Goal: Task Accomplishment & Management: Manage account settings

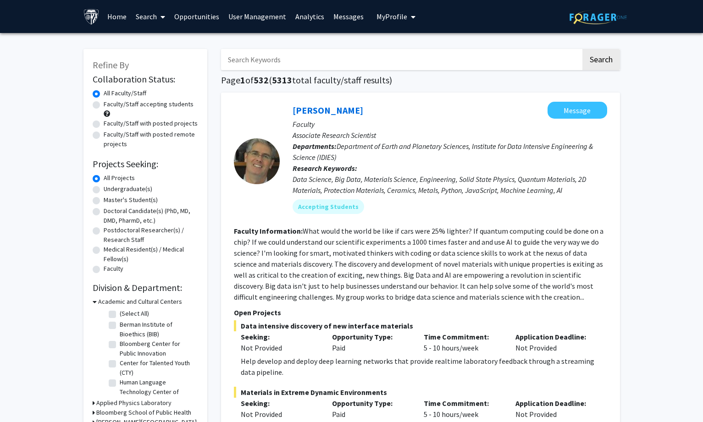
click at [253, 59] on input "Search Keywords" at bounding box center [401, 59] width 360 height 21
click at [582, 49] on button "Search" at bounding box center [601, 59] width 38 height 21
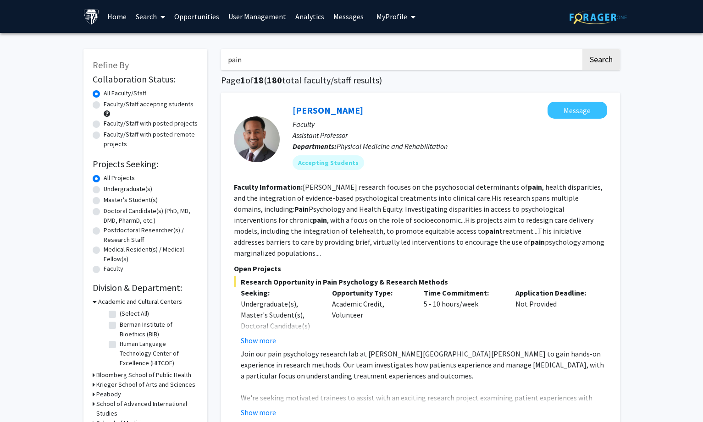
drag, startPoint x: 275, startPoint y: 63, endPoint x: 191, endPoint y: 63, distance: 83.4
click at [582, 49] on button "Search" at bounding box center [601, 59] width 38 height 21
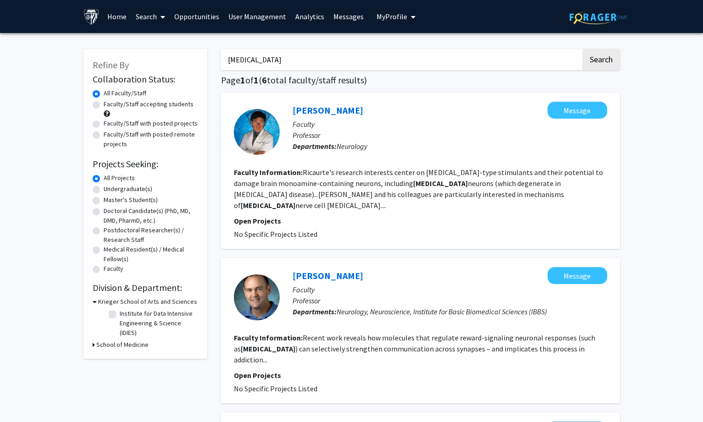
drag, startPoint x: 296, startPoint y: 68, endPoint x: 162, endPoint y: 61, distance: 134.1
type input "pain"
click at [582, 49] on button "Search" at bounding box center [601, 59] width 38 height 21
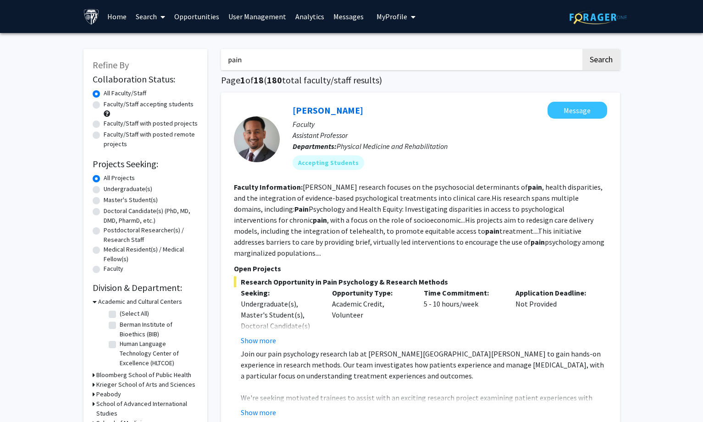
click at [104, 104] on label "Faculty/Staff accepting students" at bounding box center [149, 104] width 90 height 10
click at [104, 104] on input "Faculty/Staff accepting students" at bounding box center [107, 102] width 6 height 6
radio input "true"
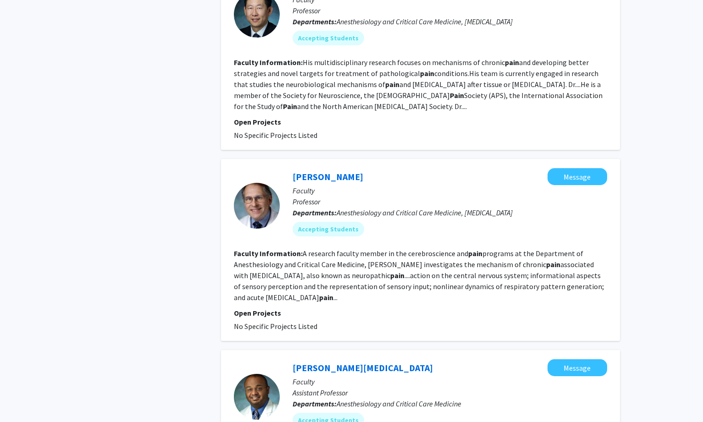
scroll to position [1421, 0]
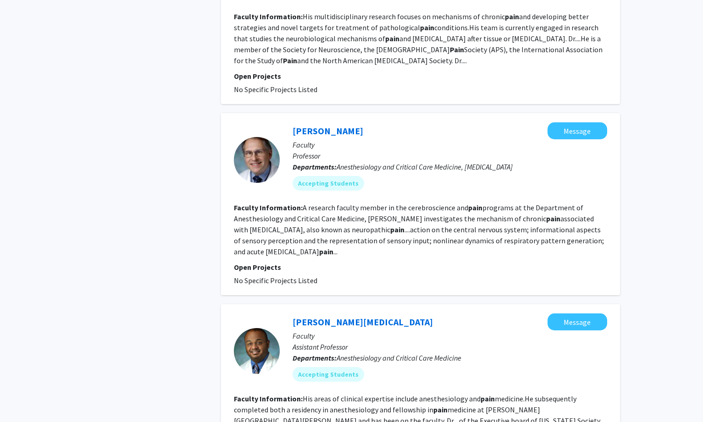
drag, startPoint x: 288, startPoint y: 116, endPoint x: 359, endPoint y: 113, distance: 71.1
click at [359, 122] on div "[PERSON_NAME] Message Faculty Professor Departments: Anesthesiology and Critica…" at bounding box center [443, 159] width 327 height 75
copy link "[PERSON_NAME]"
click at [317, 125] on link "[PERSON_NAME]" at bounding box center [328, 130] width 71 height 11
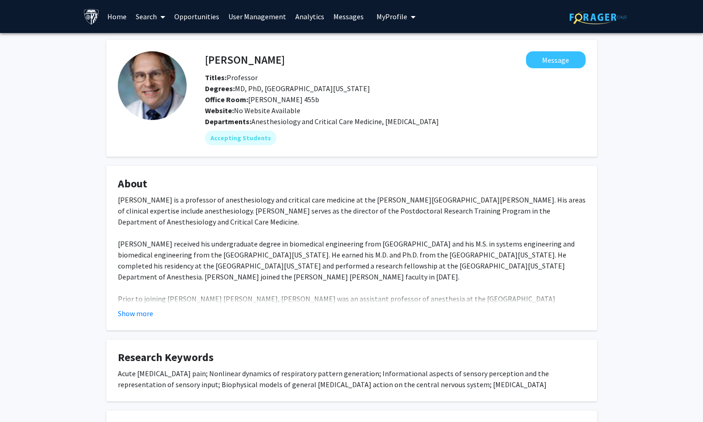
drag, startPoint x: 232, startPoint y: 57, endPoint x: 279, endPoint y: 57, distance: 47.2
click at [279, 57] on h4 "[PERSON_NAME]" at bounding box center [245, 59] width 80 height 17
copy h4 "[PERSON_NAME]"
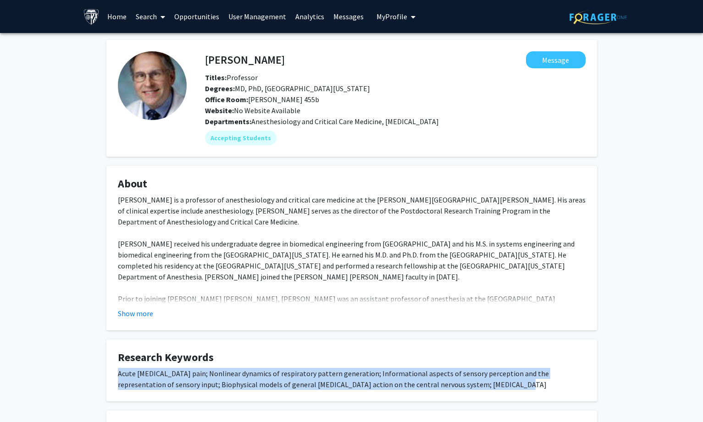
drag, startPoint x: 116, startPoint y: 376, endPoint x: 464, endPoint y: 380, distance: 347.6
click at [464, 380] on fg-card "Research Keywords Acute [MEDICAL_DATA] pain; Nonlinear dynamics of respiratory …" at bounding box center [351, 371] width 491 height 62
copy div "Acute [MEDICAL_DATA] pain; Nonlinear dynamics of respiratory pattern generation…"
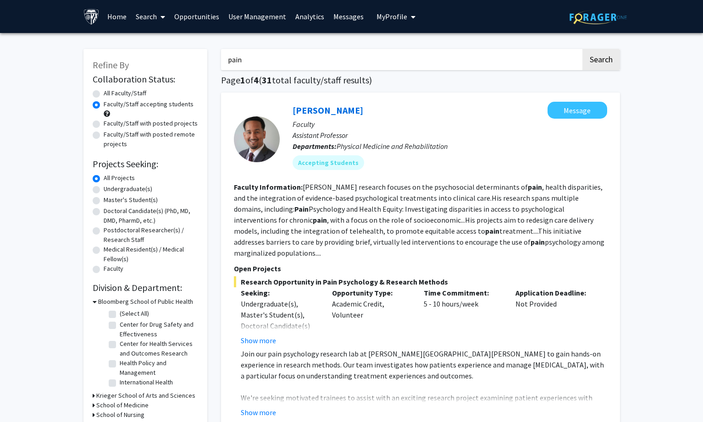
drag, startPoint x: 255, startPoint y: 55, endPoint x: 218, endPoint y: 55, distance: 37.6
type input "[PERSON_NAME]"
click at [582, 49] on button "Search" at bounding box center [601, 59] width 38 height 21
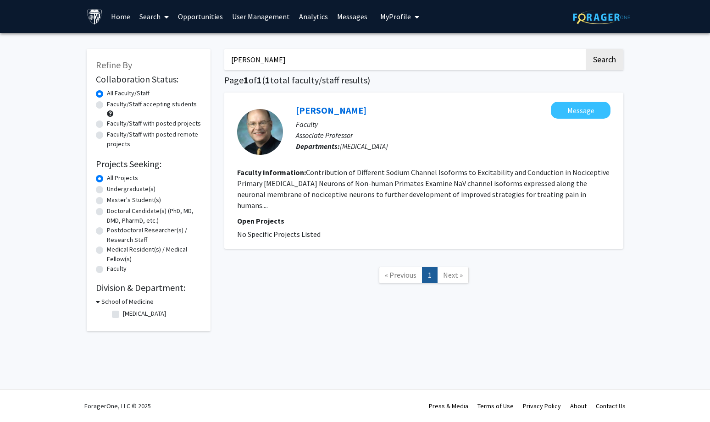
radio input "false"
radio input "true"
type input "pain"
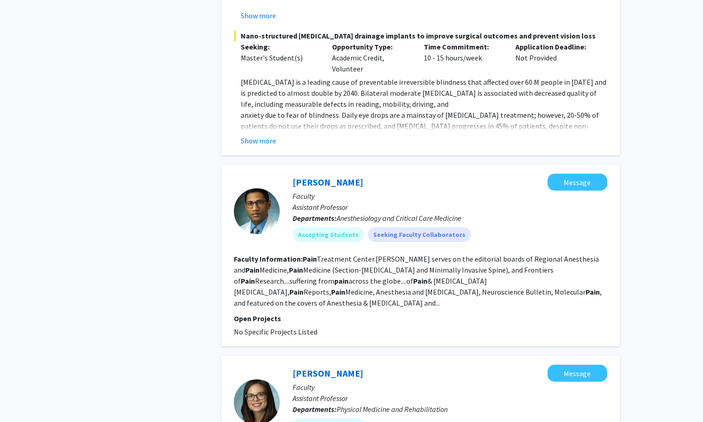
scroll to position [871, 0]
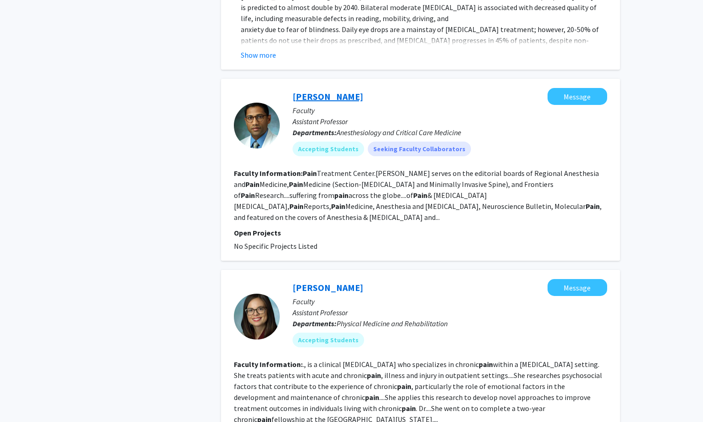
click at [333, 91] on link "[PERSON_NAME]" at bounding box center [328, 96] width 71 height 11
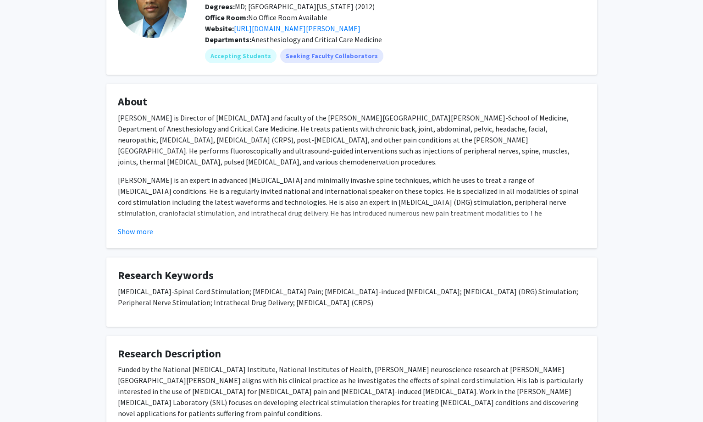
scroll to position [92, 0]
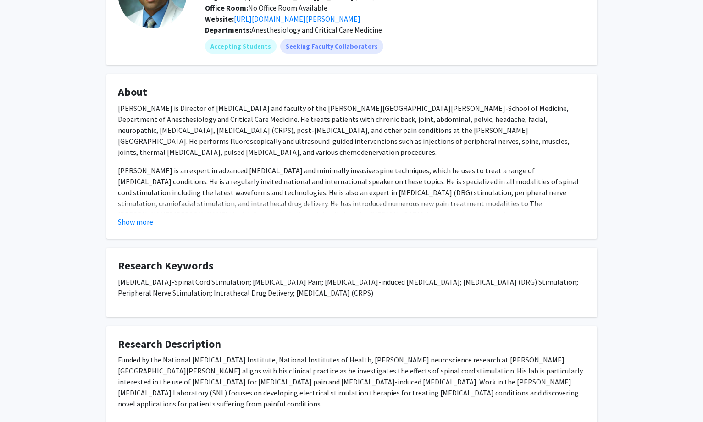
drag, startPoint x: 117, startPoint y: 281, endPoint x: 454, endPoint y: 289, distance: 337.6
click at [454, 289] on fg-card "Research Keywords [MEDICAL_DATA]-Spinal Cord Stimulation; [MEDICAL_DATA] Pain; …" at bounding box center [351, 282] width 491 height 69
copy p "[MEDICAL_DATA]-Spinal Cord Stimulation; [MEDICAL_DATA] Pain; [MEDICAL_DATA]-ind…"
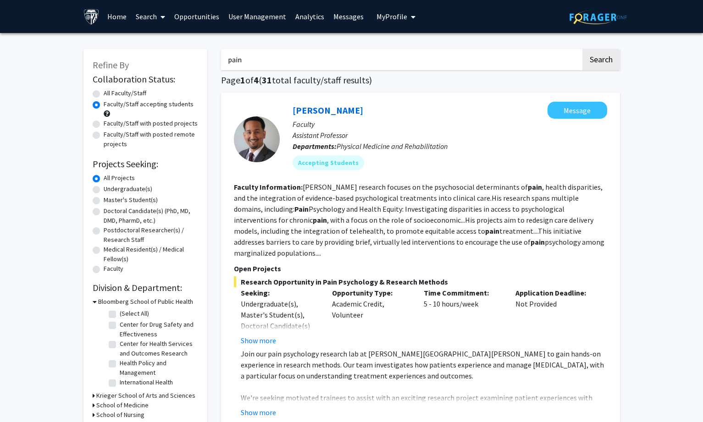
drag, startPoint x: 255, startPoint y: 54, endPoint x: 213, endPoint y: 59, distance: 42.0
type input "[PERSON_NAME]"
click at [582, 49] on button "Search" at bounding box center [601, 59] width 38 height 21
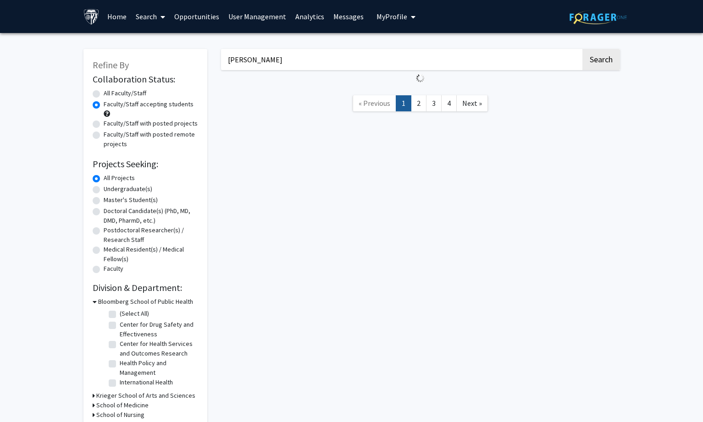
radio input "true"
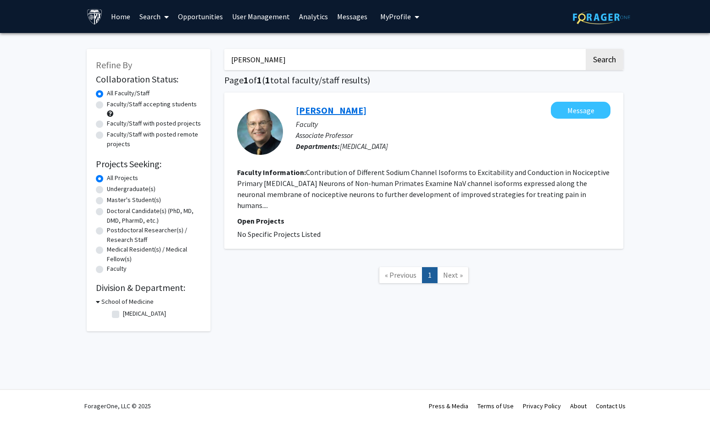
click at [355, 114] on link "[PERSON_NAME]" at bounding box center [331, 110] width 71 height 11
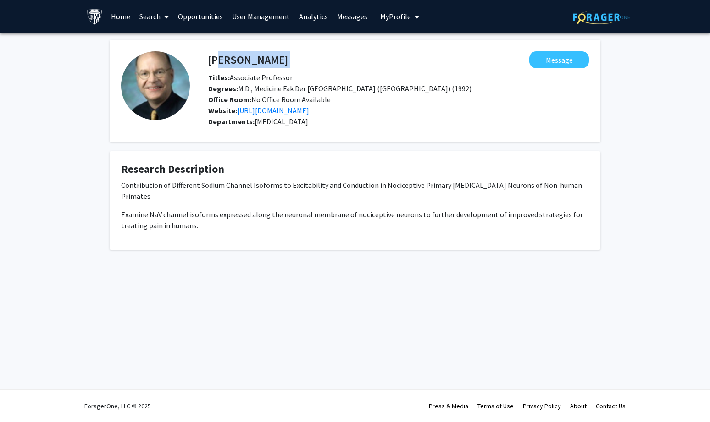
drag, startPoint x: 212, startPoint y: 59, endPoint x: 316, endPoint y: 54, distance: 103.7
click at [316, 54] on div "[PERSON_NAME] Message" at bounding box center [398, 59] width 394 height 17
click at [249, 58] on h4 "[PERSON_NAME]" at bounding box center [248, 59] width 80 height 17
drag, startPoint x: 209, startPoint y: 56, endPoint x: 303, endPoint y: 57, distance: 94.0
click at [303, 57] on div "[PERSON_NAME] Message" at bounding box center [398, 59] width 394 height 17
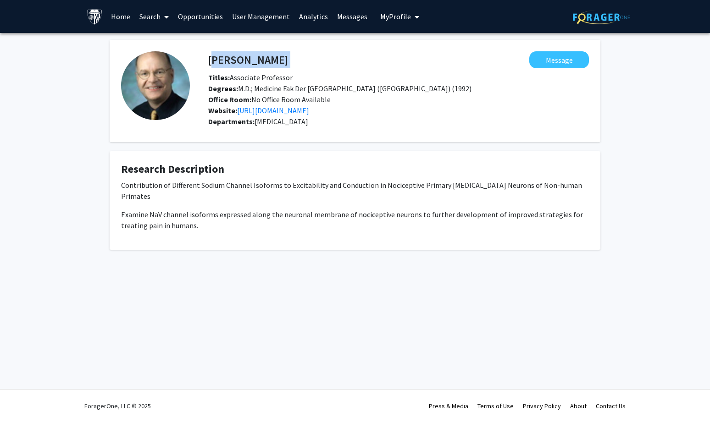
copy h4 "[PERSON_NAME]"
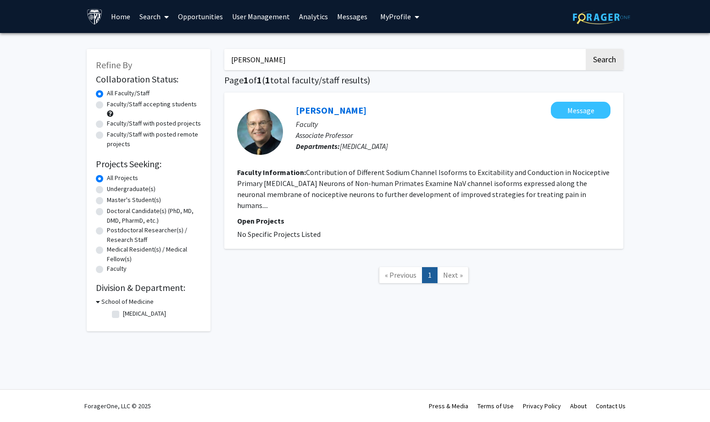
drag, startPoint x: 271, startPoint y: 59, endPoint x: 166, endPoint y: 56, distance: 104.6
click at [166, 56] on div "Refine By Collaboration Status: Collaboration Status All Faculty/Staff Collabor…" at bounding box center [355, 186] width 550 height 292
type input "[MEDICAL_DATA]"
click at [586, 49] on button "Search" at bounding box center [605, 59] width 38 height 21
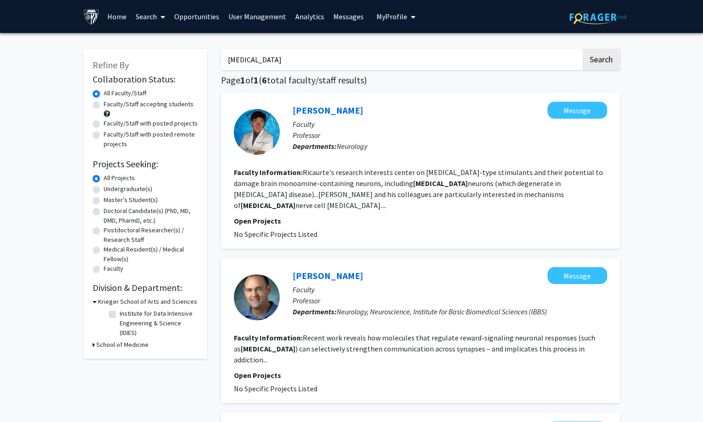
click at [177, 111] on div "Faculty/Staff accepting students" at bounding box center [145, 108] width 105 height 19
click at [184, 102] on label "Faculty/Staff accepting students" at bounding box center [149, 104] width 90 height 10
click at [110, 102] on input "Faculty/Staff accepting students" at bounding box center [107, 102] width 6 height 6
radio input "true"
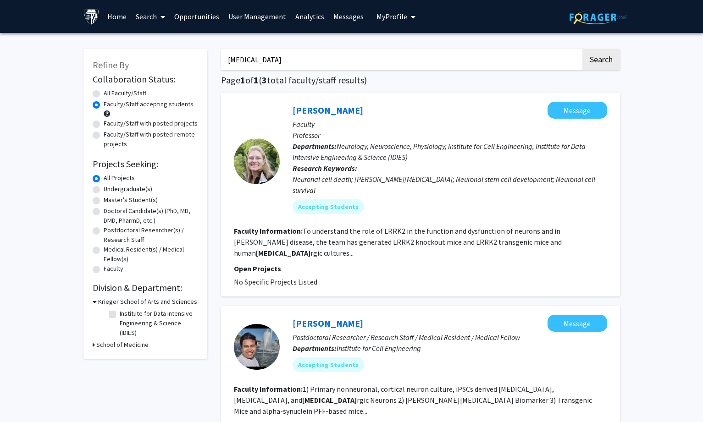
drag, startPoint x: 270, startPoint y: 59, endPoint x: 175, endPoint y: 59, distance: 94.9
click at [175, 59] on div "Refine By Collaboration Status: Collaboration Status All Faculty/Staff Collabor…" at bounding box center [352, 353] width 550 height 626
type input "pain"
click at [582, 49] on button "Search" at bounding box center [601, 59] width 38 height 21
radio input "true"
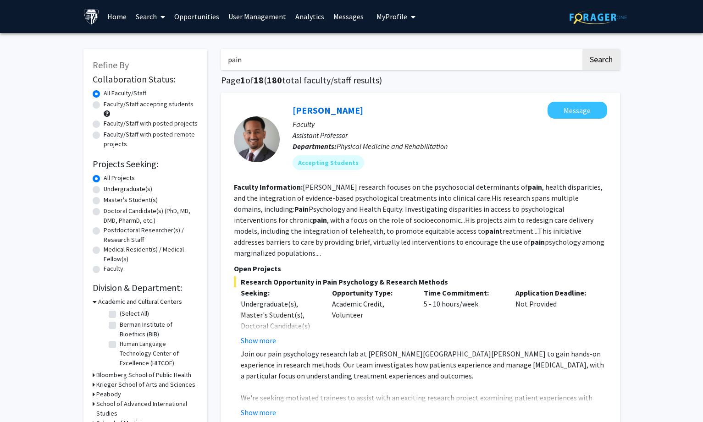
click at [113, 101] on label "Faculty/Staff accepting students" at bounding box center [149, 104] width 90 height 10
click at [110, 101] on input "Faculty/Staff accepting students" at bounding box center [107, 102] width 6 height 6
radio input "true"
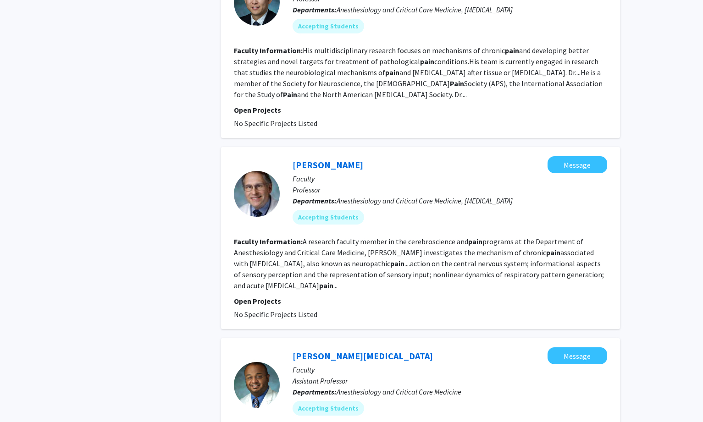
scroll to position [1276, 0]
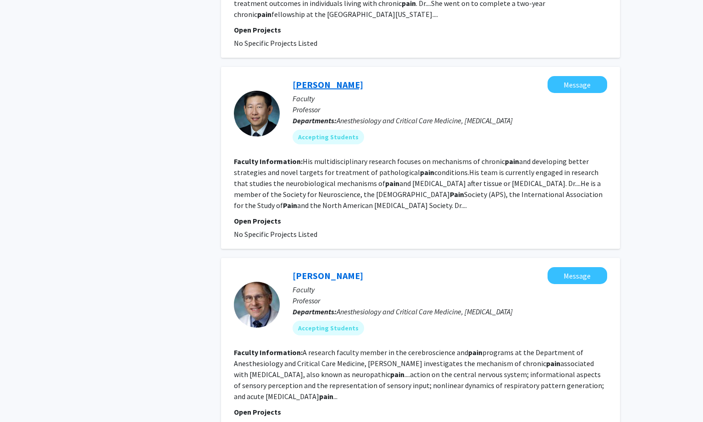
click at [324, 79] on link "[PERSON_NAME]" at bounding box center [328, 84] width 71 height 11
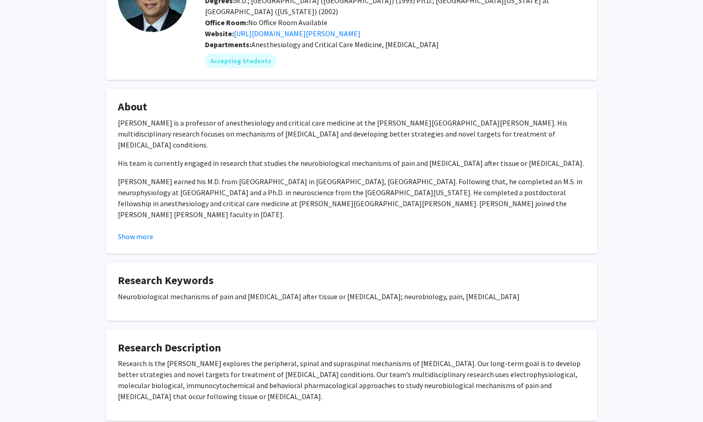
scroll to position [92, 0]
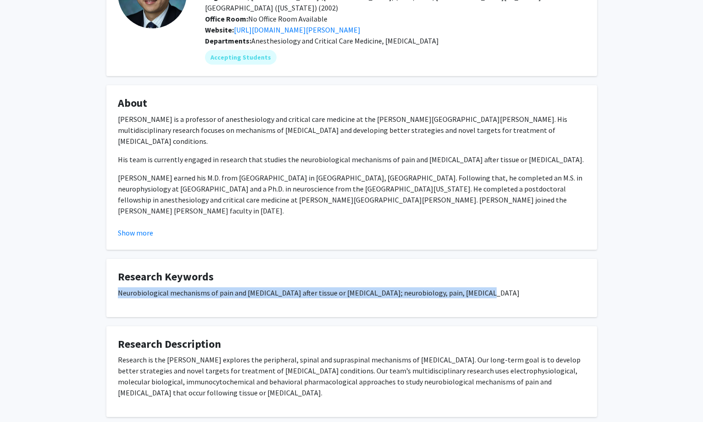
drag, startPoint x: 116, startPoint y: 296, endPoint x: 472, endPoint y: 289, distance: 356.8
click at [472, 289] on fg-card "Research Keywords Neurobiological mechanisms of pain and [MEDICAL_DATA] after t…" at bounding box center [351, 288] width 491 height 58
copy p "Neurobiological mechanisms of pain and [MEDICAL_DATA] after tissue or [MEDICAL_…"
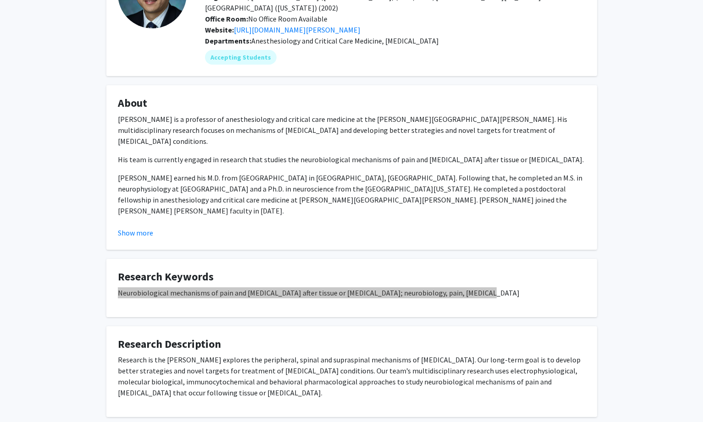
scroll to position [0, 0]
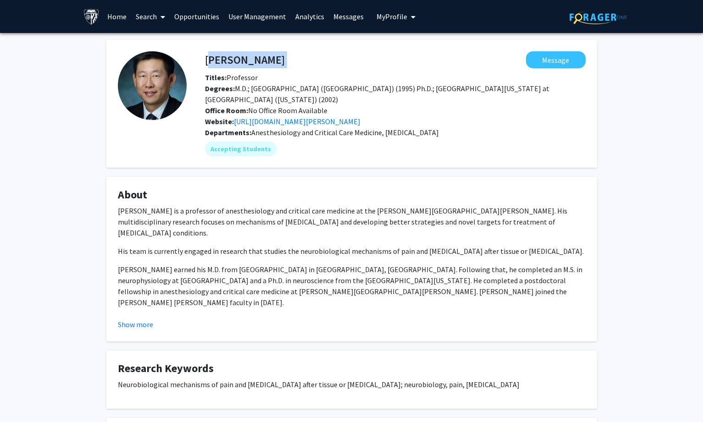
drag, startPoint x: 210, startPoint y: 62, endPoint x: 249, endPoint y: 61, distance: 39.0
click at [249, 61] on div "[PERSON_NAME] Message" at bounding box center [395, 59] width 394 height 17
copy h4 "[PERSON_NAME]"
click at [213, 415] on div "[PERSON_NAME] Message Titles: Professor Degrees: M.D.; [GEOGRAPHIC_DATA] ([GEOG…" at bounding box center [351, 274] width 504 height 469
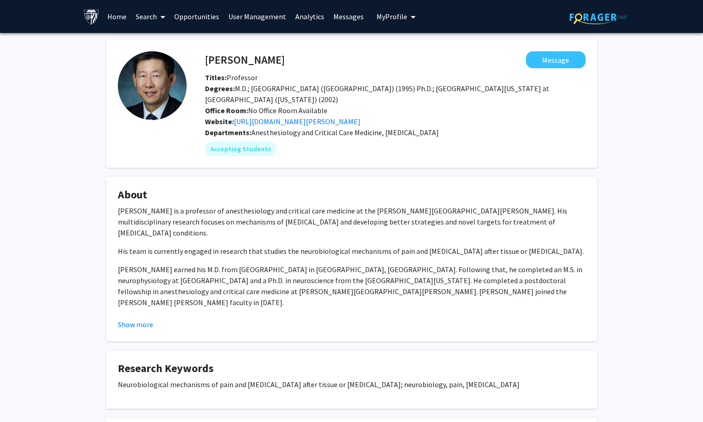
click at [115, 17] on link "Home" at bounding box center [117, 16] width 28 height 32
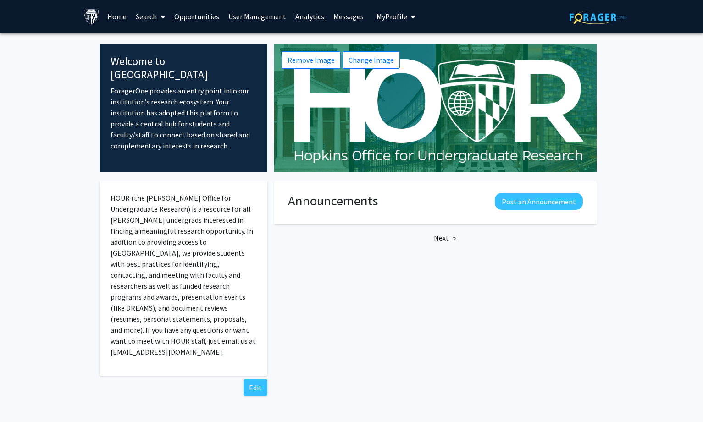
click at [141, 15] on link "Search" at bounding box center [150, 16] width 39 height 32
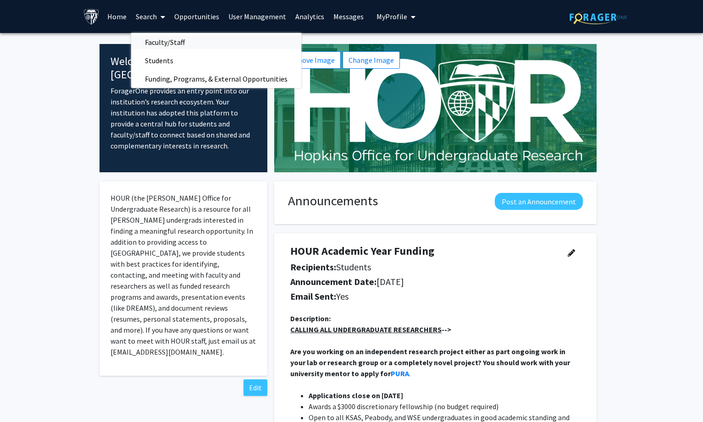
click at [150, 37] on span "Faculty/Staff" at bounding box center [164, 42] width 67 height 18
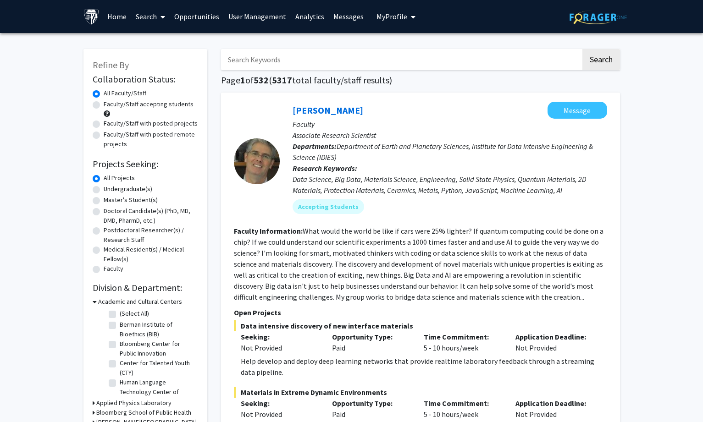
click at [281, 54] on input "Search Keywords" at bounding box center [401, 59] width 360 height 21
type input "[GEOGRAPHIC_DATA]"
click at [582, 49] on button "Search" at bounding box center [601, 59] width 38 height 21
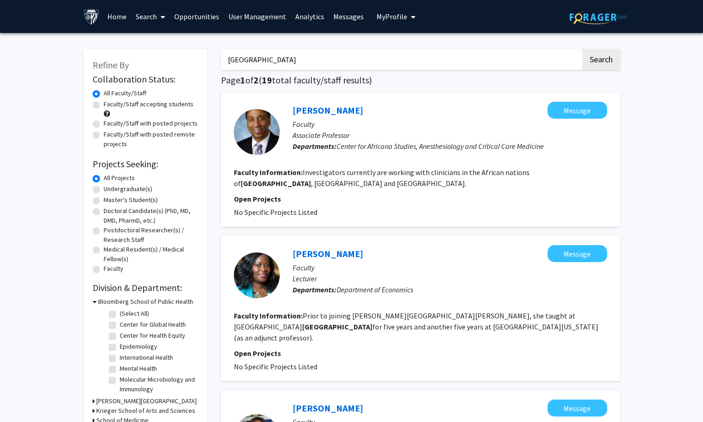
click at [171, 108] on label "Faculty/Staff accepting students" at bounding box center [149, 104] width 90 height 10
click at [110, 105] on input "Faculty/Staff accepting students" at bounding box center [107, 102] width 6 height 6
radio input "true"
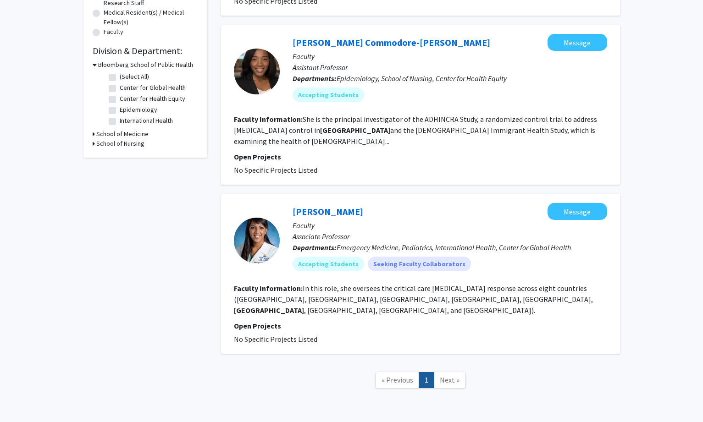
scroll to position [54, 0]
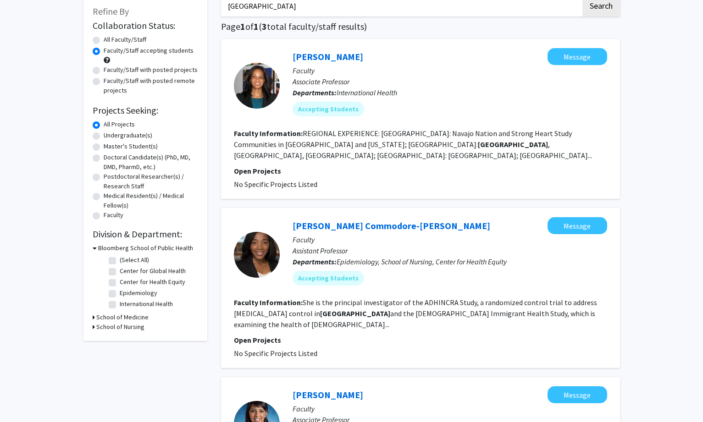
click at [104, 49] on label "Faculty/Staff accepting students" at bounding box center [149, 51] width 90 height 10
click at [104, 49] on input "Faculty/Staff accepting students" at bounding box center [107, 49] width 6 height 6
drag, startPoint x: 253, startPoint y: 9, endPoint x: 182, endPoint y: 9, distance: 71.1
click at [182, 9] on div "Refine By Collaboration Status: Collaboration Status All Faculty/Staff Collabor…" at bounding box center [352, 288] width 550 height 604
type input "economics"
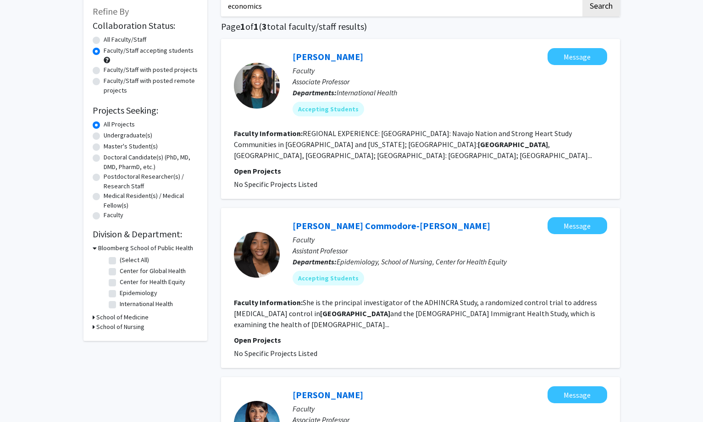
click at [582, 0] on button "Search" at bounding box center [601, 5] width 38 height 21
radio input "true"
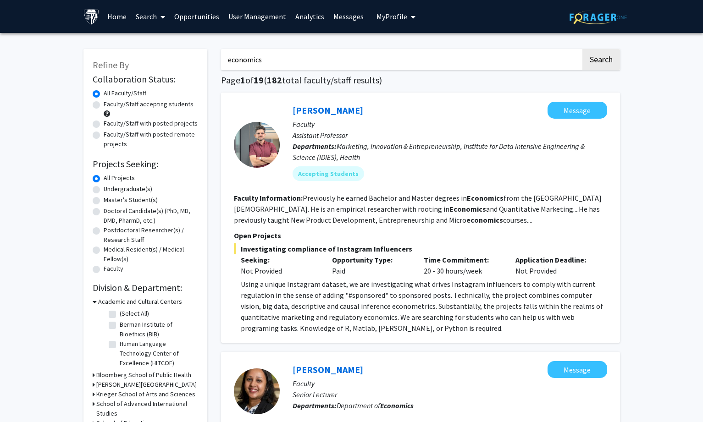
drag, startPoint x: 232, startPoint y: 62, endPoint x: 102, endPoint y: 68, distance: 129.9
type input "trade"
click at [582, 49] on button "Search" at bounding box center [601, 59] width 38 height 21
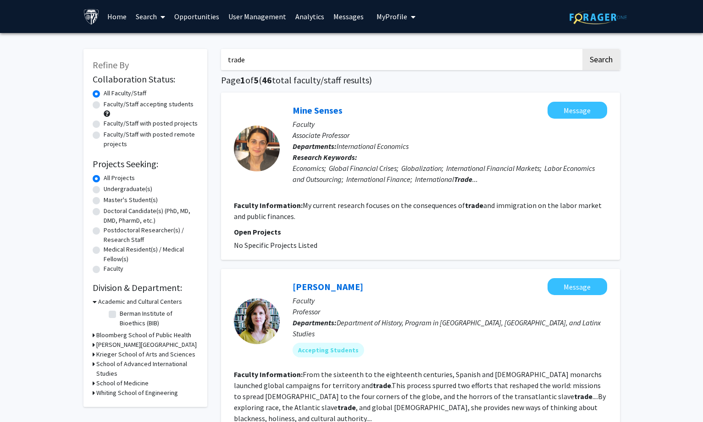
drag, startPoint x: 127, startPoint y: 101, endPoint x: 147, endPoint y: 103, distance: 19.8
click at [127, 101] on label "Faculty/Staff accepting students" at bounding box center [149, 104] width 90 height 10
click at [110, 101] on input "Faculty/Staff accepting students" at bounding box center [107, 102] width 6 height 6
radio input "true"
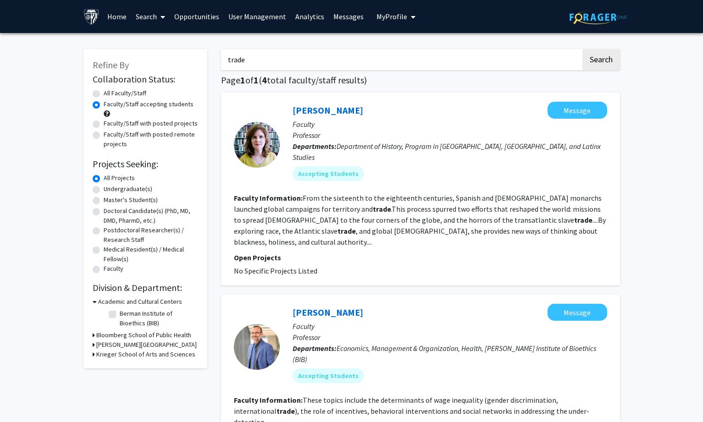
drag, startPoint x: 21, startPoint y: 142, endPoint x: 47, endPoint y: 116, distance: 37.0
drag, startPoint x: 252, startPoint y: 59, endPoint x: 170, endPoint y: 61, distance: 81.6
type input "import"
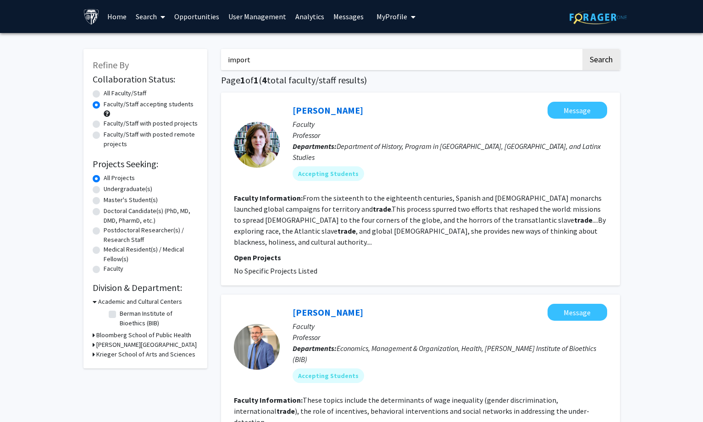
click at [582, 49] on button "Search" at bounding box center [601, 59] width 38 height 21
radio input "true"
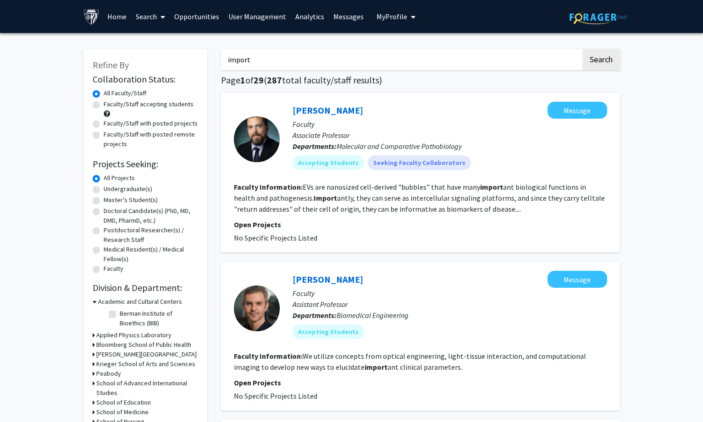
drag, startPoint x: 254, startPoint y: 58, endPoint x: 178, endPoint y: 55, distance: 76.7
type input "trade"
click at [582, 49] on button "Search" at bounding box center [601, 59] width 38 height 21
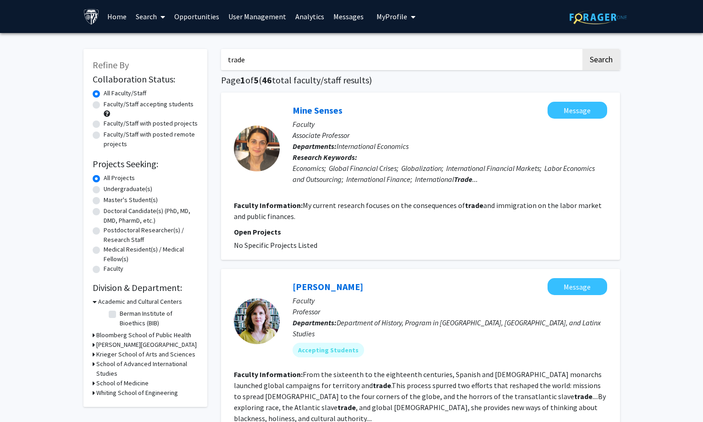
click at [166, 99] on div "All Faculty/Staff" at bounding box center [145, 93] width 105 height 11
click at [166, 100] on label "Faculty/Staff accepting students" at bounding box center [149, 104] width 90 height 10
click at [110, 100] on input "Faculty/Staff accepting students" at bounding box center [107, 102] width 6 height 6
radio input "true"
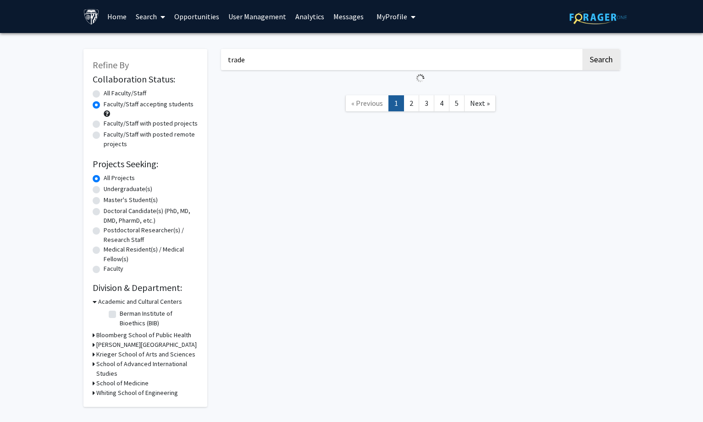
click at [164, 104] on label "Faculty/Staff accepting students" at bounding box center [149, 104] width 90 height 10
click at [110, 104] on input "Faculty/Staff accepting students" at bounding box center [107, 102] width 6 height 6
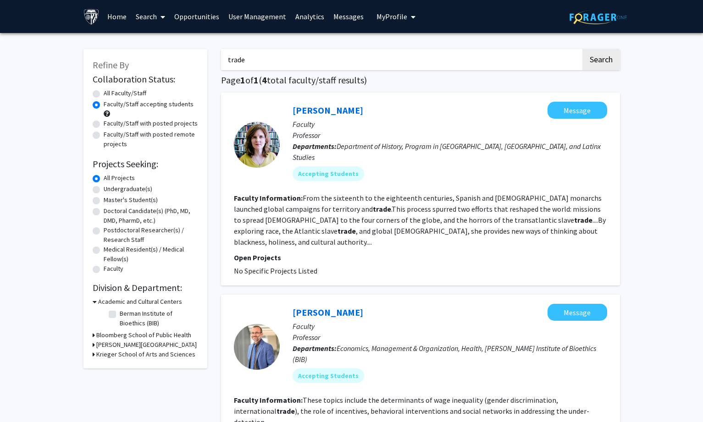
click at [104, 95] on label "All Faculty/Staff" at bounding box center [125, 93] width 43 height 10
click at [104, 94] on input "All Faculty/Staff" at bounding box center [107, 91] width 6 height 6
radio input "true"
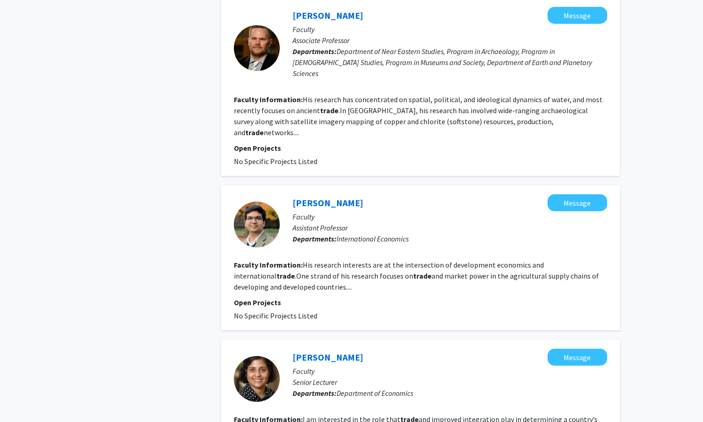
scroll to position [459, 0]
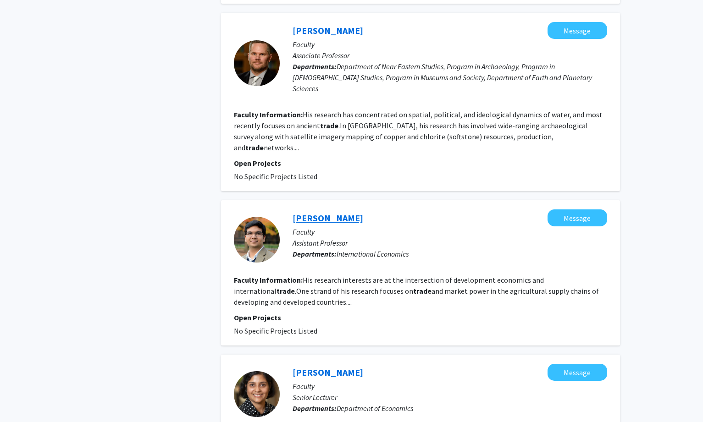
click at [347, 212] on link "[PERSON_NAME]" at bounding box center [328, 217] width 71 height 11
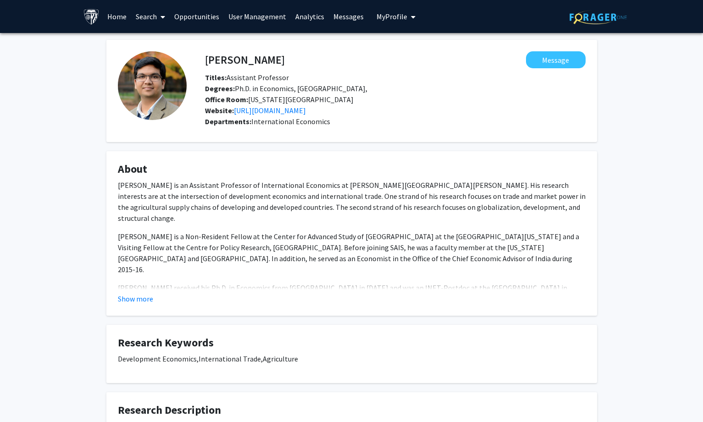
scroll to position [46, 0]
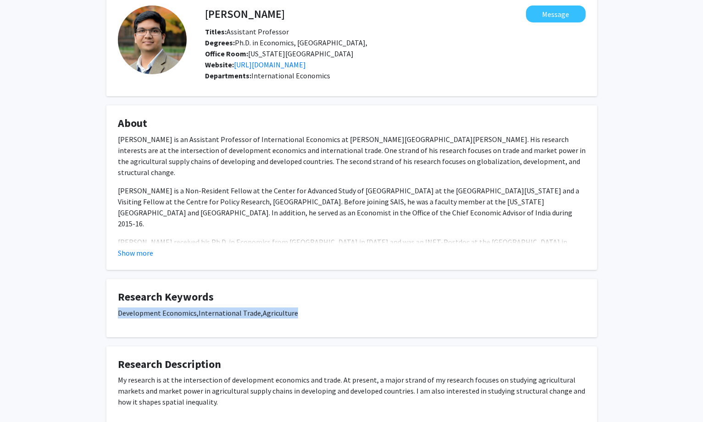
drag, startPoint x: 312, startPoint y: 315, endPoint x: 113, endPoint y: 314, distance: 199.0
click at [113, 314] on fg-card "Research Keywords Development Economics, International Trade, Agriculture" at bounding box center [351, 308] width 491 height 58
copy p "Development Economics, International Trade, Agriculture"
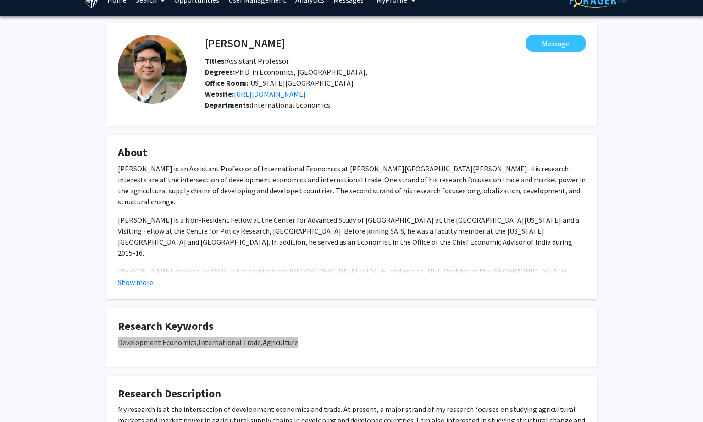
scroll to position [0, 0]
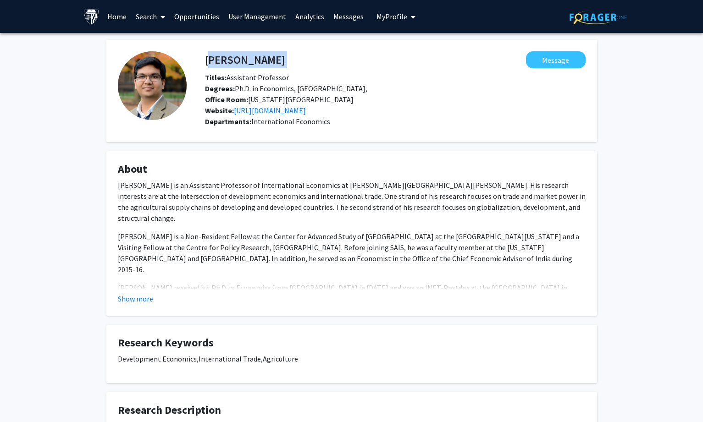
drag, startPoint x: 196, startPoint y: 54, endPoint x: 206, endPoint y: 58, distance: 11.5
click at [206, 58] on div "[PERSON_NAME] Message Titles: Assistant Professor Degrees: Ph.D. in Economics, …" at bounding box center [386, 90] width 399 height 79
copy h4 "[PERSON_NAME]"
click at [137, 14] on link "Search" at bounding box center [150, 16] width 39 height 32
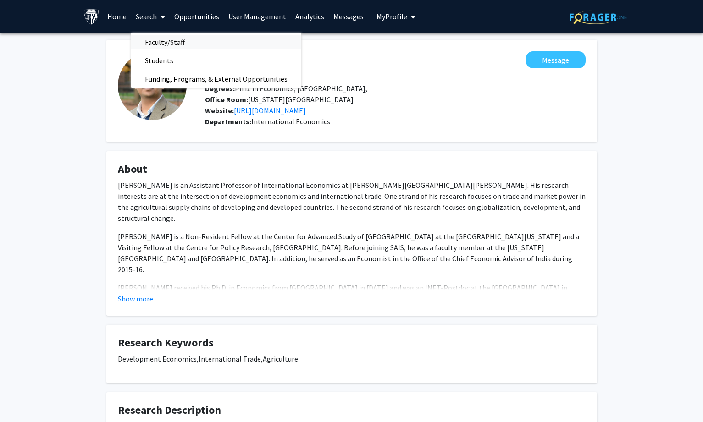
click at [157, 42] on span "Faculty/Staff" at bounding box center [164, 42] width 67 height 18
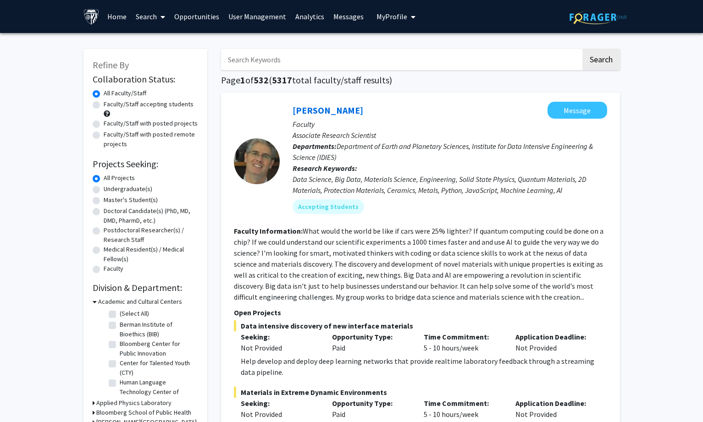
drag, startPoint x: 657, startPoint y: 5, endPoint x: 621, endPoint y: 19, distance: 38.5
click at [657, 5] on div "Skip navigation Home Search Opportunities User Management Analytics Messages My…" at bounding box center [351, 16] width 703 height 33
click at [260, 56] on input "Search Keywords" at bounding box center [401, 59] width 360 height 21
type input "gayme"
click at [582, 49] on button "Search" at bounding box center [601, 59] width 38 height 21
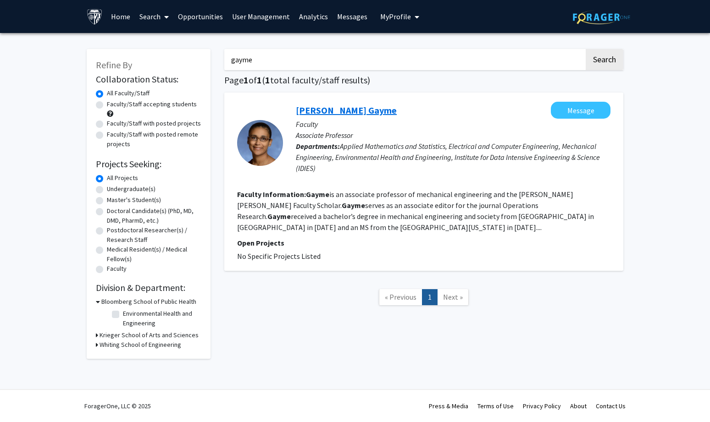
click at [342, 112] on link "[PERSON_NAME] Gayme" at bounding box center [346, 110] width 101 height 11
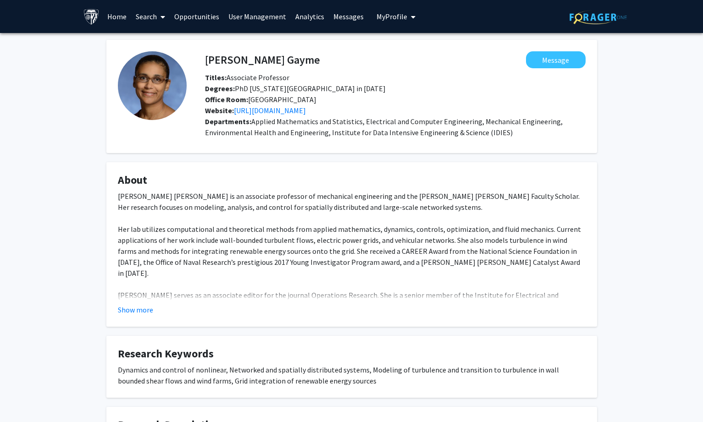
click at [155, 16] on link "Search" at bounding box center [150, 16] width 39 height 32
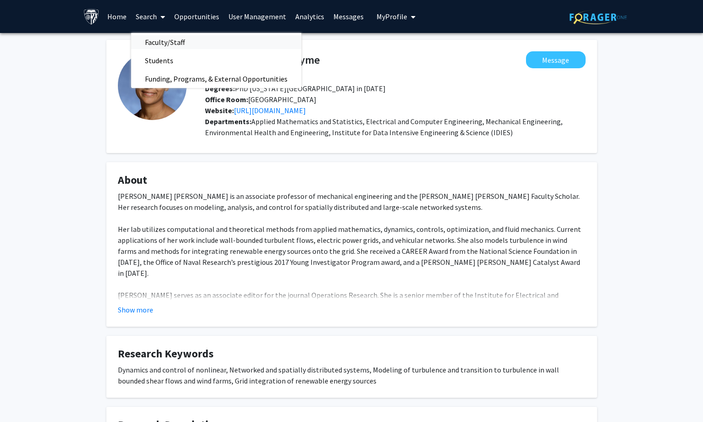
click at [151, 38] on span "Faculty/Staff" at bounding box center [164, 42] width 67 height 18
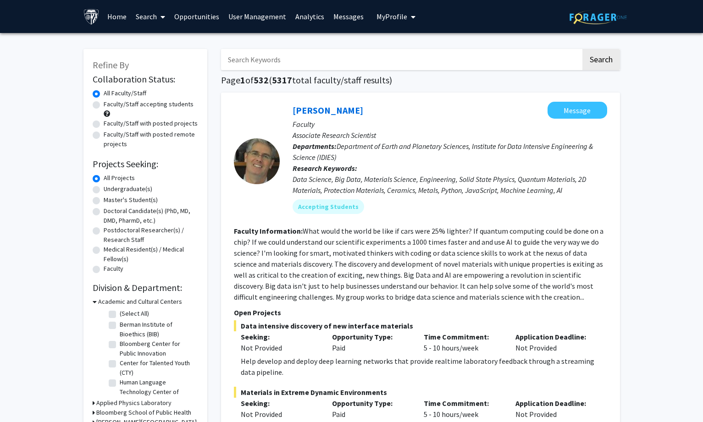
click at [260, 61] on input "Search Keywords" at bounding box center [401, 59] width 360 height 21
type input "turbulence"
click at [582, 49] on button "Search" at bounding box center [601, 59] width 38 height 21
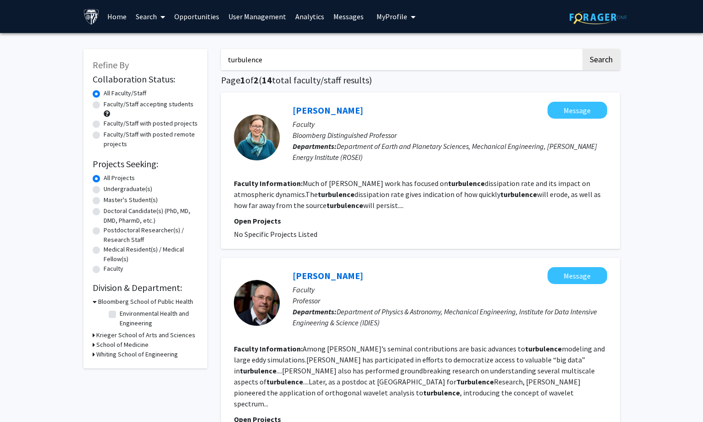
click at [104, 101] on label "Faculty/Staff accepting students" at bounding box center [149, 104] width 90 height 10
click at [104, 101] on input "Faculty/Staff accepting students" at bounding box center [107, 102] width 6 height 6
radio input "true"
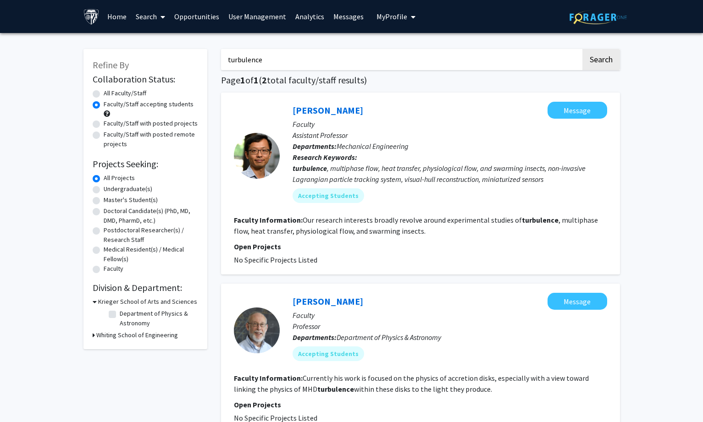
click at [15, 113] on div "Refine By Collaboration Status: Collaboration Status All Faculty/Staff Collabor…" at bounding box center [351, 270] width 703 height 474
click at [183, 414] on div "Refine By Collaboration Status: Collaboration Status All Faculty/Staff Collabor…" at bounding box center [146, 263] width 138 height 446
drag, startPoint x: 285, startPoint y: 104, endPoint x: 321, endPoint y: 105, distance: 36.7
click at [321, 105] on div "[PERSON_NAME] Message Faculty Assistant Professor Departments: Mechanical Engin…" at bounding box center [443, 156] width 327 height 108
click at [303, 108] on link "[PERSON_NAME]" at bounding box center [328, 110] width 71 height 11
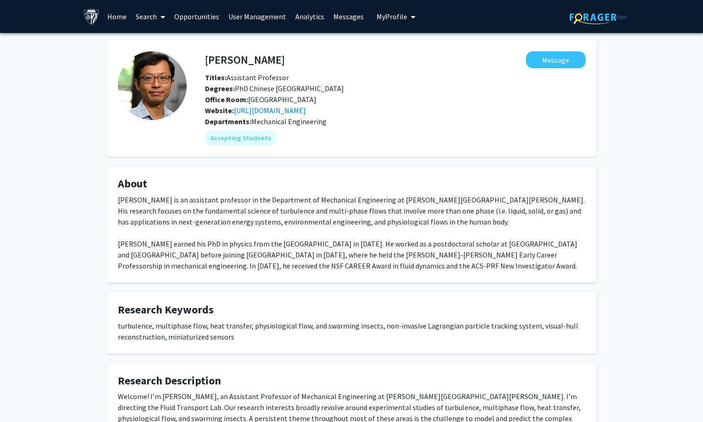
drag, startPoint x: 118, startPoint y: 325, endPoint x: 252, endPoint y: 334, distance: 134.2
click at [252, 334] on div "turbulence, multiphase flow, heat transfer, physiological flow, and swarming in…" at bounding box center [352, 331] width 468 height 22
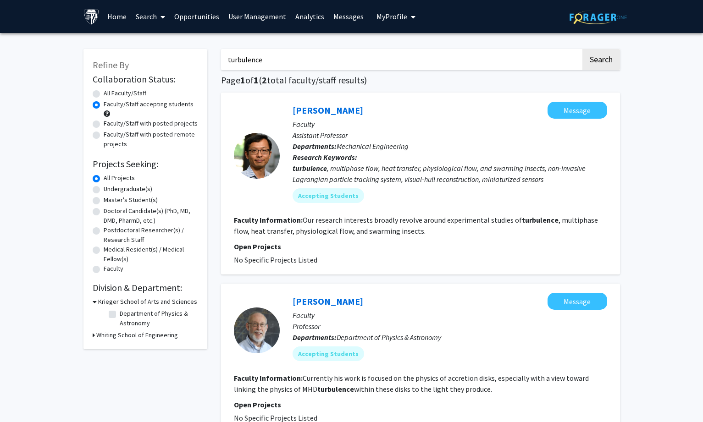
drag, startPoint x: 275, startPoint y: 62, endPoint x: 173, endPoint y: 62, distance: 101.8
click at [173, 62] on div "Refine By Collaboration Status: Collaboration Status All Faculty/Staff Collabor…" at bounding box center [352, 263] width 550 height 446
type input "zaki"
click at [582, 49] on button "Search" at bounding box center [601, 59] width 38 height 21
radio input "true"
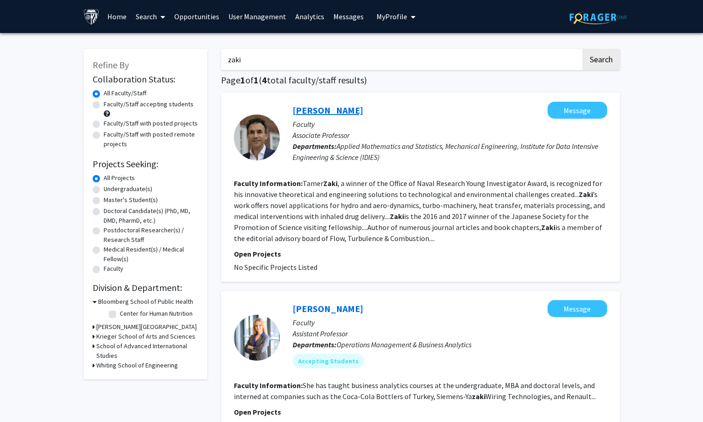
click at [326, 110] on link "[PERSON_NAME]" at bounding box center [328, 110] width 71 height 11
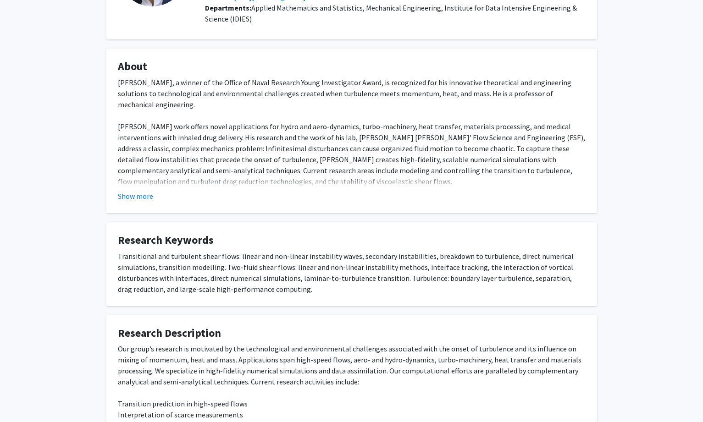
scroll to position [138, 0]
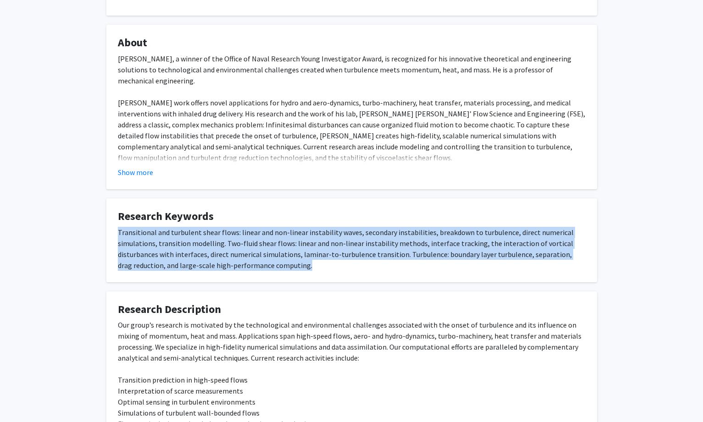
drag, startPoint x: 115, startPoint y: 230, endPoint x: 305, endPoint y: 261, distance: 192.4
click at [305, 261] on fg-card "Research Keywords Transitional and turbulent shear flows: linear and non-linear…" at bounding box center [351, 241] width 491 height 84
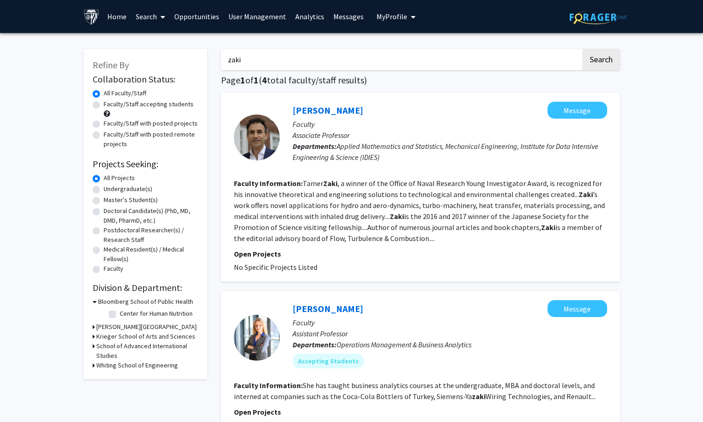
drag, startPoint x: 243, startPoint y: 61, endPoint x: 214, endPoint y: 60, distance: 28.9
click at [214, 60] on div "zaki Search Page 1 of 1 ( 4 total faculty/staff results) [PERSON_NAME] Message …" at bounding box center [420, 404] width 413 height 729
click at [582, 49] on button "Search" at bounding box center [601, 59] width 38 height 21
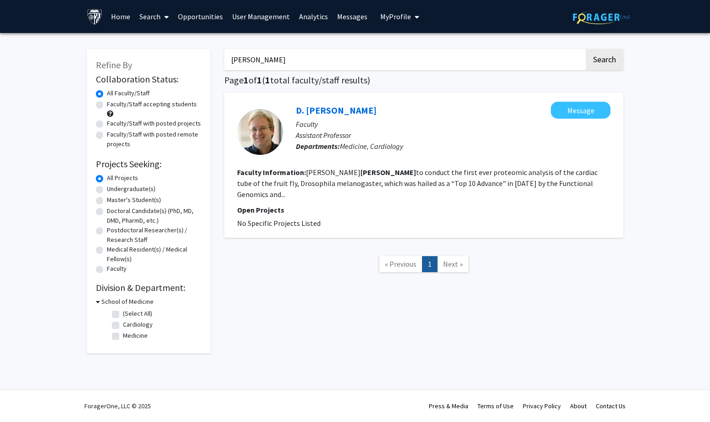
drag, startPoint x: 284, startPoint y: 56, endPoint x: 194, endPoint y: 56, distance: 89.4
click at [194, 56] on div "Refine By Collaboration Status: Collaboration Status All Faculty/Staff Collabor…" at bounding box center [355, 197] width 550 height 314
paste input "C"
type input "[PERSON_NAME]"
click at [599, 54] on button "Search" at bounding box center [605, 59] width 38 height 21
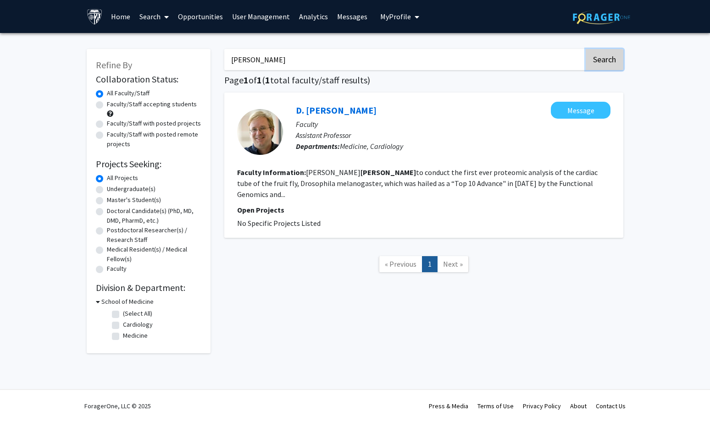
click at [600, 55] on button "Search" at bounding box center [605, 59] width 38 height 21
click at [256, 15] on link "User Management" at bounding box center [260, 16] width 67 height 32
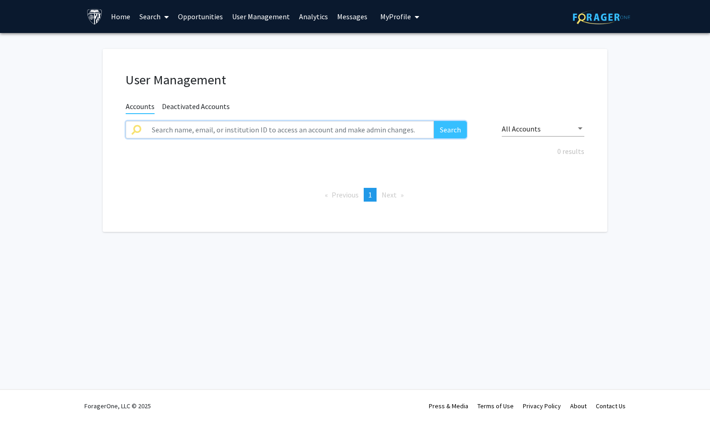
click at [224, 131] on input "text" at bounding box center [289, 129] width 287 height 17
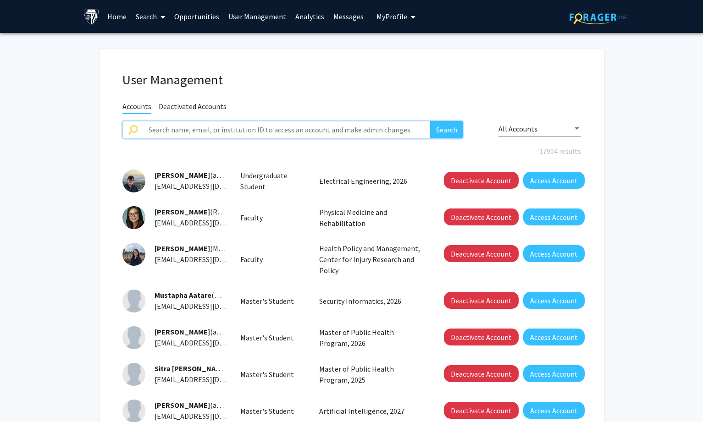
paste input "[PERSON_NAME]"
type input "[PERSON_NAME]"
click at [445, 126] on button "Search" at bounding box center [446, 129] width 33 height 17
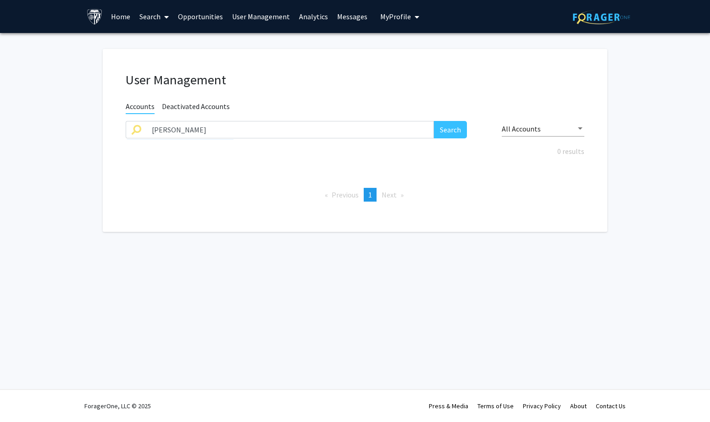
click at [195, 101] on div "Accounts Deactivated Accounts" at bounding box center [355, 106] width 472 height 11
click at [192, 104] on span "Deactivated Accounts" at bounding box center [196, 107] width 68 height 11
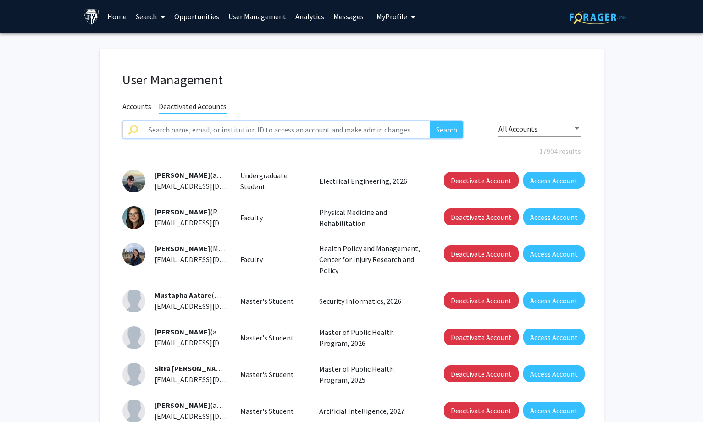
click at [188, 127] on input "text" at bounding box center [286, 129] width 287 height 17
paste input "[PERSON_NAME]"
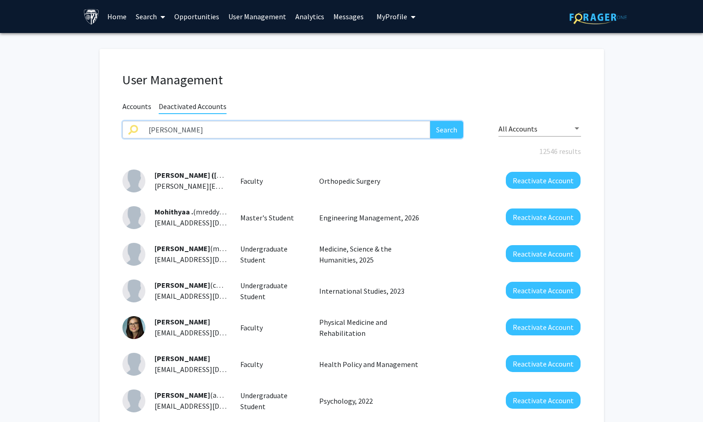
type input "[PERSON_NAME]"
click at [439, 127] on button "Search" at bounding box center [446, 129] width 33 height 17
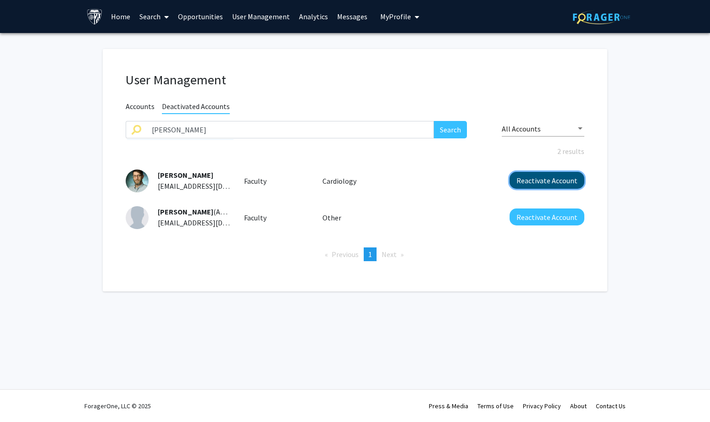
click at [549, 181] on button "Reactivate Account" at bounding box center [546, 180] width 75 height 17
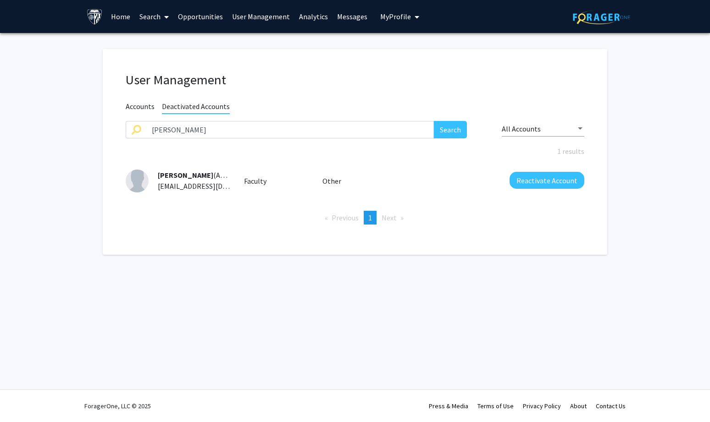
click at [139, 105] on span "Accounts" at bounding box center [140, 107] width 29 height 11
click at [167, 134] on input "text" at bounding box center [289, 129] width 287 height 17
paste input "[PERSON_NAME]"
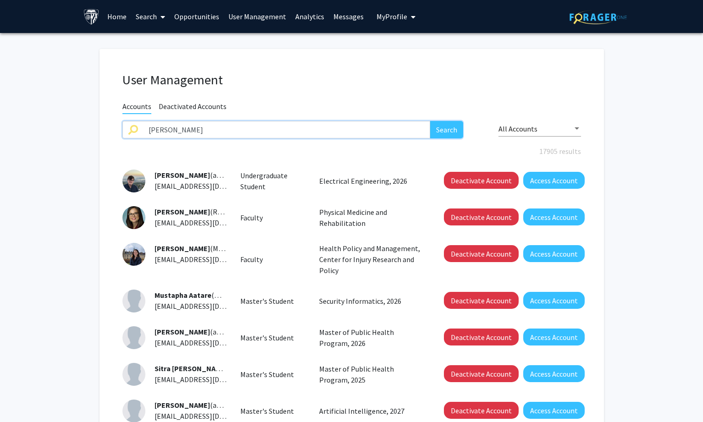
type input "[PERSON_NAME]"
click at [443, 125] on button "Search" at bounding box center [446, 129] width 33 height 17
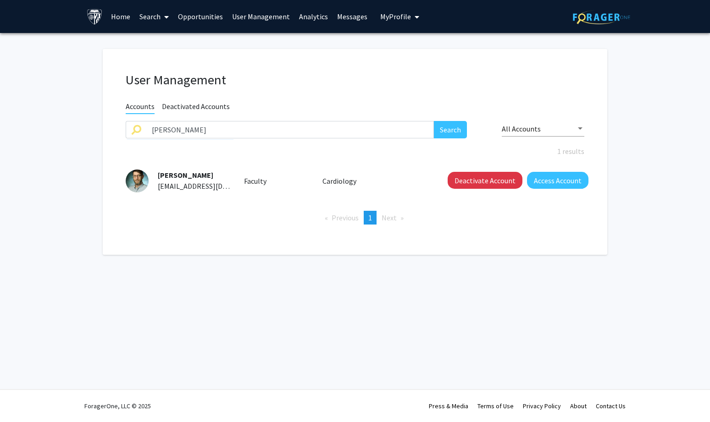
click at [149, 19] on link "Search" at bounding box center [154, 16] width 39 height 32
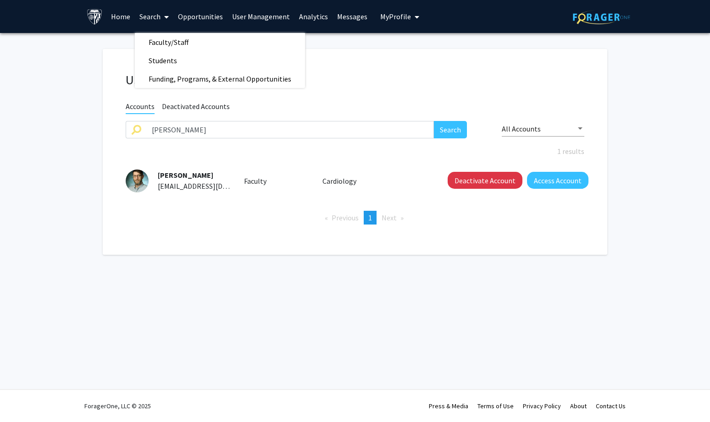
click at [245, 223] on ul "Previous page 1 / 1 You're on page 1 Next page" at bounding box center [355, 218] width 459 height 14
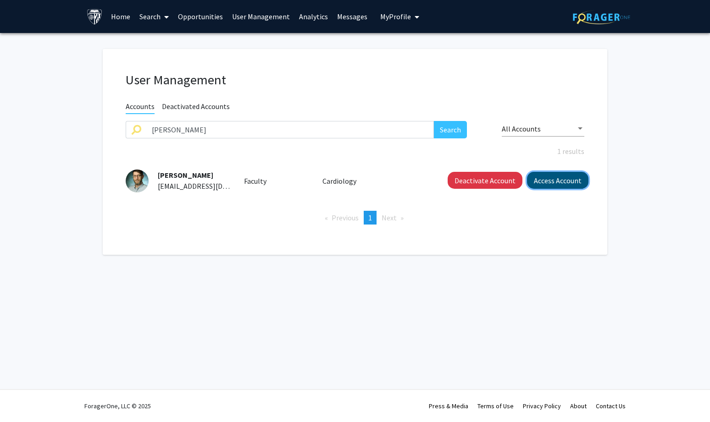
click at [561, 185] on button "Access Account" at bounding box center [557, 180] width 61 height 17
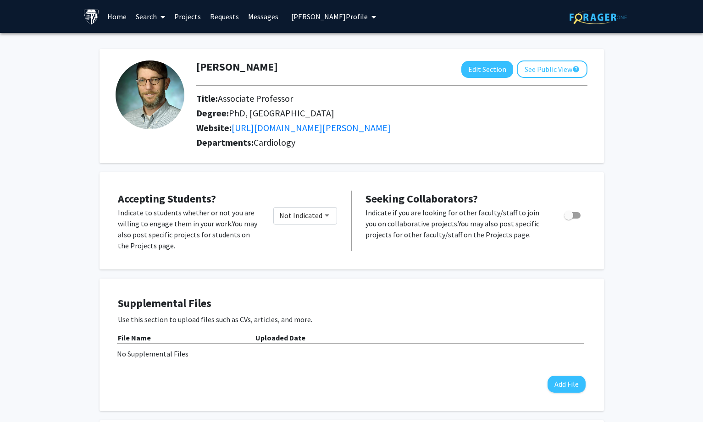
click at [332, 15] on span "[PERSON_NAME] Profile" at bounding box center [329, 16] width 77 height 9
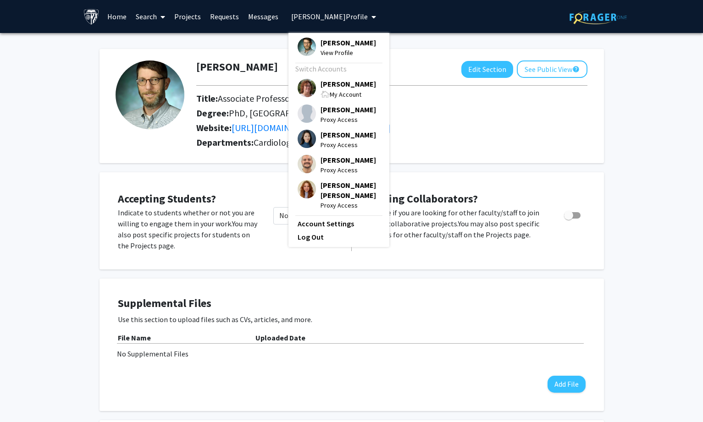
click at [325, 89] on span "[PERSON_NAME]" at bounding box center [347, 84] width 55 height 10
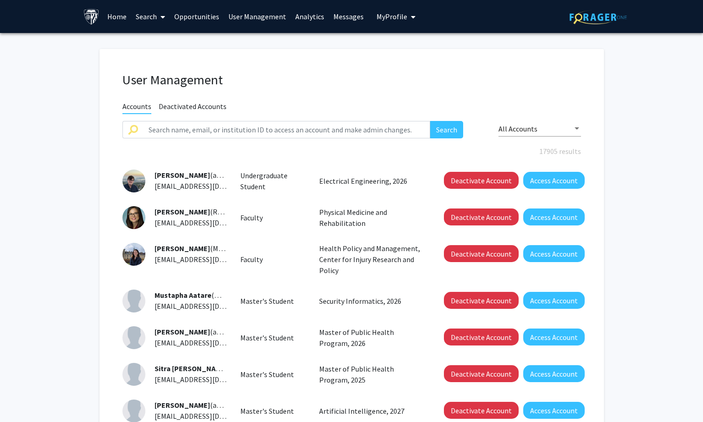
click at [147, 11] on link "Search" at bounding box center [150, 16] width 39 height 32
click at [148, 39] on span "Faculty/Staff" at bounding box center [164, 42] width 67 height 18
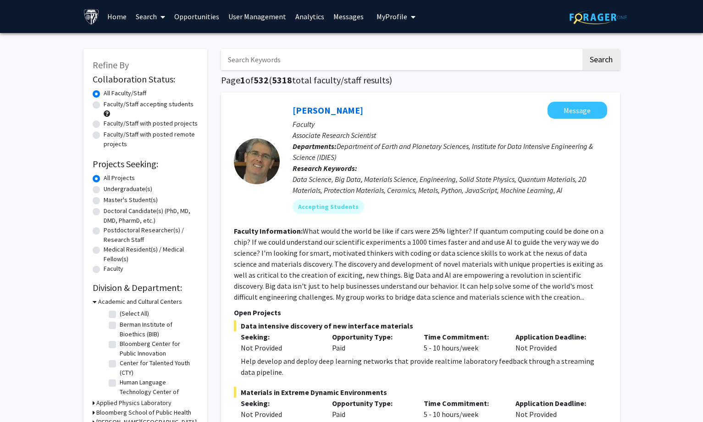
click at [281, 58] on input "Search Keywords" at bounding box center [401, 59] width 360 height 21
paste input "[PERSON_NAME]"
type input "[PERSON_NAME]"
click at [597, 58] on button "Search" at bounding box center [601, 59] width 38 height 21
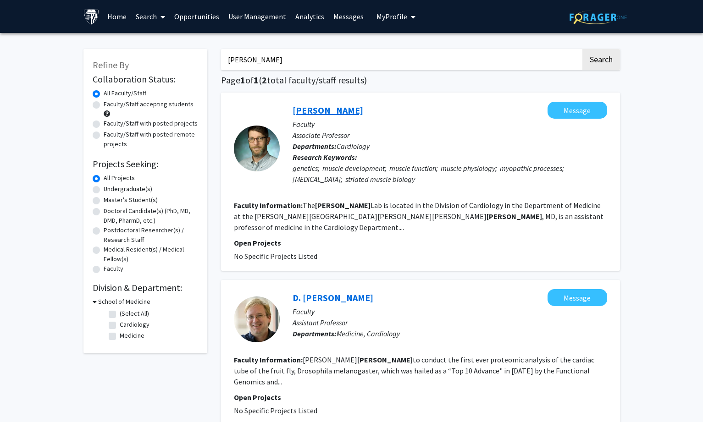
click at [363, 111] on link "[PERSON_NAME]" at bounding box center [328, 110] width 71 height 11
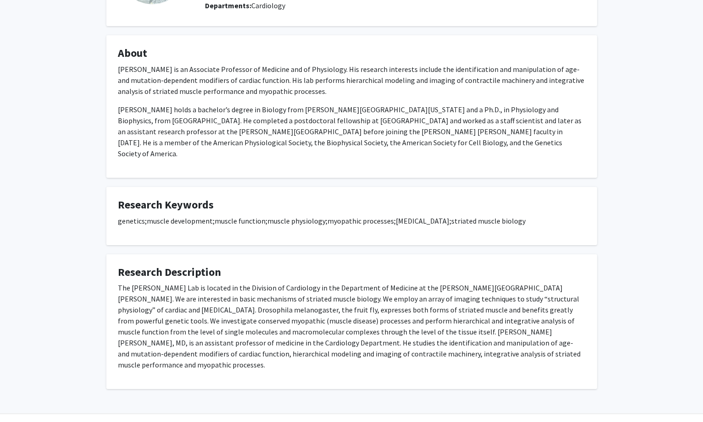
scroll to position [118, 0]
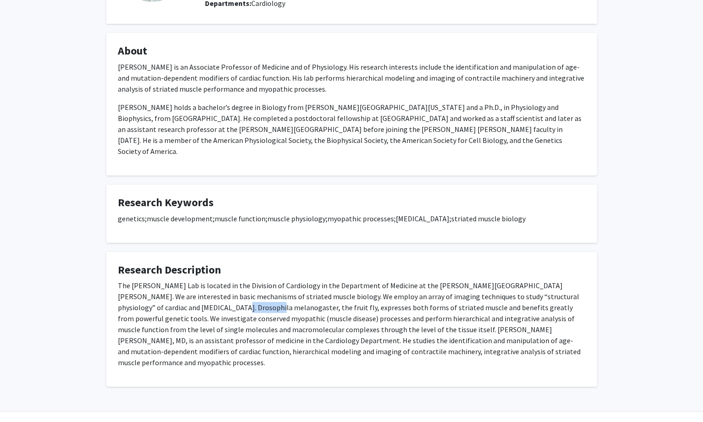
drag, startPoint x: 169, startPoint y: 297, endPoint x: 203, endPoint y: 294, distance: 34.0
click at [203, 294] on p "The [PERSON_NAME] Lab is located in the Division of Cardiology in the Departmen…" at bounding box center [352, 324] width 468 height 88
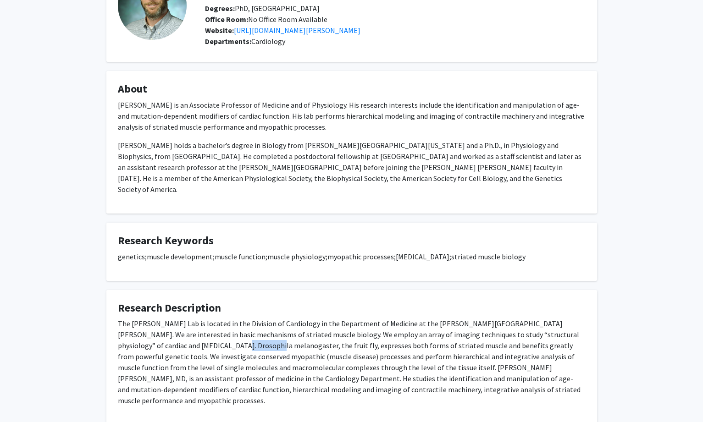
scroll to position [0, 0]
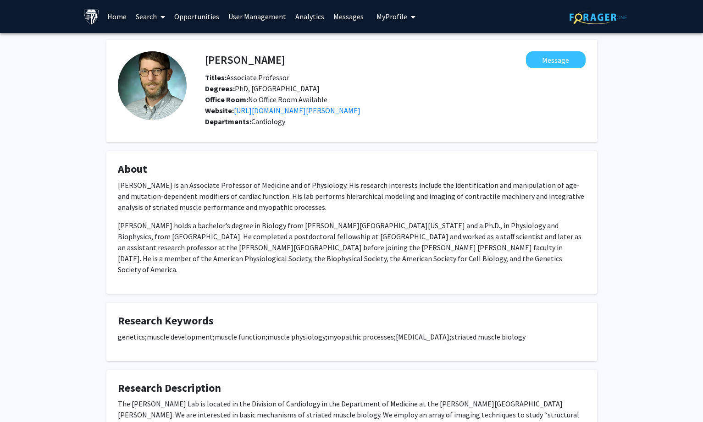
click at [160, 19] on span at bounding box center [161, 17] width 8 height 32
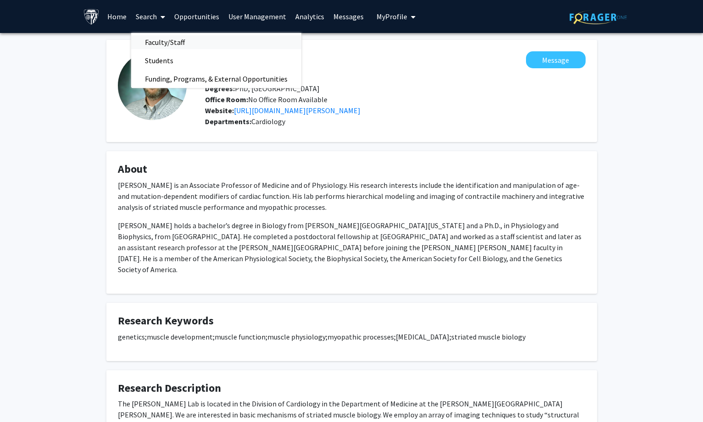
click at [158, 39] on span "Faculty/Staff" at bounding box center [164, 42] width 67 height 18
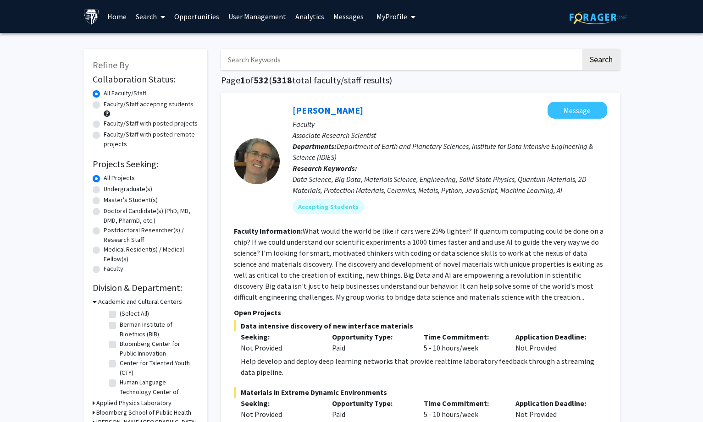
click at [262, 64] on input "Search Keywords" at bounding box center [401, 59] width 360 height 21
paste input "Drosophila"
type input "Drosophila"
click at [591, 56] on button "Search" at bounding box center [601, 59] width 38 height 21
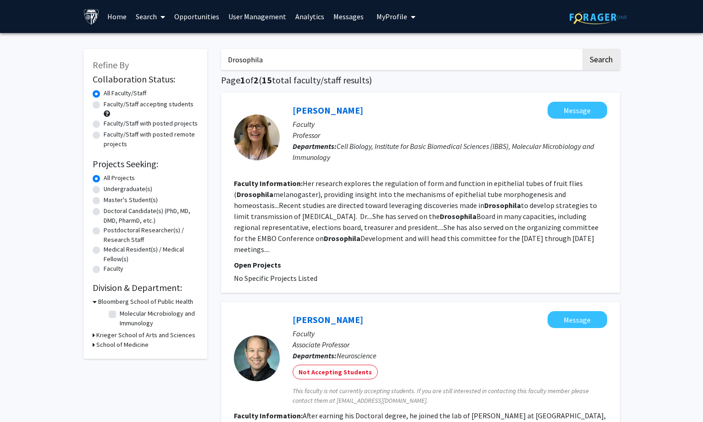
click at [94, 345] on div "School of Medicine" at bounding box center [145, 345] width 105 height 10
click at [91, 345] on div "Refine By Collaboration Status: Collaboration Status All Faculty/Staff Collabor…" at bounding box center [145, 204] width 124 height 310
click at [94, 344] on icon at bounding box center [94, 345] width 2 height 10
click at [120, 380] on label "Cardiology" at bounding box center [135, 379] width 30 height 10
click at [120, 380] on input "Cardiology" at bounding box center [123, 377] width 6 height 6
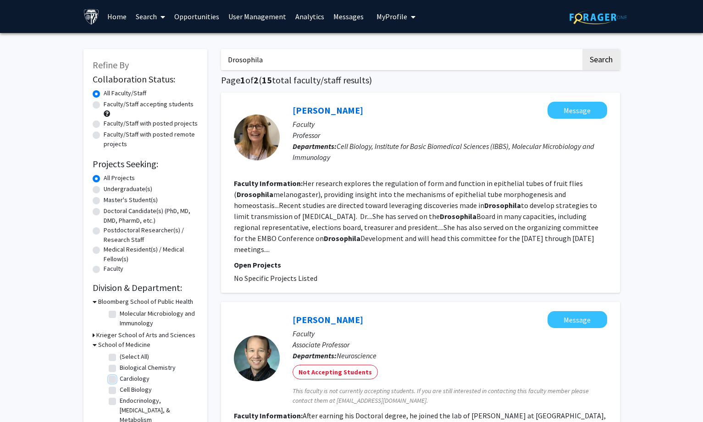
checkbox input "true"
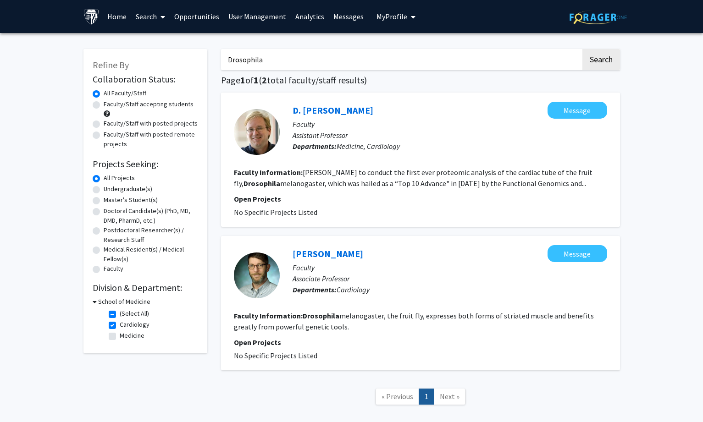
click at [140, 17] on link "Search" at bounding box center [150, 16] width 39 height 32
click at [149, 39] on span "Faculty/Staff" at bounding box center [164, 42] width 67 height 18
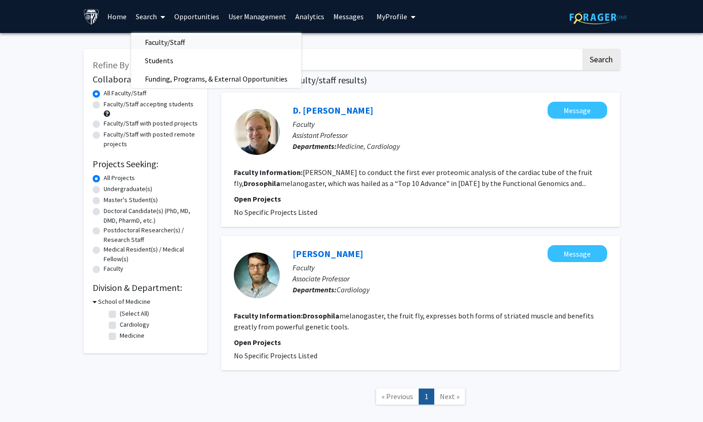
checkbox input "false"
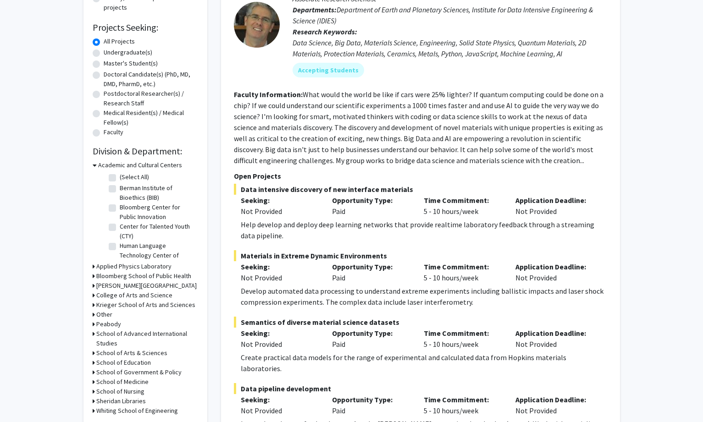
scroll to position [138, 0]
click at [119, 265] on h3 "Applied Physics Laboratory" at bounding box center [133, 266] width 75 height 10
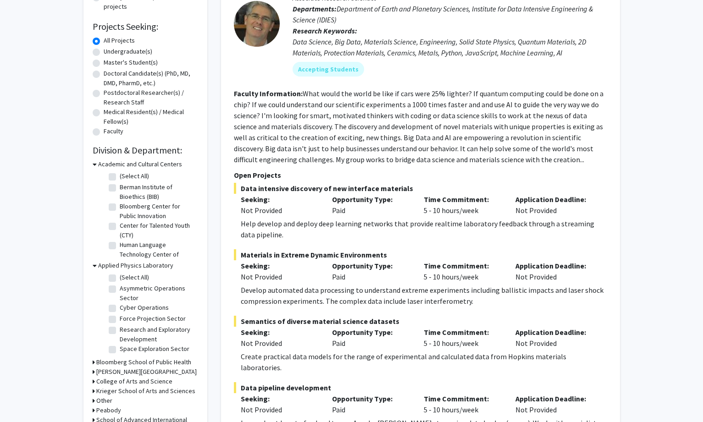
click at [143, 160] on h3 "Academic and Cultural Centers" at bounding box center [140, 165] width 84 height 10
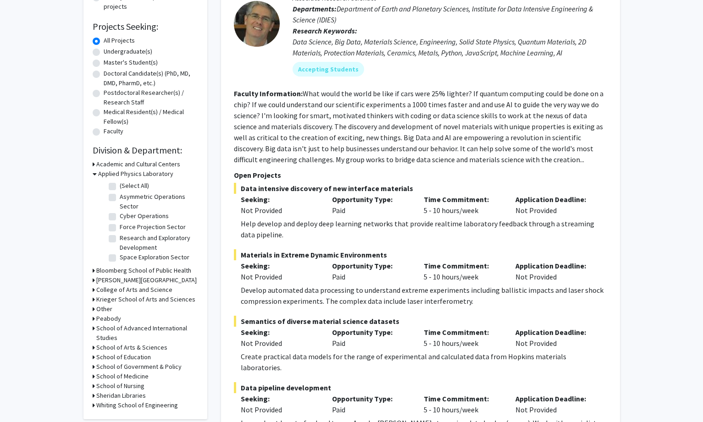
click at [140, 170] on h3 "Applied Physics Laboratory" at bounding box center [135, 174] width 75 height 10
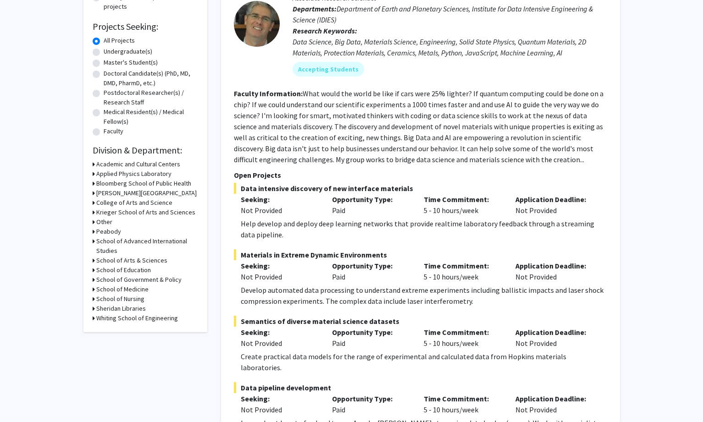
click at [142, 181] on h3 "Bloomberg School of Public Health" at bounding box center [143, 184] width 95 height 10
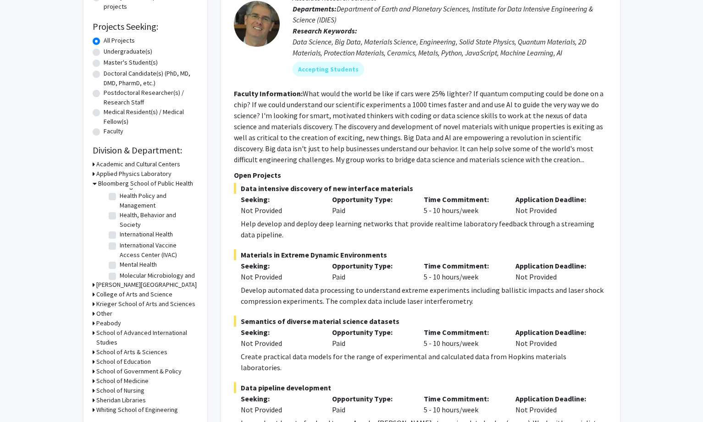
scroll to position [459, 0]
click at [120, 208] on label "Other" at bounding box center [128, 204] width 16 height 10
click at [120, 204] on input "Other" at bounding box center [123, 202] width 6 height 6
checkbox input "true"
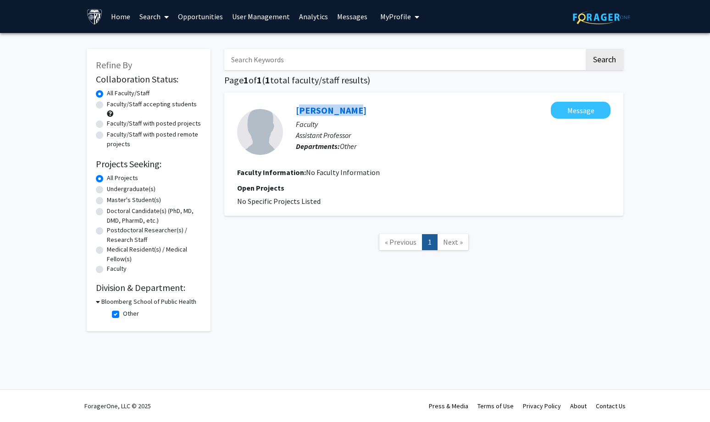
drag, startPoint x: 289, startPoint y: 107, endPoint x: 345, endPoint y: 103, distance: 56.1
click at [345, 103] on div "[PERSON_NAME] Message Faculty Assistant Professor Departments: Other" at bounding box center [446, 132] width 327 height 61
click at [265, 17] on link "User Management" at bounding box center [260, 16] width 67 height 32
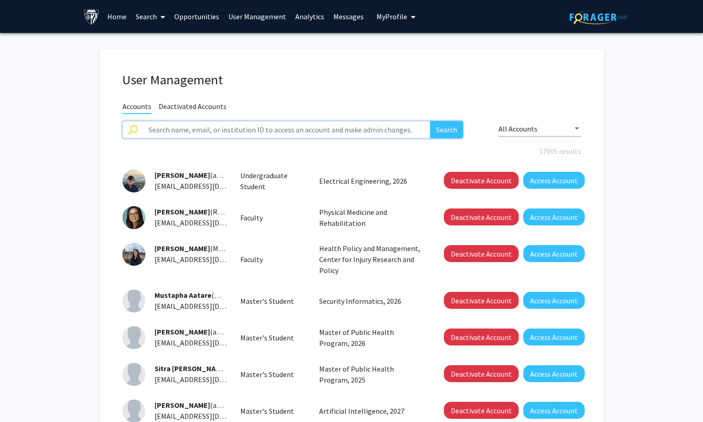
click at [256, 130] on input "text" at bounding box center [286, 129] width 287 height 17
paste input "[PERSON_NAME]"
type input "[PERSON_NAME]"
click at [443, 125] on button "Search" at bounding box center [446, 129] width 33 height 17
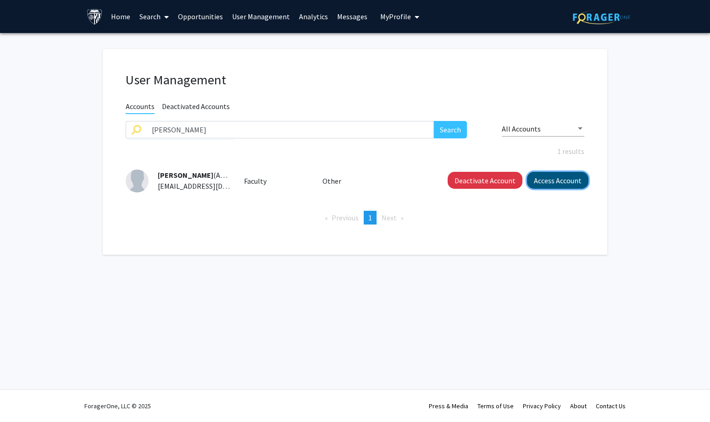
click at [559, 180] on button "Access Account" at bounding box center [557, 180] width 61 height 17
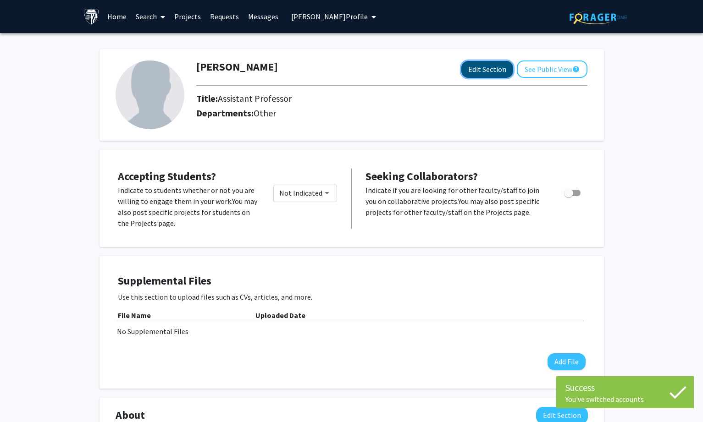
click at [478, 64] on button "Edit Section" at bounding box center [487, 69] width 52 height 17
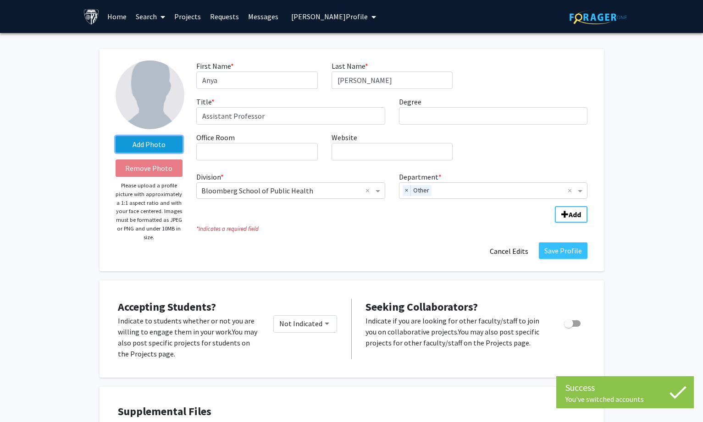
click at [161, 138] on label "Add Photo" at bounding box center [149, 144] width 67 height 17
click at [0, 0] on input "Add Photo" at bounding box center [0, 0] width 0 height 0
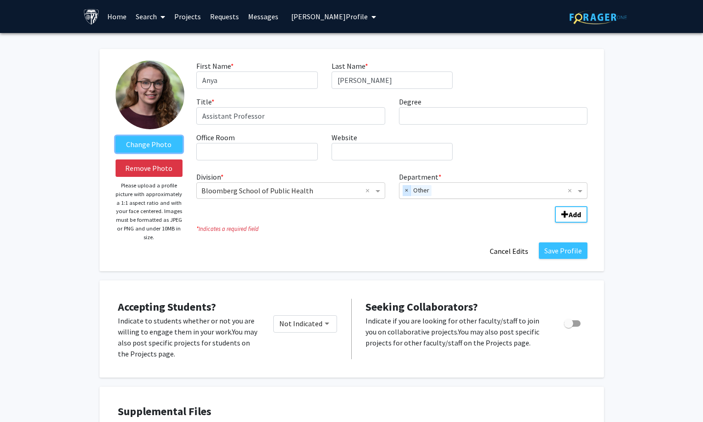
click at [406, 188] on span "×" at bounding box center [407, 190] width 8 height 11
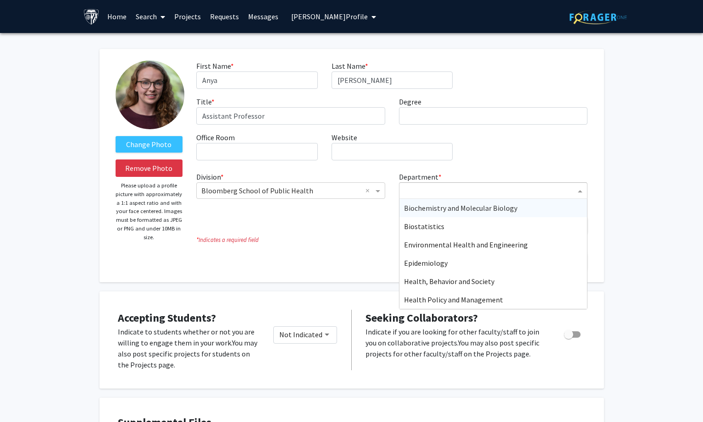
click at [409, 188] on input "Department" at bounding box center [490, 191] width 172 height 11
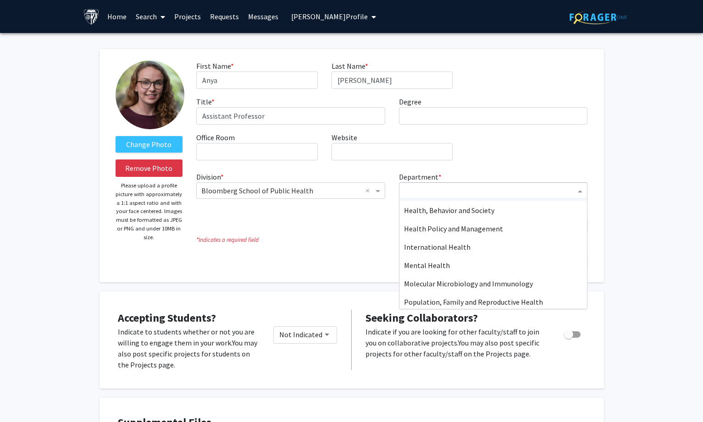
scroll to position [92, 0]
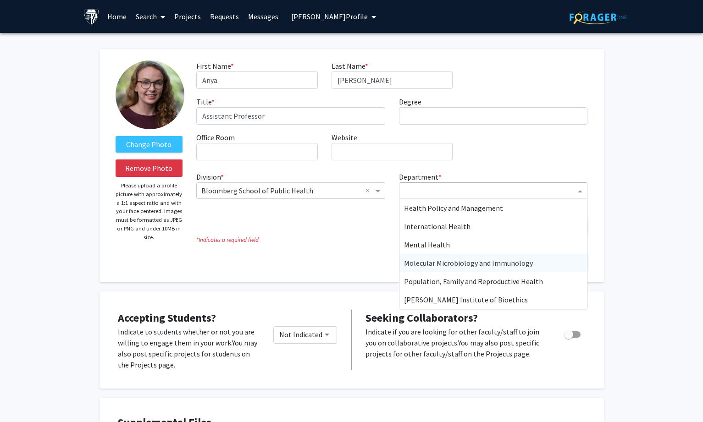
click at [438, 265] on span "Molecular Microbiology and Immunology" at bounding box center [468, 263] width 129 height 9
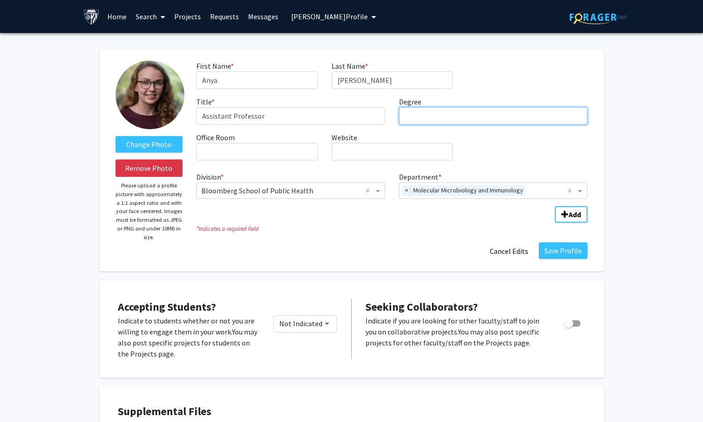
click at [444, 120] on input "Degree required" at bounding box center [493, 115] width 189 height 17
paste input "[GEOGRAPHIC_DATA][US_STATE]"
type input "PhD, [GEOGRAPHIC_DATA][US_STATE]"
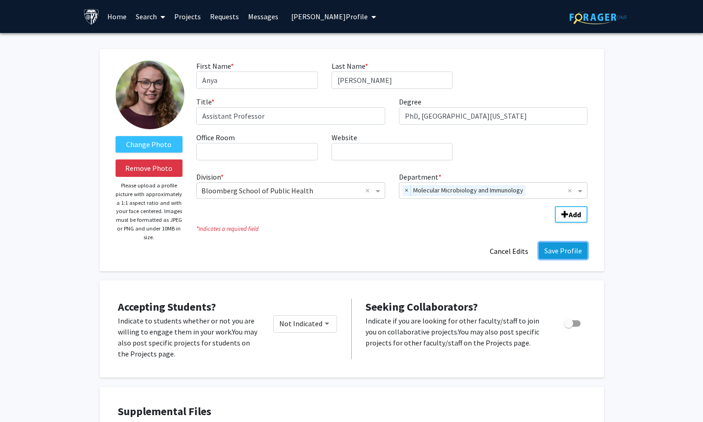
click at [573, 249] on button "Save Profile" at bounding box center [563, 251] width 49 height 17
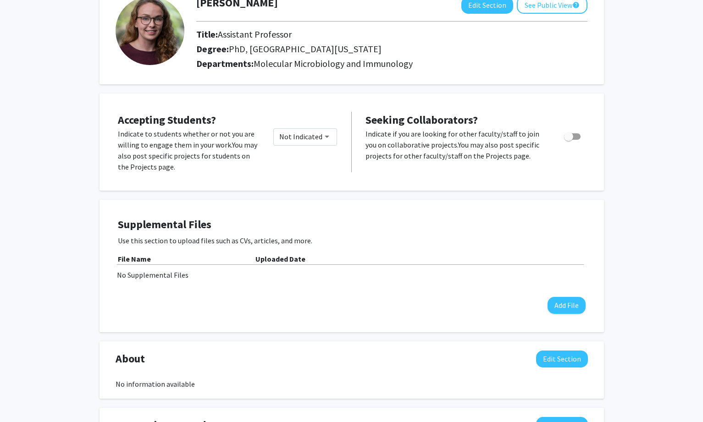
scroll to position [229, 0]
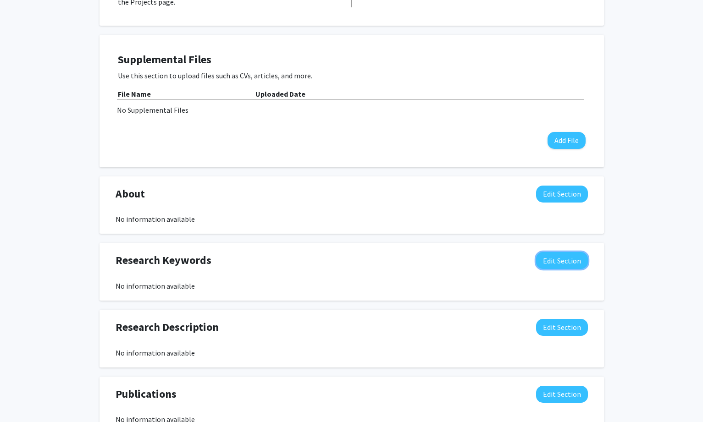
drag, startPoint x: 561, startPoint y: 262, endPoint x: 554, endPoint y: 264, distance: 6.8
click at [561, 262] on button "Edit Section" at bounding box center [562, 260] width 52 height 17
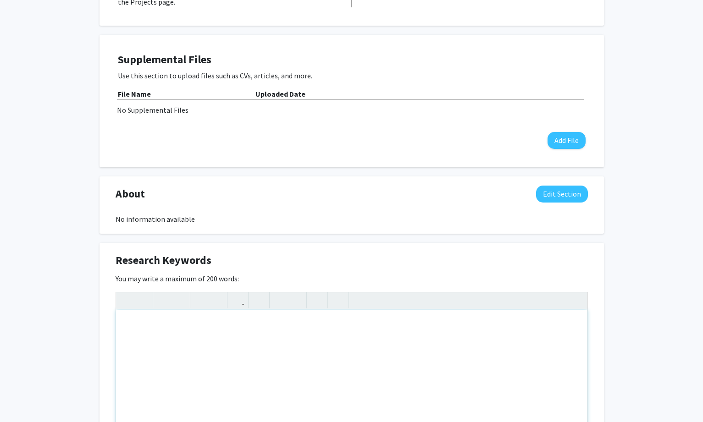
click at [276, 364] on div "Note to users with screen readers: Please deactivate our accessibility plugin f…" at bounding box center [351, 379] width 471 height 138
paste div "Note to users with screen readers: Please deactivate our accessibility plugin f…"
type textarea "<p>Lyme and Tickborne Diseases Research&nbsp;</p>"
drag, startPoint x: 254, startPoint y: 335, endPoint x: 92, endPoint y: 325, distance: 161.7
click at [92, 325] on div "[PERSON_NAME] Edit Section See Public View help Title: Assistant Professor Degr…" at bounding box center [351, 267] width 703 height 927
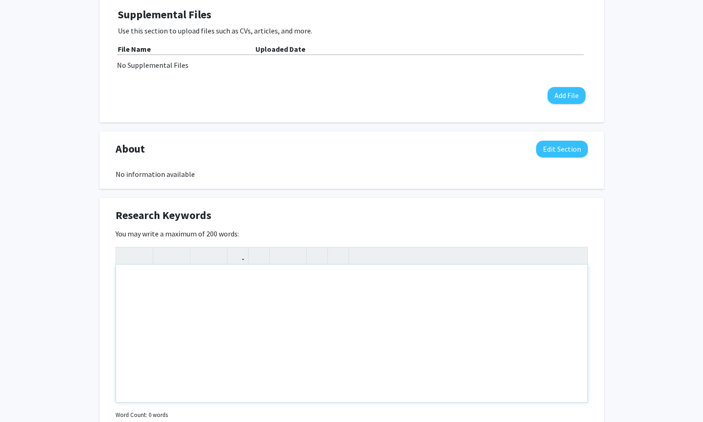
scroll to position [367, 0]
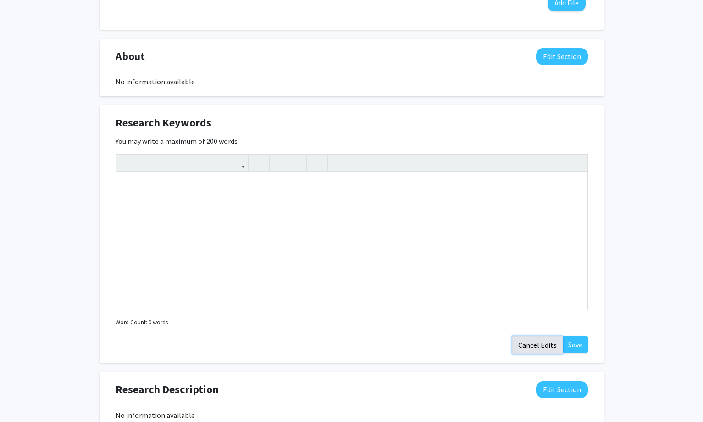
click at [541, 344] on button "Cancel Edits" at bounding box center [537, 345] width 50 height 17
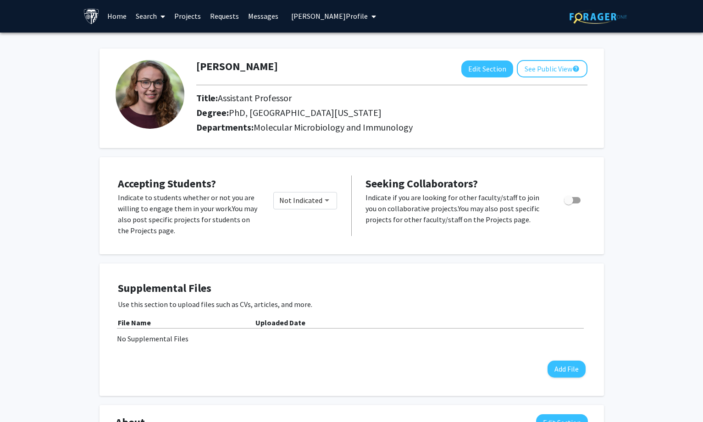
scroll to position [0, 0]
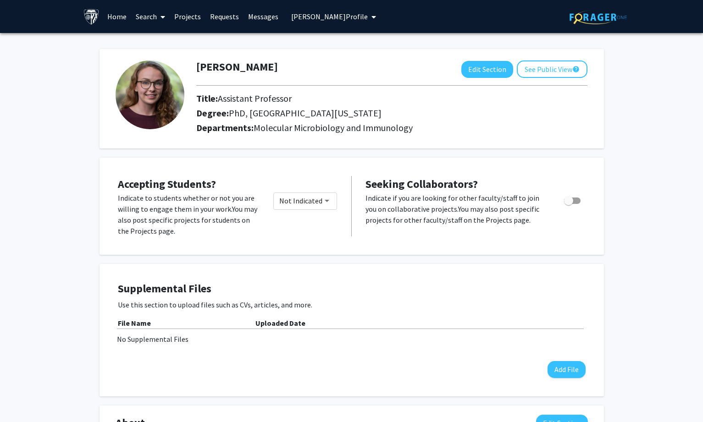
click at [322, 17] on span "[PERSON_NAME] Profile" at bounding box center [329, 16] width 77 height 9
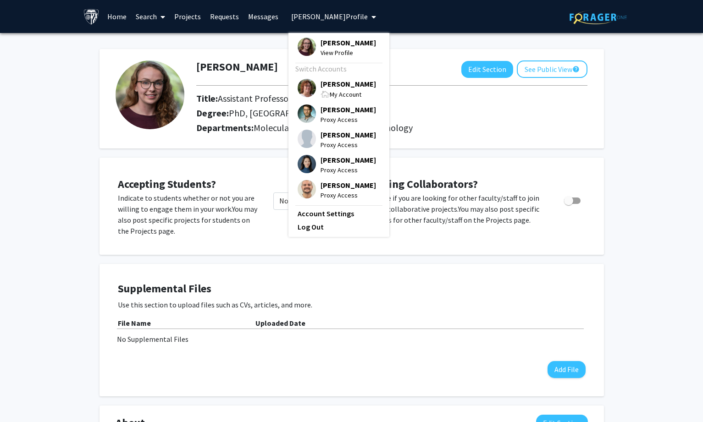
click at [330, 86] on span "[PERSON_NAME]" at bounding box center [347, 84] width 55 height 10
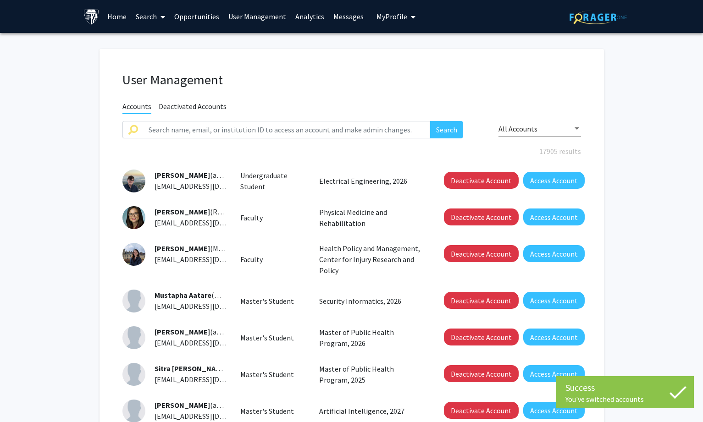
click at [146, 12] on link "Search" at bounding box center [150, 16] width 39 height 32
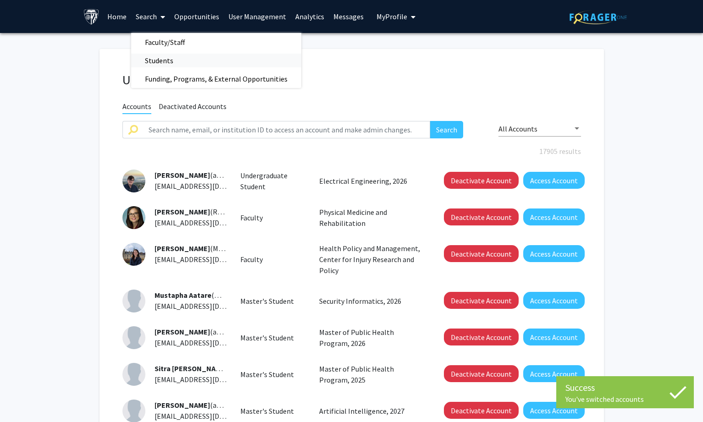
click at [156, 57] on span "Students" at bounding box center [159, 60] width 56 height 18
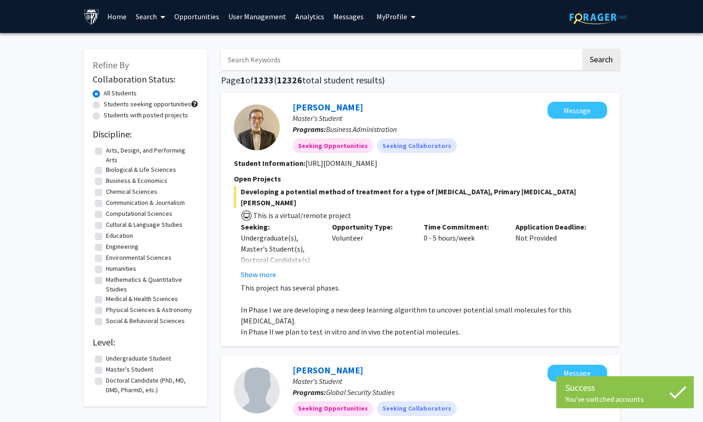
click at [147, 16] on link "Search" at bounding box center [150, 16] width 39 height 32
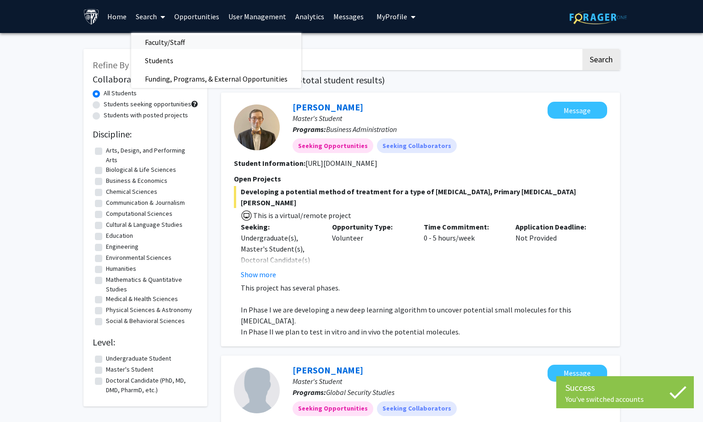
click at [150, 39] on span "Faculty/Staff" at bounding box center [164, 42] width 67 height 18
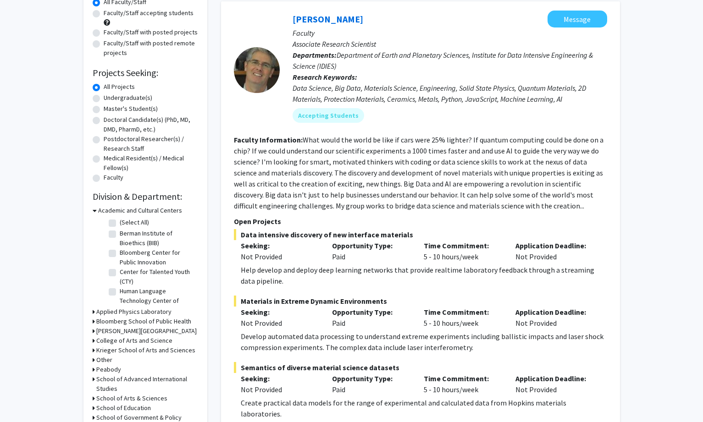
scroll to position [92, 0]
click at [104, 209] on h3 "Academic and Cultural Centers" at bounding box center [140, 210] width 84 height 10
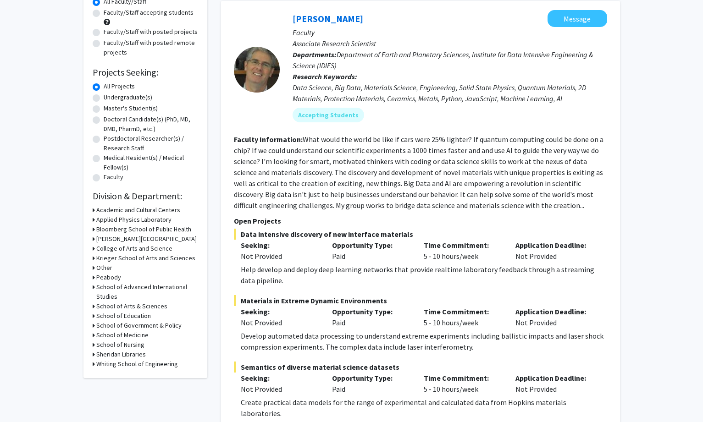
click at [122, 238] on h3 "[PERSON_NAME][GEOGRAPHIC_DATA]" at bounding box center [146, 239] width 100 height 10
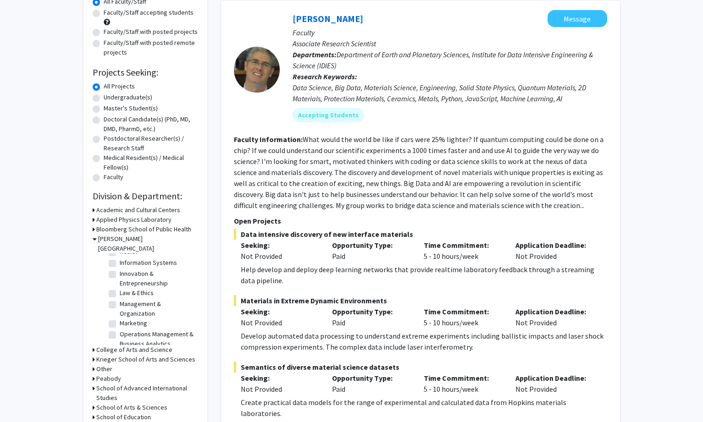
scroll to position [132, 0]
click at [132, 238] on h3 "[PERSON_NAME][GEOGRAPHIC_DATA]" at bounding box center [148, 243] width 100 height 19
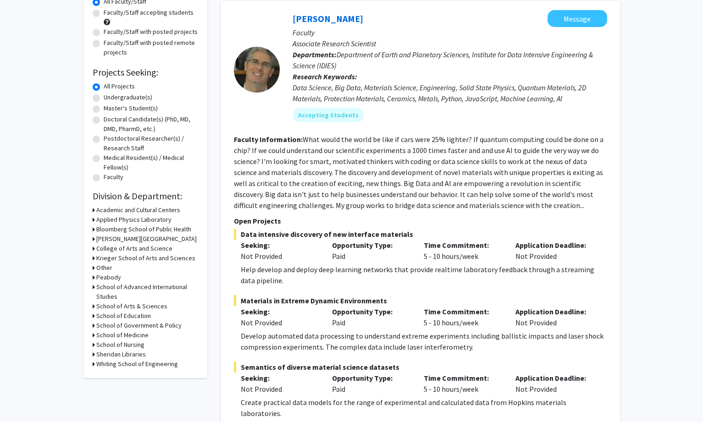
click at [127, 247] on h3 "College of Arts and Science" at bounding box center [134, 249] width 76 height 10
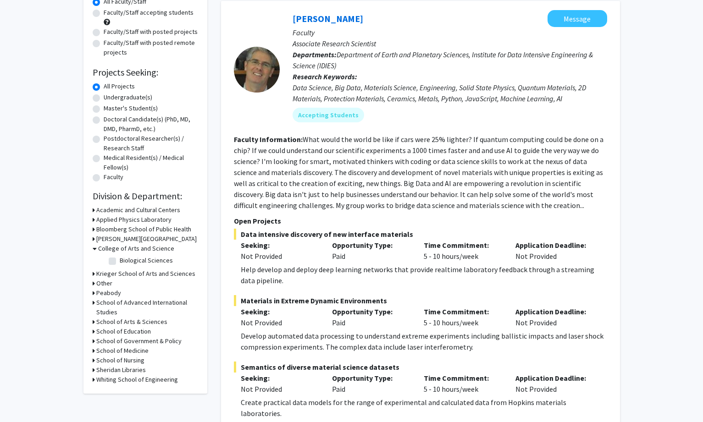
click at [120, 264] on label "Biological Sciences" at bounding box center [146, 261] width 53 height 10
click at [120, 262] on input "Biological Sciences" at bounding box center [123, 259] width 6 height 6
checkbox input "true"
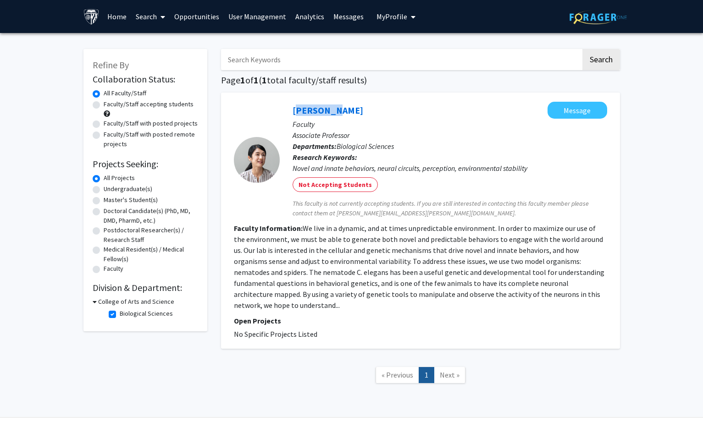
drag, startPoint x: 287, startPoint y: 109, endPoint x: 331, endPoint y: 106, distance: 44.5
click at [331, 106] on div "[PERSON_NAME] Message Faculty Associate Professor Departments: Biological Scien…" at bounding box center [443, 160] width 327 height 116
click at [242, 14] on link "User Management" at bounding box center [257, 16] width 67 height 32
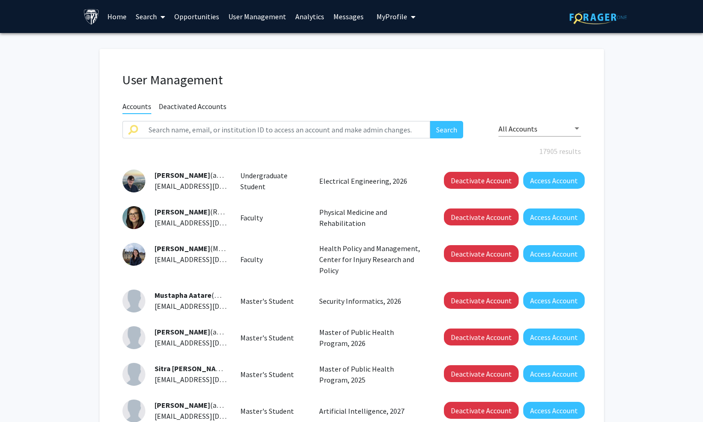
click at [158, 14] on span at bounding box center [161, 17] width 8 height 32
click at [171, 42] on span "Faculty/Staff" at bounding box center [164, 42] width 67 height 18
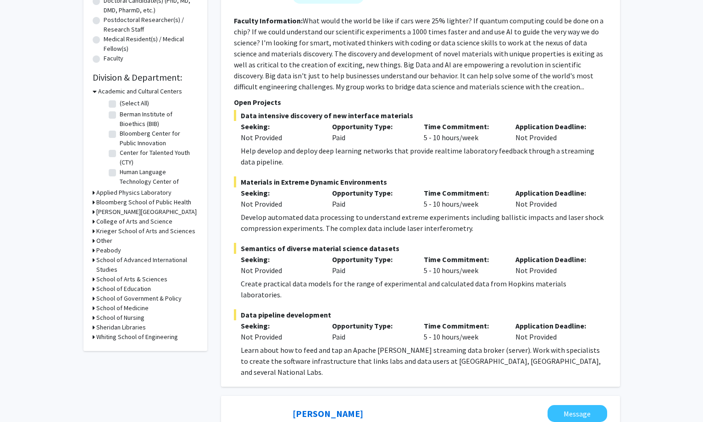
scroll to position [229, 0]
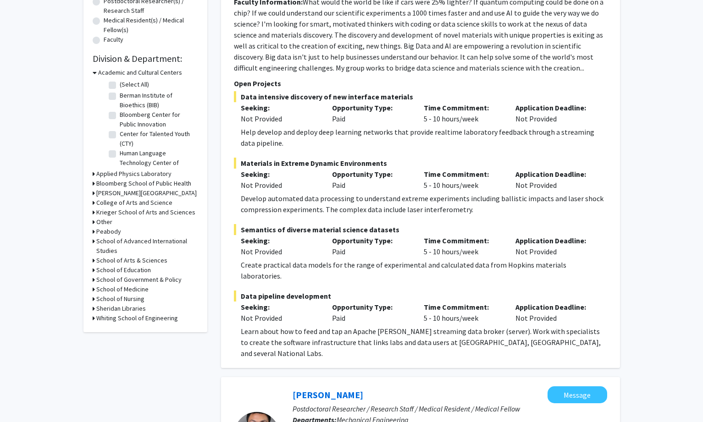
click at [132, 212] on h3 "Krieger School of Arts and Sciences" at bounding box center [145, 213] width 99 height 10
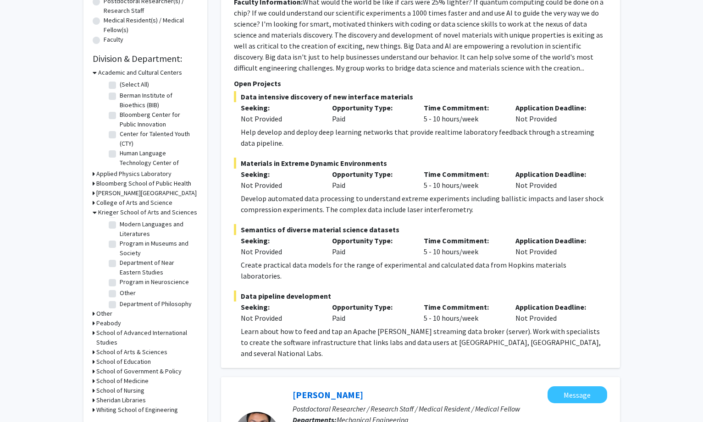
scroll to position [642, 0]
click at [120, 297] on label "Other" at bounding box center [128, 292] width 16 height 10
click at [120, 293] on input "Other" at bounding box center [123, 290] width 6 height 6
checkbox input "true"
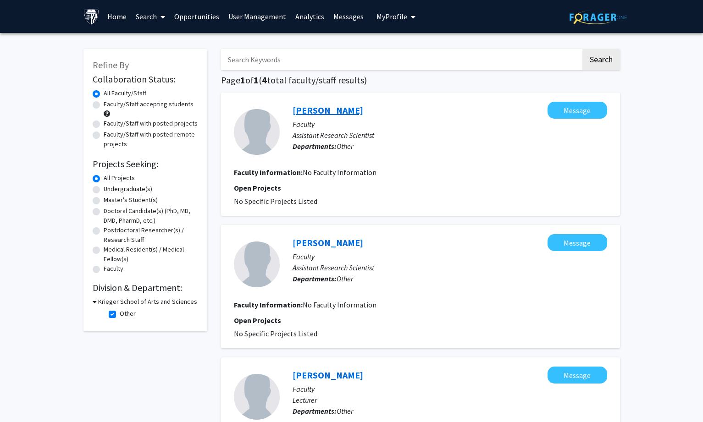
drag, startPoint x: 283, startPoint y: 104, endPoint x: 346, endPoint y: 105, distance: 62.8
click at [346, 105] on div "[PERSON_NAME] Message Faculty Assistant Research Scientist Departments: Other" at bounding box center [443, 132] width 327 height 61
drag, startPoint x: 286, startPoint y: 230, endPoint x: 356, endPoint y: 230, distance: 70.6
click at [356, 230] on div "[PERSON_NAME] Message Faculty Assistant Research Scientist Departments: Other F…" at bounding box center [420, 286] width 399 height 123
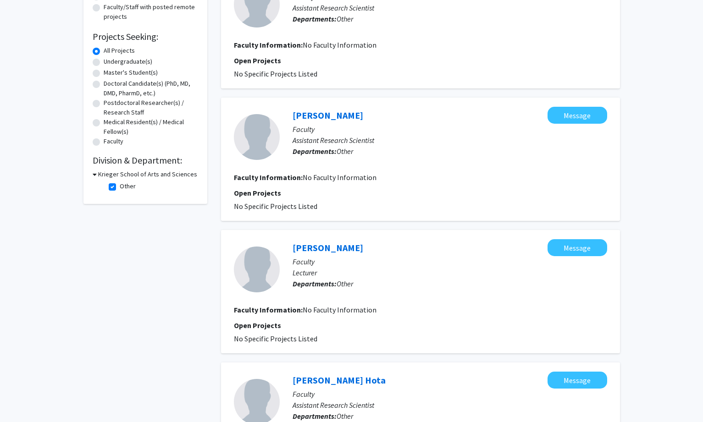
scroll to position [138, 0]
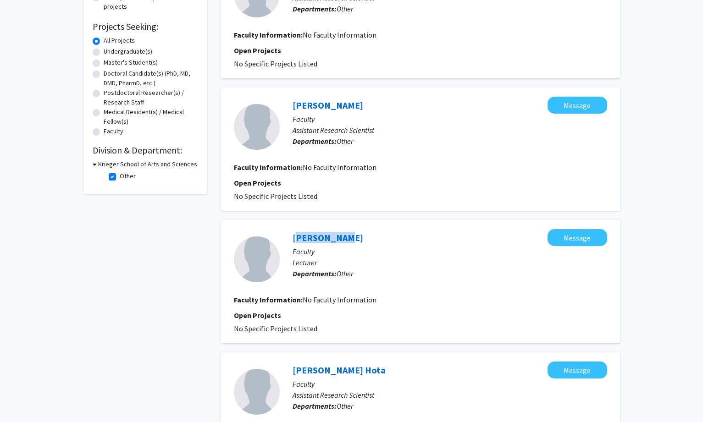
drag, startPoint x: 291, startPoint y: 230, endPoint x: 340, endPoint y: 230, distance: 49.1
click at [340, 230] on div "Gaochao He Message Faculty Lecturer Departments: Other" at bounding box center [443, 259] width 327 height 61
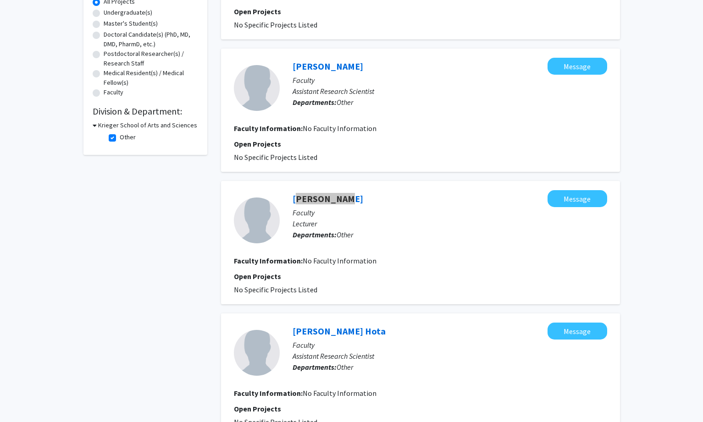
scroll to position [229, 0]
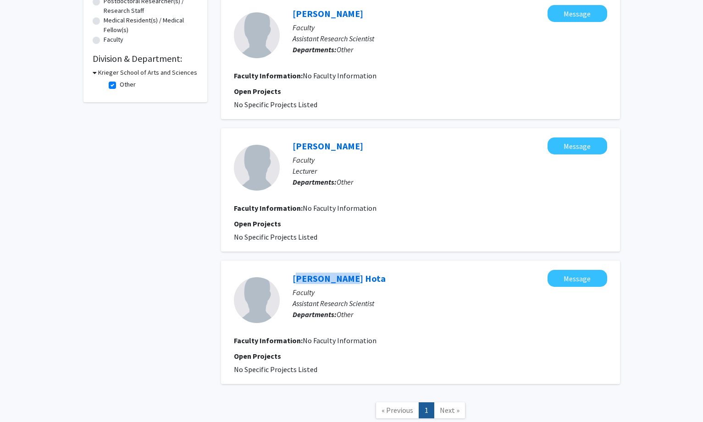
drag, startPoint x: 287, startPoint y: 275, endPoint x: 339, endPoint y: 268, distance: 51.8
click at [339, 268] on div "[PERSON_NAME] Hota Message Faculty Assistant Research Scientist Departments: Ot…" at bounding box center [420, 322] width 399 height 123
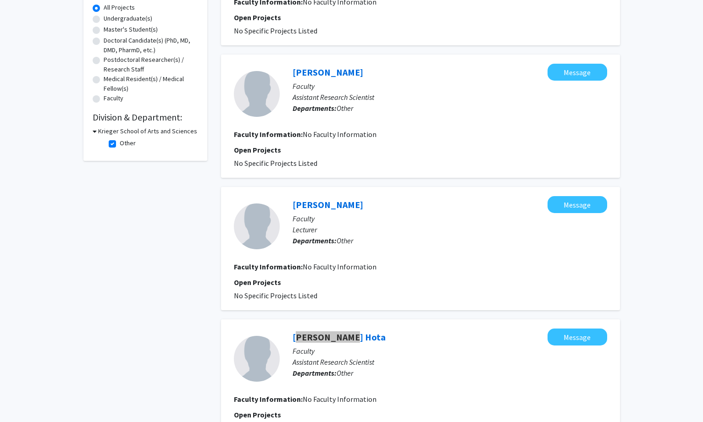
scroll to position [0, 0]
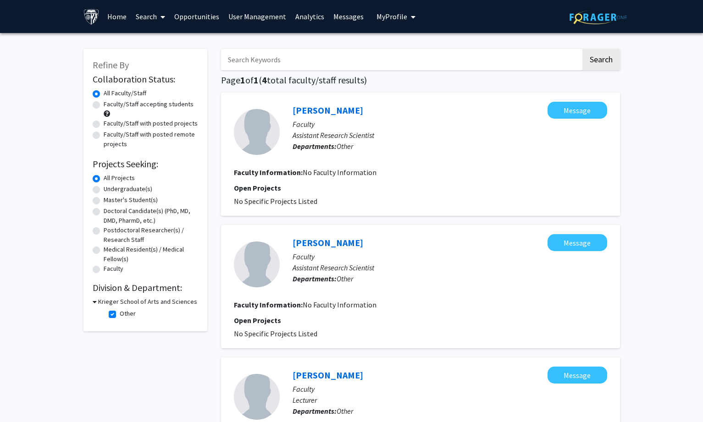
click at [235, 18] on link "User Management" at bounding box center [257, 16] width 67 height 32
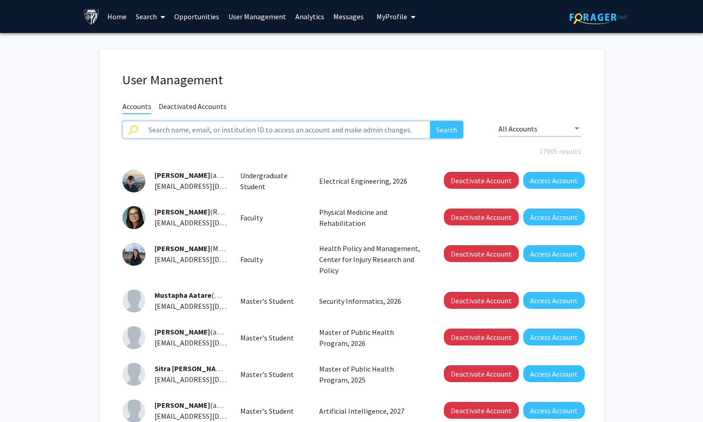
click at [319, 123] on input "text" at bounding box center [286, 129] width 287 height 17
paste input "[PERSON_NAME] Hota"
type input "[PERSON_NAME] Hota"
click at [435, 128] on button "Search" at bounding box center [446, 129] width 33 height 17
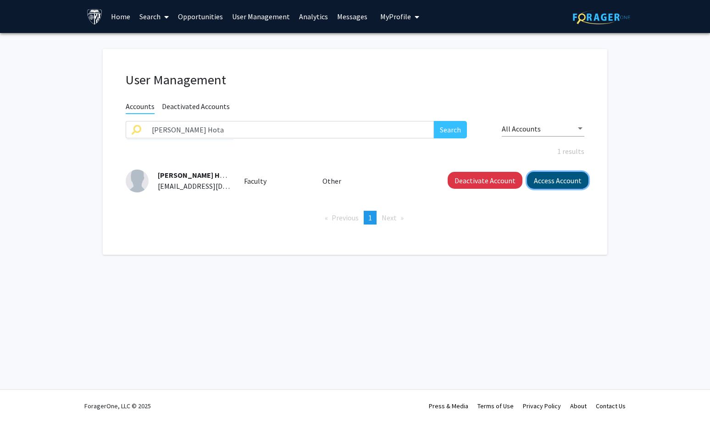
click at [572, 182] on button "Access Account" at bounding box center [557, 180] width 61 height 17
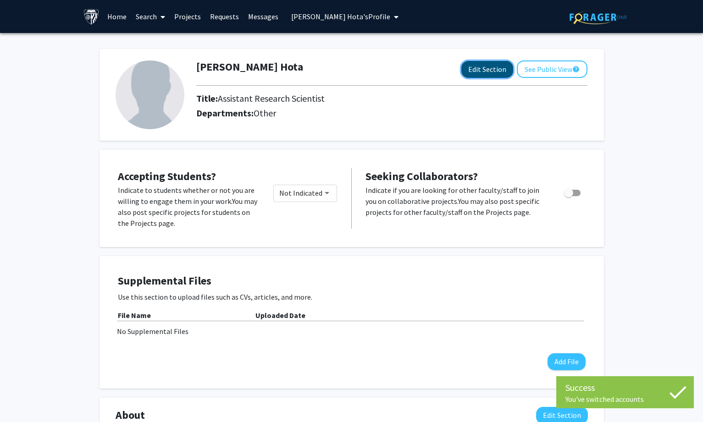
click at [475, 69] on button "Edit Section" at bounding box center [487, 69] width 52 height 17
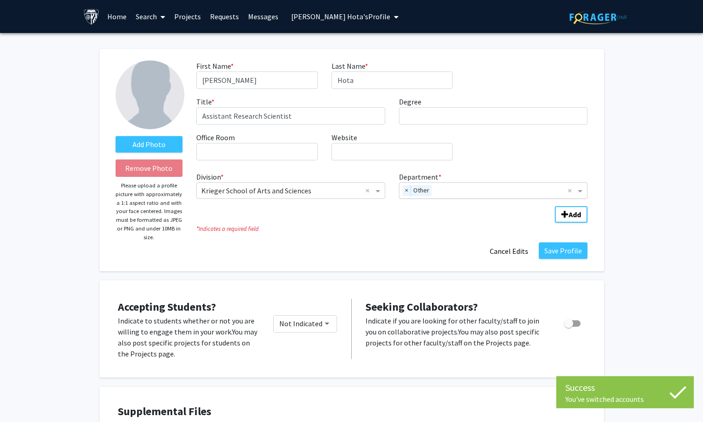
drag, startPoint x: 404, startPoint y: 189, endPoint x: 413, endPoint y: 190, distance: 9.2
click at [404, 190] on span "×" at bounding box center [407, 190] width 8 height 11
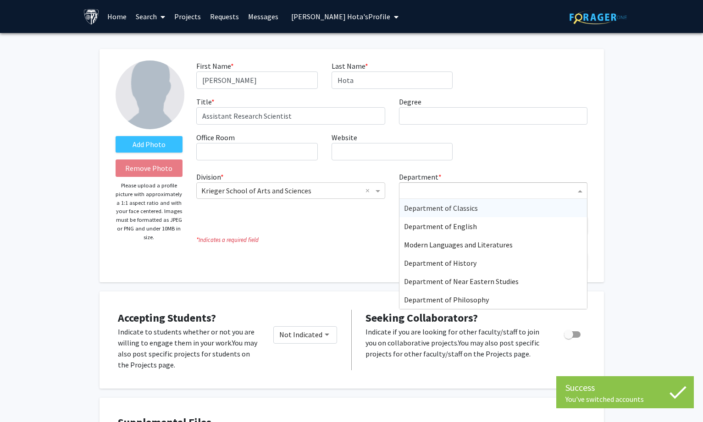
click at [422, 192] on input "Department" at bounding box center [490, 191] width 172 height 11
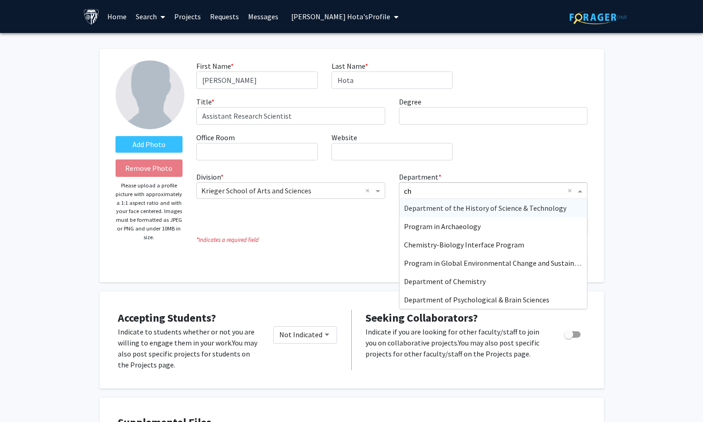
type input "che"
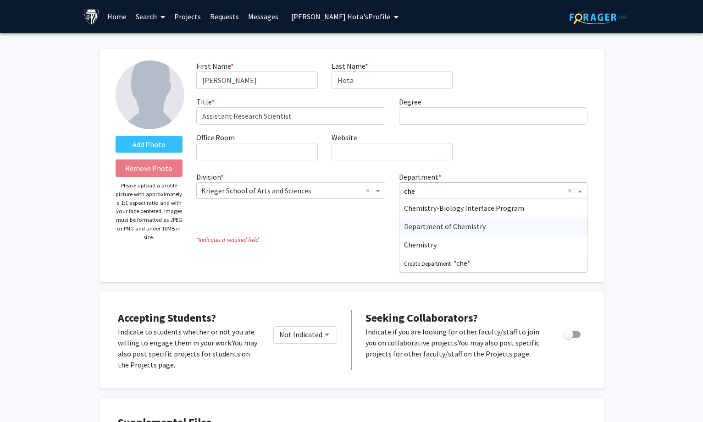
click at [431, 224] on span "Department of Chemistry" at bounding box center [445, 226] width 82 height 9
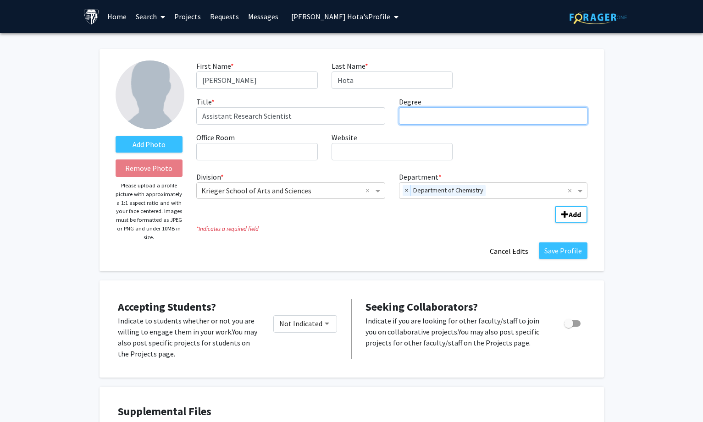
click at [419, 118] on input "Degree required" at bounding box center [493, 115] width 189 height 17
paste input "Indian Institute of Science Education & Research (IISER)"
type input "PhD, Indian Institute of Science Education & Research (IISER)"
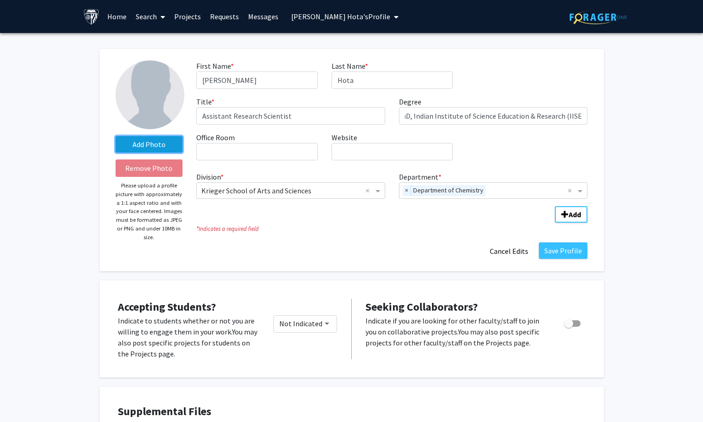
scroll to position [0, 0]
click at [166, 149] on label "Add Photo" at bounding box center [149, 144] width 67 height 17
click at [0, 0] on input "Add Photo" at bounding box center [0, 0] width 0 height 0
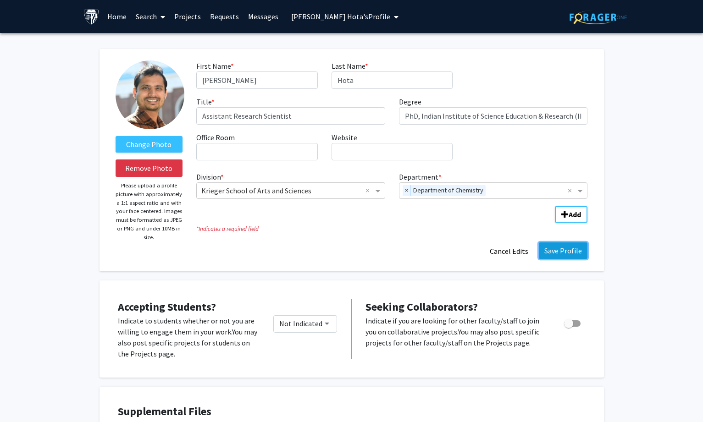
click at [567, 249] on button "Save Profile" at bounding box center [563, 251] width 49 height 17
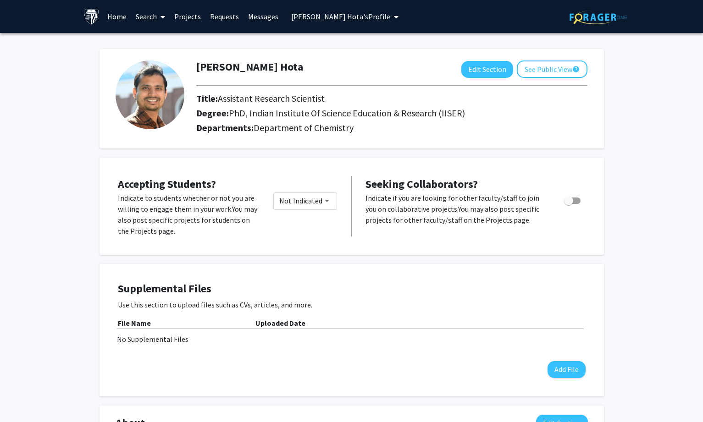
click at [322, 16] on span "[PERSON_NAME] Hota's Profile" at bounding box center [340, 16] width 99 height 9
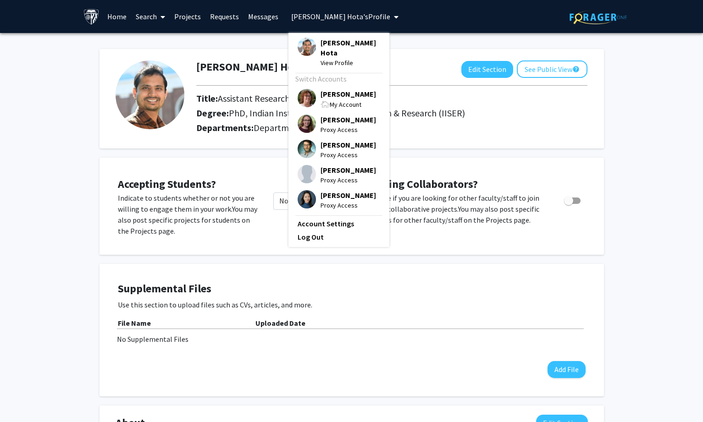
click at [328, 89] on span "[PERSON_NAME]" at bounding box center [347, 94] width 55 height 10
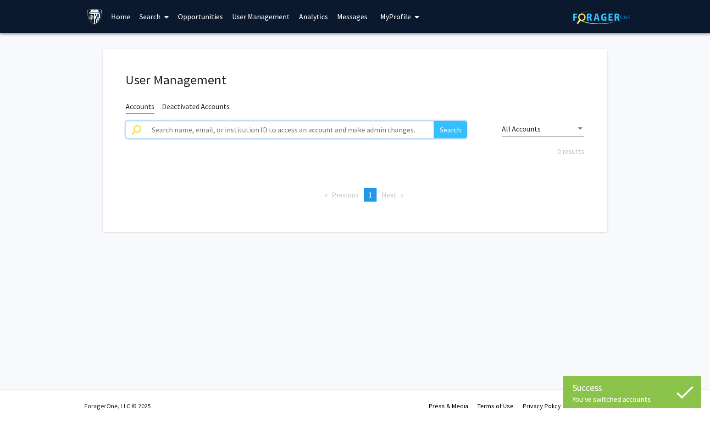
click at [315, 127] on input "text" at bounding box center [289, 129] width 287 height 17
paste input "[PERSON_NAME]"
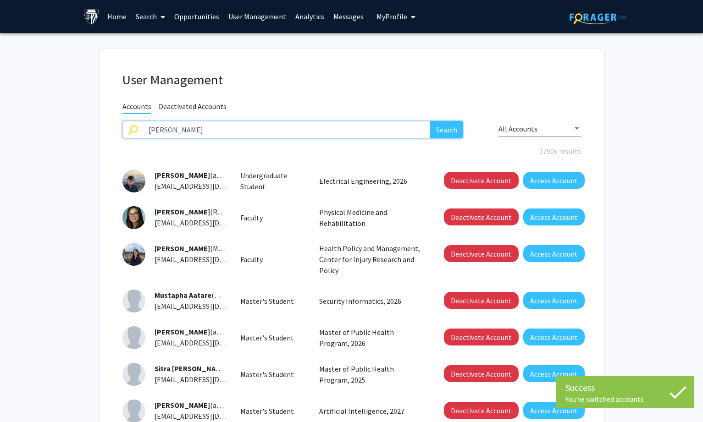
type input "[PERSON_NAME]"
click at [446, 125] on button "Search" at bounding box center [446, 129] width 33 height 17
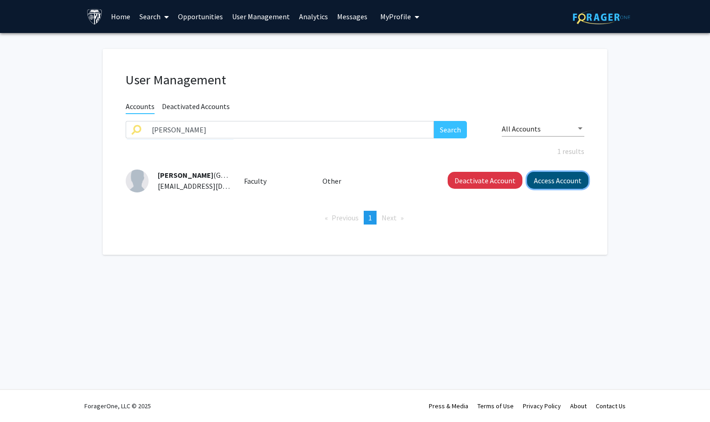
click at [544, 179] on button "Access Account" at bounding box center [557, 180] width 61 height 17
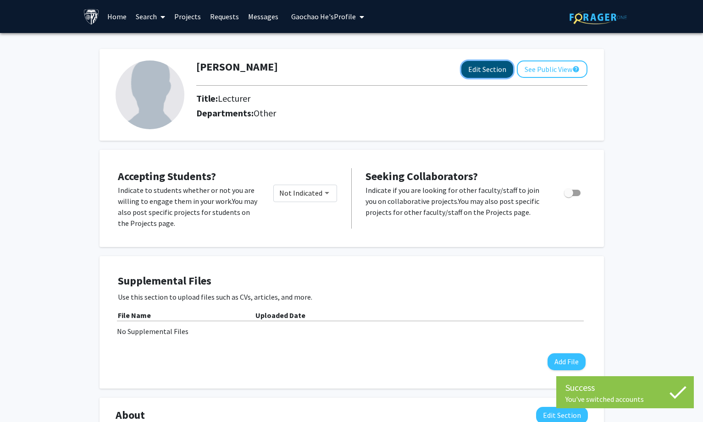
click at [486, 66] on button "Edit Section" at bounding box center [487, 69] width 52 height 17
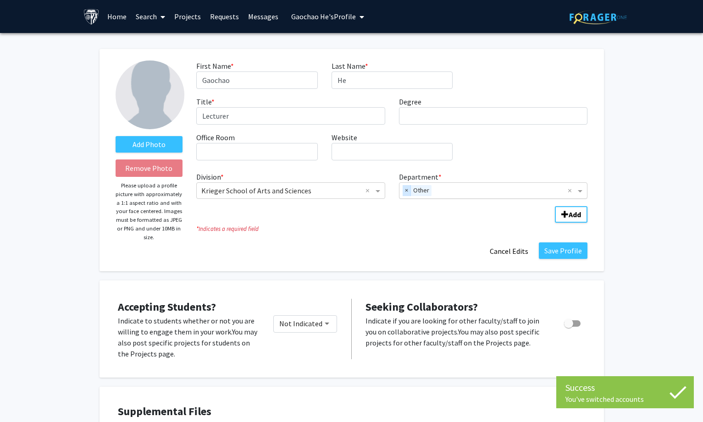
click at [407, 188] on span "×" at bounding box center [407, 190] width 8 height 11
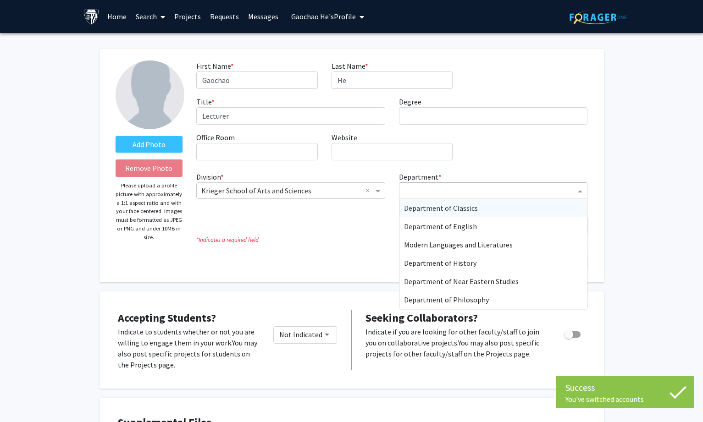
click at [424, 191] on input "Department" at bounding box center [490, 191] width 172 height 11
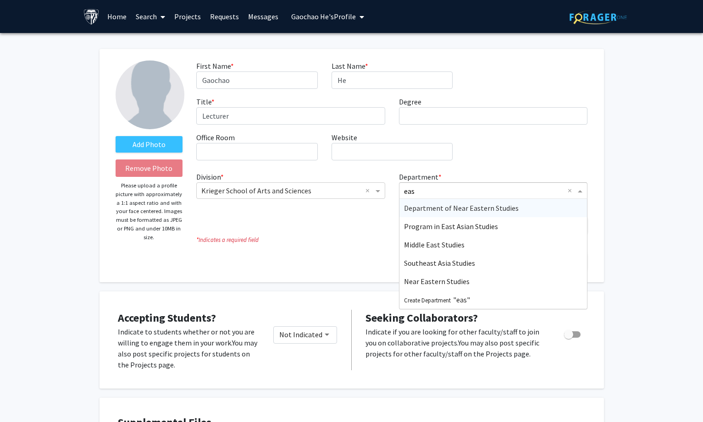
type input "east"
click at [429, 230] on span "Program in East Asian Studies" at bounding box center [451, 226] width 94 height 9
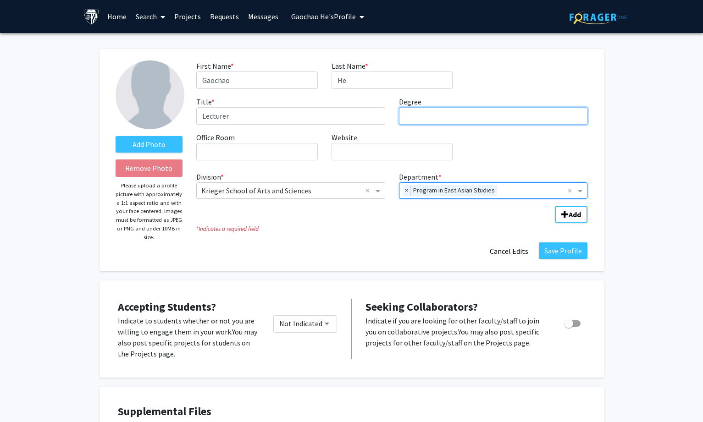
click at [415, 119] on input "Degree required" at bounding box center [493, 115] width 189 height 17
paste input "[GEOGRAPHIC_DATA]"
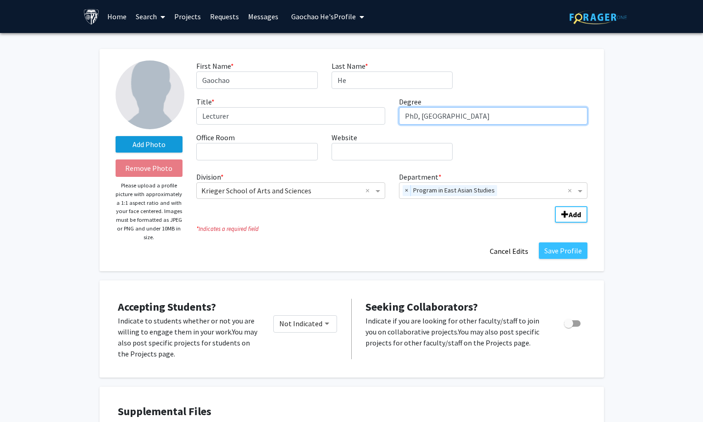
type input "PhD, [GEOGRAPHIC_DATA]"
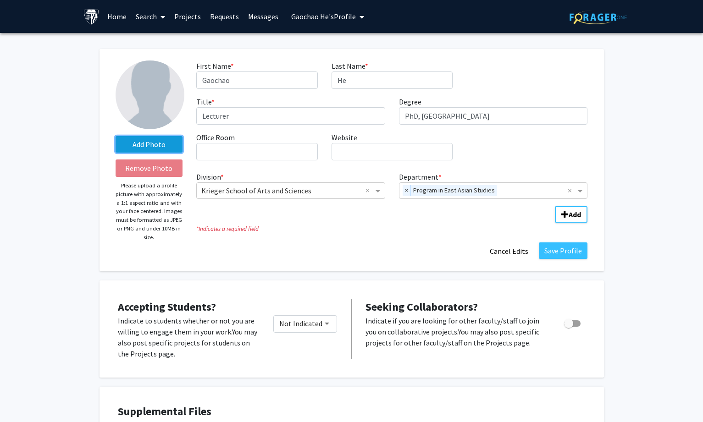
click at [137, 138] on label "Add Photo" at bounding box center [149, 144] width 67 height 17
click at [0, 0] on input "Add Photo" at bounding box center [0, 0] width 0 height 0
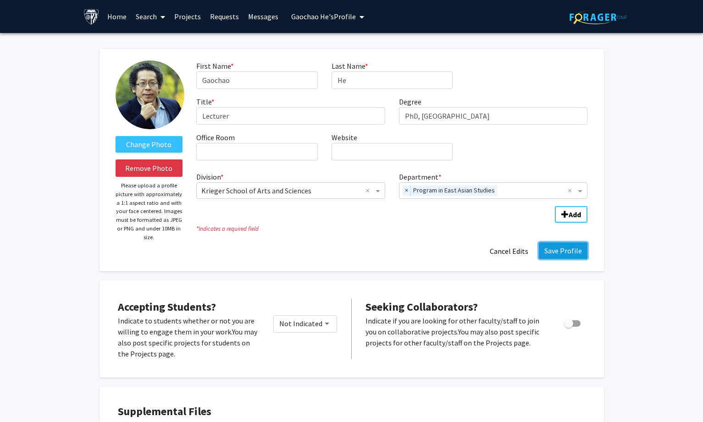
click at [564, 249] on button "Save Profile" at bounding box center [563, 251] width 49 height 17
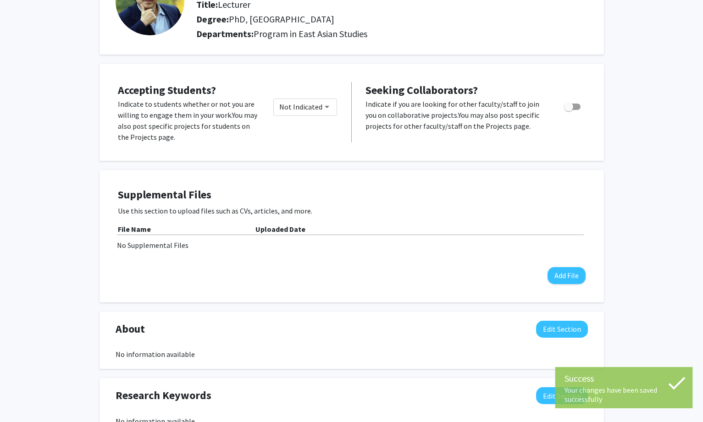
scroll to position [229, 0]
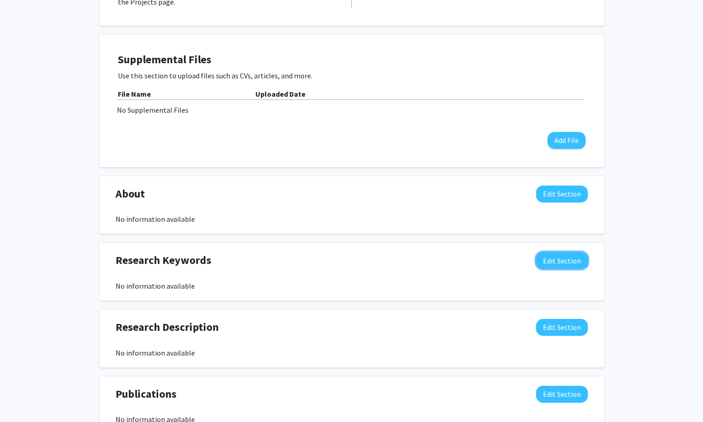
click at [550, 253] on button "Edit Section" at bounding box center [562, 260] width 52 height 17
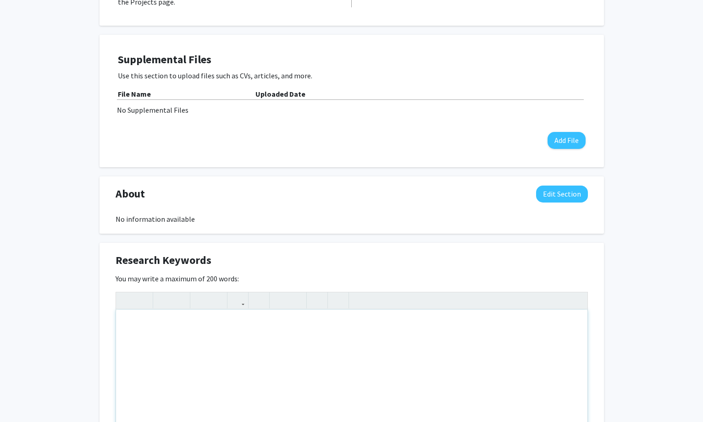
click at [408, 339] on div "Note to users with screen readers: Please deactivate our accessibility plugin f…" at bounding box center [351, 379] width 471 height 138
paste div "Note to users with screen readers: Please deactivate our accessibility plugin f…"
type textarea "<p>Social transformation, labor politics, and the changing labor relations amon…"
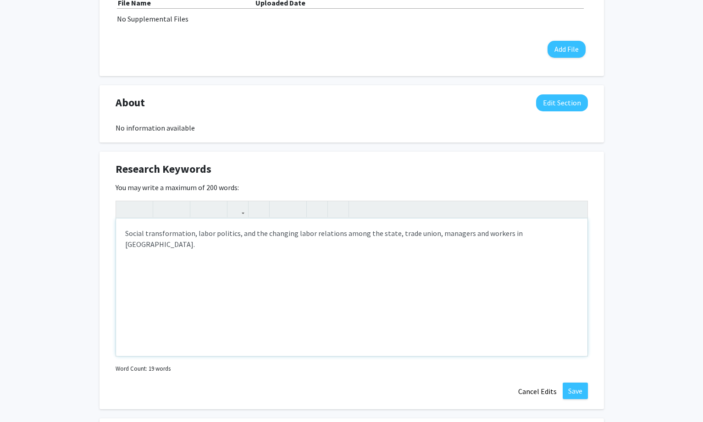
scroll to position [321, 0]
click at [576, 391] on button "Save" at bounding box center [575, 390] width 25 height 17
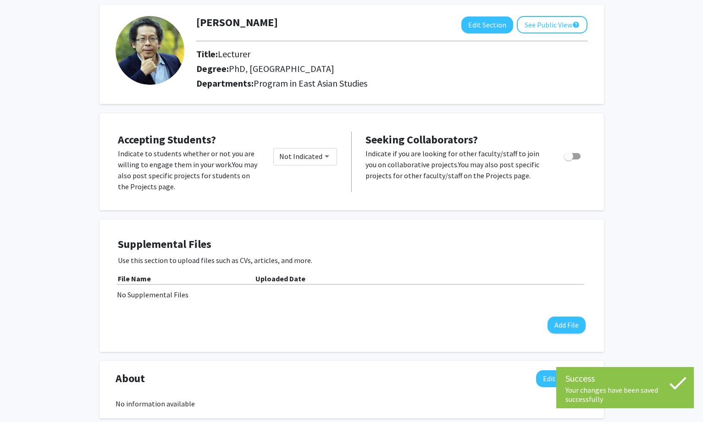
scroll to position [0, 0]
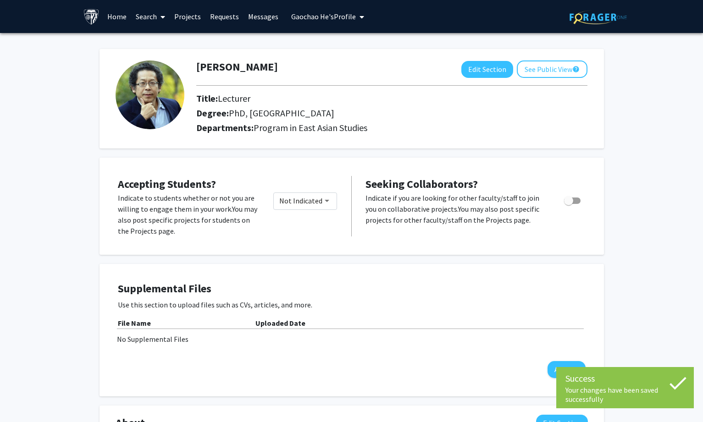
click at [331, 13] on span "Gaochao He's Profile" at bounding box center [323, 16] width 65 height 9
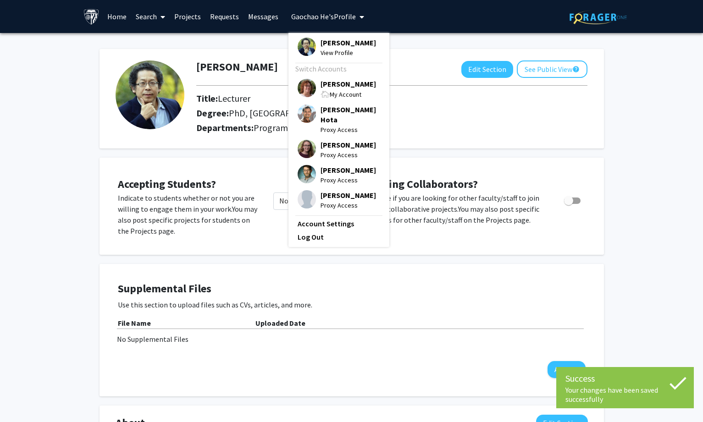
click at [329, 90] on div "My Account" at bounding box center [347, 94] width 55 height 11
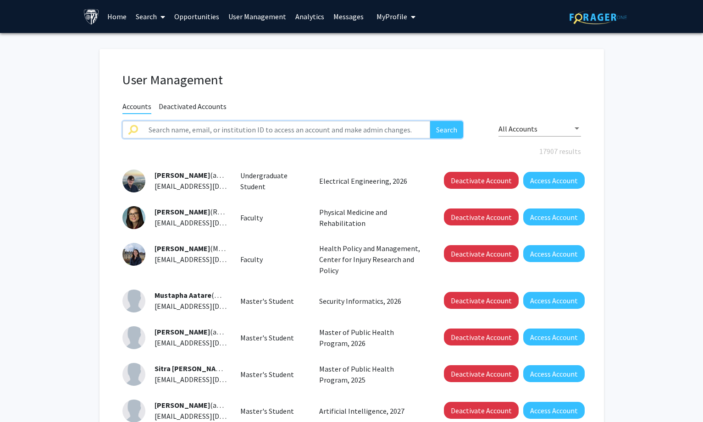
click at [158, 121] on input "text" at bounding box center [286, 129] width 287 height 17
paste input "[PERSON_NAME]"
type input "[PERSON_NAME]"
click at [448, 128] on button "Search" at bounding box center [446, 129] width 33 height 17
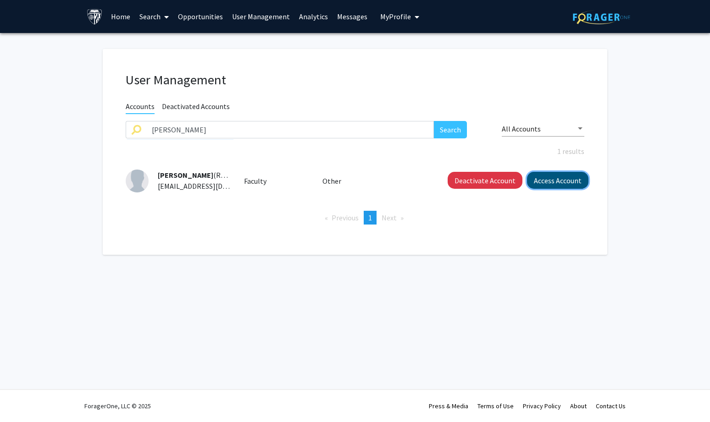
click at [550, 177] on button "Access Account" at bounding box center [557, 180] width 61 height 17
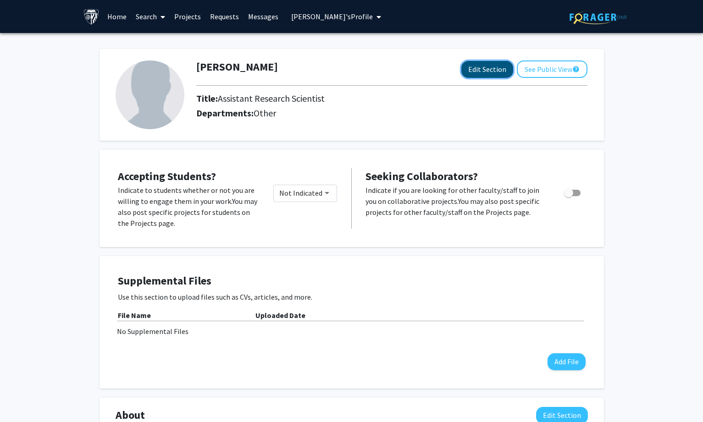
click at [472, 69] on button "Edit Section" at bounding box center [487, 69] width 52 height 17
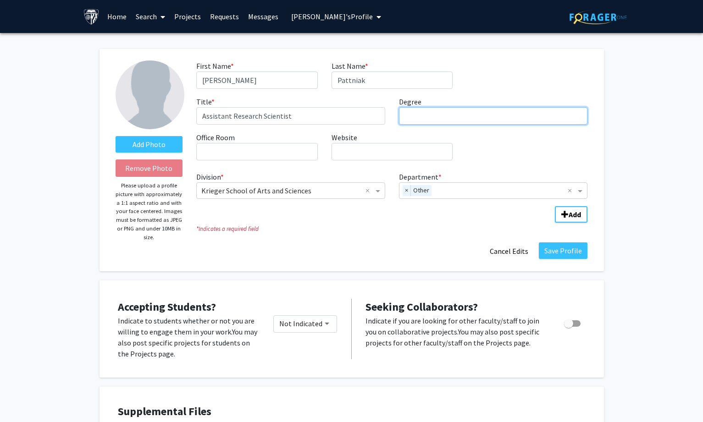
click at [457, 113] on input "Degree required" at bounding box center [493, 115] width 189 height 17
paste input "[GEOGRAPHIC_DATA]"
click at [405, 190] on span "×" at bounding box center [407, 190] width 8 height 11
type input "PhD, [GEOGRAPHIC_DATA]"
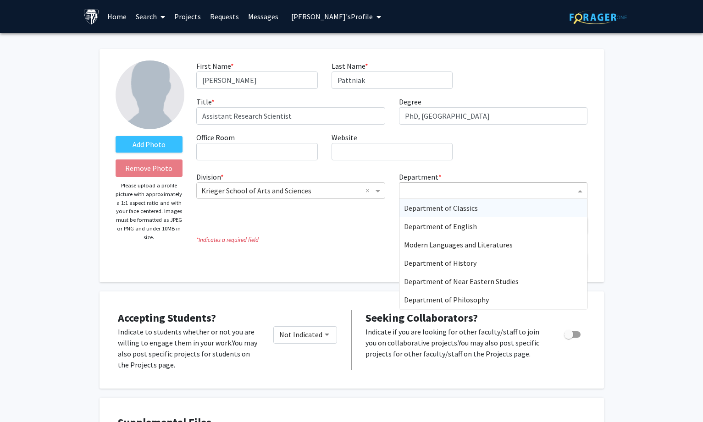
click at [414, 191] on input "Department" at bounding box center [490, 191] width 172 height 11
type input "phy"
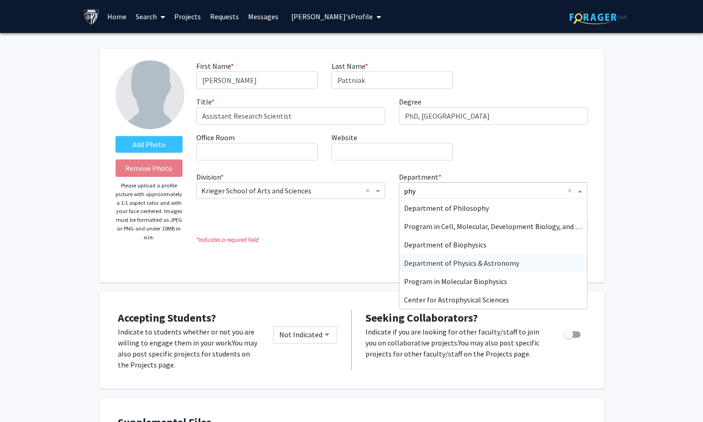
click at [445, 259] on span "Department of Physics & Astronomy" at bounding box center [461, 263] width 115 height 9
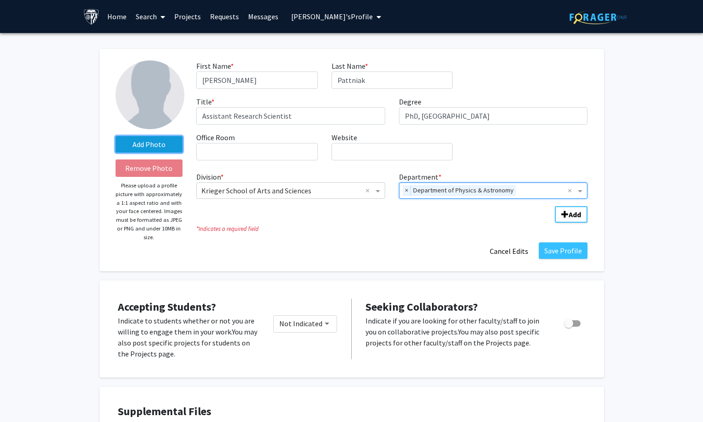
click at [166, 145] on label "Add Photo" at bounding box center [149, 144] width 67 height 17
click at [0, 0] on input "Add Photo" at bounding box center [0, 0] width 0 height 0
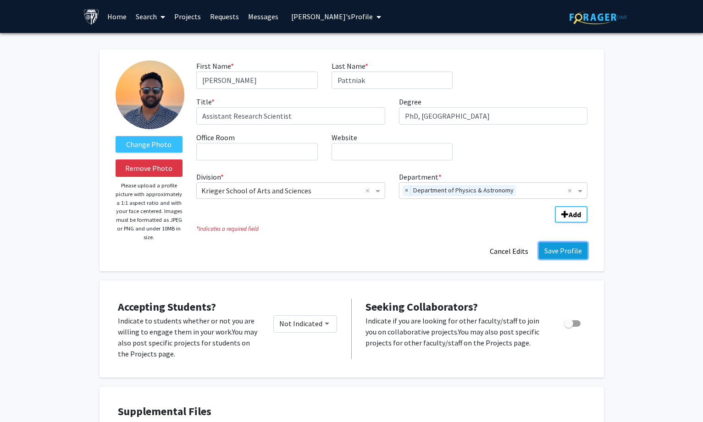
click at [555, 250] on button "Save Profile" at bounding box center [563, 251] width 49 height 17
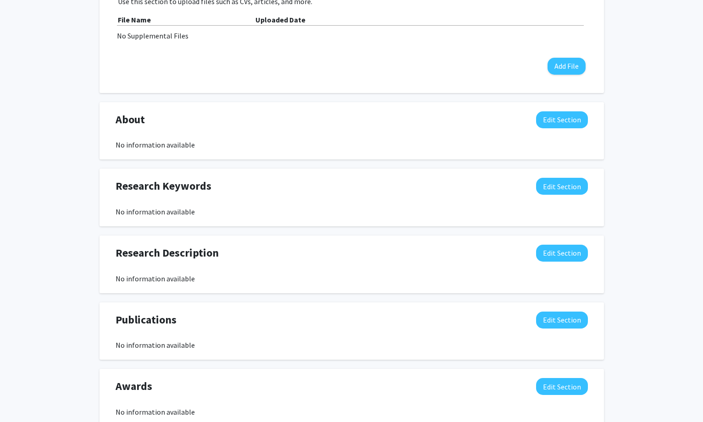
scroll to position [365, 0]
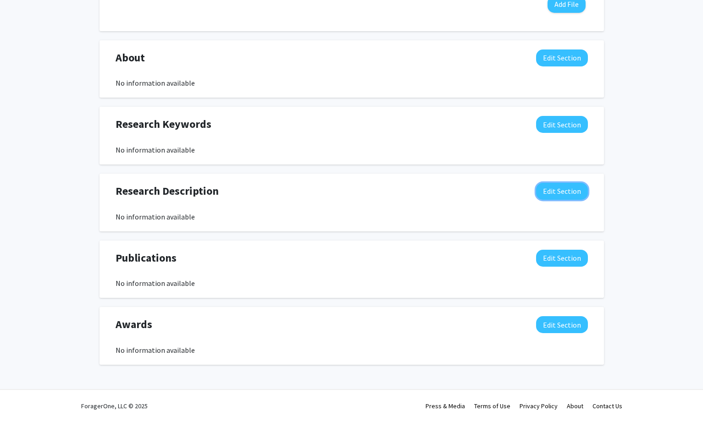
click at [553, 190] on button "Edit Section" at bounding box center [562, 191] width 52 height 17
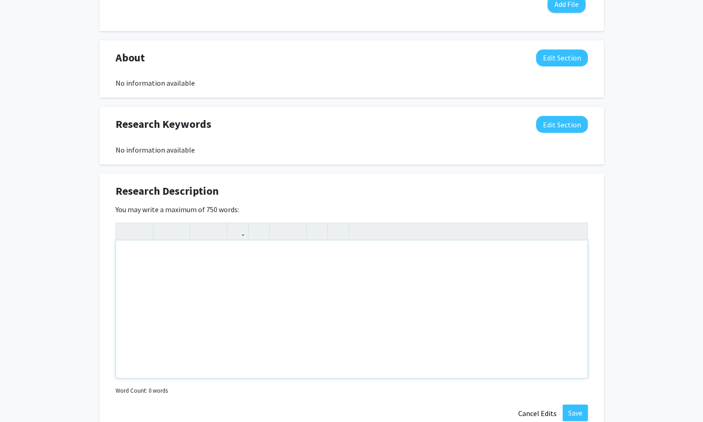
click at [283, 287] on div "Note to users with screen readers: Please deactivate our accessibility plugin f…" at bounding box center [351, 310] width 471 height 138
paste div "Note to users with screen readers: Please deactivate our accessibility plugin f…"
type textarea "<p>I'm an astrophysicist with a background in computer science, specializing in…"
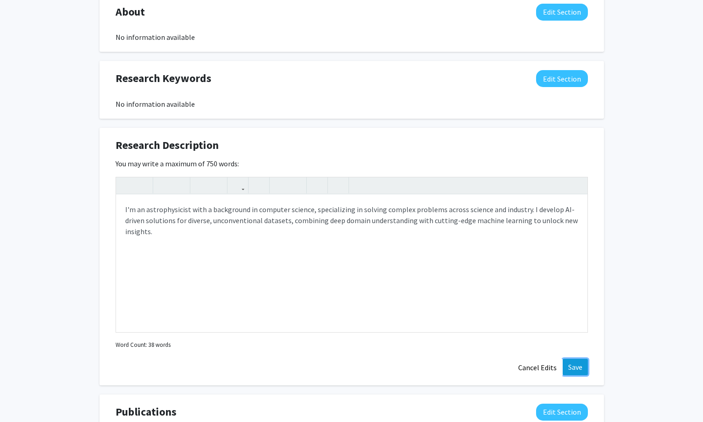
click at [571, 362] on button "Save" at bounding box center [575, 367] width 25 height 17
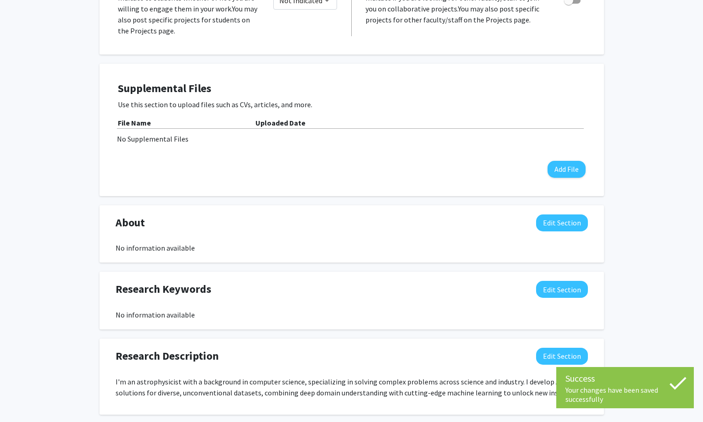
scroll to position [0, 0]
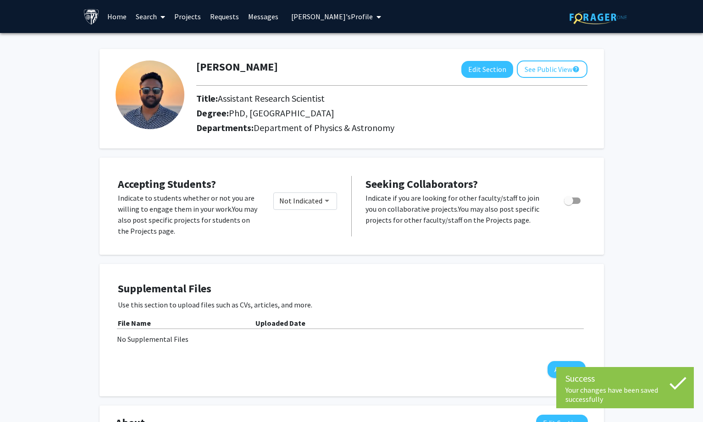
click at [331, 14] on span "[PERSON_NAME]'s Profile" at bounding box center [332, 16] width 82 height 9
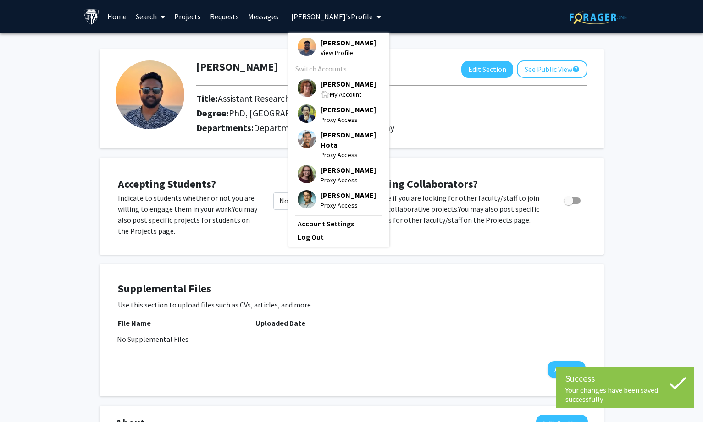
click at [320, 83] on span "[PERSON_NAME]" at bounding box center [347, 84] width 55 height 10
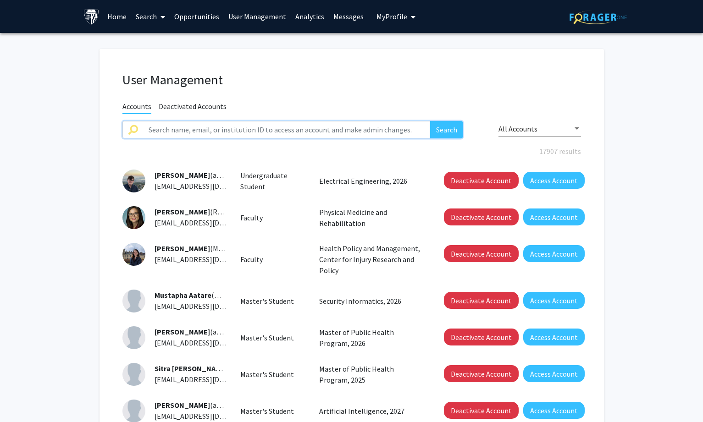
click at [179, 126] on input "text" at bounding box center [286, 129] width 287 height 17
paste input "[PERSON_NAME]"
type input "[PERSON_NAME]"
click at [445, 121] on button "Search" at bounding box center [446, 129] width 33 height 17
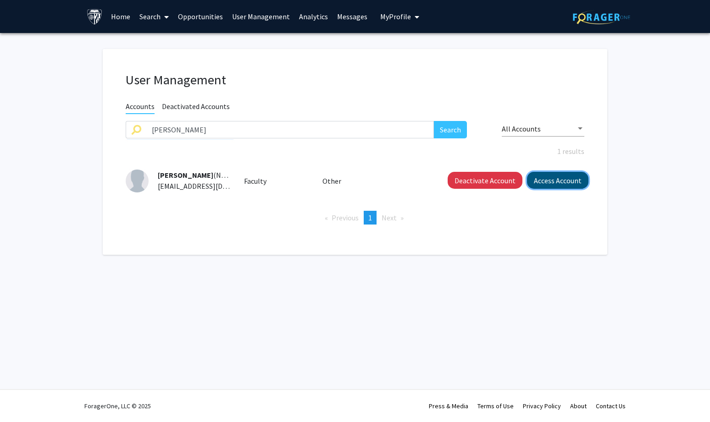
click at [553, 179] on button "Access Account" at bounding box center [557, 180] width 61 height 17
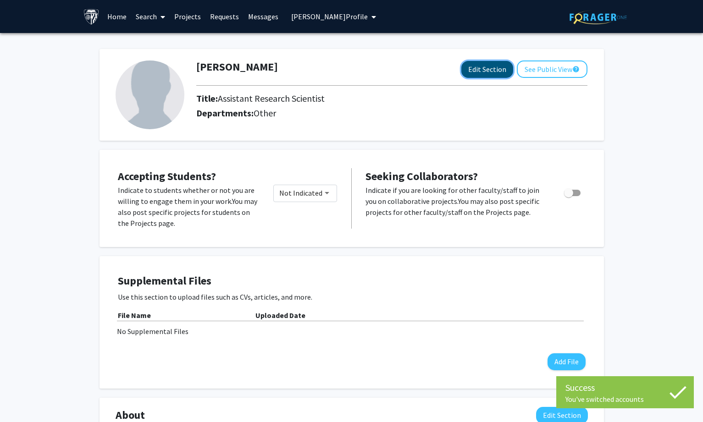
click at [470, 71] on button "Edit Section" at bounding box center [487, 69] width 52 height 17
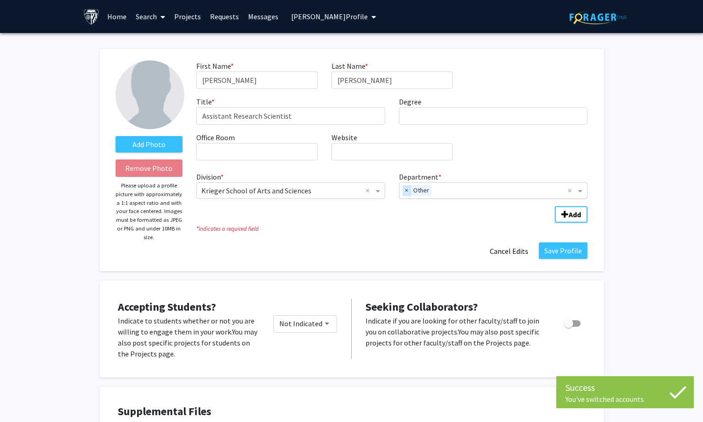
click at [404, 187] on span "×" at bounding box center [407, 190] width 8 height 11
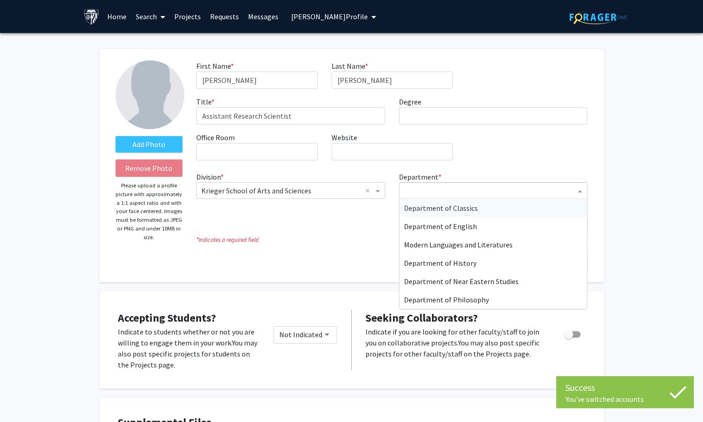
click at [420, 190] on input "Department" at bounding box center [490, 191] width 172 height 11
type input "phy"
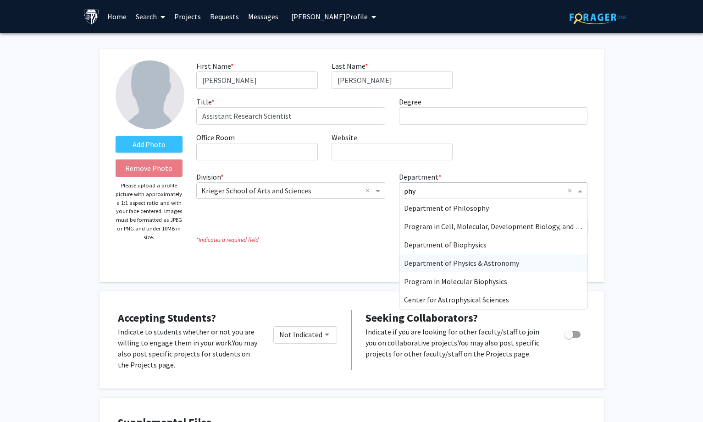
click at [473, 263] on span "Department of Physics & Astronomy" at bounding box center [461, 263] width 115 height 9
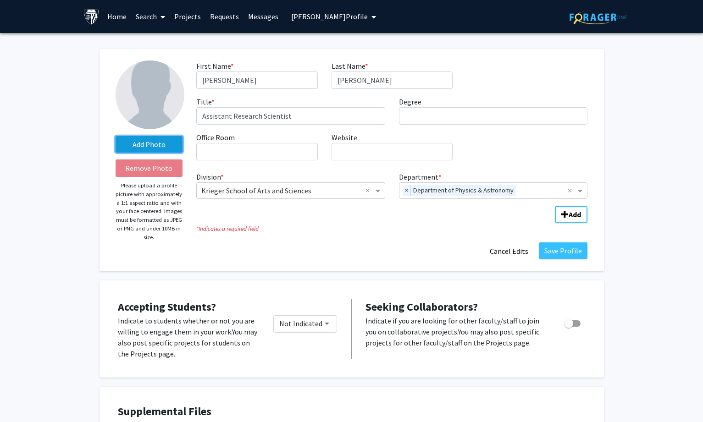
click at [165, 146] on label "Add Photo" at bounding box center [149, 144] width 67 height 17
click at [0, 0] on input "Add Photo" at bounding box center [0, 0] width 0 height 0
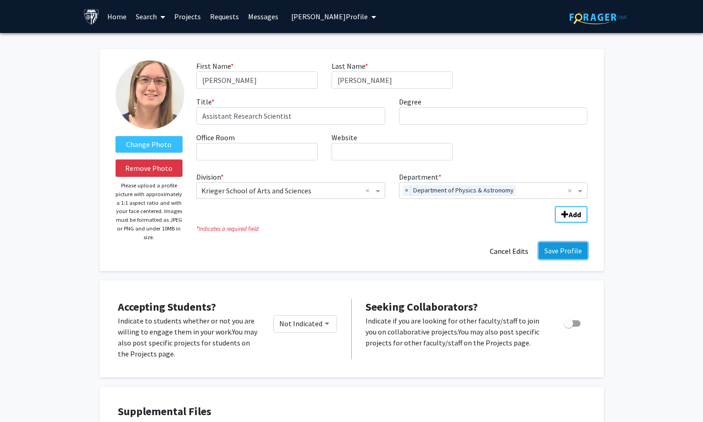
click at [563, 255] on button "Save Profile" at bounding box center [563, 251] width 49 height 17
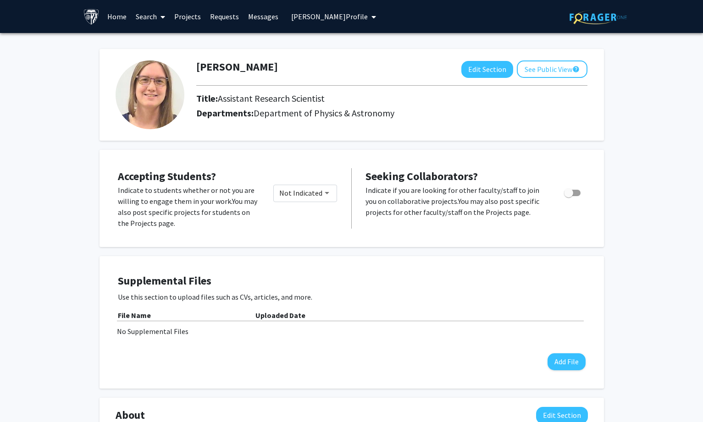
click at [297, 13] on span "[PERSON_NAME] Profile" at bounding box center [329, 16] width 77 height 9
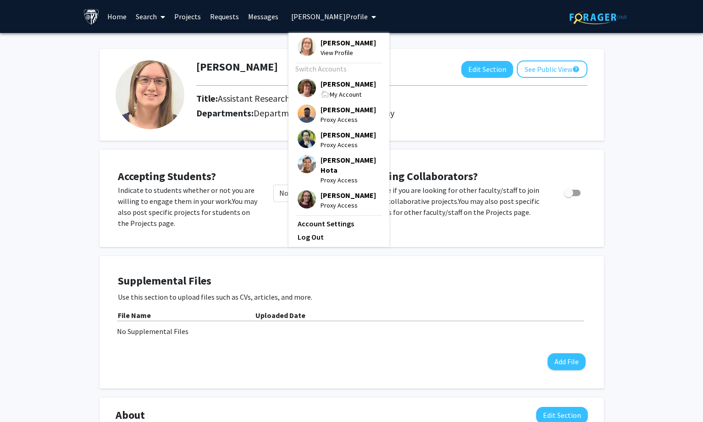
click at [321, 83] on span "[PERSON_NAME]" at bounding box center [347, 84] width 55 height 10
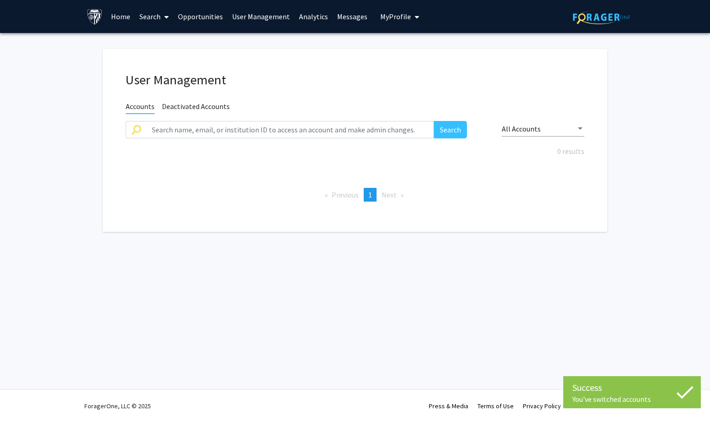
click at [152, 11] on link "Search" at bounding box center [154, 16] width 39 height 32
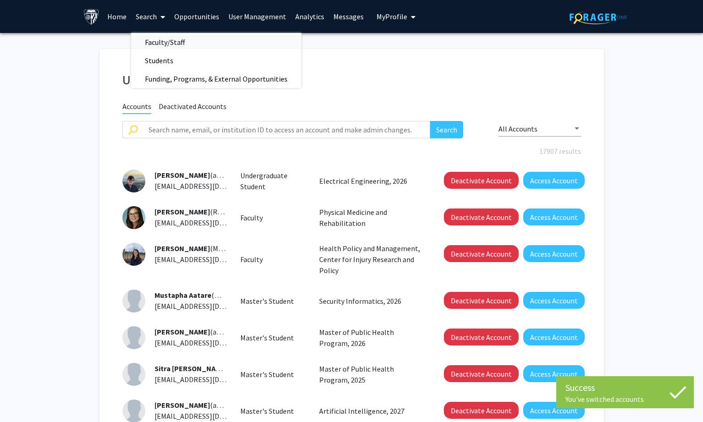
click at [170, 41] on span "Faculty/Staff" at bounding box center [164, 42] width 67 height 18
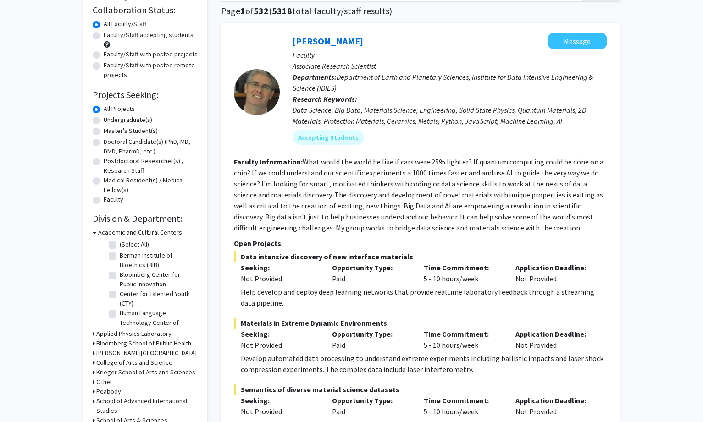
scroll to position [138, 0]
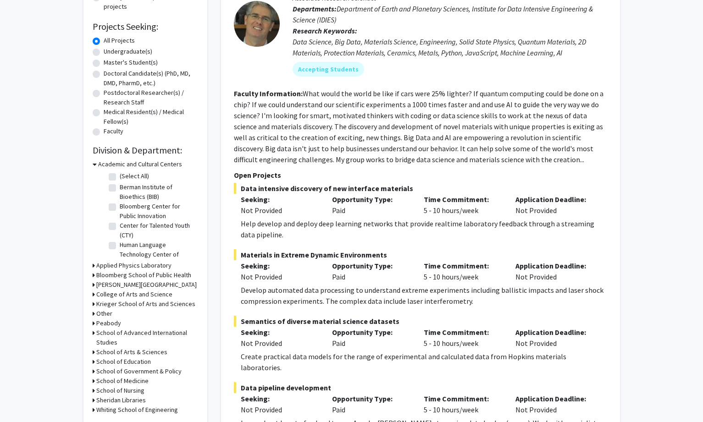
click at [135, 166] on h3 "Academic and Cultural Centers" at bounding box center [140, 165] width 84 height 10
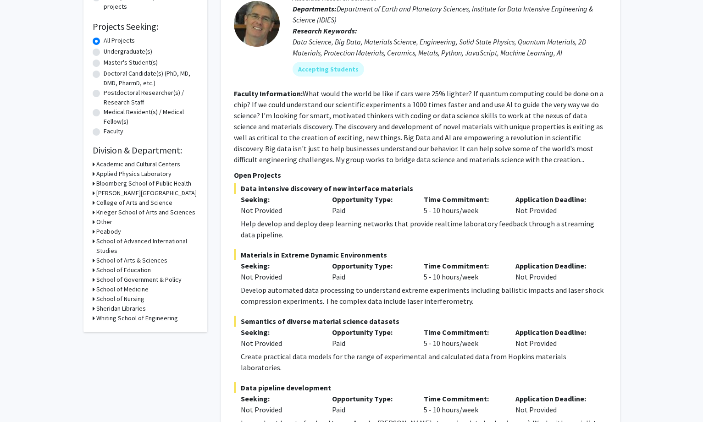
click at [108, 231] on h3 "Peabody" at bounding box center [108, 232] width 25 height 10
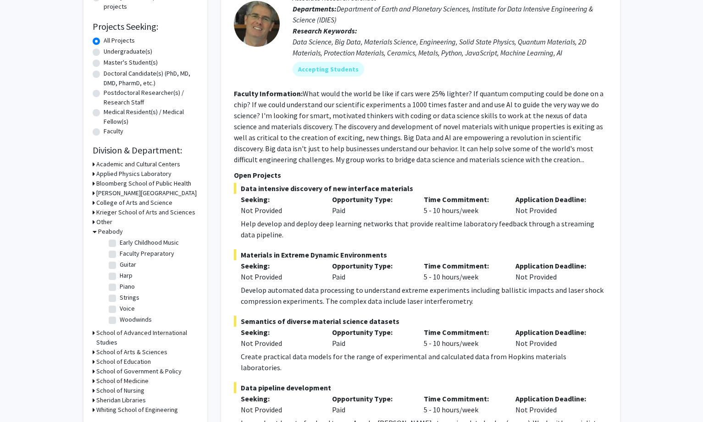
scroll to position [295, 0]
click at [96, 233] on div "Peabody" at bounding box center [145, 232] width 105 height 10
click at [101, 232] on h3 "Peabody" at bounding box center [110, 232] width 25 height 10
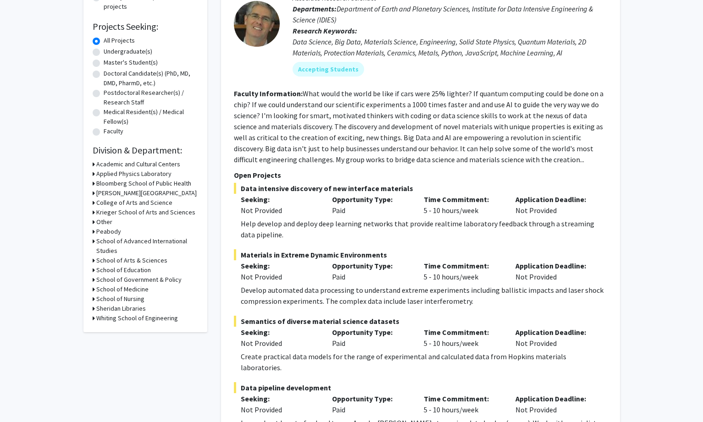
click at [122, 243] on h3 "School of Advanced International Studies" at bounding box center [147, 246] width 102 height 19
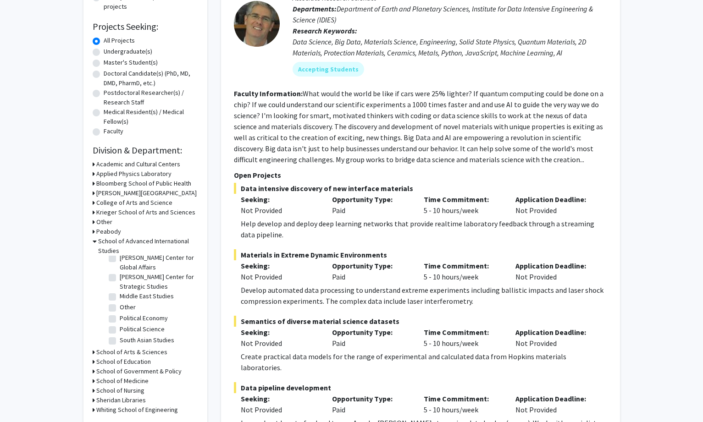
scroll to position [183, 0]
click at [133, 304] on label "Other" at bounding box center [128, 300] width 16 height 10
click at [126, 301] on input "Other" at bounding box center [123, 298] width 6 height 6
checkbox input "true"
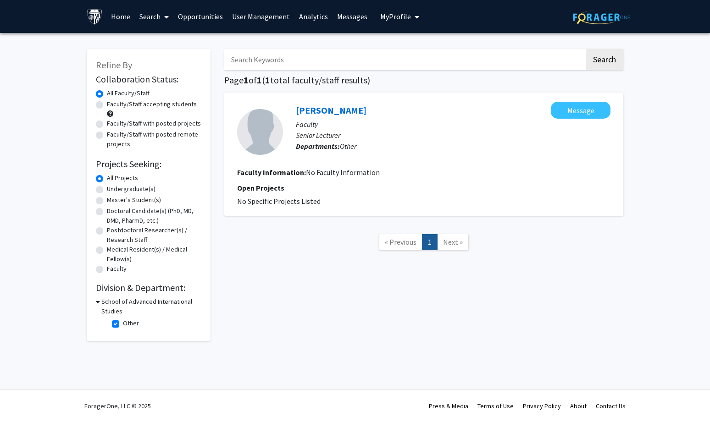
drag, startPoint x: 287, startPoint y: 103, endPoint x: 357, endPoint y: 101, distance: 69.7
click at [357, 101] on div "[PERSON_NAME] Message Faculty Senior Lecturer Departments: Other Faculty Inform…" at bounding box center [423, 154] width 399 height 123
click at [247, 17] on link "User Management" at bounding box center [260, 16] width 67 height 32
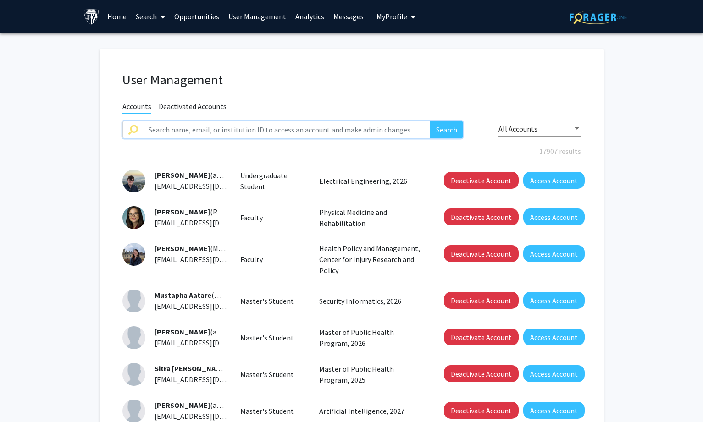
click at [269, 132] on input "text" at bounding box center [286, 129] width 287 height 17
paste input "[PERSON_NAME]"
type input "[PERSON_NAME]"
click at [438, 123] on button "Search" at bounding box center [446, 129] width 33 height 17
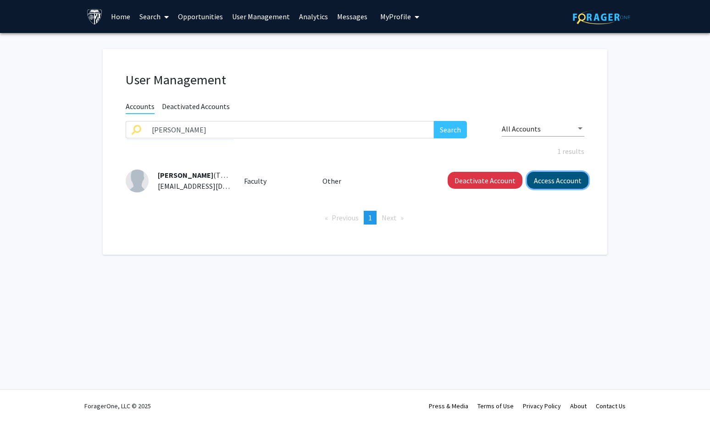
click at [543, 180] on button "Access Account" at bounding box center [557, 180] width 61 height 17
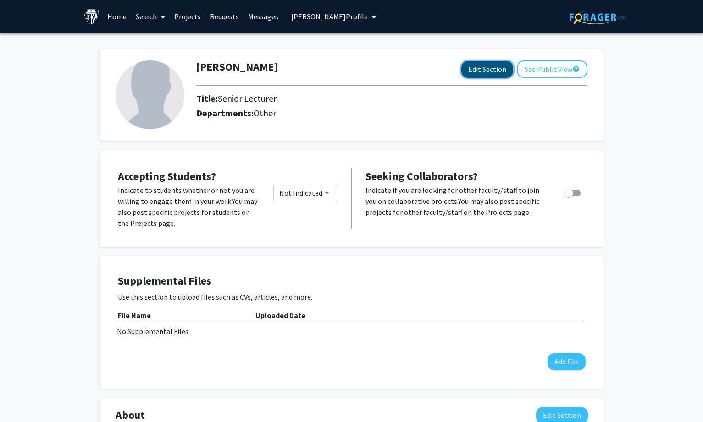
click at [471, 66] on button "Edit Section" at bounding box center [487, 69] width 52 height 17
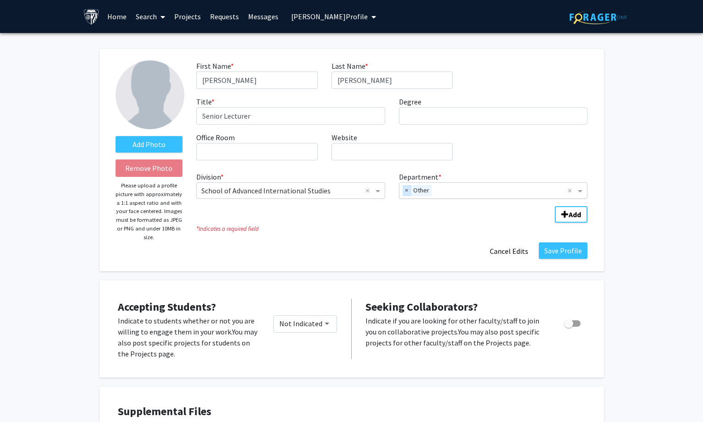
click at [405, 192] on span "×" at bounding box center [407, 190] width 8 height 11
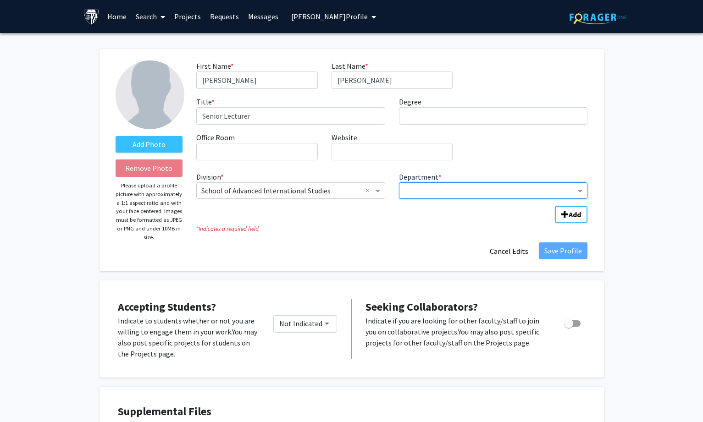
click at [414, 192] on input "Department" at bounding box center [490, 191] width 172 height 11
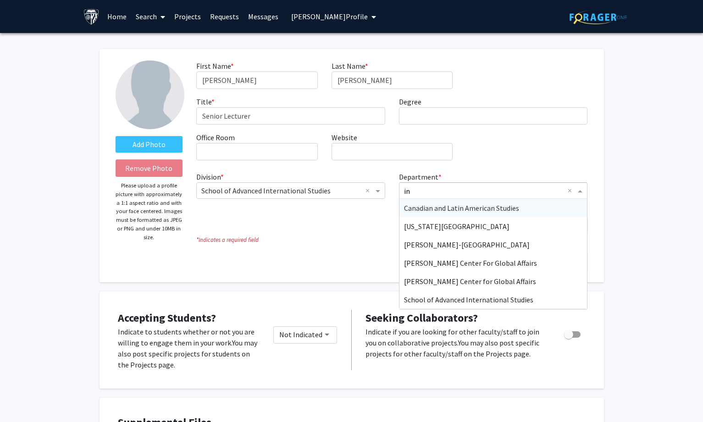
type input "int"
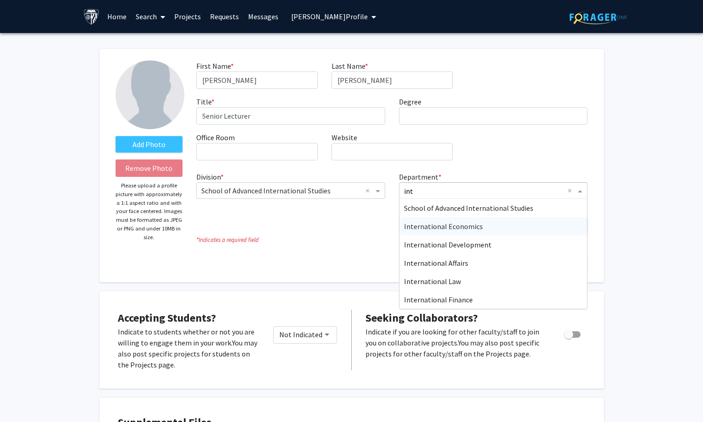
click at [451, 224] on span "International Economics" at bounding box center [443, 226] width 79 height 9
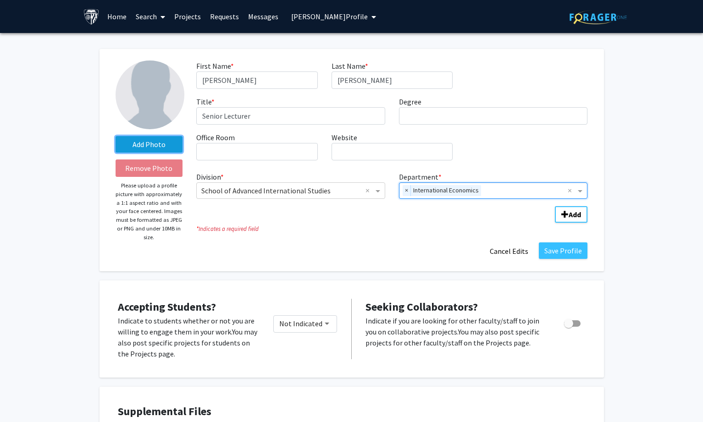
click at [163, 142] on label "Add Photo" at bounding box center [149, 144] width 67 height 17
click at [0, 0] on input "Add Photo" at bounding box center [0, 0] width 0 height 0
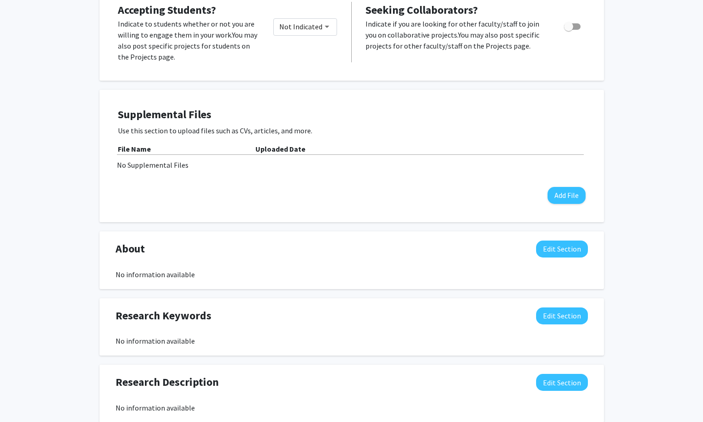
scroll to position [413, 0]
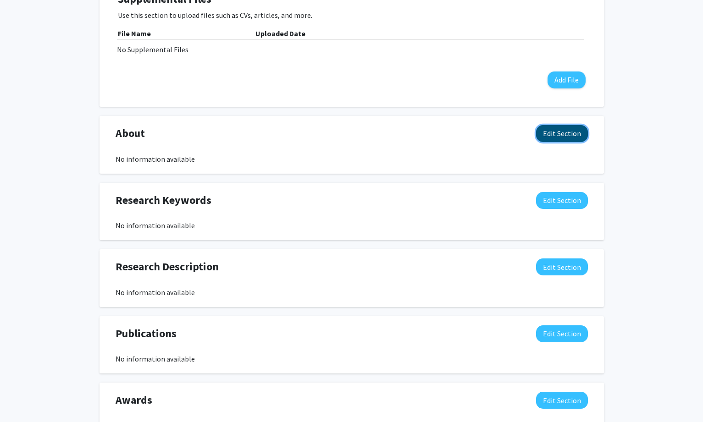
click at [552, 137] on button "Edit Section" at bounding box center [562, 133] width 52 height 17
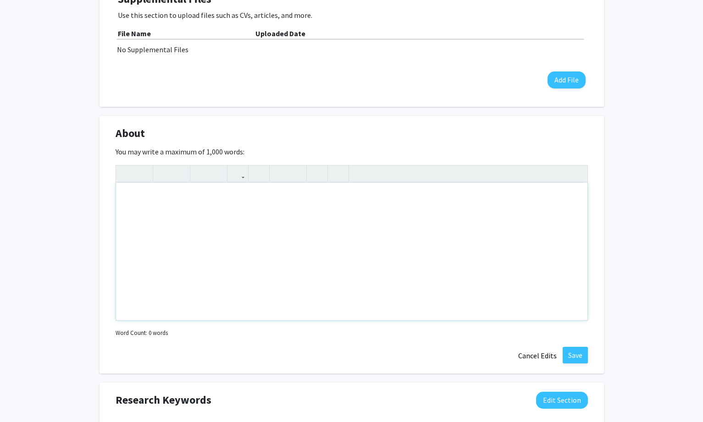
click at [368, 230] on div "Note to users with screen readers: Please deactivate our accessibility plugin f…" at bounding box center [351, 252] width 471 height 138
paste div "Note to users with screen readers: Please deactivate our accessibility plugin f…"
type textarea "<p>[PERSON_NAME] is a Senior Lecturer at [GEOGRAPHIC_DATA]. [PERSON_NAME] start…"
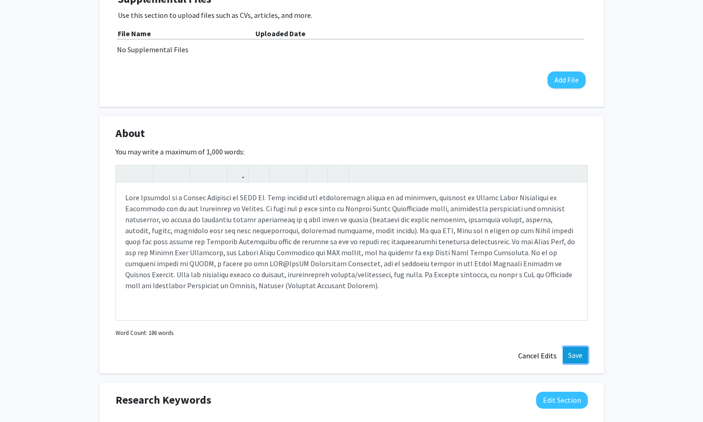
click at [575, 355] on button "Save" at bounding box center [575, 355] width 25 height 17
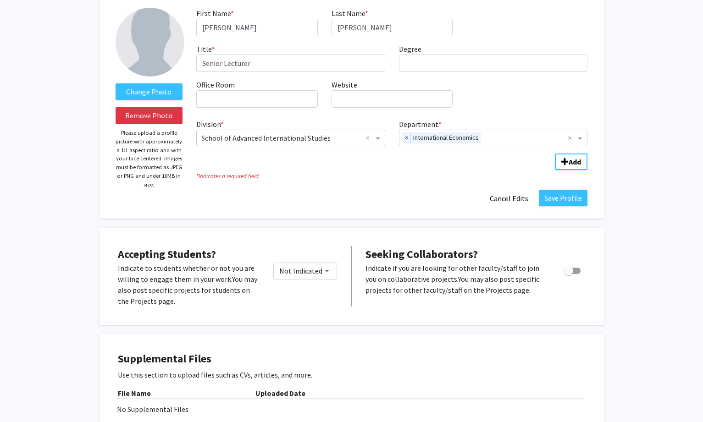
scroll to position [46, 0]
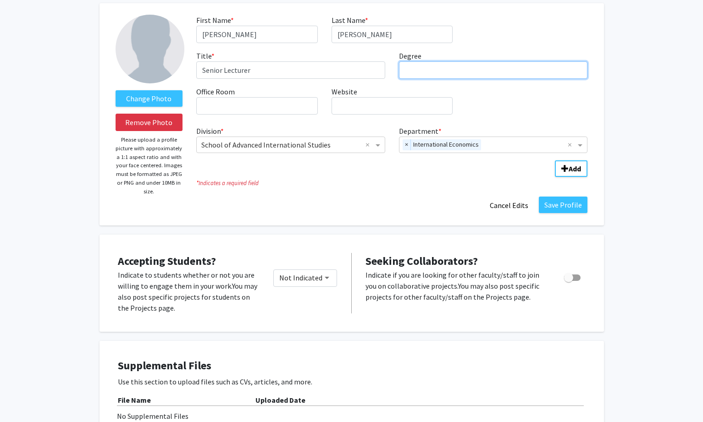
click at [437, 66] on input "Degree required" at bounding box center [493, 69] width 189 height 17
paste input "[GEOGRAPHIC_DATA][DEMOGRAPHIC_DATA]"
click at [404, 144] on span "×" at bounding box center [407, 144] width 8 height 11
type input "[GEOGRAPHIC_DATA][DEMOGRAPHIC_DATA]"
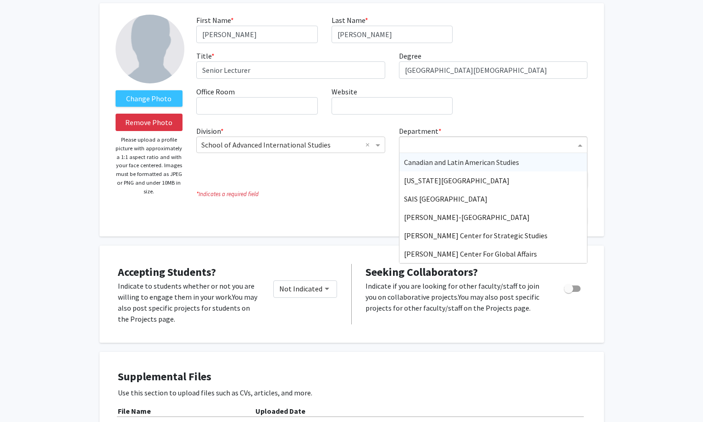
click at [419, 145] on input "Department" at bounding box center [490, 145] width 172 height 11
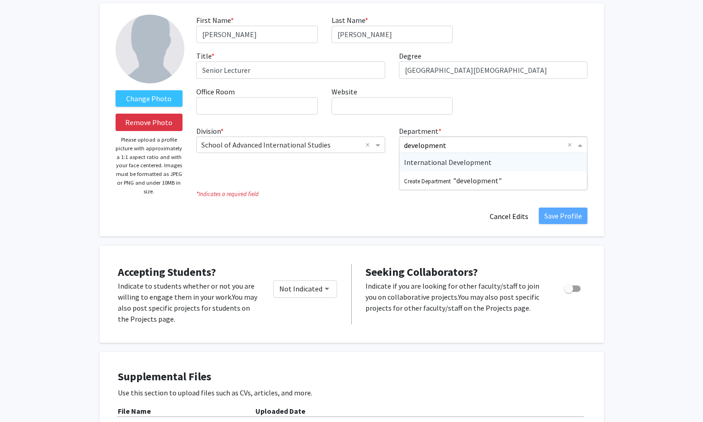
click at [409, 147] on input "development" at bounding box center [486, 145] width 164 height 11
click at [463, 143] on input "Development" at bounding box center [486, 145] width 164 height 11
type input "Development Economics"
click at [481, 162] on span "Create Department "Development Economics"" at bounding box center [471, 162] width 134 height 9
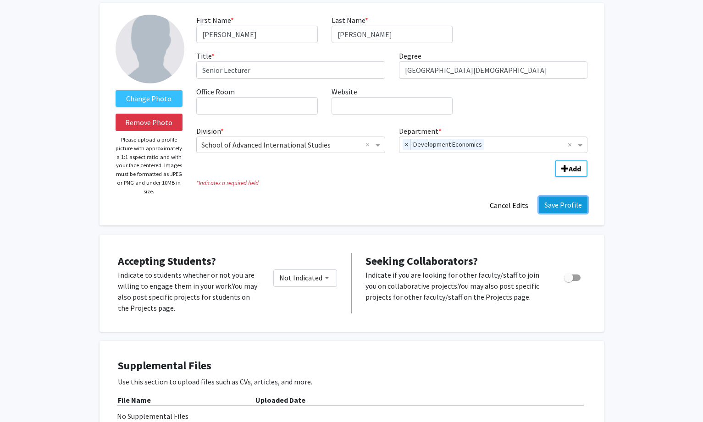
click at [575, 204] on button "Save Profile" at bounding box center [563, 205] width 49 height 17
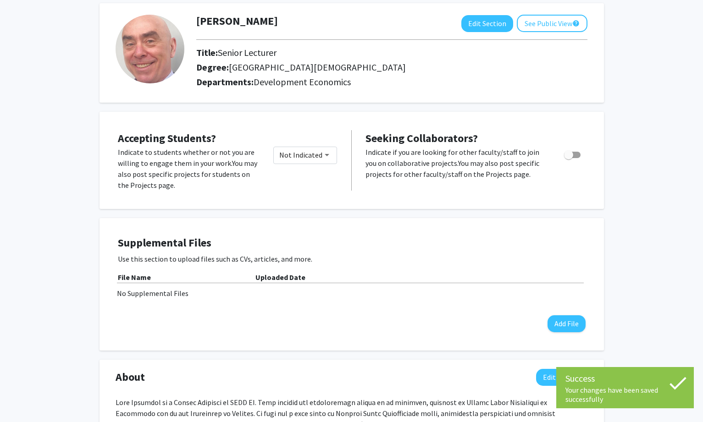
scroll to position [0, 0]
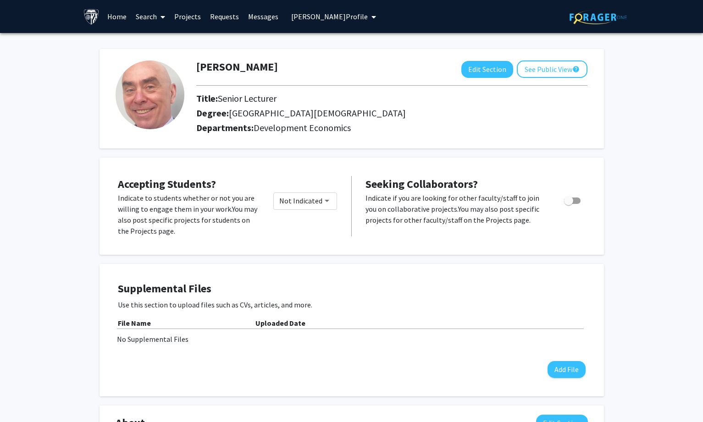
click at [159, 19] on span at bounding box center [161, 17] width 8 height 32
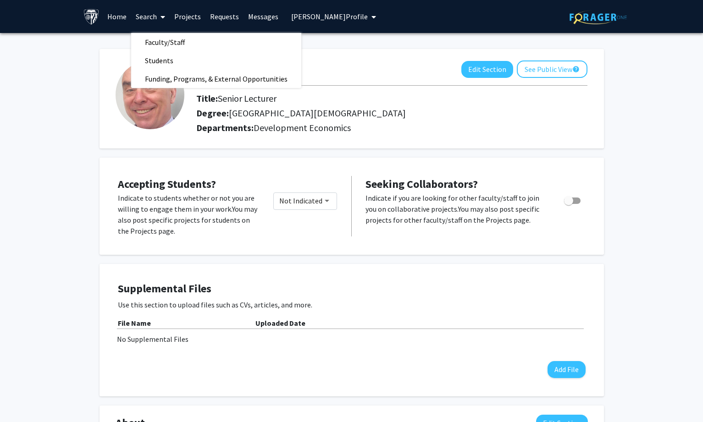
click at [317, 13] on span "[PERSON_NAME] Profile" at bounding box center [329, 16] width 77 height 9
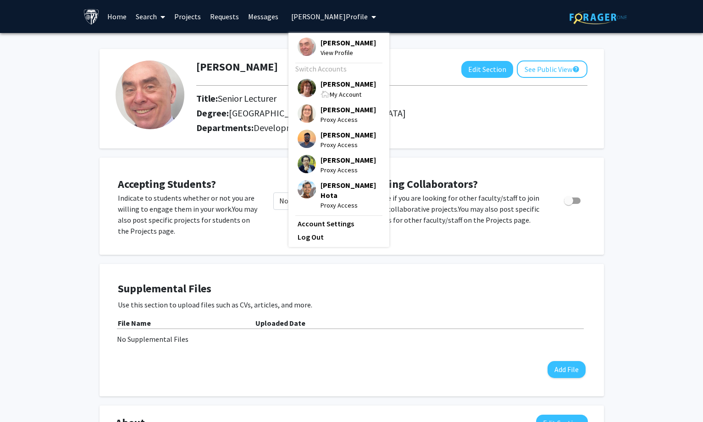
click at [330, 85] on span "[PERSON_NAME]" at bounding box center [347, 84] width 55 height 10
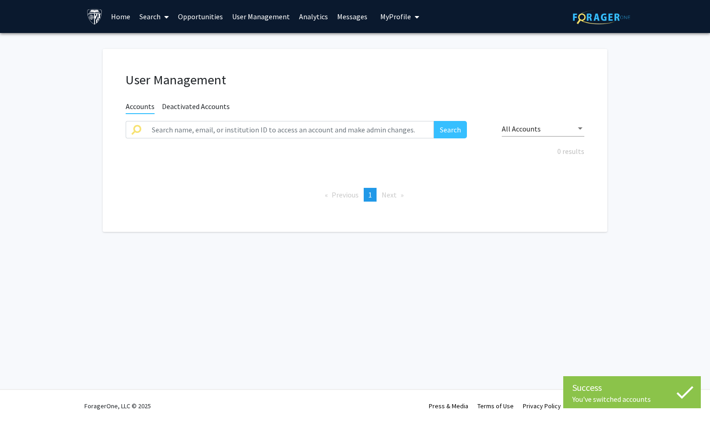
click at [151, 15] on link "Search" at bounding box center [154, 16] width 39 height 32
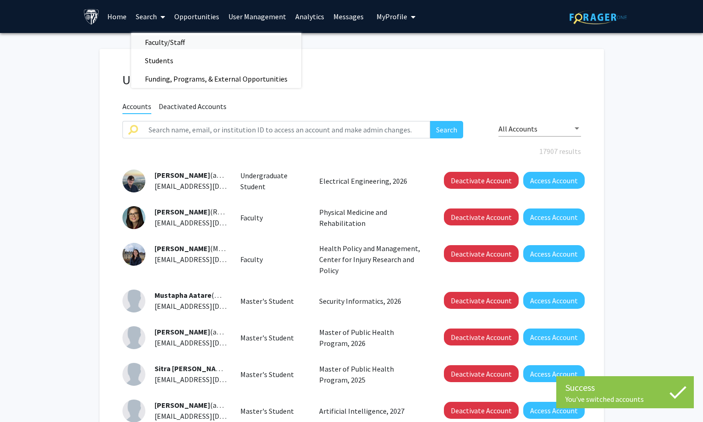
click at [161, 39] on span "Faculty/Staff" at bounding box center [164, 42] width 67 height 18
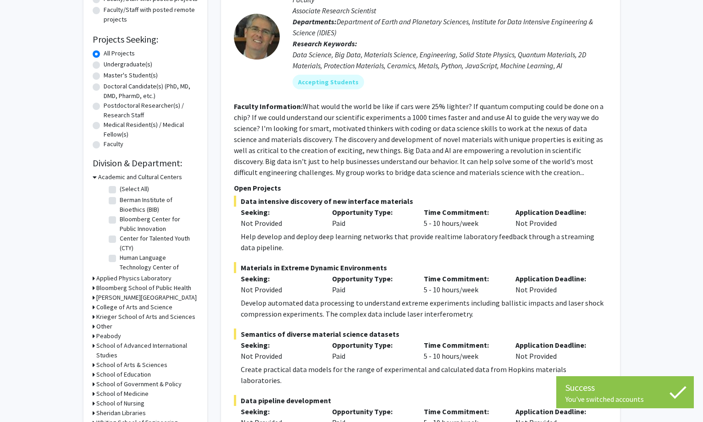
scroll to position [138, 0]
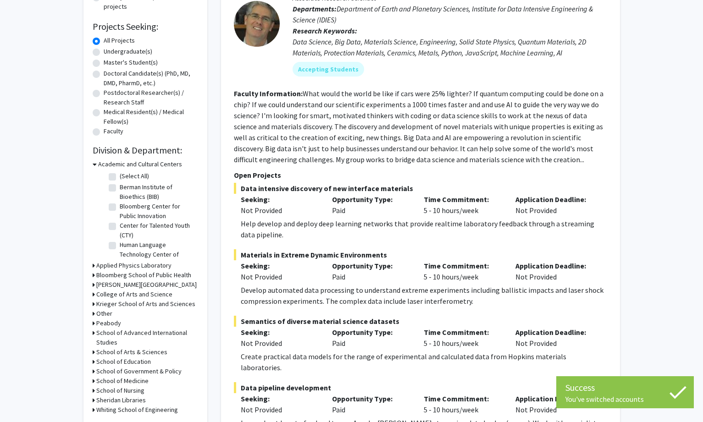
click at [110, 164] on h3 "Academic and Cultural Centers" at bounding box center [140, 165] width 84 height 10
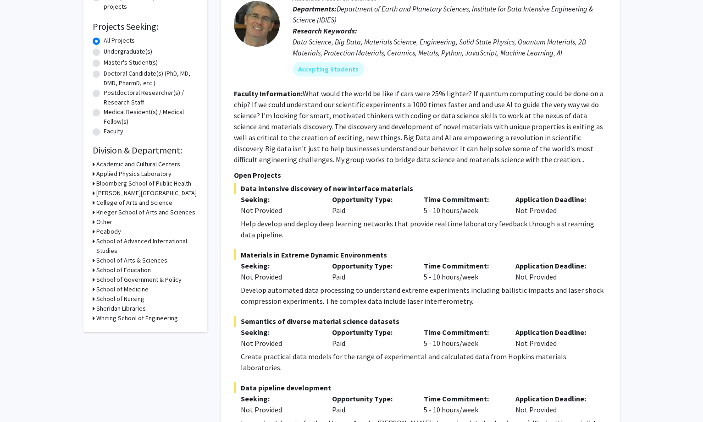
click at [148, 209] on h3 "Krieger School of Arts and Sciences" at bounding box center [145, 213] width 99 height 10
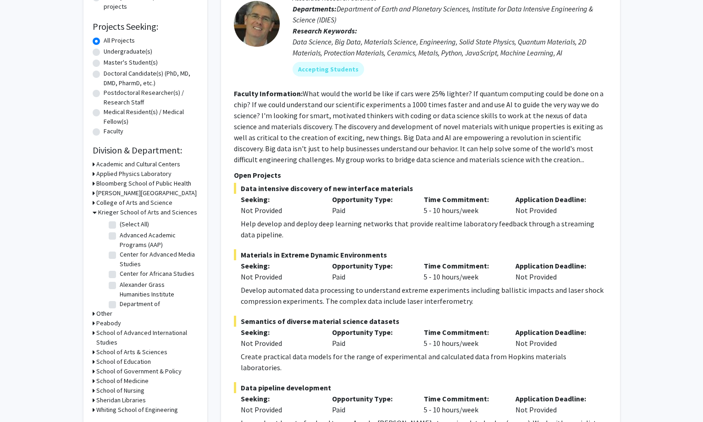
click at [148, 209] on h3 "Krieger School of Arts and Sciences" at bounding box center [147, 213] width 99 height 10
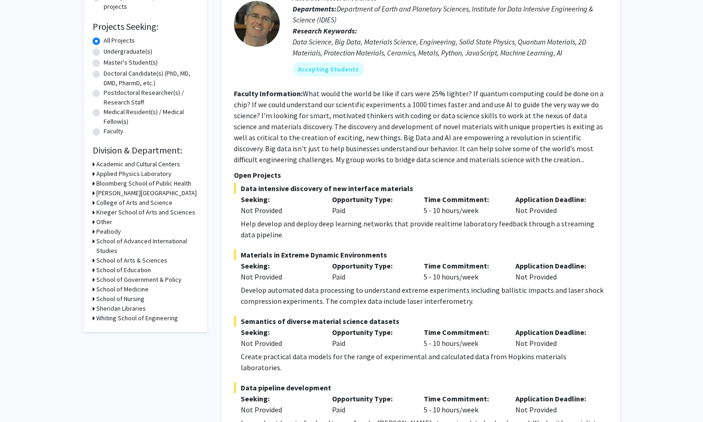
click at [148, 209] on h3 "Krieger School of Arts and Sciences" at bounding box center [145, 213] width 99 height 10
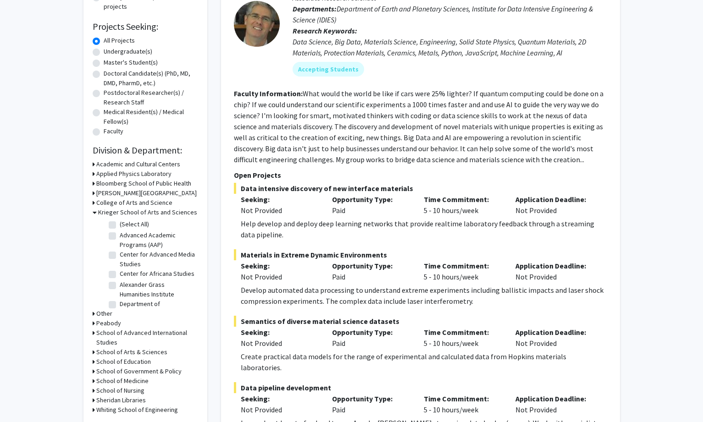
click at [148, 209] on h3 "Krieger School of Arts and Sciences" at bounding box center [147, 213] width 99 height 10
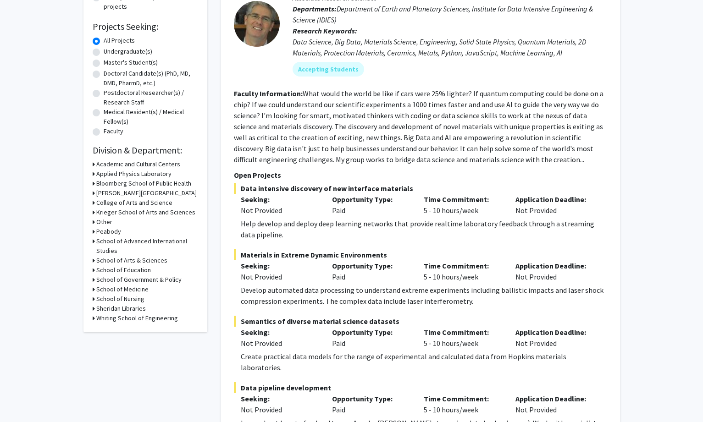
click at [122, 259] on h3 "School of Arts & Sciences" at bounding box center [131, 261] width 71 height 10
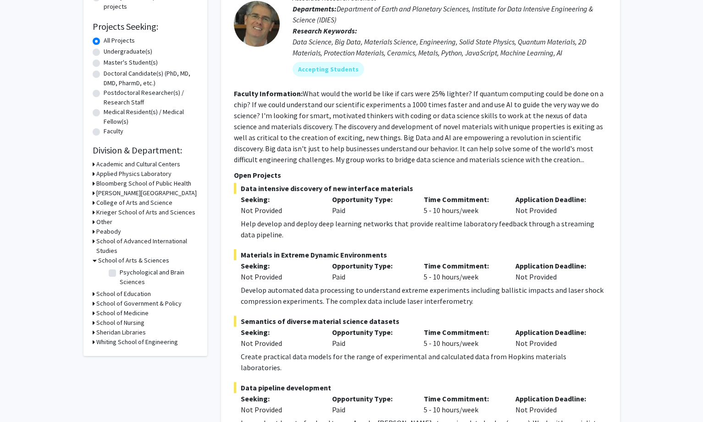
click at [120, 275] on label "Psychological and Brain Sciences" at bounding box center [158, 277] width 76 height 19
click at [120, 274] on input "Psychological and Brain Sciences" at bounding box center [123, 271] width 6 height 6
checkbox input "true"
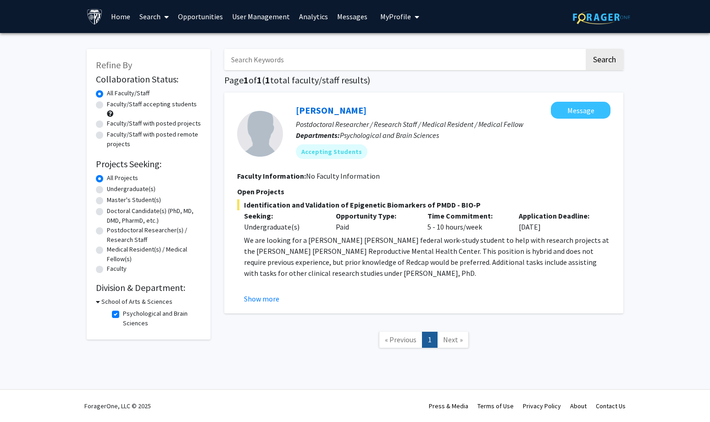
drag, startPoint x: 293, startPoint y: 106, endPoint x: 358, endPoint y: 106, distance: 65.1
click at [358, 106] on div "[PERSON_NAME] Message Postdoctoral Researcher / Research Staff / Medical Reside…" at bounding box center [446, 134] width 327 height 64
click at [265, 18] on link "User Management" at bounding box center [260, 16] width 67 height 32
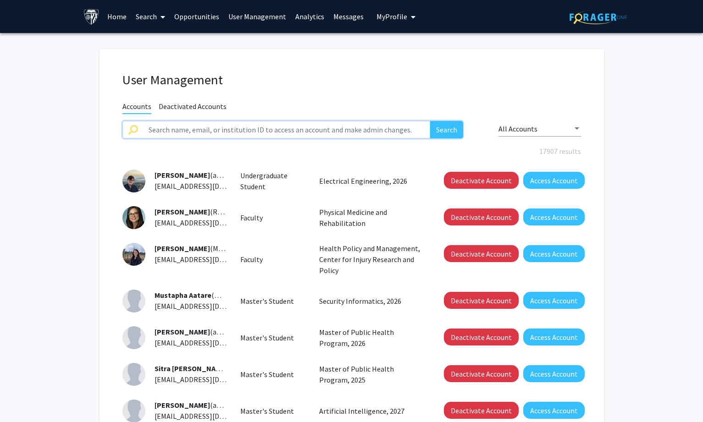
click at [245, 122] on input "text" at bounding box center [286, 129] width 287 height 17
paste input "[PERSON_NAME]"
type input "[PERSON_NAME]"
click at [440, 126] on button "Search" at bounding box center [446, 129] width 33 height 17
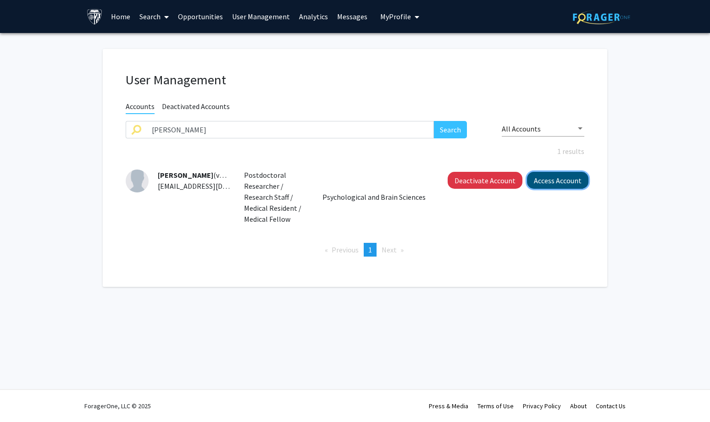
click at [548, 177] on button "Access Account" at bounding box center [557, 180] width 61 height 17
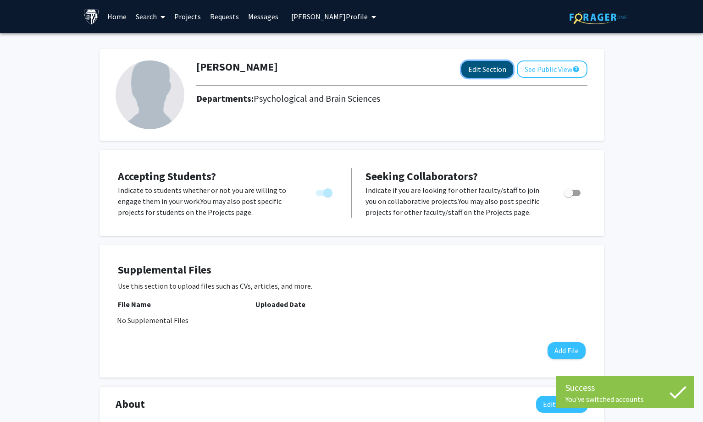
click at [472, 66] on button "Edit Section" at bounding box center [487, 69] width 52 height 17
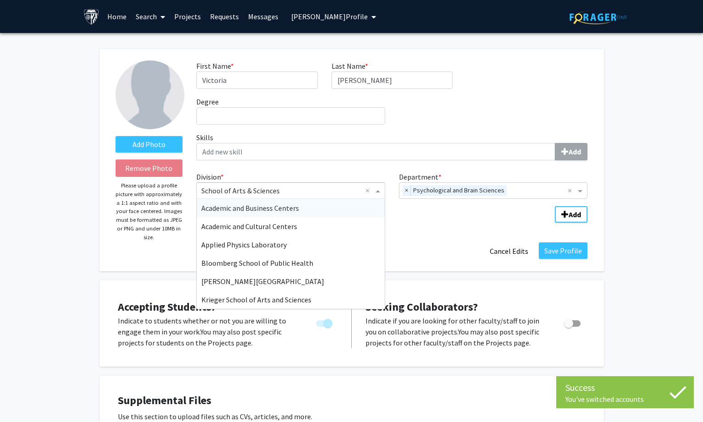
click at [375, 190] on span "Division" at bounding box center [378, 190] width 11 height 11
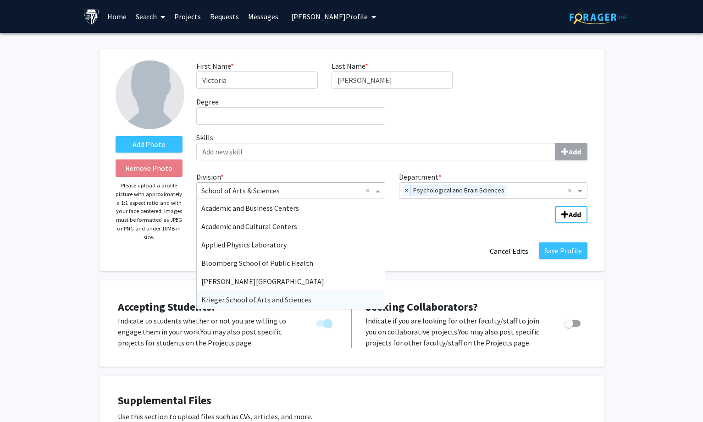
click at [287, 299] on span "Krieger School of Arts and Sciences" at bounding box center [256, 299] width 110 height 9
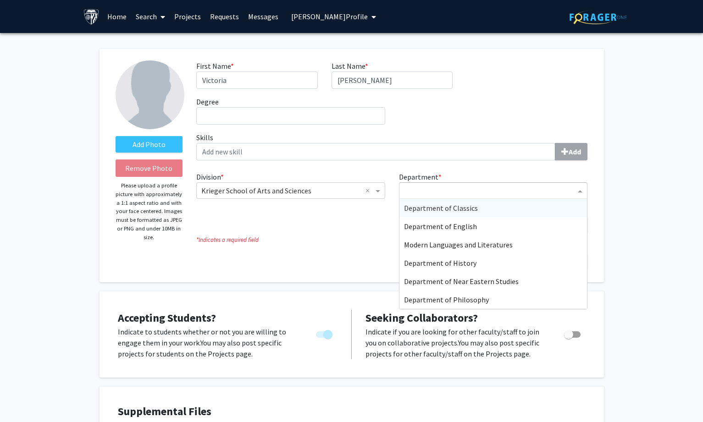
click at [415, 189] on input "Department" at bounding box center [490, 191] width 172 height 11
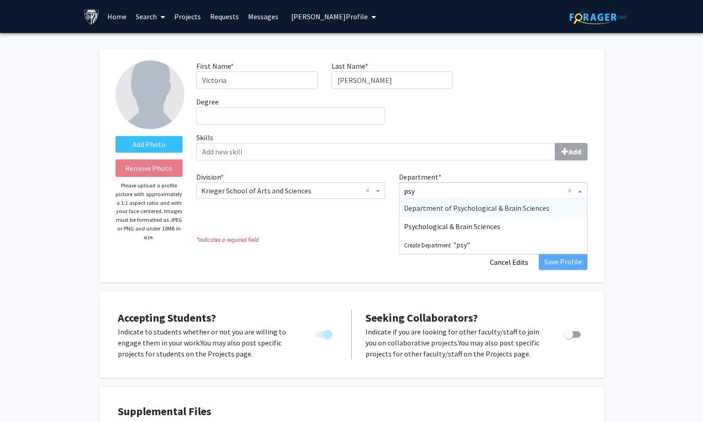
type input "psyc"
click at [441, 207] on span "Department of Psychological & Brain Sciences" at bounding box center [476, 208] width 145 height 9
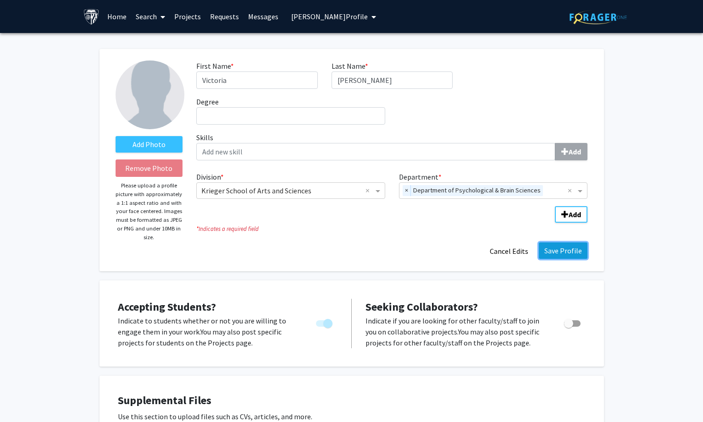
click at [563, 252] on button "Save Profile" at bounding box center [563, 251] width 49 height 17
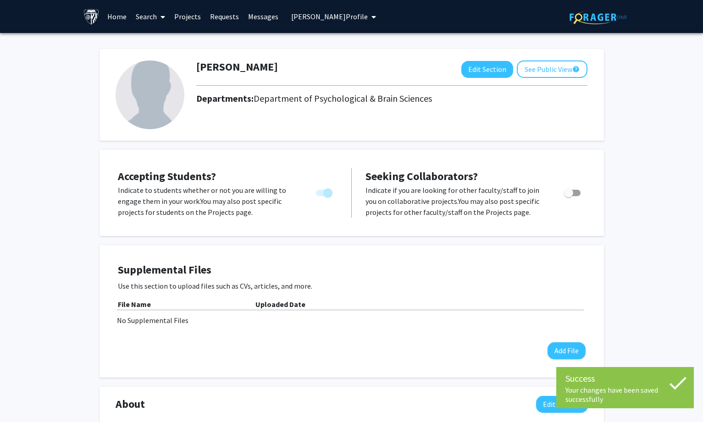
click at [325, 16] on span "[PERSON_NAME] Profile" at bounding box center [329, 16] width 77 height 9
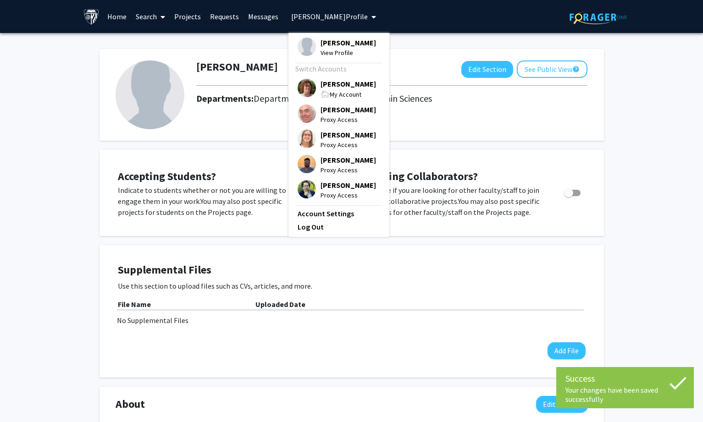
click at [327, 80] on span "[PERSON_NAME]" at bounding box center [347, 84] width 55 height 10
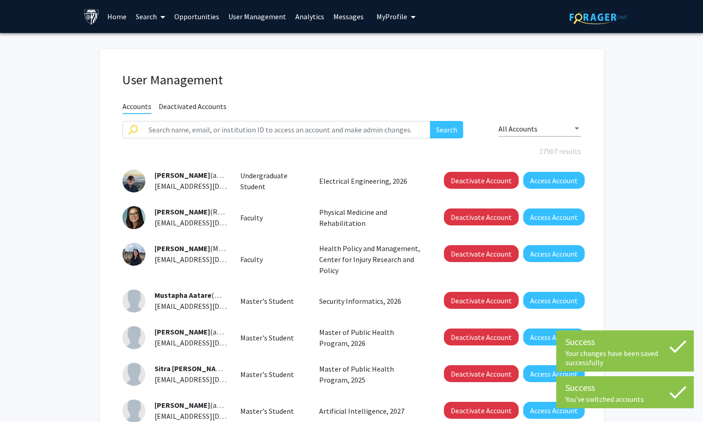
click at [158, 16] on span at bounding box center [161, 17] width 8 height 32
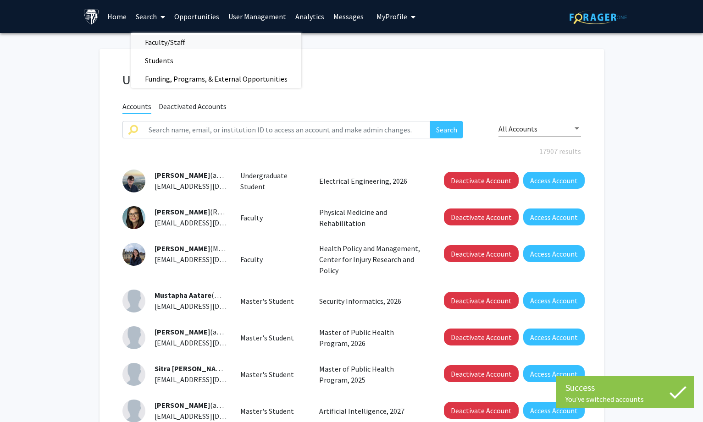
click at [157, 39] on span "Faculty/Staff" at bounding box center [164, 42] width 67 height 18
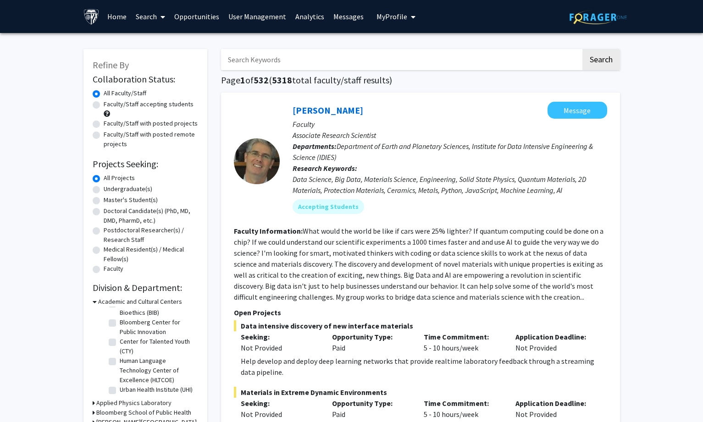
scroll to position [30, 0]
click at [93, 304] on icon at bounding box center [95, 302] width 4 height 10
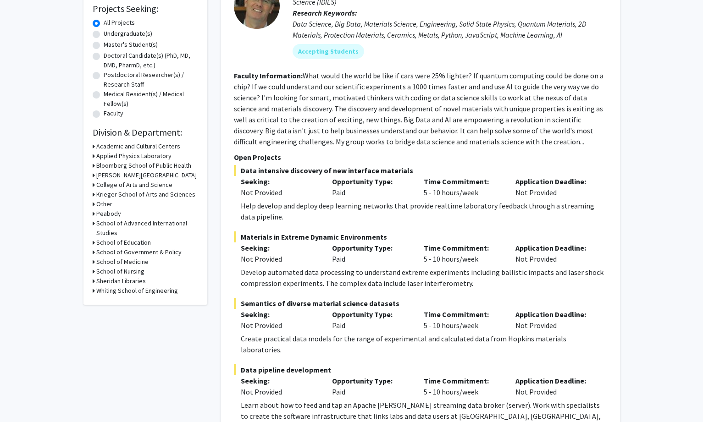
scroll to position [183, 0]
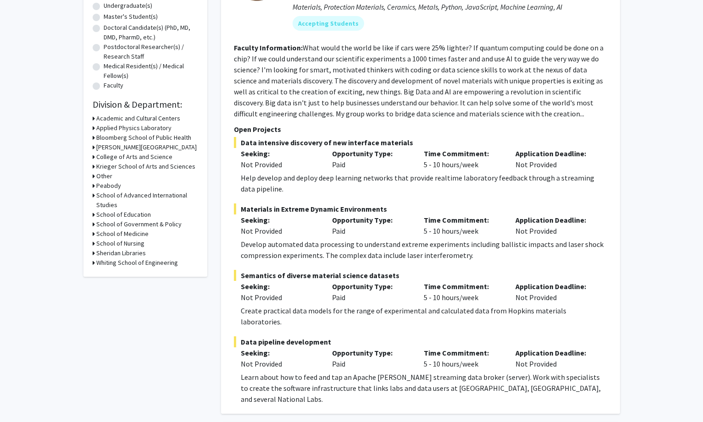
click at [141, 214] on h3 "School of Education" at bounding box center [123, 215] width 55 height 10
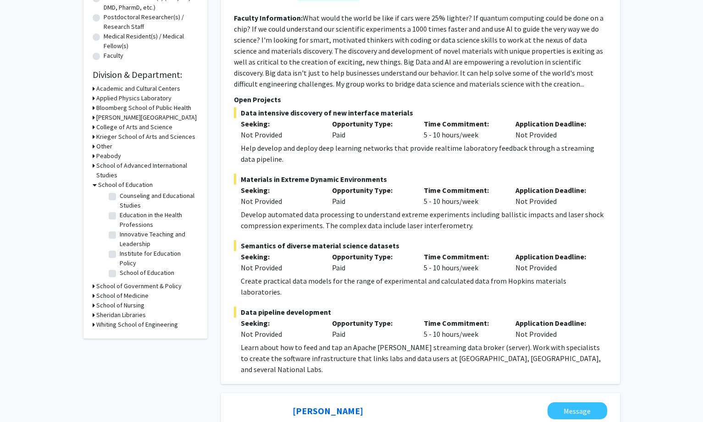
scroll to position [229, 0]
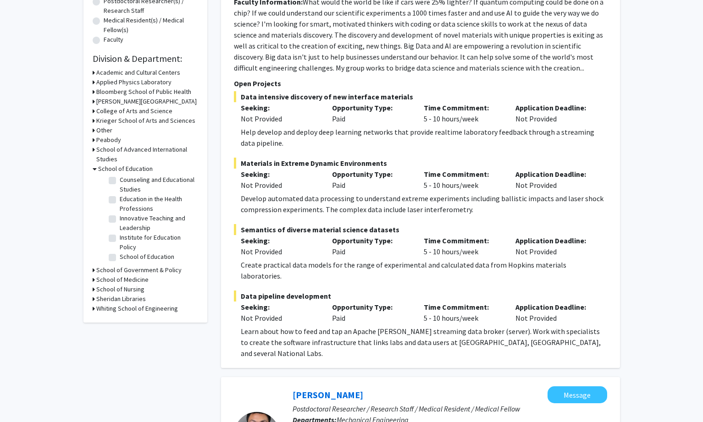
click at [127, 269] on h3 "School of Government & Policy" at bounding box center [138, 270] width 85 height 10
click at [129, 171] on h3 "School of Education" at bounding box center [125, 169] width 55 height 10
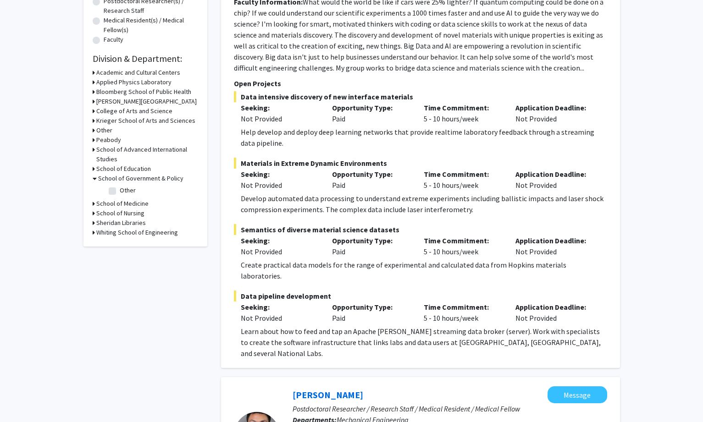
click at [119, 200] on h3 "School of Medicine" at bounding box center [122, 204] width 52 height 10
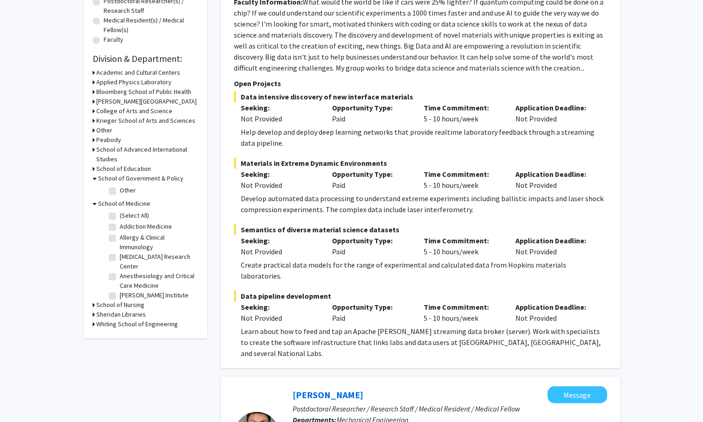
click at [136, 174] on h3 "School of Government & Policy" at bounding box center [140, 179] width 85 height 10
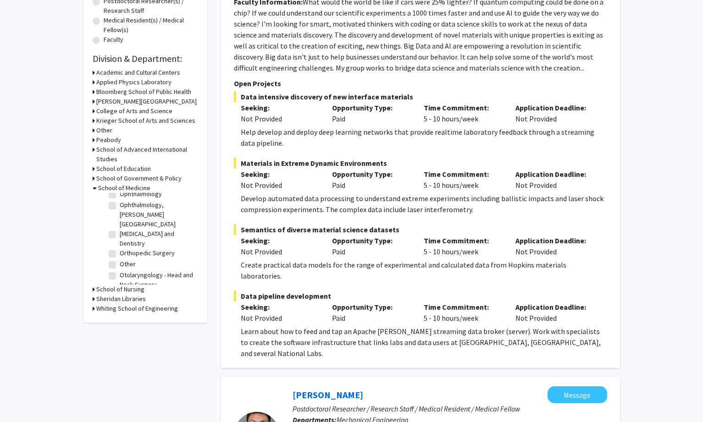
scroll to position [1009, 0]
click at [120, 266] on label "Other" at bounding box center [128, 262] width 16 height 10
click at [120, 263] on input "Other" at bounding box center [123, 260] width 6 height 6
checkbox input "true"
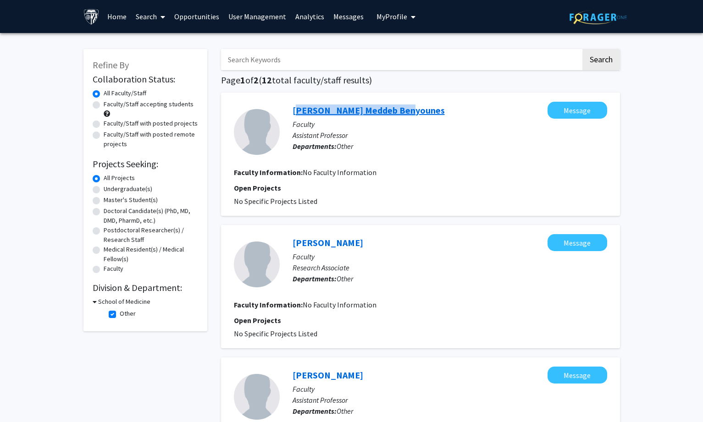
drag, startPoint x: 289, startPoint y: 108, endPoint x: 403, endPoint y: 107, distance: 114.6
click at [403, 107] on div "[PERSON_NAME] Message Faculty Assistant Professor Departments: Other" at bounding box center [443, 132] width 327 height 61
click at [295, 232] on div "[PERSON_NAME] Message Faculty Research Associate Departments: Other Faculty Inf…" at bounding box center [420, 286] width 399 height 123
drag, startPoint x: 295, startPoint y: 234, endPoint x: 376, endPoint y: 234, distance: 80.7
click at [376, 234] on div "[PERSON_NAME] Message" at bounding box center [450, 242] width 315 height 17
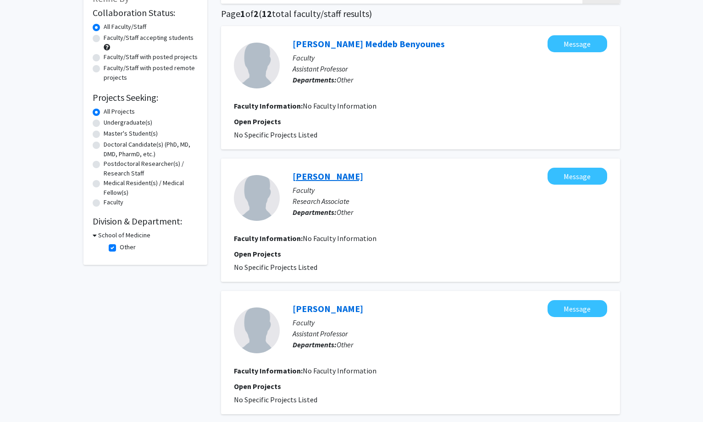
scroll to position [138, 0]
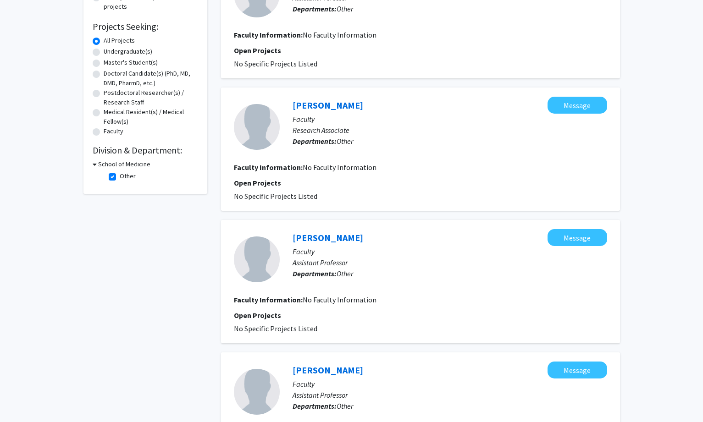
drag, startPoint x: 290, startPoint y: 231, endPoint x: 353, endPoint y: 230, distance: 62.8
click at [353, 230] on div "[PERSON_NAME] Message Faculty Assistant Professor Departments: Other" at bounding box center [443, 259] width 327 height 61
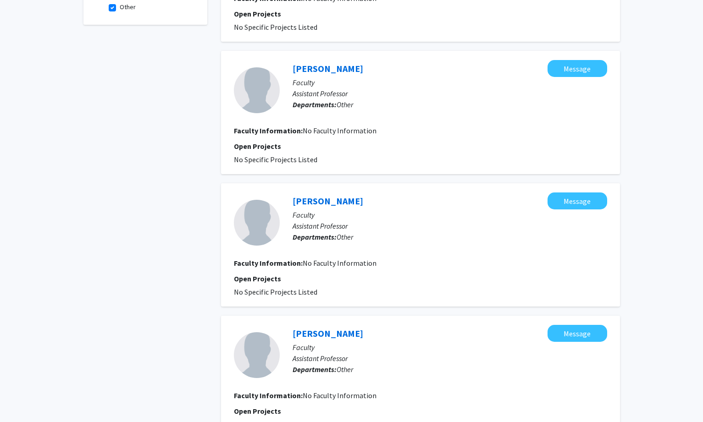
scroll to position [321, 0]
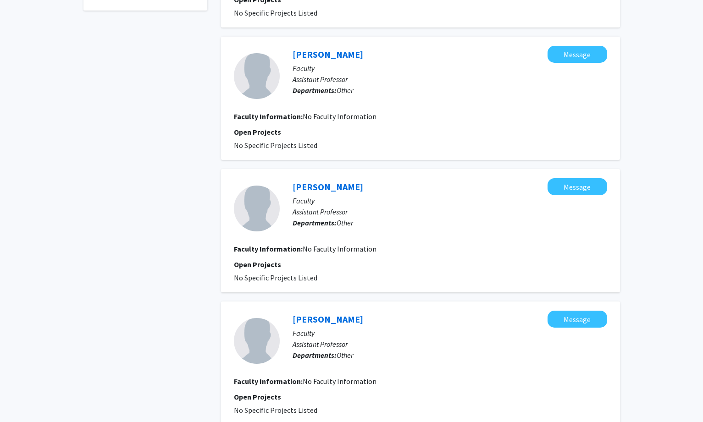
drag, startPoint x: 293, startPoint y: 175, endPoint x: 362, endPoint y: 180, distance: 69.0
click at [362, 180] on div "[PERSON_NAME] Message Faculty Assistant Professor Departments: Other Faculty In…" at bounding box center [420, 230] width 399 height 123
click at [405, 221] on p "Departments: Other" at bounding box center [450, 222] width 315 height 11
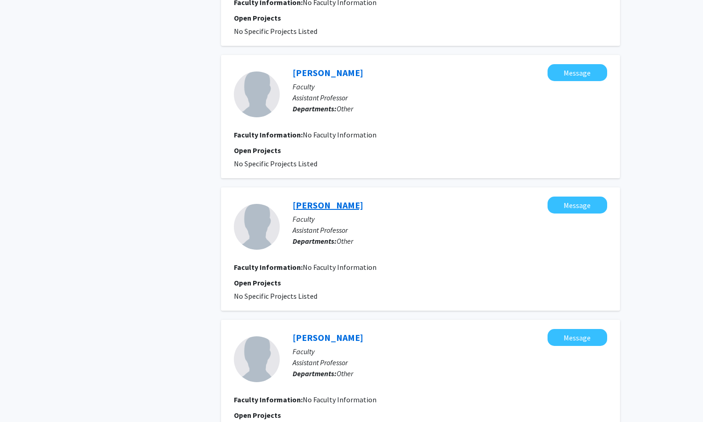
scroll to position [459, 0]
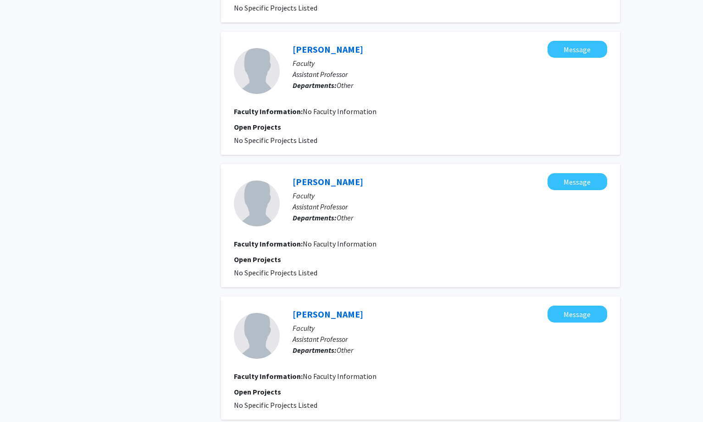
drag, startPoint x: 289, startPoint y: 172, endPoint x: 357, endPoint y: 173, distance: 68.3
click at [357, 173] on div "[PERSON_NAME] Message Faculty Assistant Professor Departments: Other Faculty In…" at bounding box center [420, 225] width 399 height 123
drag, startPoint x: 289, startPoint y: 305, endPoint x: 357, endPoint y: 303, distance: 67.9
click at [357, 303] on div "[PERSON_NAME] Message Faculty Assistant Professor Departments: Other Faculty In…" at bounding box center [420, 358] width 399 height 123
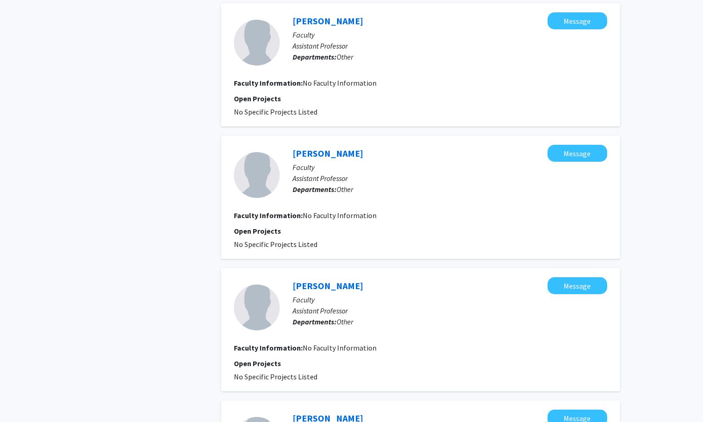
scroll to position [642, 0]
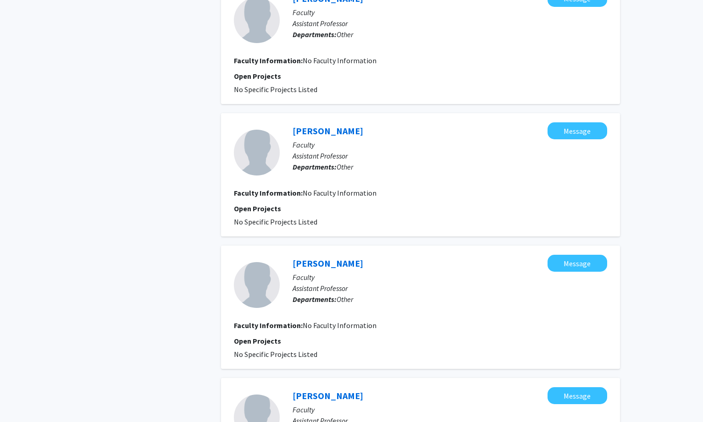
drag, startPoint x: 292, startPoint y: 252, endPoint x: 367, endPoint y: 252, distance: 75.2
click at [367, 252] on div "[PERSON_NAME] Message Faculty Assistant Professor Departments: Other Faculty In…" at bounding box center [420, 307] width 399 height 123
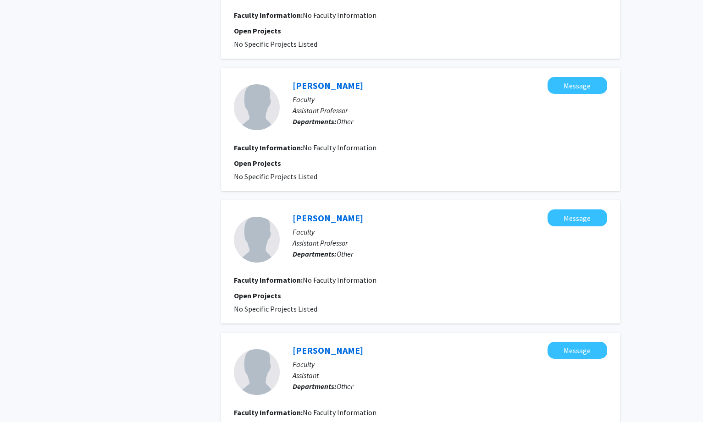
scroll to position [825, 0]
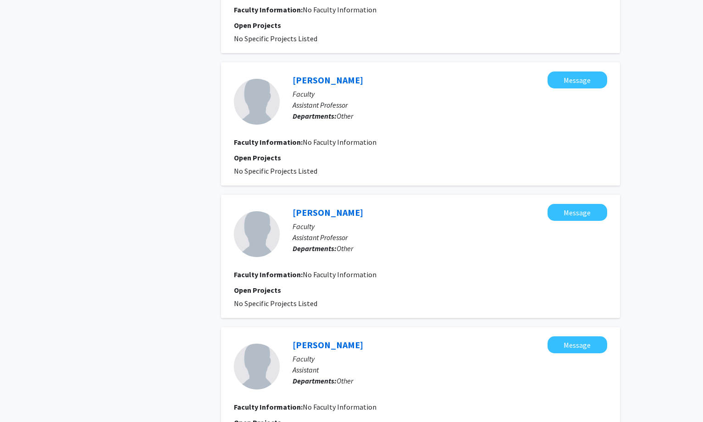
drag, startPoint x: 287, startPoint y: 206, endPoint x: 350, endPoint y: 201, distance: 63.0
click at [350, 201] on div "[PERSON_NAME] Message Faculty Assistant Professor Departments: Other Faculty In…" at bounding box center [420, 256] width 399 height 123
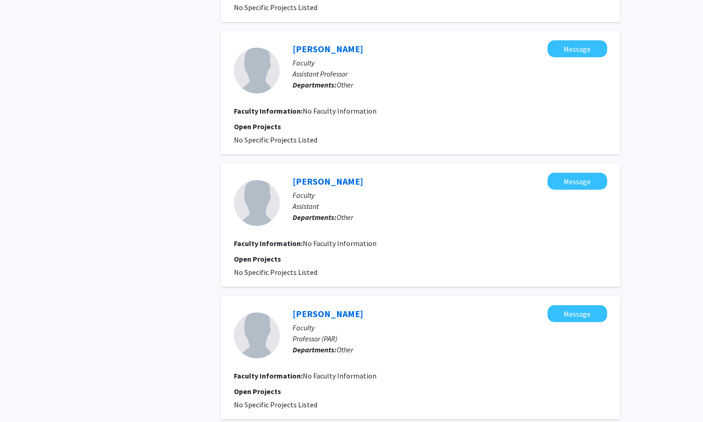
scroll to position [1009, 0]
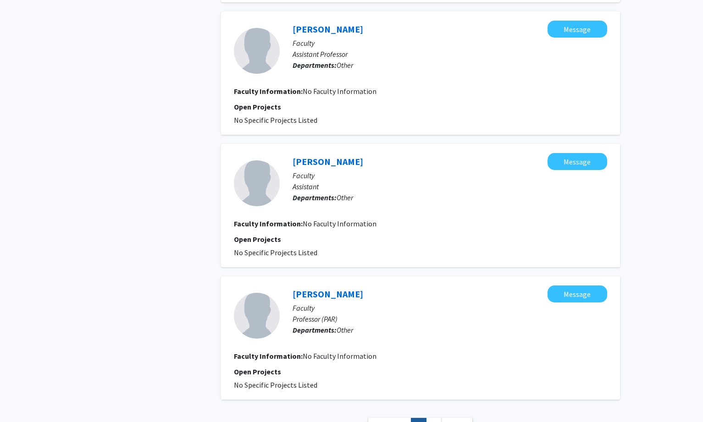
drag, startPoint x: 291, startPoint y: 151, endPoint x: 404, endPoint y: 152, distance: 112.8
click at [404, 152] on div "[PERSON_NAME] Message Faculty Assistant Departments: Other Faculty Information:…" at bounding box center [420, 205] width 399 height 123
drag, startPoint x: 288, startPoint y: 280, endPoint x: 340, endPoint y: 283, distance: 52.3
click at [340, 283] on div "[PERSON_NAME] Message Faculty Professor (PAR) Departments: Other Faculty Inform…" at bounding box center [420, 337] width 399 height 123
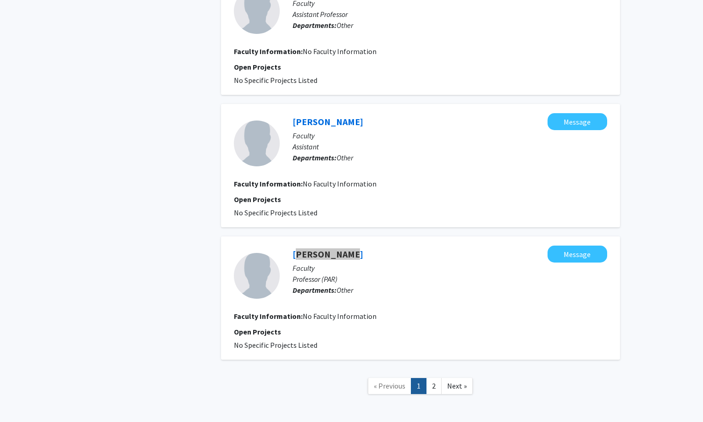
scroll to position [1088, 0]
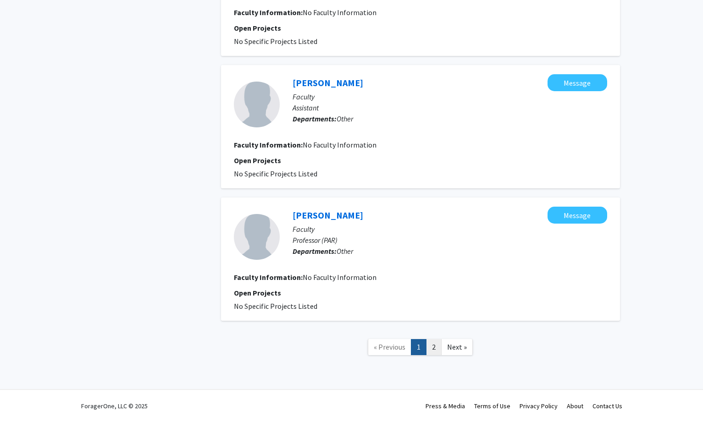
click at [437, 351] on link "2" at bounding box center [434, 347] width 16 height 16
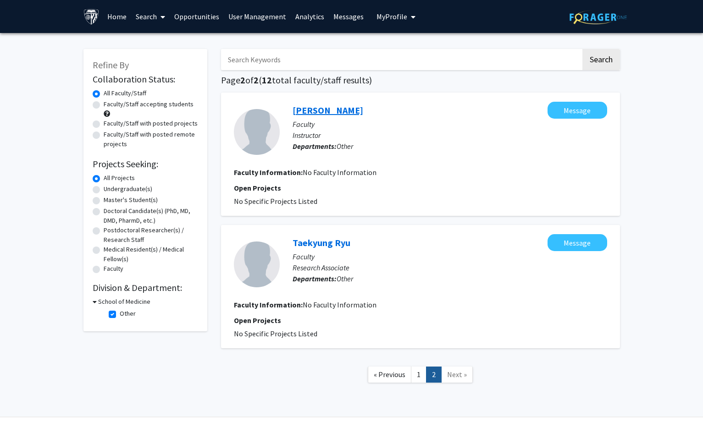
drag, startPoint x: 281, startPoint y: 103, endPoint x: 351, endPoint y: 107, distance: 70.2
click at [351, 107] on div "[PERSON_NAME] Message Faculty Instructor Departments: Other" at bounding box center [443, 132] width 327 height 61
drag, startPoint x: 285, startPoint y: 235, endPoint x: 356, endPoint y: 232, distance: 71.1
click at [356, 232] on div "Taekyung Ryu Message Faculty Research Associate Departments: Other Faculty Info…" at bounding box center [420, 286] width 399 height 123
click at [261, 17] on link "User Management" at bounding box center [257, 16] width 67 height 32
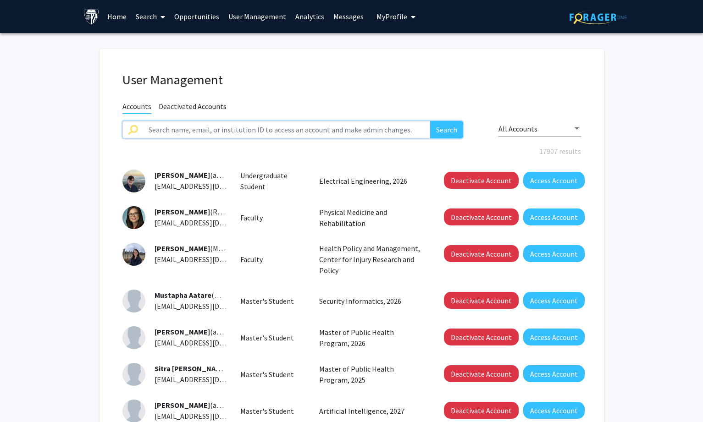
click at [233, 125] on input "text" at bounding box center [286, 129] width 287 height 17
paste input "Taekyung Ryu"
type input "Taekyung Ryu"
click at [444, 125] on button "Search" at bounding box center [446, 129] width 33 height 17
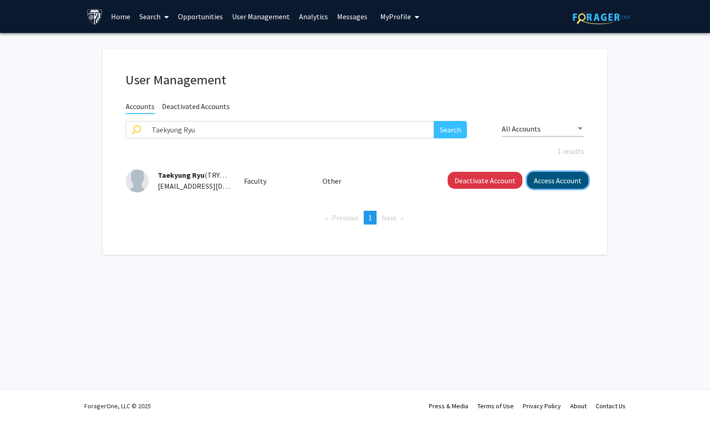
click at [541, 177] on button "Access Account" at bounding box center [557, 180] width 61 height 17
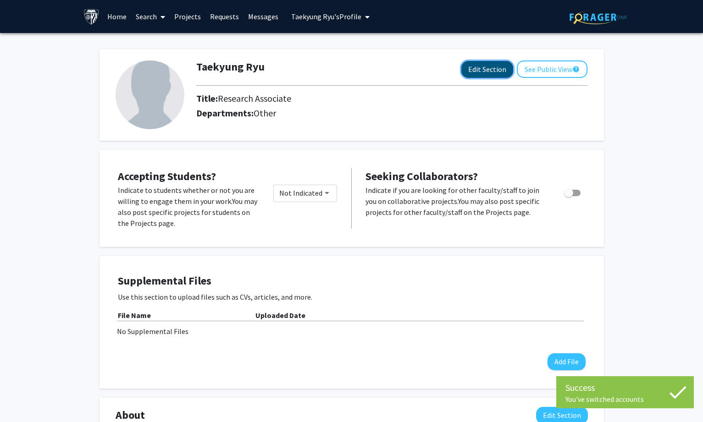
click at [475, 68] on button "Edit Section" at bounding box center [487, 69] width 52 height 17
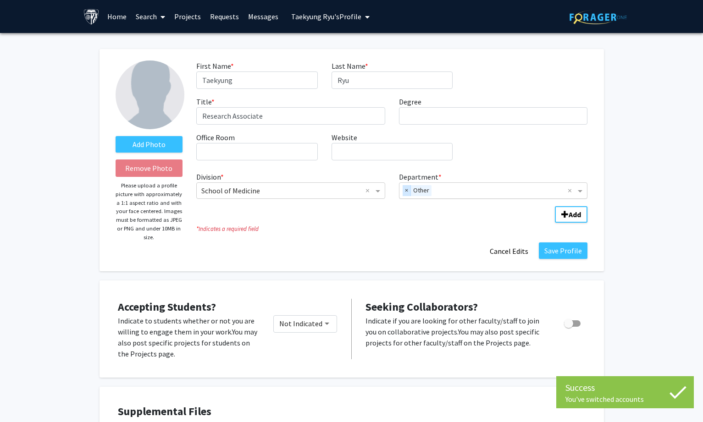
click at [405, 191] on span "×" at bounding box center [407, 190] width 8 height 11
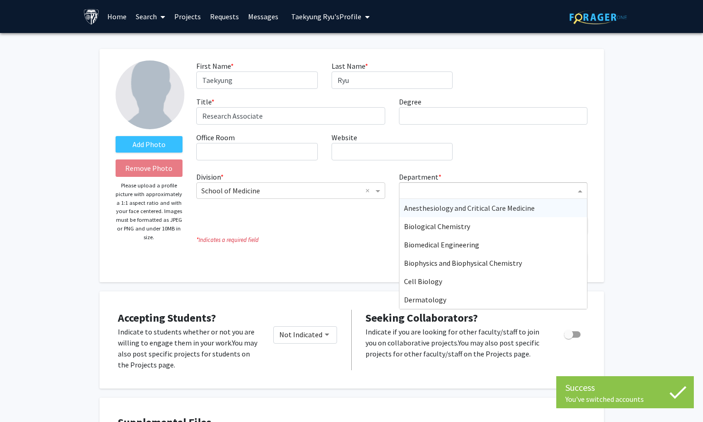
click at [416, 191] on input "Department" at bounding box center [490, 191] width 172 height 11
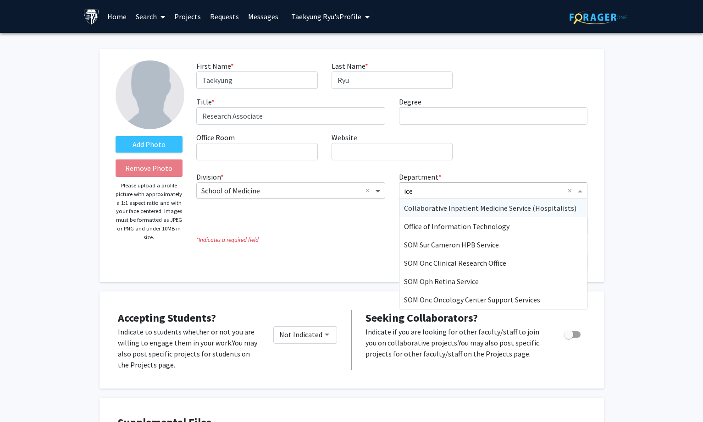
drag, startPoint x: 440, startPoint y: 192, endPoint x: 381, endPoint y: 191, distance: 59.2
click at [381, 191] on div "Division * × School of Medicine × Department * ice × Collaborative Inpatient Me…" at bounding box center [391, 190] width 405 height 39
type input "institute for"
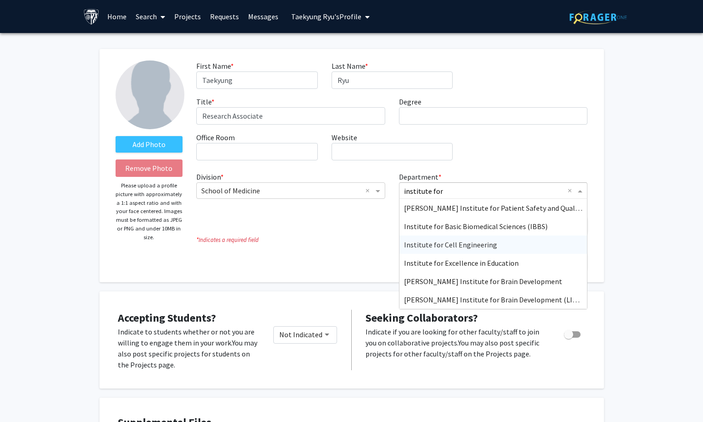
click at [449, 245] on span "Institute for Cell Engineering" at bounding box center [450, 244] width 93 height 9
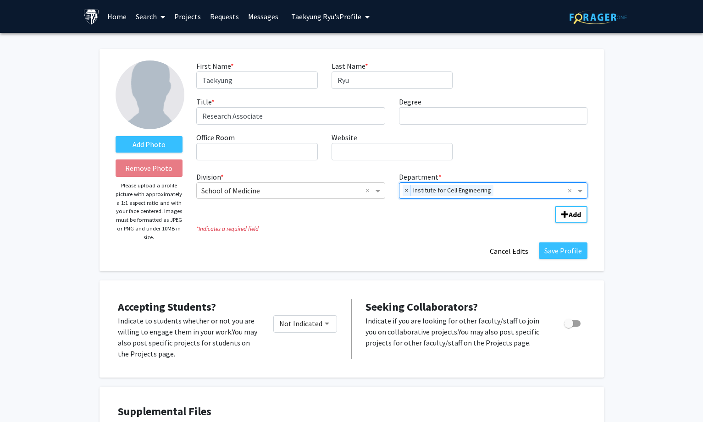
click at [520, 187] on input "Department" at bounding box center [532, 191] width 71 height 11
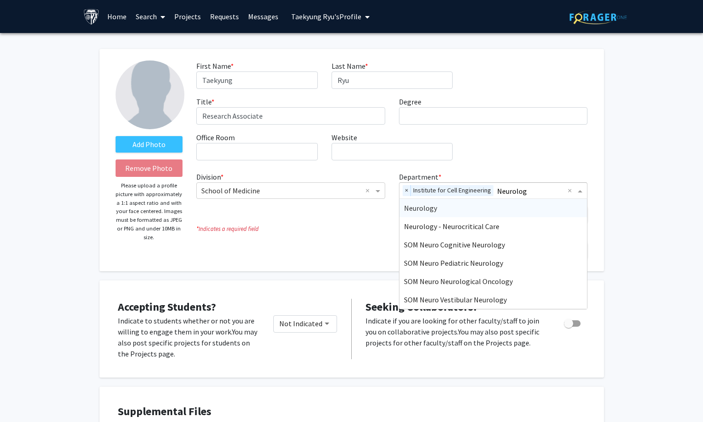
type input "Neurology"
click at [464, 208] on div "Neurology" at bounding box center [493, 208] width 188 height 18
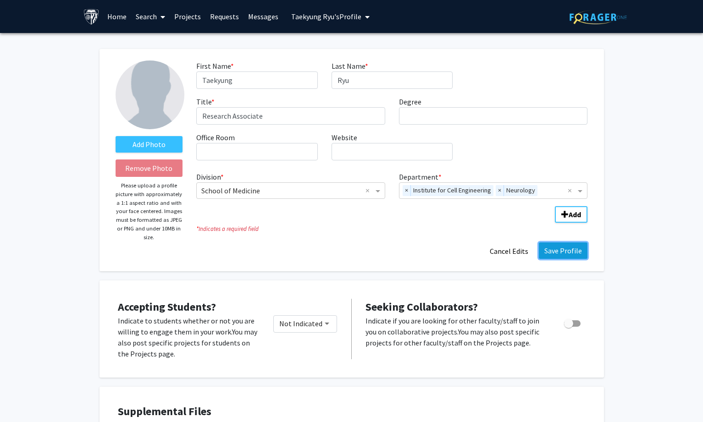
click at [576, 246] on button "Save Profile" at bounding box center [563, 251] width 49 height 17
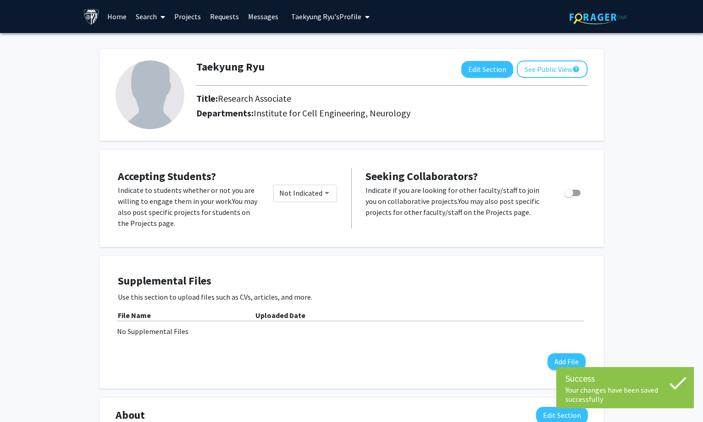
click at [322, 12] on span "[PERSON_NAME] Profile" at bounding box center [326, 16] width 70 height 9
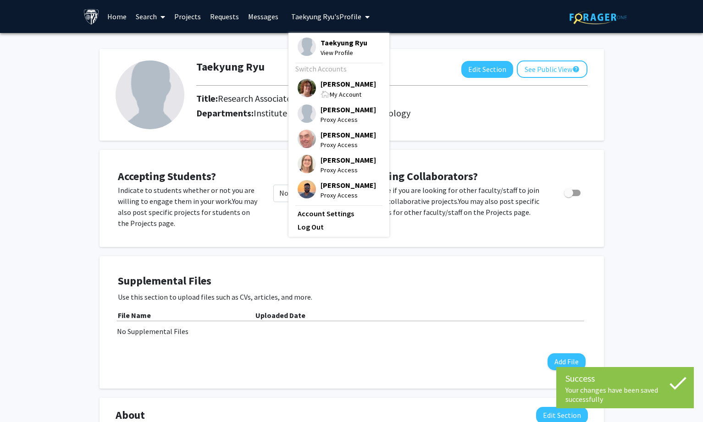
click at [327, 81] on span "[PERSON_NAME]" at bounding box center [347, 84] width 55 height 10
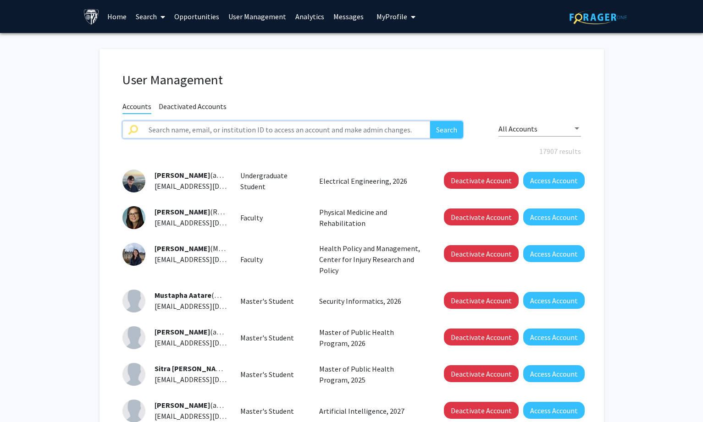
click at [148, 130] on input "text" at bounding box center [286, 129] width 287 height 17
paste input "[PERSON_NAME]"
type input "[PERSON_NAME]"
click at [439, 129] on button "Search" at bounding box center [446, 129] width 33 height 17
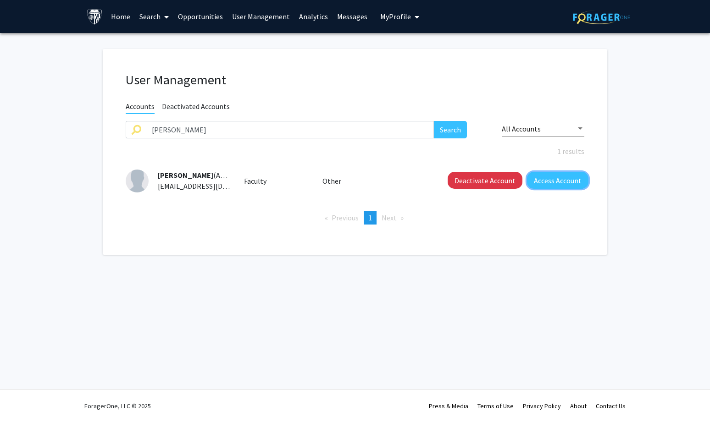
drag, startPoint x: 546, startPoint y: 180, endPoint x: 538, endPoint y: 168, distance: 13.9
click at [546, 180] on button "Access Account" at bounding box center [557, 180] width 61 height 17
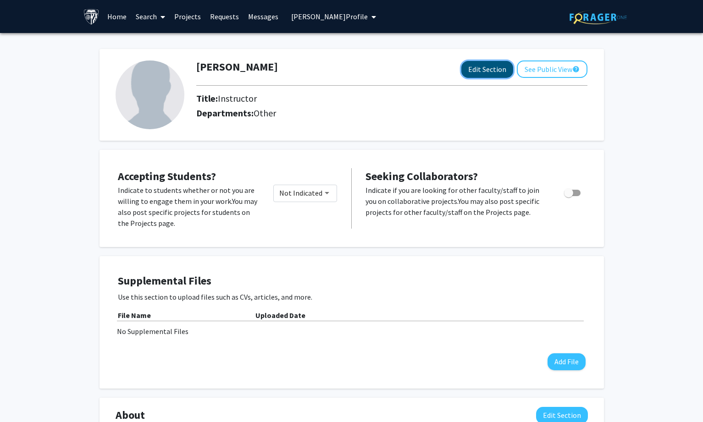
click at [464, 69] on button "Edit Section" at bounding box center [487, 69] width 52 height 17
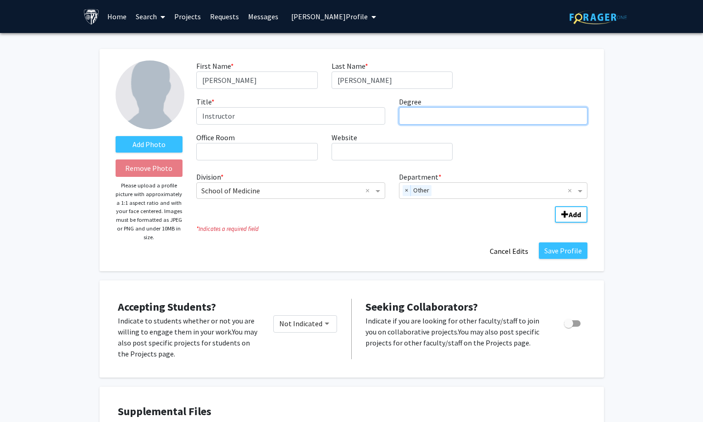
click at [423, 118] on input "Degree required" at bounding box center [493, 115] width 189 height 17
click at [406, 188] on span "×" at bounding box center [407, 190] width 8 height 11
type input "MD, [GEOGRAPHIC_DATA]"
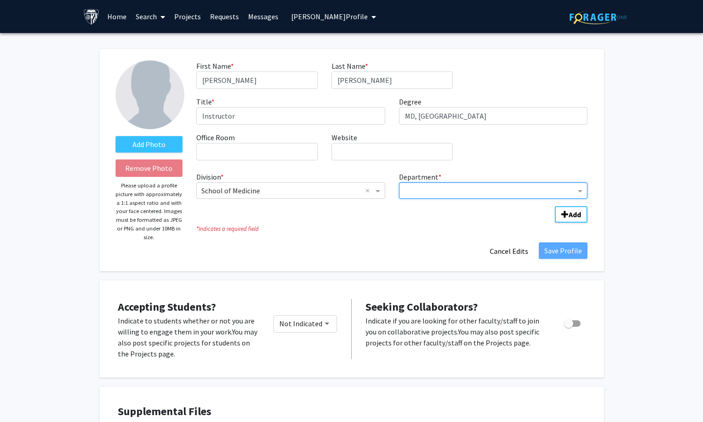
click at [418, 188] on input "Department" at bounding box center [490, 191] width 172 height 11
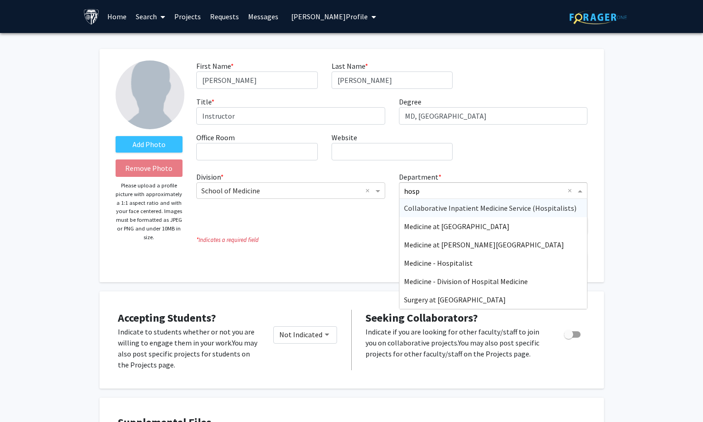
type input "hospi"
click at [421, 206] on span "Collaborative Inpatient Medicine Service (Hospitalists)" at bounding box center [490, 208] width 172 height 9
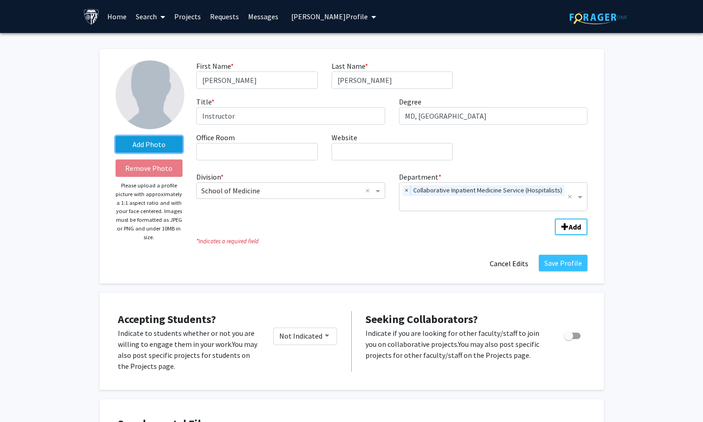
click at [148, 144] on label "Add Photo" at bounding box center [149, 144] width 67 height 17
click at [0, 0] on input "Add Photo" at bounding box center [0, 0] width 0 height 0
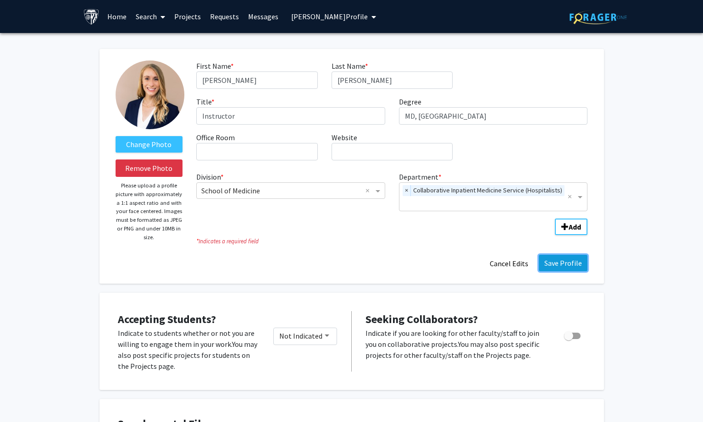
click at [568, 255] on button "Save Profile" at bounding box center [563, 263] width 49 height 17
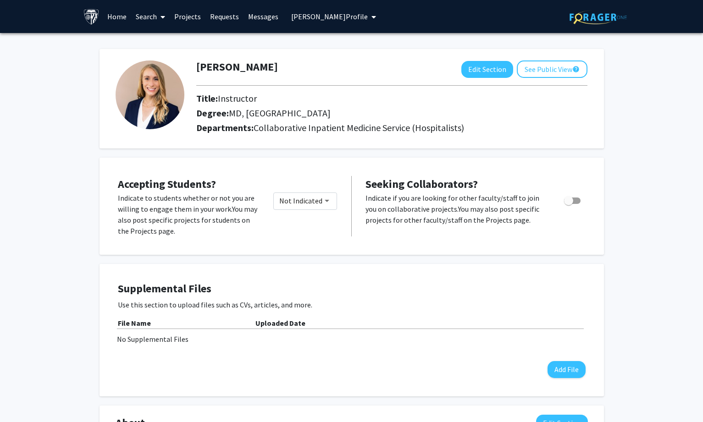
click at [325, 13] on span "[PERSON_NAME] Profile" at bounding box center [329, 16] width 77 height 9
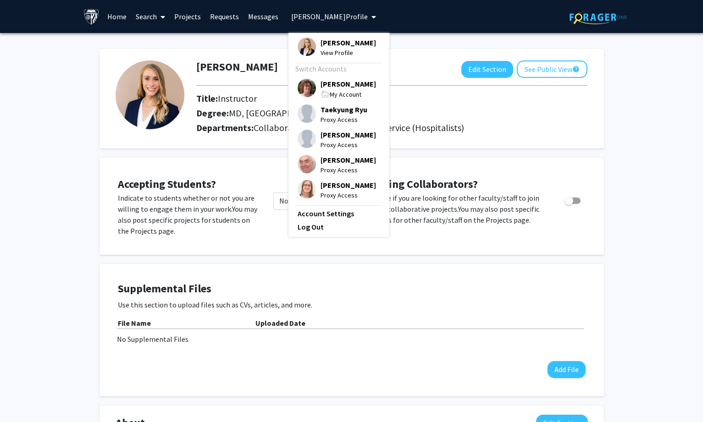
click at [331, 79] on span "[PERSON_NAME]" at bounding box center [347, 84] width 55 height 10
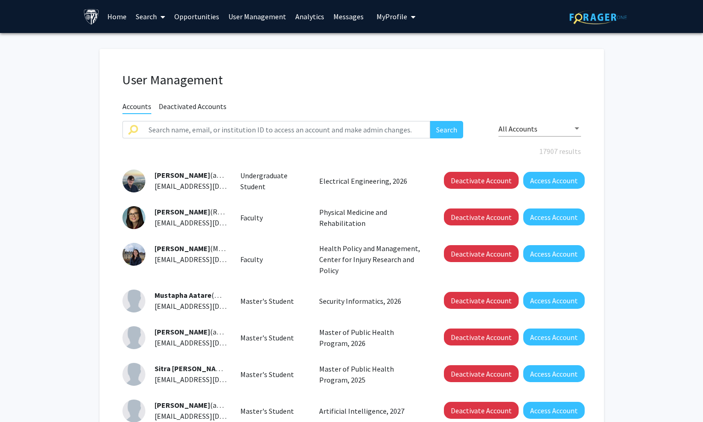
click at [265, 118] on div "User Management Accounts Deactivated Accounts Search All Accounts 17907 results…" at bounding box center [351, 322] width 504 height 546
click at [264, 131] on input "text" at bounding box center [286, 129] width 287 height 17
paste input "[PERSON_NAME]"
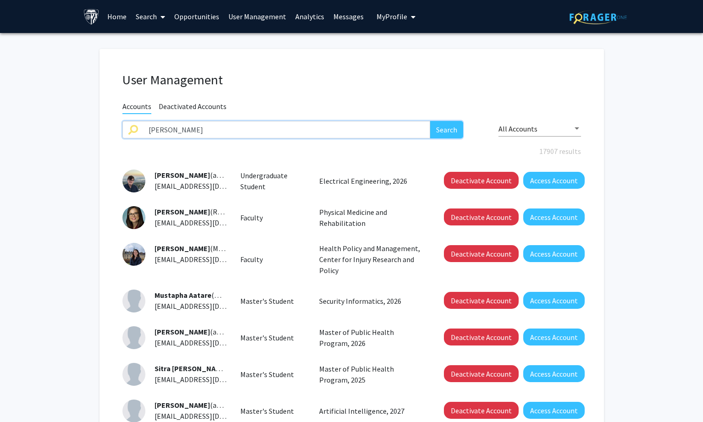
type input "[PERSON_NAME]"
click at [459, 129] on button "Search" at bounding box center [446, 129] width 33 height 17
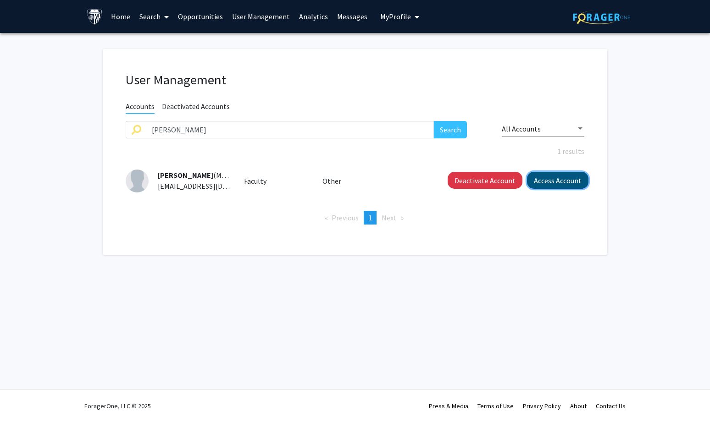
click at [569, 181] on button "Access Account" at bounding box center [557, 180] width 61 height 17
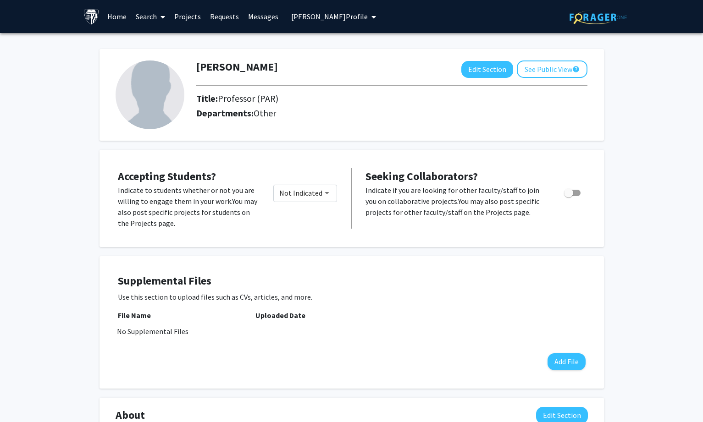
click at [328, 13] on span "[PERSON_NAME] Profile" at bounding box center [329, 16] width 77 height 9
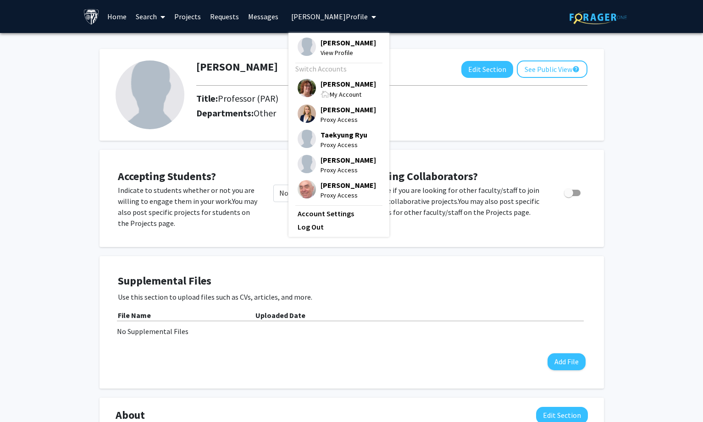
click at [330, 87] on span "[PERSON_NAME]" at bounding box center [347, 84] width 55 height 10
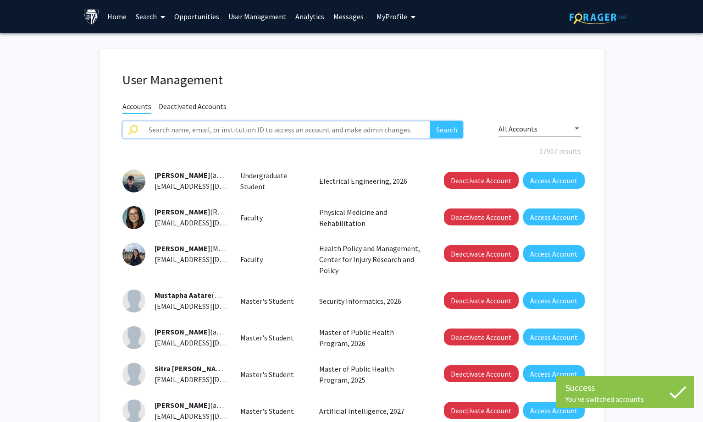
click at [305, 127] on input "text" at bounding box center [286, 129] width 287 height 17
paste input "[PERSON_NAME]"
type input "[PERSON_NAME]"
click at [442, 121] on button "Search" at bounding box center [446, 129] width 33 height 17
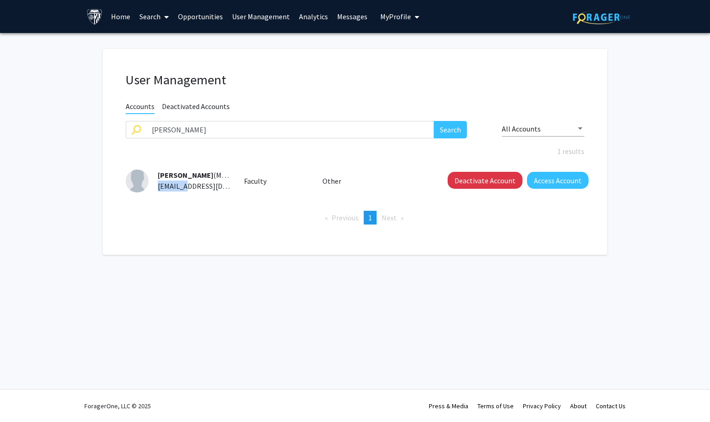
drag, startPoint x: 158, startPoint y: 188, endPoint x: 191, endPoint y: 189, distance: 33.5
click at [191, 189] on span "[EMAIL_ADDRESS][DOMAIN_NAME]" at bounding box center [214, 186] width 112 height 9
click at [560, 181] on button "Access Account" at bounding box center [557, 180] width 61 height 17
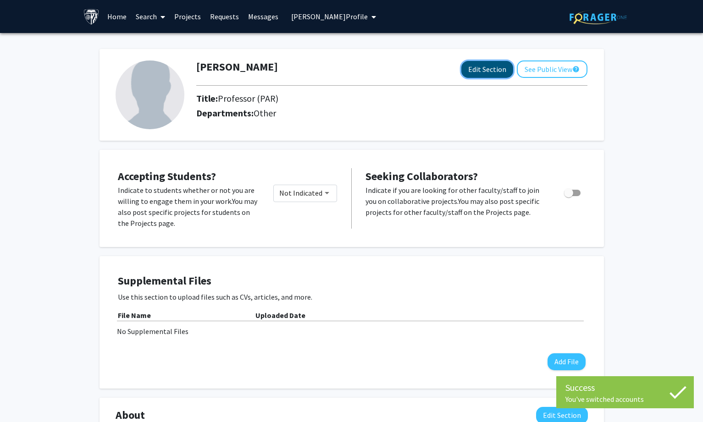
click at [489, 69] on button "Edit Section" at bounding box center [487, 69] width 52 height 17
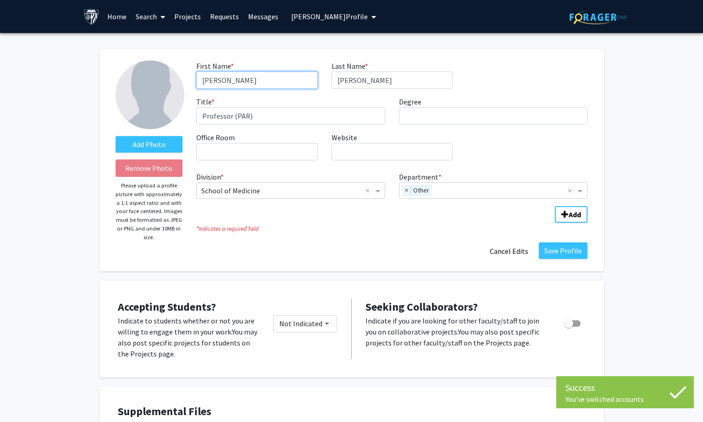
drag, startPoint x: 244, startPoint y: 84, endPoint x: 103, endPoint y: 83, distance: 140.8
click at [103, 83] on div "Add Photo Remove Photo Please upload a profile picture with approximately a 1:1…" at bounding box center [351, 160] width 504 height 222
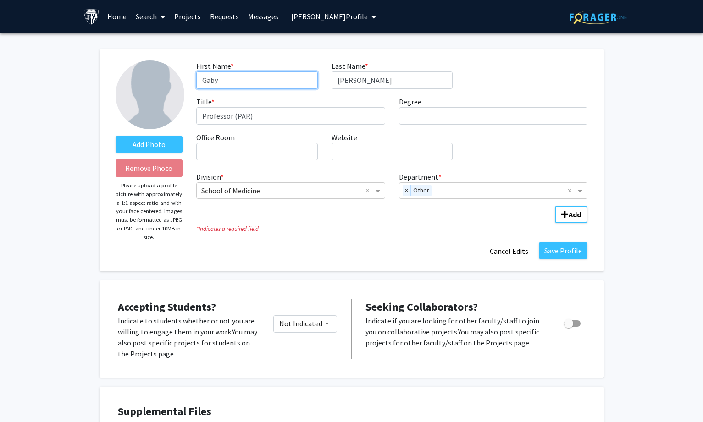
type input "Gaby"
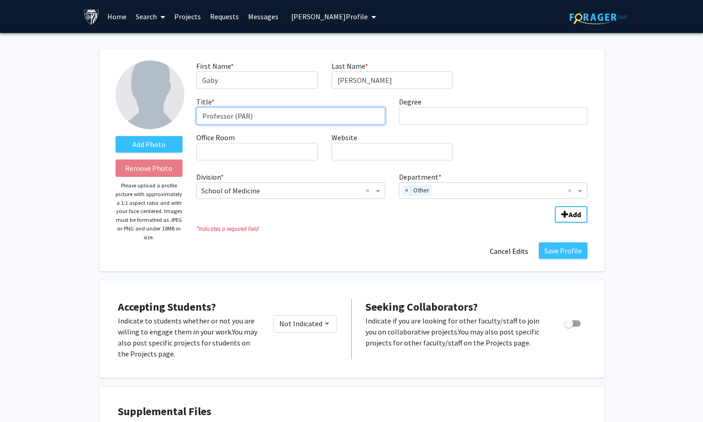
drag, startPoint x: 235, startPoint y: 114, endPoint x: 302, endPoint y: 114, distance: 66.9
click at [302, 114] on input "Professor (PAR)" at bounding box center [290, 115] width 189 height 17
click at [403, 192] on span "×" at bounding box center [407, 190] width 8 height 11
type input "Professor"
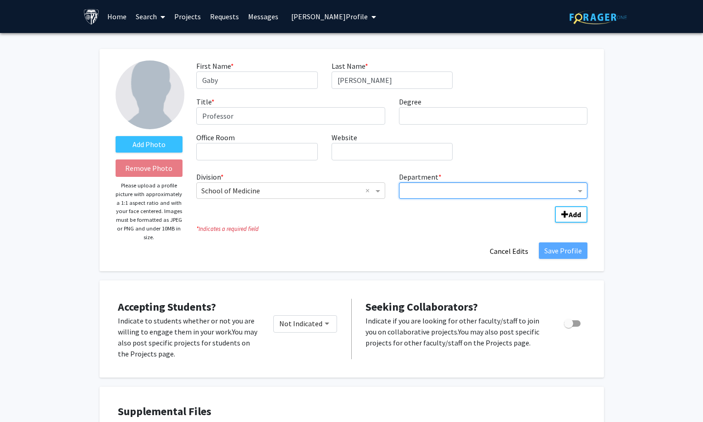
click at [420, 194] on input "Department" at bounding box center [490, 191] width 172 height 11
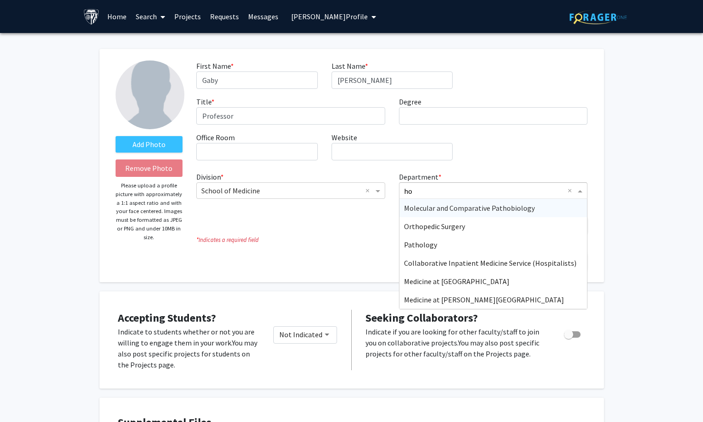
type input "hos"
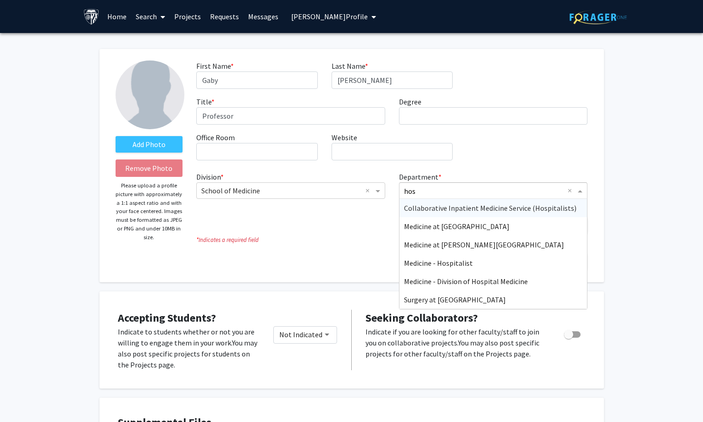
click at [476, 202] on div "Collaborative Inpatient Medicine Service (Hospitalists)" at bounding box center [493, 208] width 188 height 18
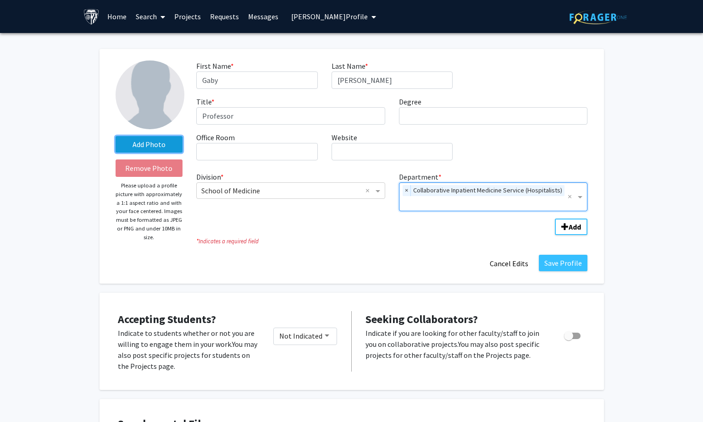
click at [144, 146] on label "Add Photo" at bounding box center [149, 144] width 67 height 17
click at [0, 0] on input "Add Photo" at bounding box center [0, 0] width 0 height 0
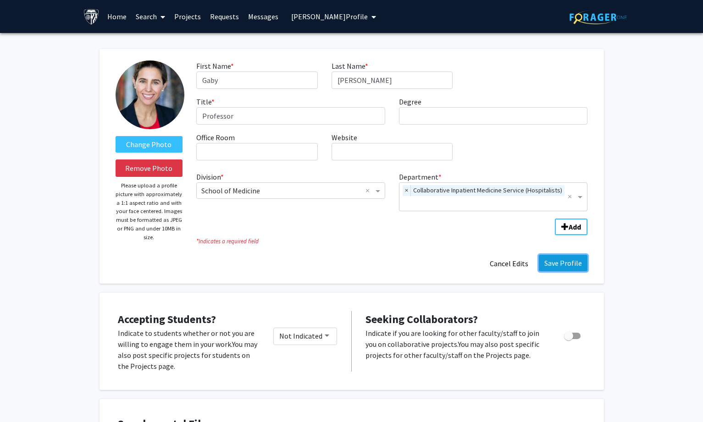
click at [567, 255] on button "Save Profile" at bounding box center [563, 263] width 49 height 17
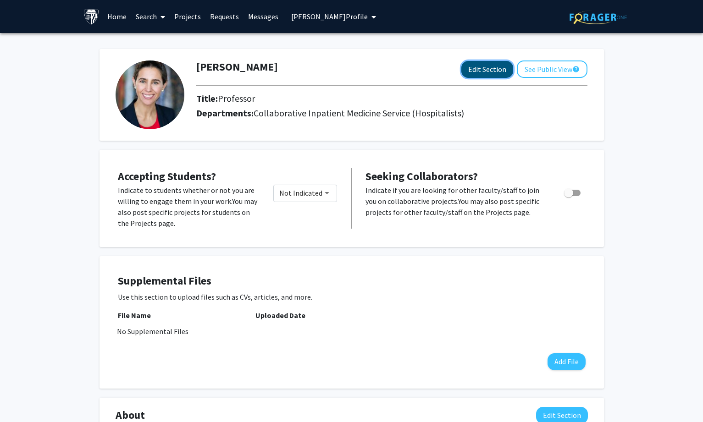
click at [475, 67] on button "Edit Section" at bounding box center [487, 69] width 52 height 17
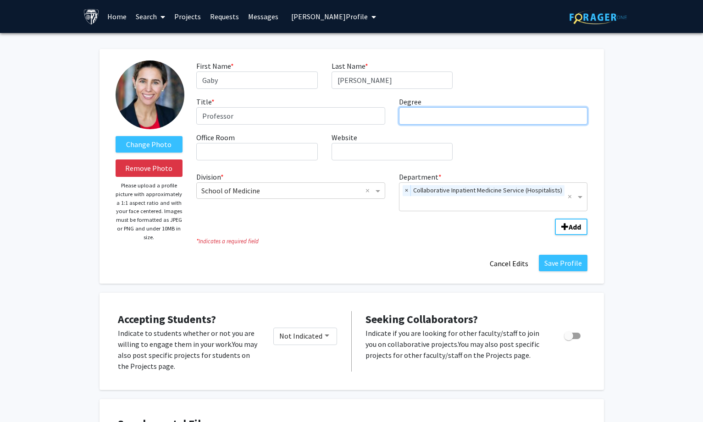
click at [437, 115] on input "Degree required" at bounding box center [493, 115] width 189 height 17
paste input "[GEOGRAPHIC_DATA]"
type input "MD, [GEOGRAPHIC_DATA]"
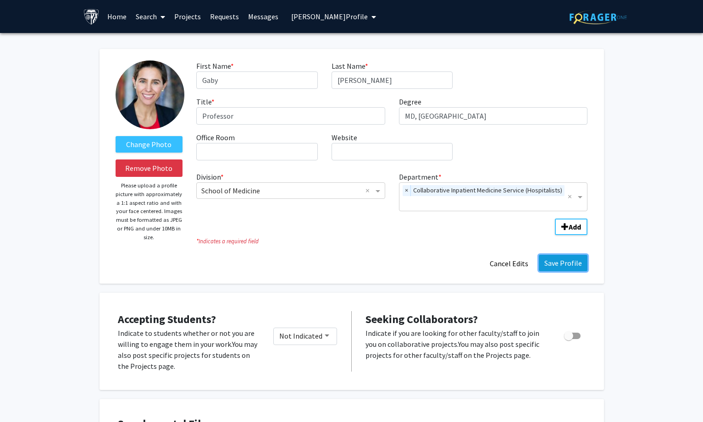
click at [561, 255] on button "Save Profile" at bounding box center [563, 263] width 49 height 17
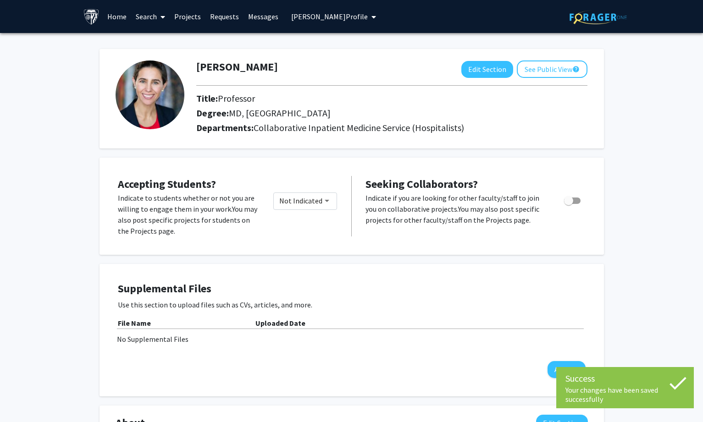
click at [326, 16] on span "[PERSON_NAME] Profile" at bounding box center [329, 16] width 77 height 9
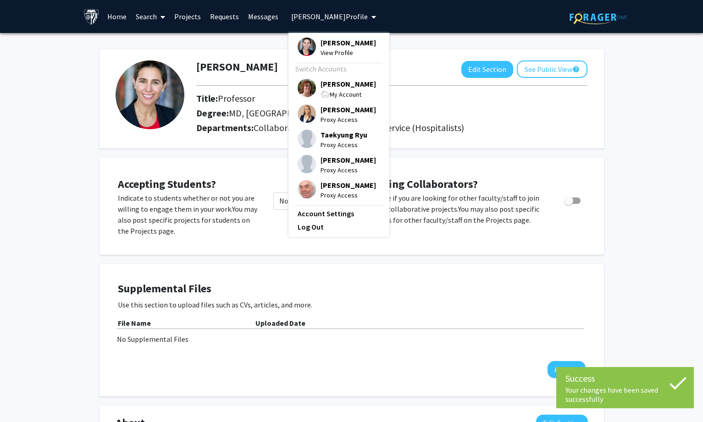
click at [326, 86] on span "[PERSON_NAME]" at bounding box center [347, 84] width 55 height 10
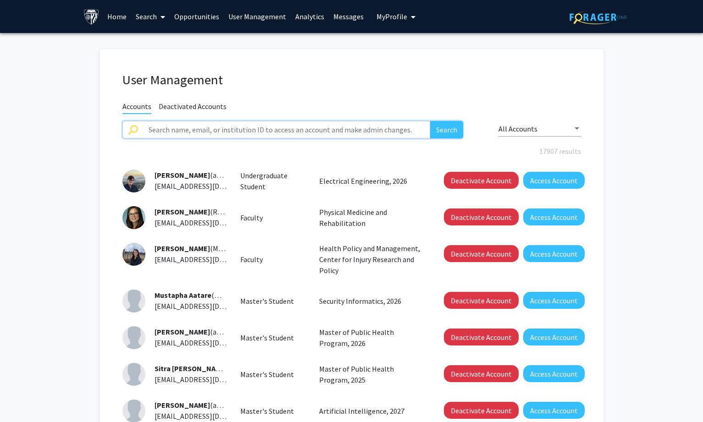
click at [240, 124] on input "text" at bounding box center [286, 129] width 287 height 17
paste input "[PERSON_NAME]"
type input "[PERSON_NAME]"
drag, startPoint x: 446, startPoint y: 133, endPoint x: 438, endPoint y: 129, distance: 8.6
click at [446, 132] on button "Search" at bounding box center [446, 129] width 33 height 17
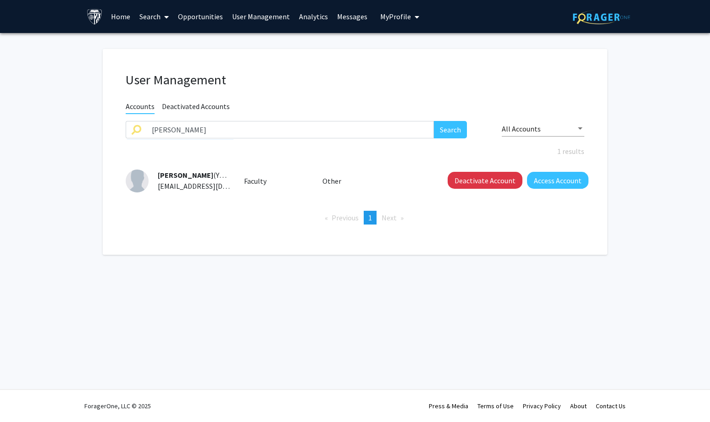
click at [160, 186] on span "[EMAIL_ADDRESS][DOMAIN_NAME]" at bounding box center [214, 186] width 112 height 9
drag, startPoint x: 160, startPoint y: 185, endPoint x: 183, endPoint y: 185, distance: 23.4
click at [183, 185] on span "[EMAIL_ADDRESS][DOMAIN_NAME]" at bounding box center [214, 186] width 112 height 9
drag, startPoint x: 159, startPoint y: 187, endPoint x: 193, endPoint y: 186, distance: 33.9
click at [193, 186] on span "[EMAIL_ADDRESS][DOMAIN_NAME]" at bounding box center [214, 186] width 112 height 9
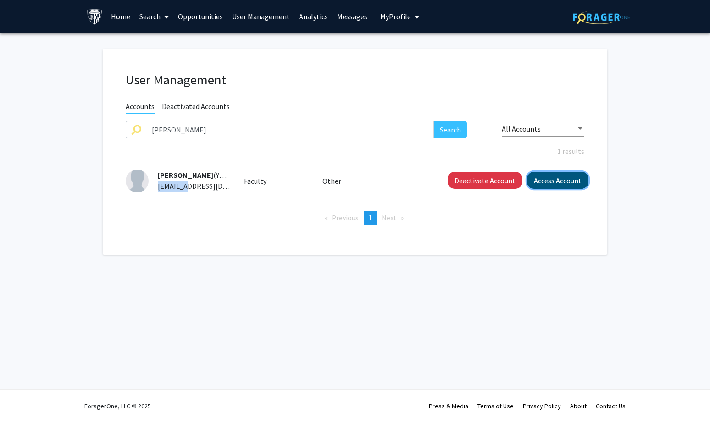
click at [546, 175] on button "Access Account" at bounding box center [557, 180] width 61 height 17
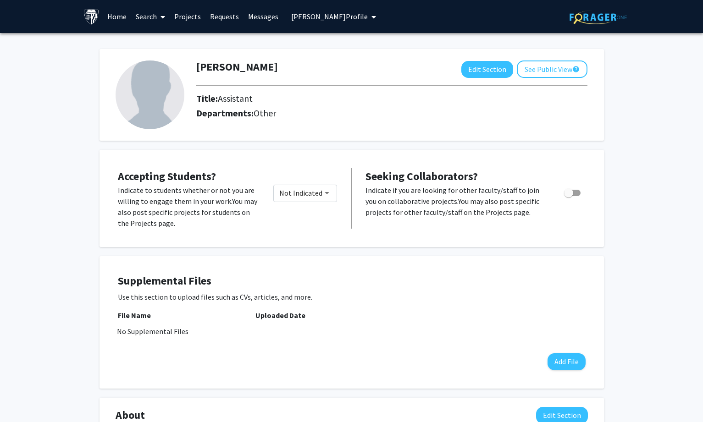
click at [329, 18] on span "[PERSON_NAME] Profile" at bounding box center [329, 16] width 77 height 9
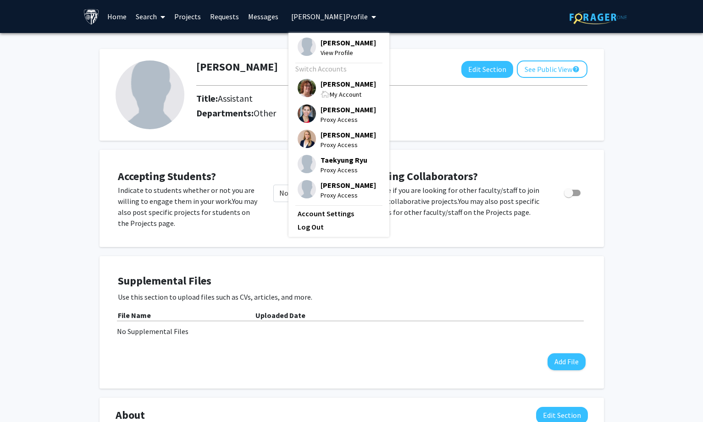
click at [337, 89] on span "[PERSON_NAME]" at bounding box center [347, 84] width 55 height 10
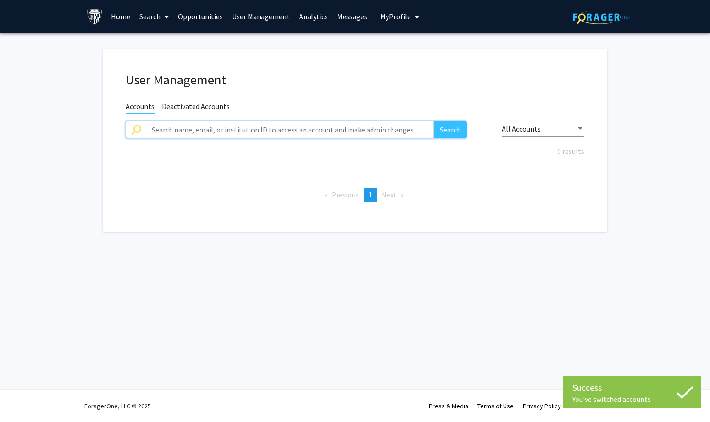
click at [320, 124] on input "text" at bounding box center [289, 129] width 287 height 17
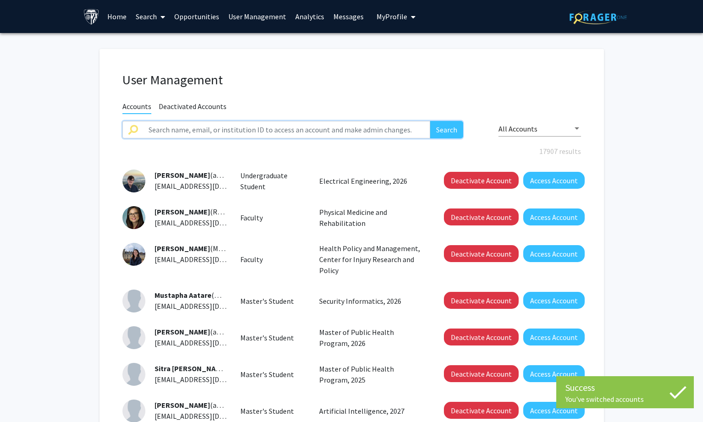
paste input "YMOHAMM4"
click at [442, 123] on button "Search" at bounding box center [446, 129] width 33 height 17
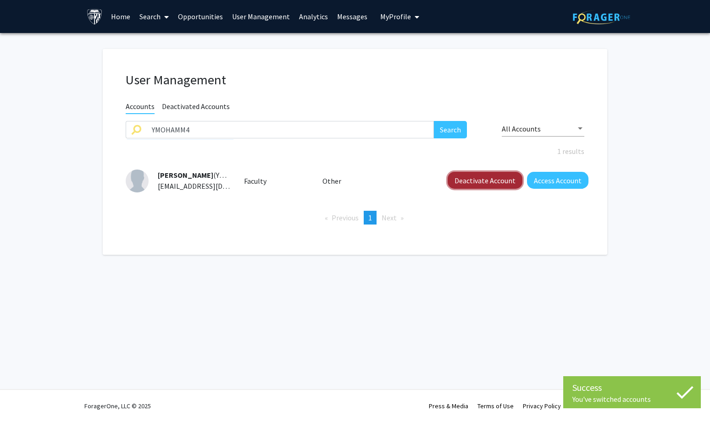
click at [487, 182] on button "Deactivate Account" at bounding box center [485, 180] width 75 height 17
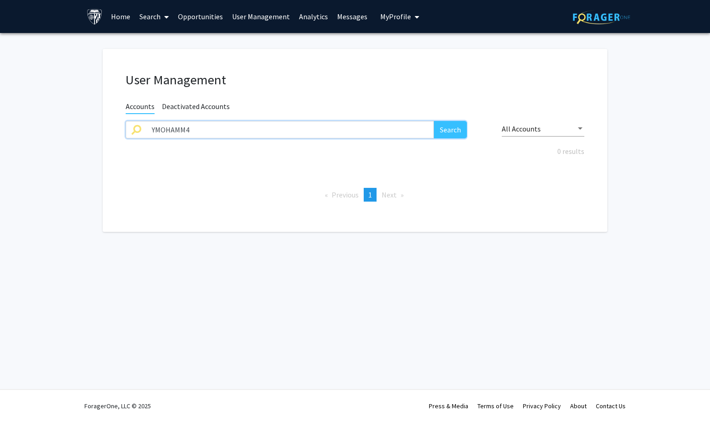
drag, startPoint x: 202, startPoint y: 134, endPoint x: 68, endPoint y: 130, distance: 133.5
click at [68, 130] on fg-user-management "User Management Accounts Deactivated Accounts YMOHAMM4 Search All Accounts 0 re…" at bounding box center [355, 143] width 710 height 220
paste input "[PERSON_NAME]"
type input "[PERSON_NAME]"
click at [451, 127] on button "Search" at bounding box center [450, 129] width 33 height 17
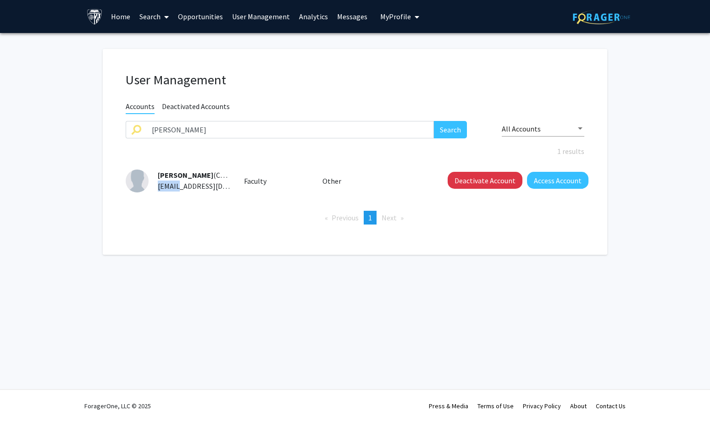
drag, startPoint x: 157, startPoint y: 186, endPoint x: 179, endPoint y: 187, distance: 22.0
click at [179, 187] on div "[PERSON_NAME] (CTSUI5) [EMAIL_ADDRESS][DOMAIN_NAME]" at bounding box center [190, 181] width 82 height 22
click at [545, 175] on button "Access Account" at bounding box center [557, 180] width 61 height 17
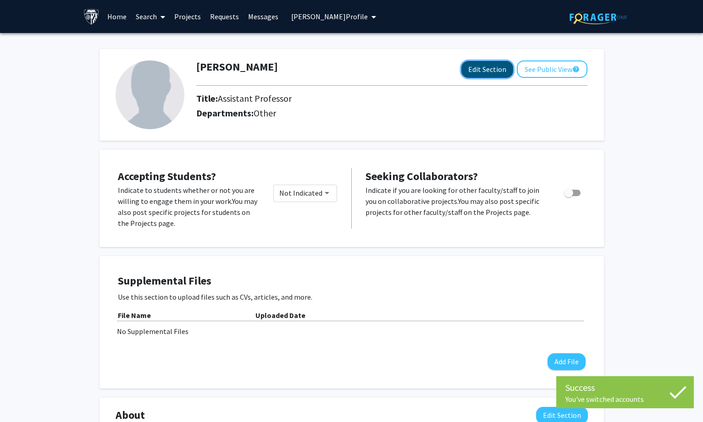
click at [494, 67] on button "Edit Section" at bounding box center [487, 69] width 52 height 17
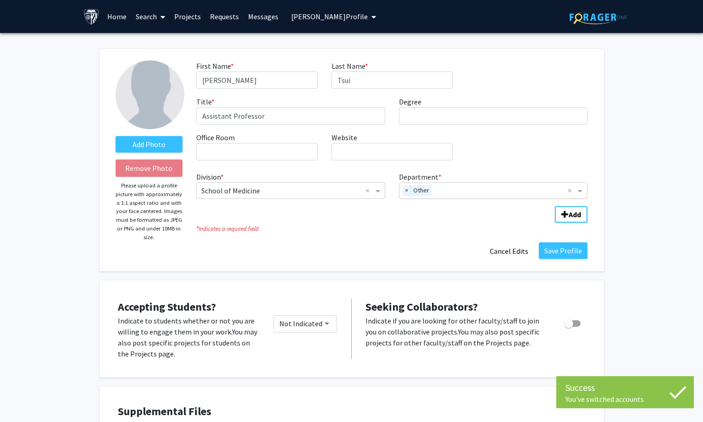
click at [402, 190] on div "× Other" at bounding box center [483, 191] width 169 height 16
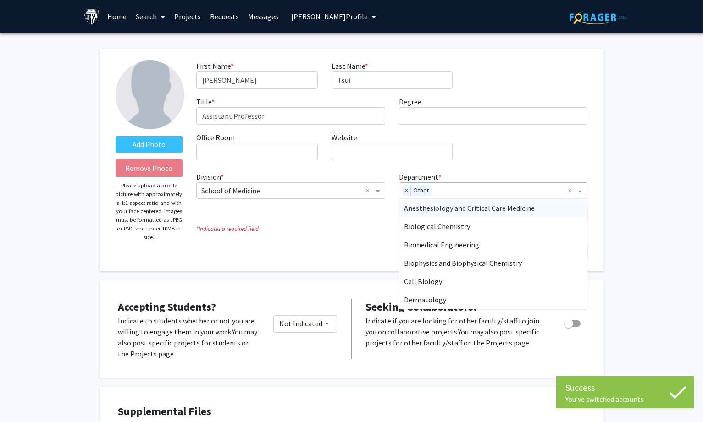
click at [424, 193] on span "Other" at bounding box center [421, 190] width 21 height 11
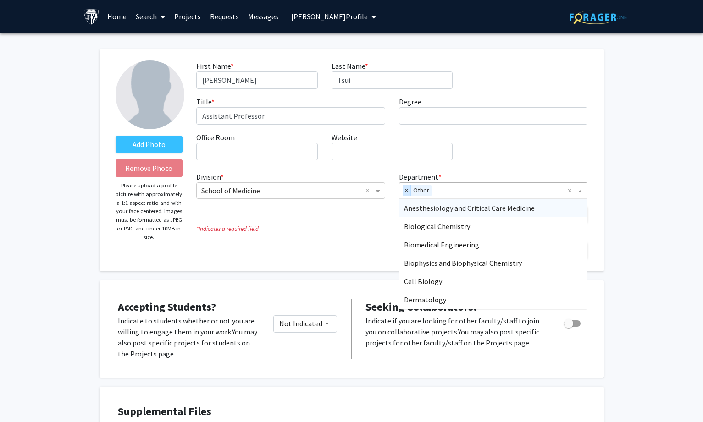
click at [407, 191] on span "×" at bounding box center [407, 190] width 8 height 11
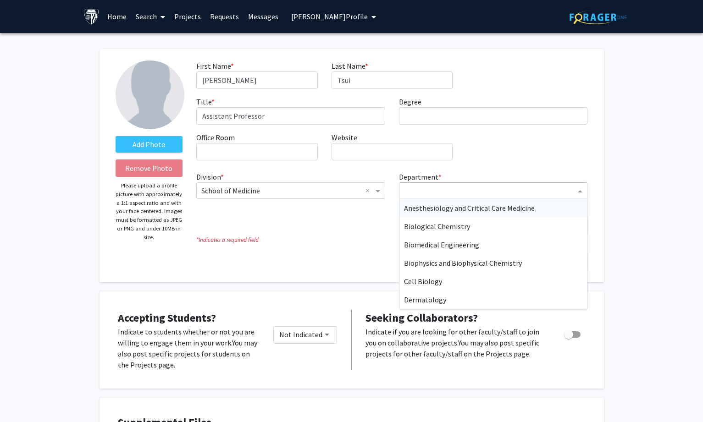
click at [430, 190] on input "Department" at bounding box center [490, 191] width 172 height 11
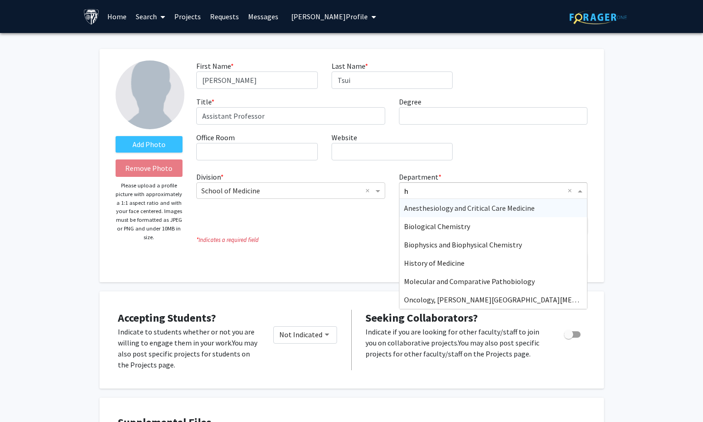
type input "ho"
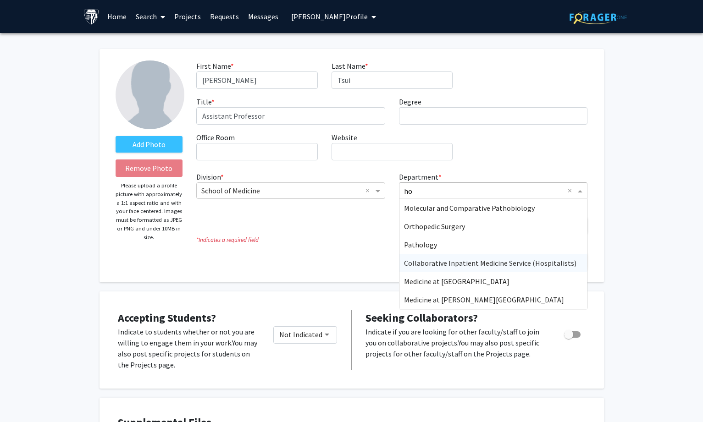
click at [474, 261] on span "Collaborative Inpatient Medicine Service (Hospitalists)" at bounding box center [490, 263] width 172 height 9
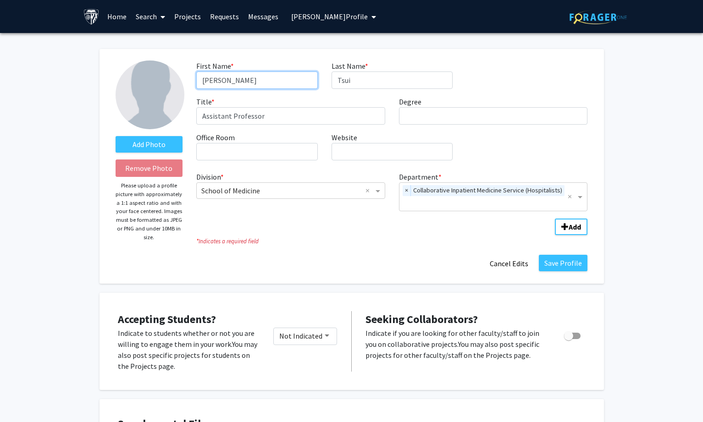
drag, startPoint x: 232, startPoint y: 77, endPoint x: 215, endPoint y: 77, distance: 17.9
click at [215, 77] on input "[PERSON_NAME]" at bounding box center [256, 80] width 121 height 17
type input "[PERSON_NAME]"
drag, startPoint x: 562, startPoint y: 252, endPoint x: 556, endPoint y: 246, distance: 8.5
click at [562, 255] on button "Save Profile" at bounding box center [563, 263] width 49 height 17
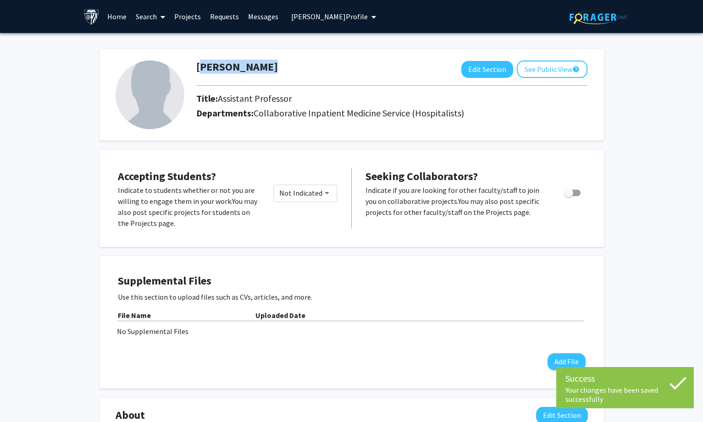
drag, startPoint x: 194, startPoint y: 67, endPoint x: 252, endPoint y: 65, distance: 57.8
click at [252, 65] on div "[PERSON_NAME] Edit Section See Public View help" at bounding box center [391, 69] width 405 height 17
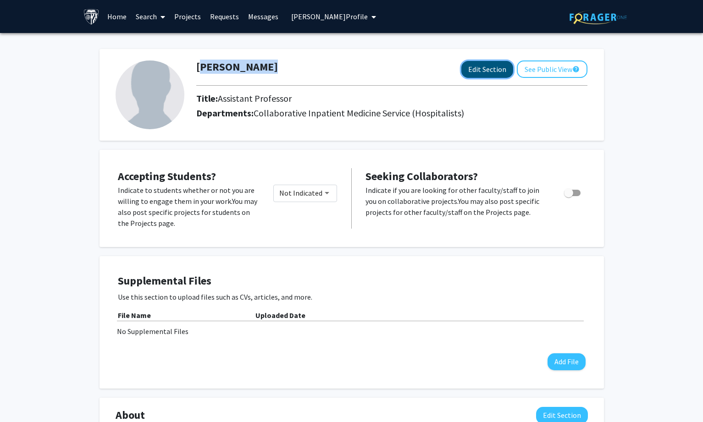
click at [481, 61] on button "Edit Section" at bounding box center [487, 69] width 52 height 17
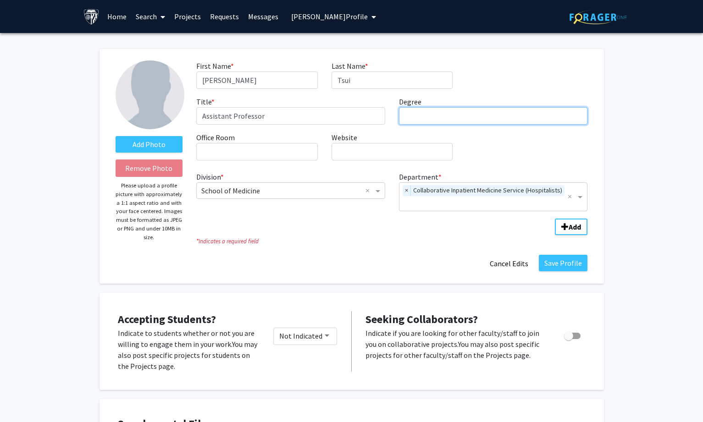
click at [449, 122] on input "Degree required" at bounding box center [493, 115] width 189 height 17
paste input "[GEOGRAPHIC_DATA]"
type input "DO, [GEOGRAPHIC_DATA]"
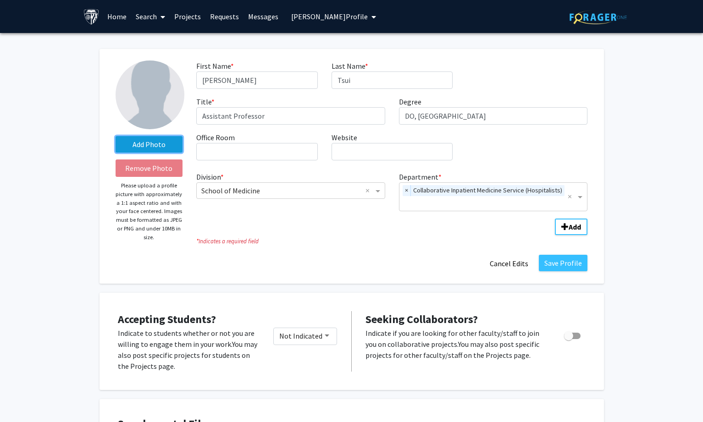
click at [145, 140] on label "Add Photo" at bounding box center [149, 144] width 67 height 17
click at [0, 0] on input "Add Photo" at bounding box center [0, 0] width 0 height 0
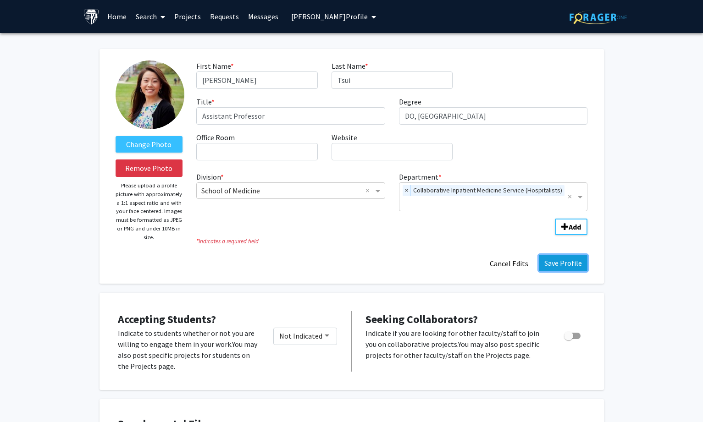
click at [569, 255] on button "Save Profile" at bounding box center [563, 263] width 49 height 17
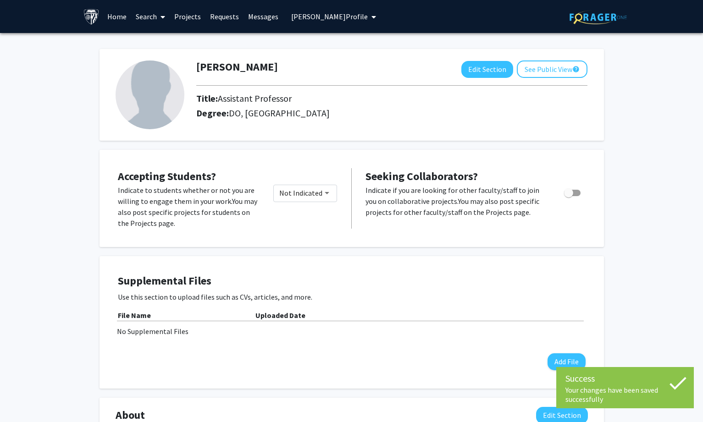
click at [326, 19] on span "[PERSON_NAME] Profile" at bounding box center [329, 16] width 77 height 9
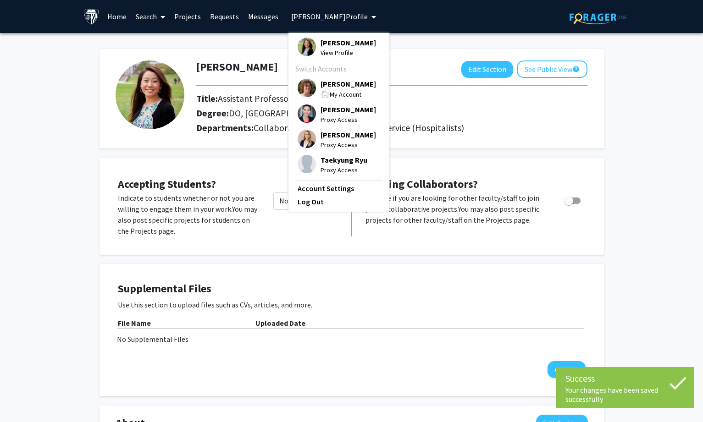
click at [334, 85] on span "[PERSON_NAME]" at bounding box center [347, 84] width 55 height 10
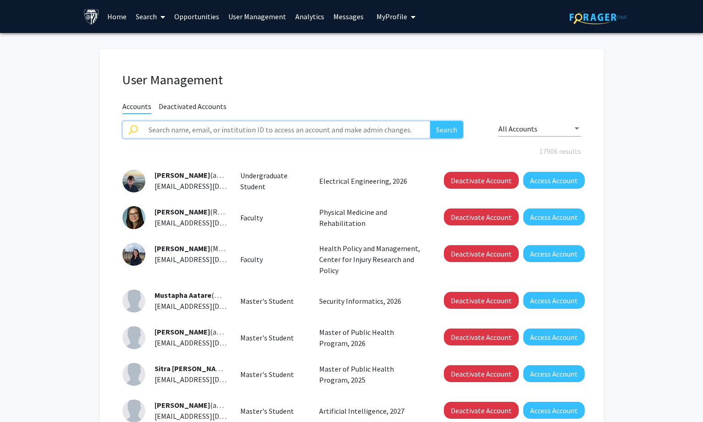
click at [183, 130] on input "text" at bounding box center [286, 129] width 287 height 17
paste input "[PERSON_NAME]"
type input "[PERSON_NAME]"
click at [440, 124] on button "Search" at bounding box center [446, 129] width 33 height 17
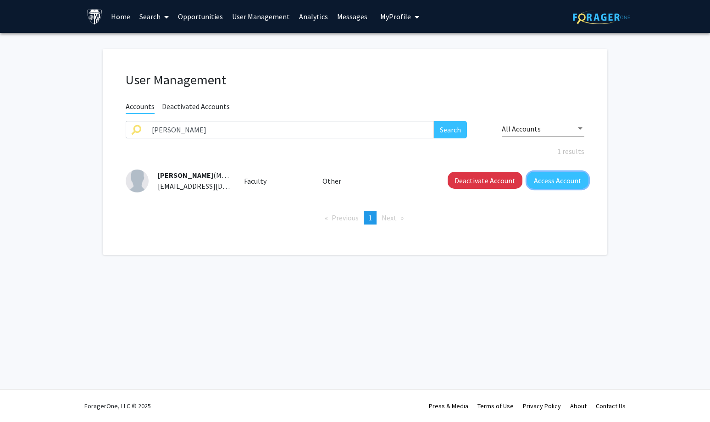
drag, startPoint x: 550, startPoint y: 186, endPoint x: 371, endPoint y: 79, distance: 208.3
click at [550, 186] on button "Access Account" at bounding box center [557, 180] width 61 height 17
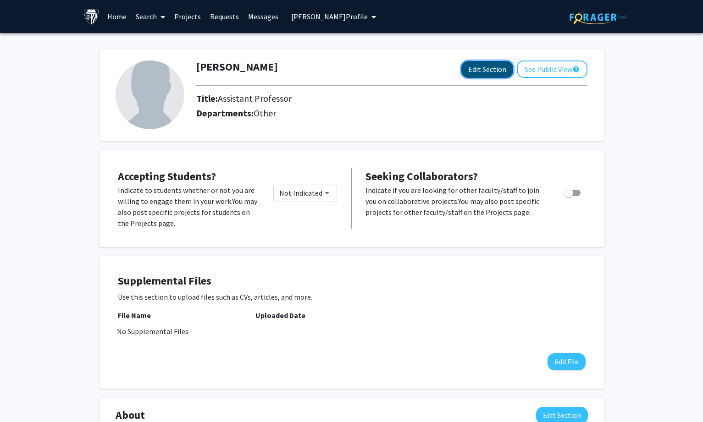
click at [472, 66] on button "Edit Section" at bounding box center [487, 69] width 52 height 17
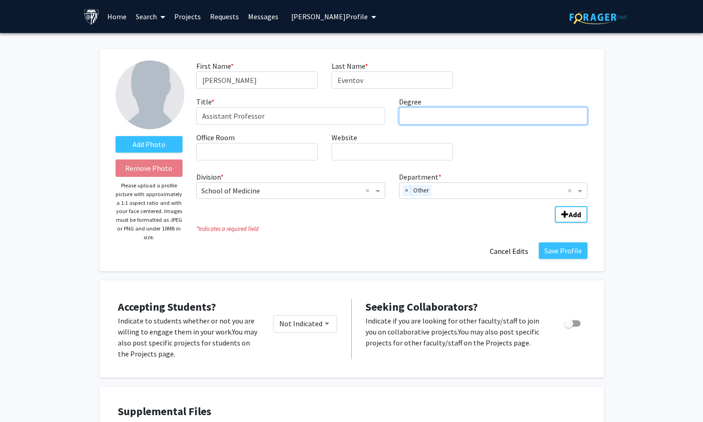
click at [462, 117] on input "Degree required" at bounding box center [493, 115] width 189 height 17
paste input "[PERSON_NAME][GEOGRAPHIC_DATA]"
type input "MD, [PERSON_NAME][GEOGRAPHIC_DATA]"
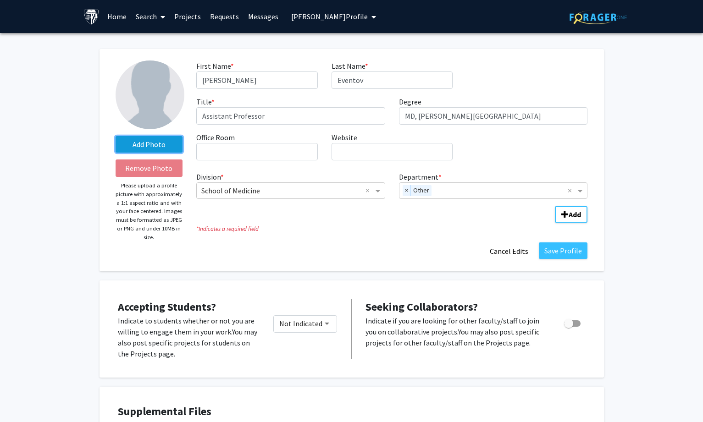
click at [137, 145] on label "Add Photo" at bounding box center [149, 144] width 67 height 17
click at [0, 0] on input "Add Photo" at bounding box center [0, 0] width 0 height 0
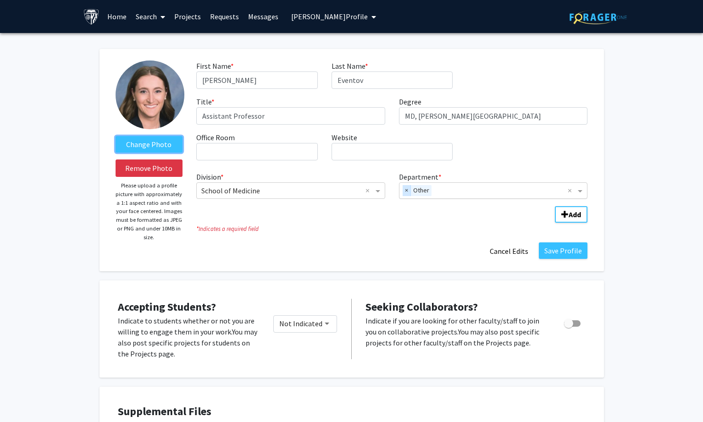
click at [406, 190] on span "×" at bounding box center [407, 190] width 8 height 11
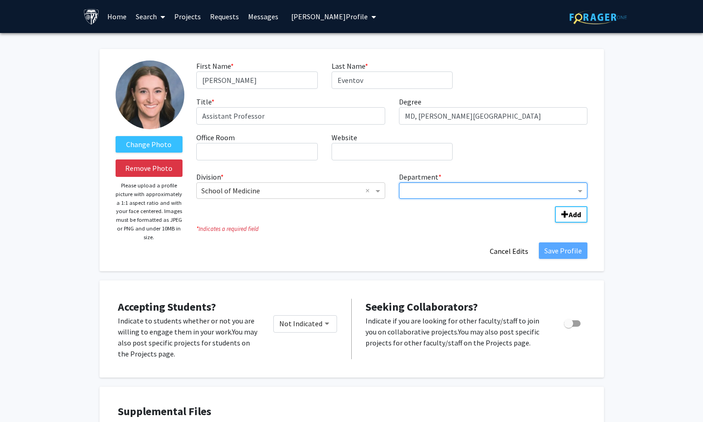
click at [412, 191] on input "Department" at bounding box center [490, 191] width 172 height 11
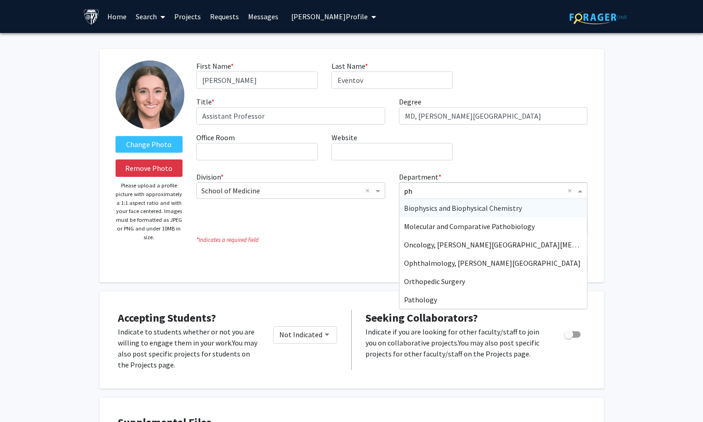
type input "phy"
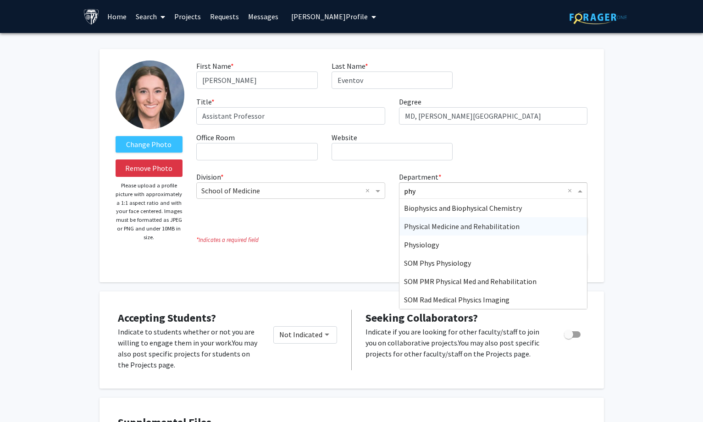
click at [445, 227] on span "Physical Medicine and Rehabilitation" at bounding box center [462, 226] width 116 height 9
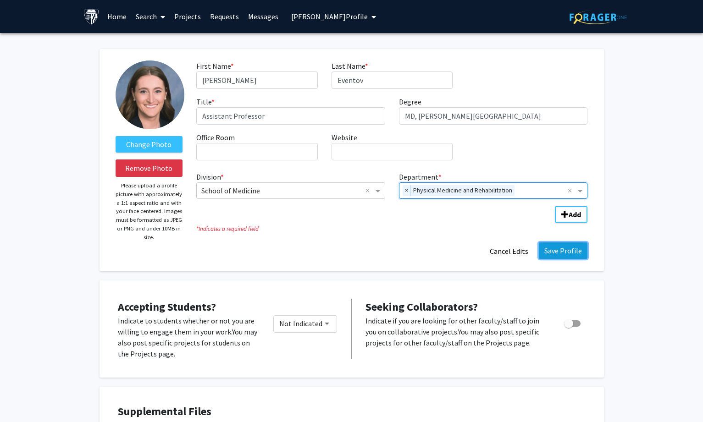
click at [557, 248] on button "Save Profile" at bounding box center [563, 251] width 49 height 17
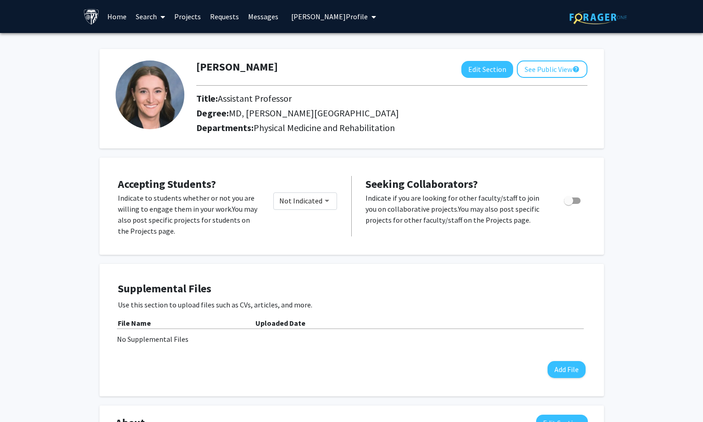
click at [338, 7] on button "[PERSON_NAME] Profile" at bounding box center [333, 16] width 90 height 33
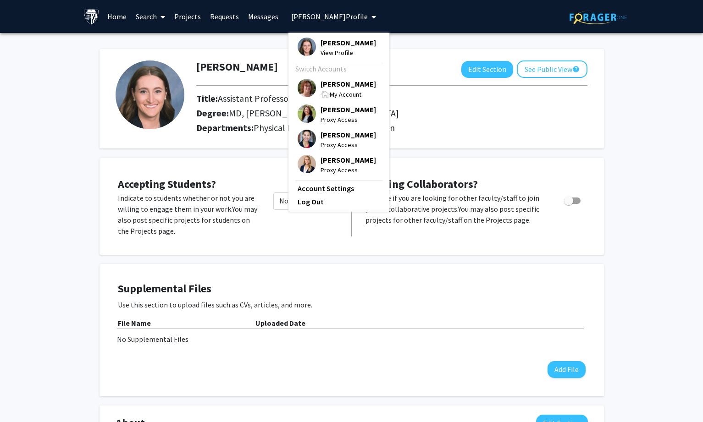
click at [348, 81] on span "[PERSON_NAME]" at bounding box center [347, 84] width 55 height 10
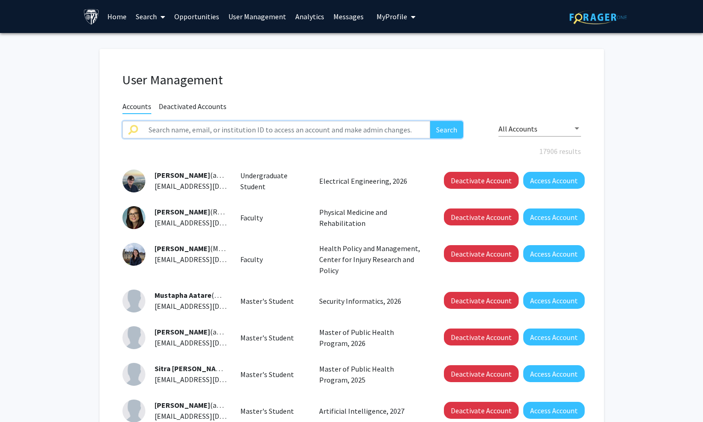
click at [177, 129] on input "text" at bounding box center [286, 129] width 287 height 17
paste input "[PERSON_NAME]"
type input "[PERSON_NAME]"
drag, startPoint x: 443, startPoint y: 127, endPoint x: 420, endPoint y: 105, distance: 32.8
click at [444, 127] on button "Search" at bounding box center [446, 129] width 33 height 17
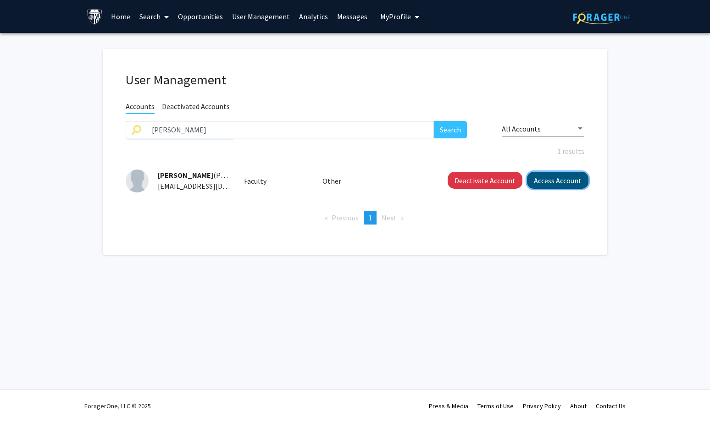
click at [545, 177] on button "Access Account" at bounding box center [557, 180] width 61 height 17
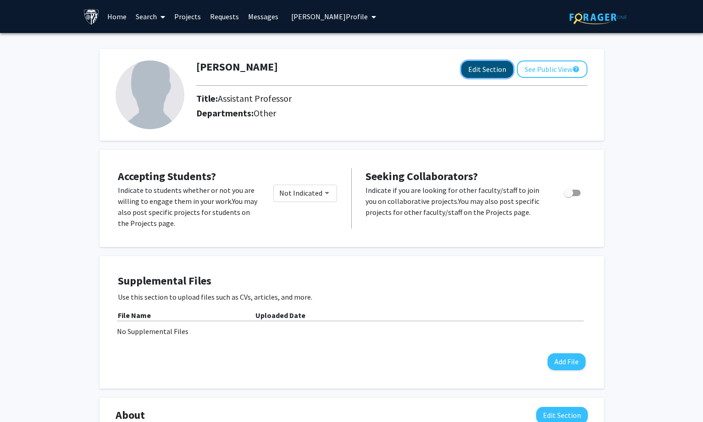
click at [469, 71] on button "Edit Section" at bounding box center [487, 69] width 52 height 17
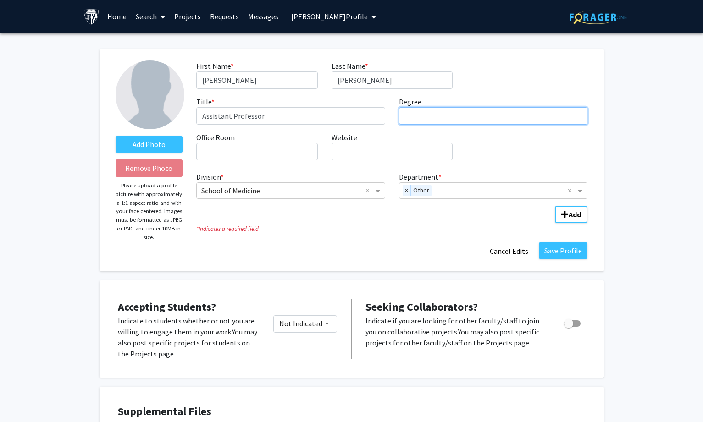
click at [454, 118] on input "Degree required" at bounding box center [493, 115] width 189 height 17
paste input "[PERSON_NAME][GEOGRAPHIC_DATA] at the [GEOGRAPHIC_DATA][US_STATE]"
click at [406, 192] on span "×" at bounding box center [407, 190] width 8 height 11
type input "MD, [PERSON_NAME][GEOGRAPHIC_DATA] at the [GEOGRAPHIC_DATA][US_STATE]"
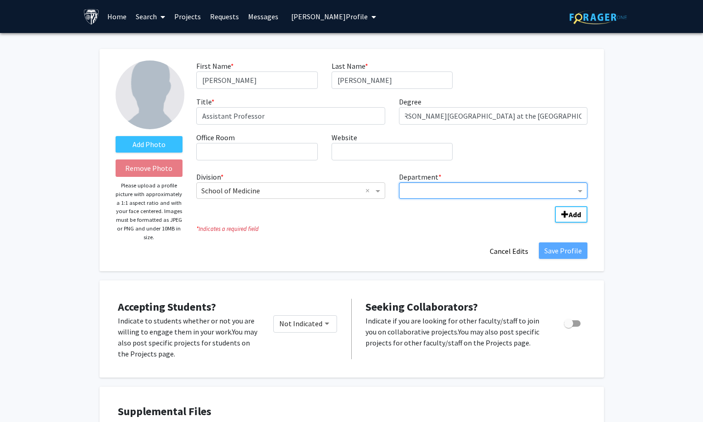
scroll to position [0, 0]
click at [430, 182] on div "Department" at bounding box center [493, 190] width 189 height 17
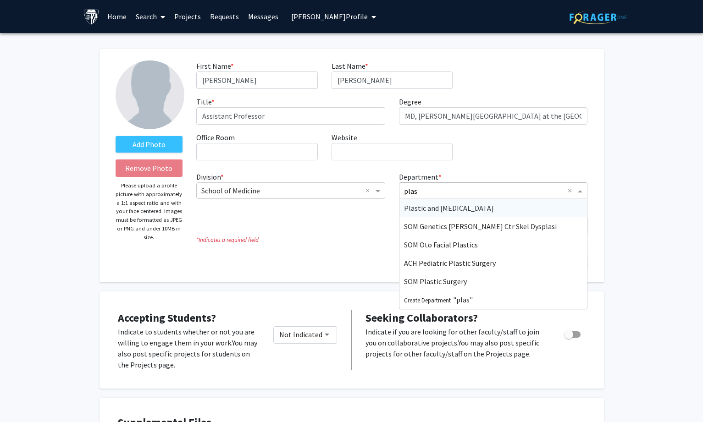
type input "plast"
click at [472, 207] on span "Plastic and [MEDICAL_DATA]" at bounding box center [449, 208] width 90 height 9
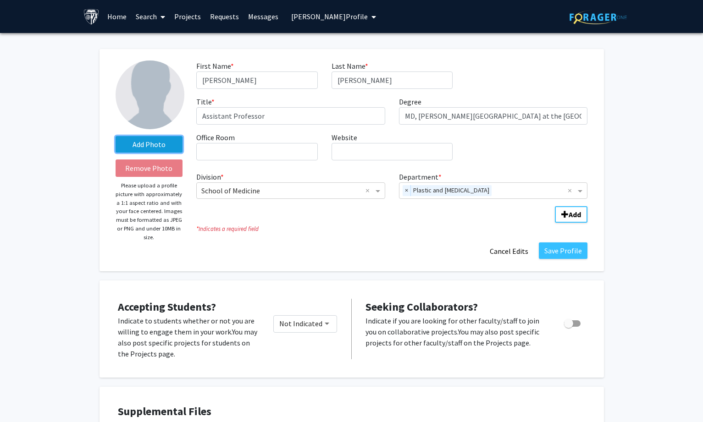
click at [131, 140] on label "Add Photo" at bounding box center [149, 144] width 67 height 17
click at [0, 0] on input "Add Photo" at bounding box center [0, 0] width 0 height 0
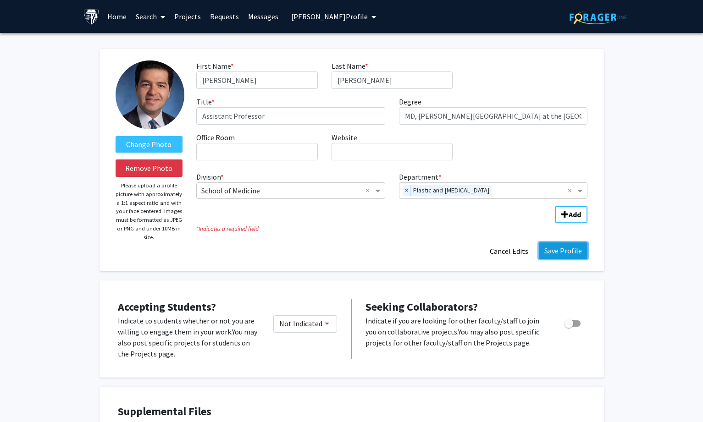
click at [554, 254] on button "Save Profile" at bounding box center [563, 251] width 49 height 17
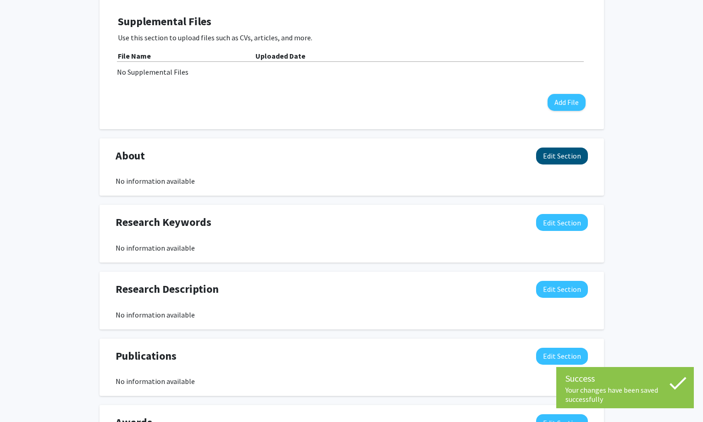
scroll to position [275, 0]
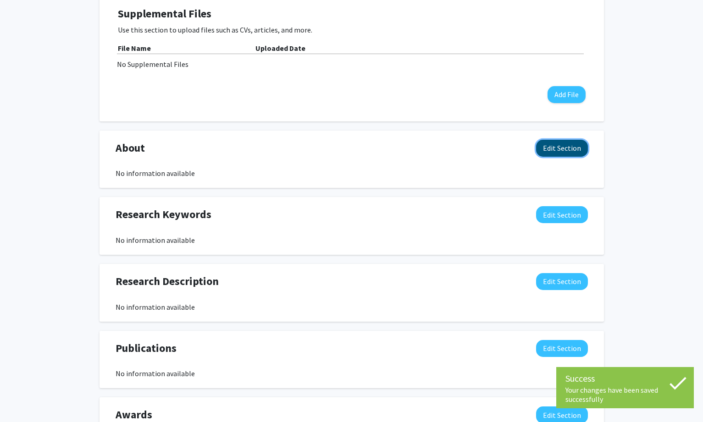
click at [543, 146] on button "Edit Section" at bounding box center [562, 148] width 52 height 17
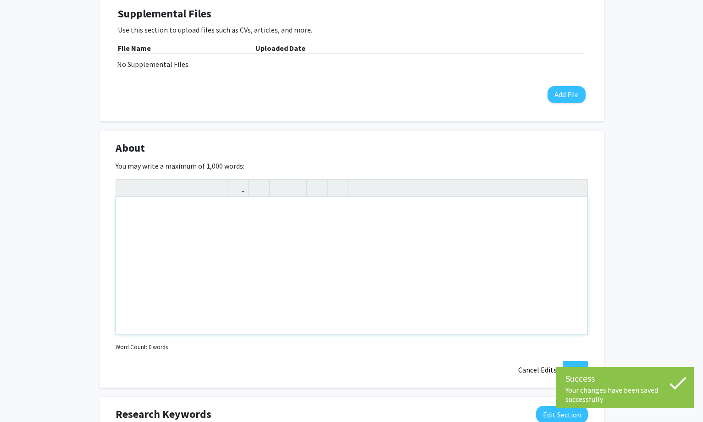
click at [261, 263] on div "Note to users with screen readers: Please deactivate our accessibility plugin f…" at bounding box center [351, 266] width 471 height 138
paste div "Note to users with screen readers: Please deactivate our accessibility plugin f…"
type textarea "<l>Ipsum Dolorsit am c adipi eli seddoeius tempori utl etdoloremagn aliquae ad …"
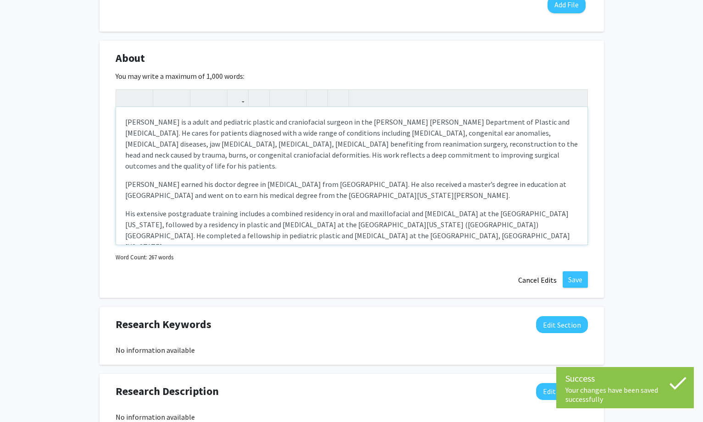
scroll to position [367, 0]
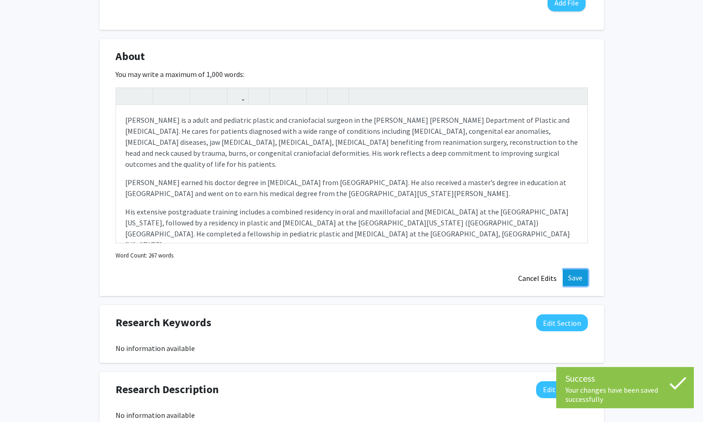
click at [579, 276] on button "Save" at bounding box center [575, 278] width 25 height 17
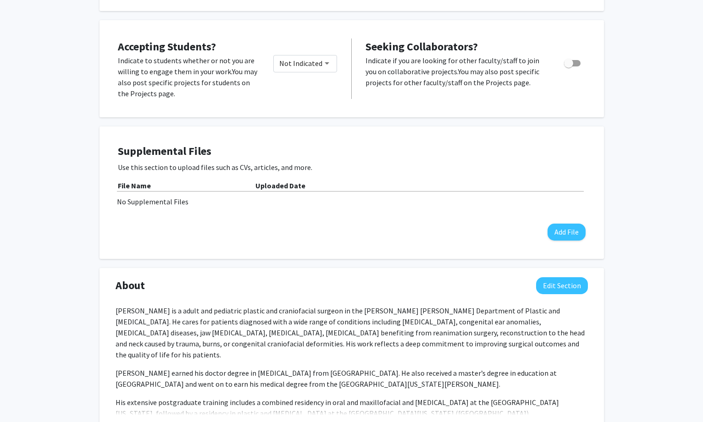
scroll to position [0, 0]
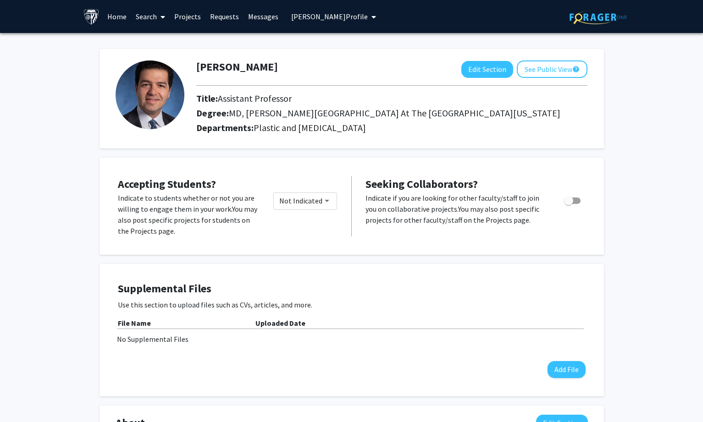
click at [315, 13] on span "[PERSON_NAME] Profile" at bounding box center [329, 16] width 77 height 9
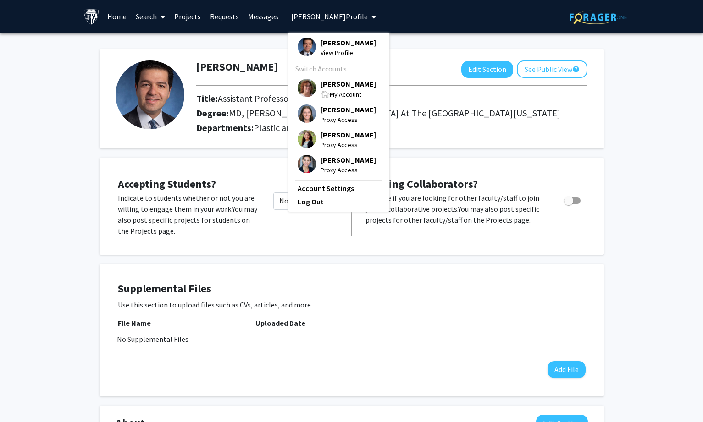
click at [327, 85] on span "[PERSON_NAME]" at bounding box center [347, 84] width 55 height 10
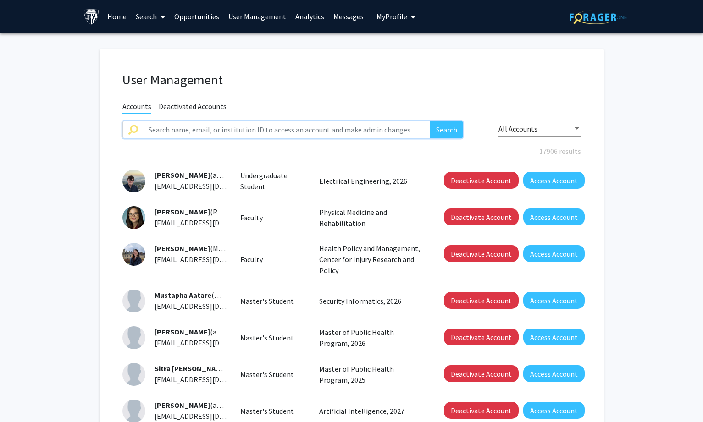
click at [176, 128] on input "text" at bounding box center [286, 129] width 287 height 17
paste input "[PERSON_NAME]"
type input "[PERSON_NAME]"
click at [436, 127] on button "Search" at bounding box center [446, 129] width 33 height 17
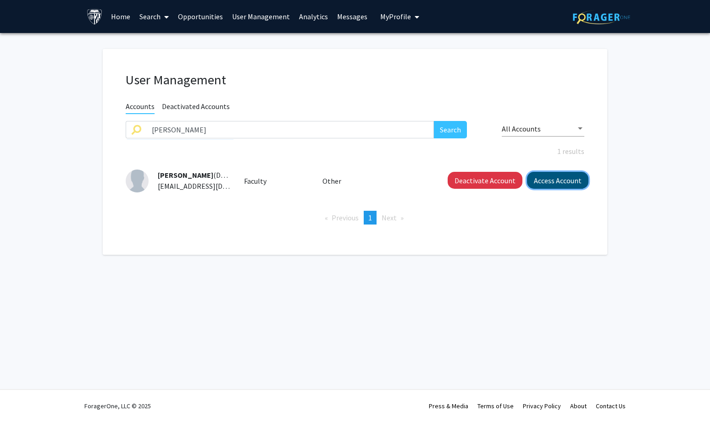
click at [542, 183] on button "Access Account" at bounding box center [557, 180] width 61 height 17
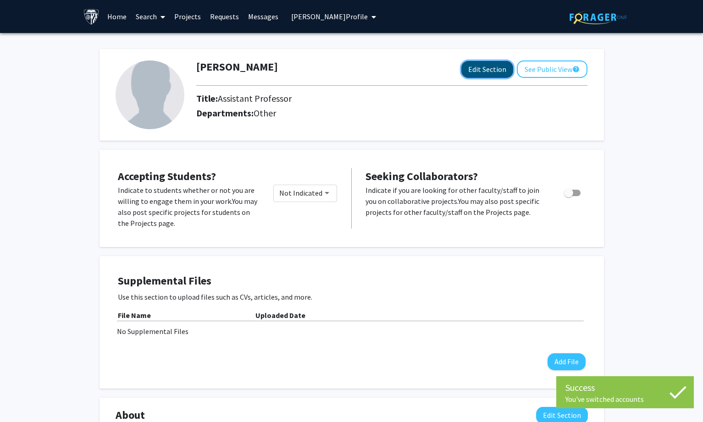
click at [487, 64] on button "Edit Section" at bounding box center [487, 69] width 52 height 17
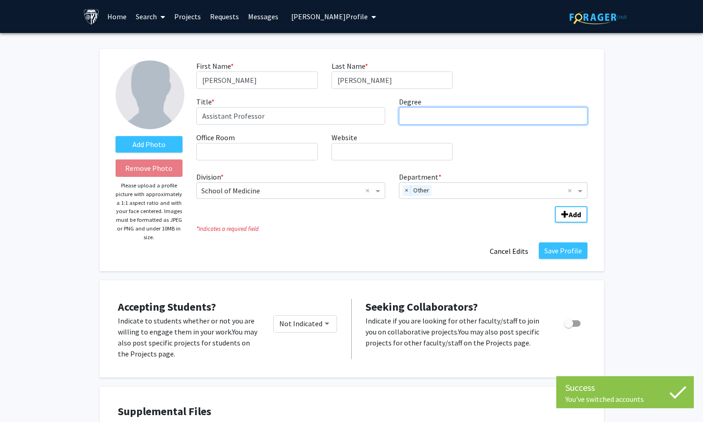
click at [464, 111] on input "Degree required" at bounding box center [493, 115] width 189 height 17
paste input "[GEOGRAPHIC_DATA][US_STATE]"
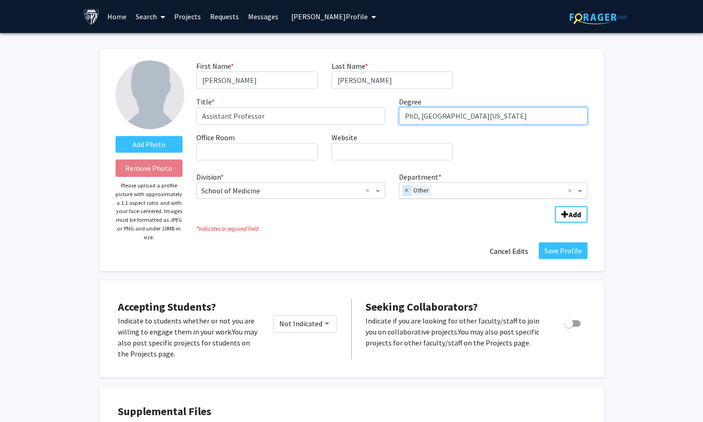
click at [406, 191] on span "×" at bounding box center [407, 190] width 8 height 11
type input "PhD, [GEOGRAPHIC_DATA][US_STATE]"
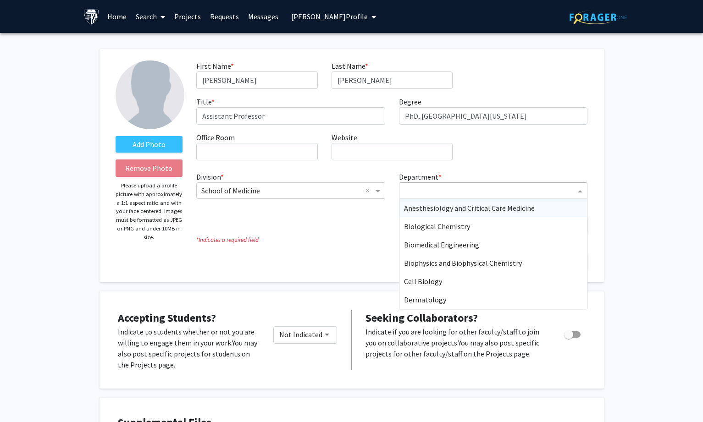
click at [421, 190] on input "Department" at bounding box center [490, 191] width 172 height 11
type input "psych"
click at [428, 207] on span "Psychiatry and Behavioral Sciences" at bounding box center [458, 208] width 109 height 9
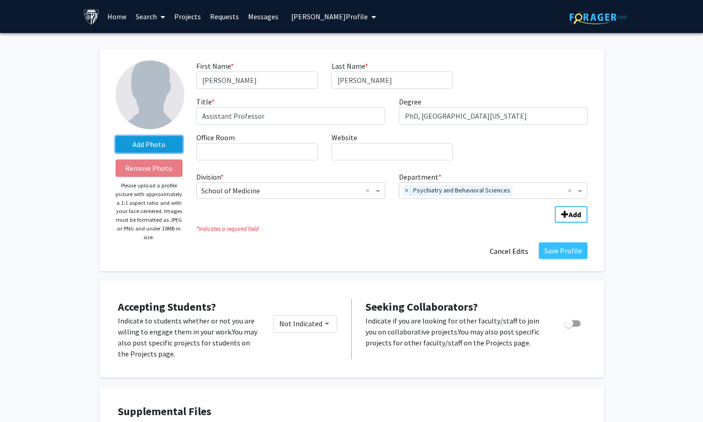
click at [130, 137] on label "Add Photo" at bounding box center [149, 144] width 67 height 17
click at [0, 0] on input "Add Photo" at bounding box center [0, 0] width 0 height 0
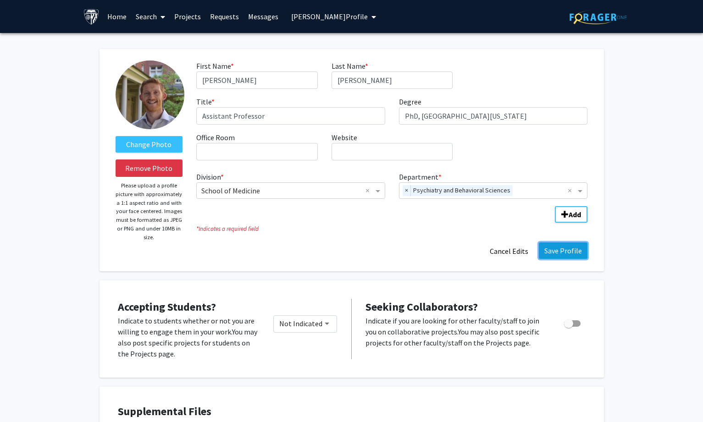
click at [565, 246] on button "Save Profile" at bounding box center [563, 251] width 49 height 17
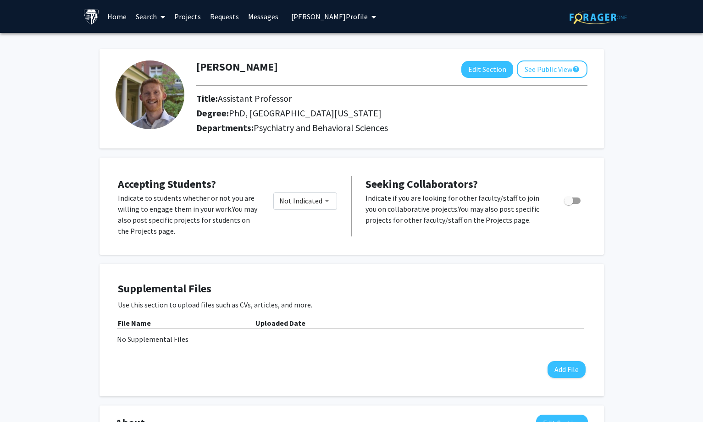
click at [318, 16] on span "[PERSON_NAME] Profile" at bounding box center [329, 16] width 77 height 9
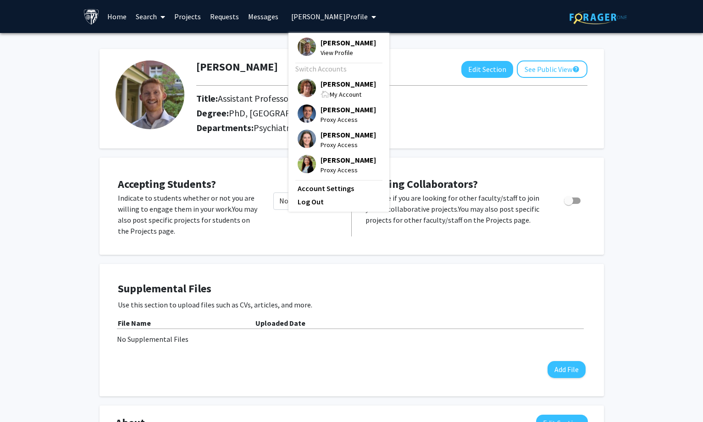
click at [330, 87] on span "[PERSON_NAME]" at bounding box center [347, 84] width 55 height 10
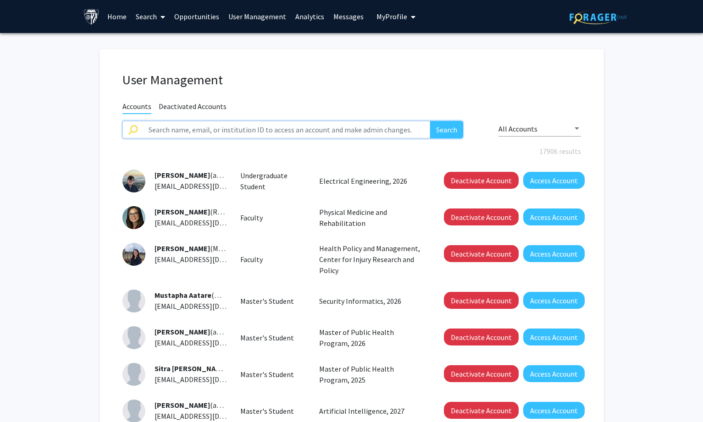
click at [185, 126] on input "text" at bounding box center [286, 129] width 287 height 17
paste input "[PERSON_NAME]"
type input "[PERSON_NAME]"
click at [442, 127] on button "Search" at bounding box center [446, 129] width 33 height 17
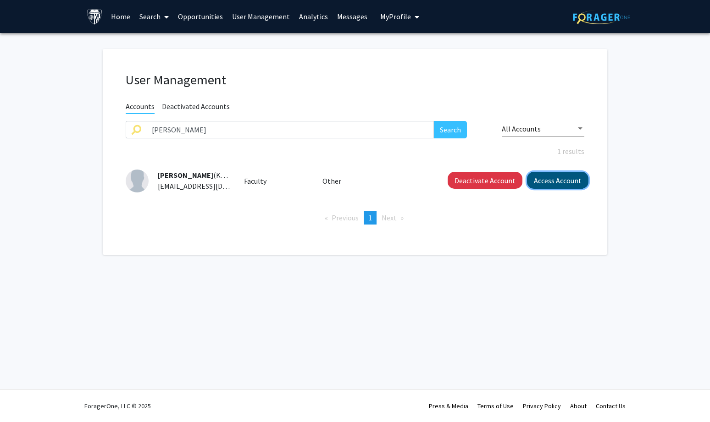
click at [559, 179] on button "Access Account" at bounding box center [557, 180] width 61 height 17
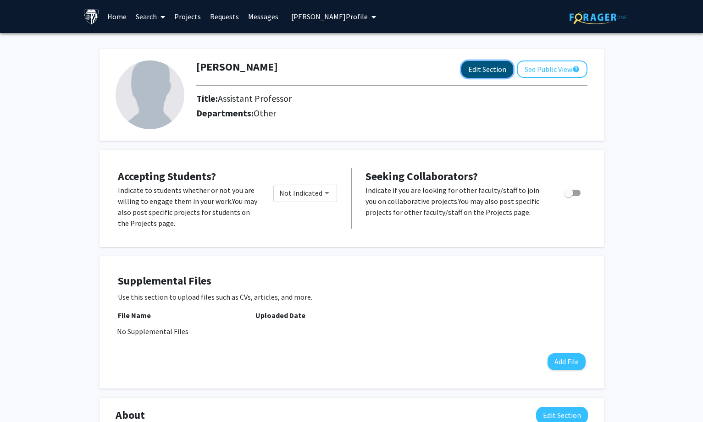
click at [482, 68] on button "Edit Section" at bounding box center [487, 69] width 52 height 17
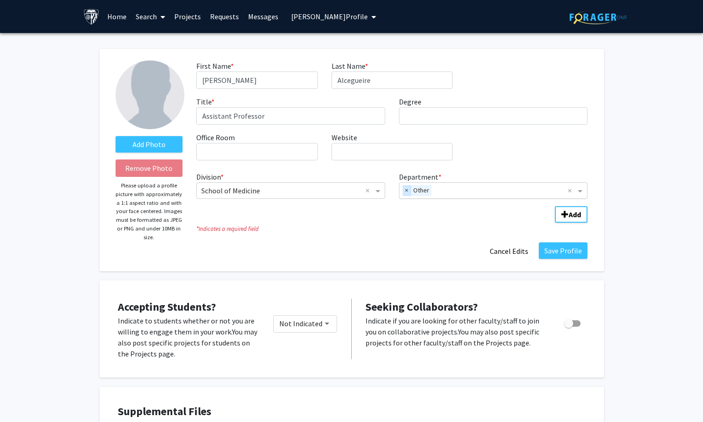
click at [409, 188] on span "×" at bounding box center [407, 190] width 8 height 11
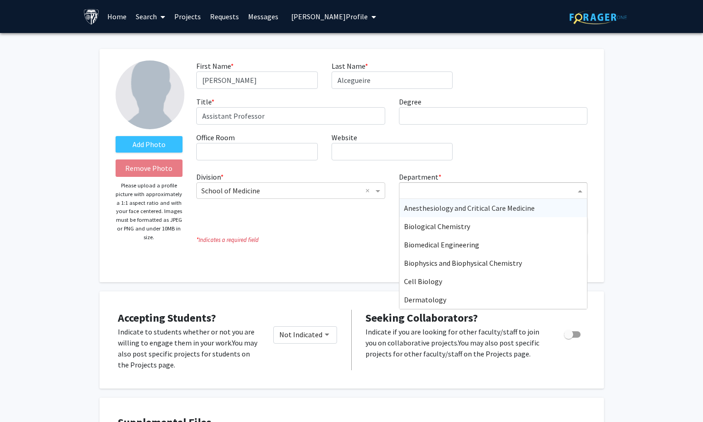
click at [443, 189] on input "Department" at bounding box center [490, 191] width 172 height 11
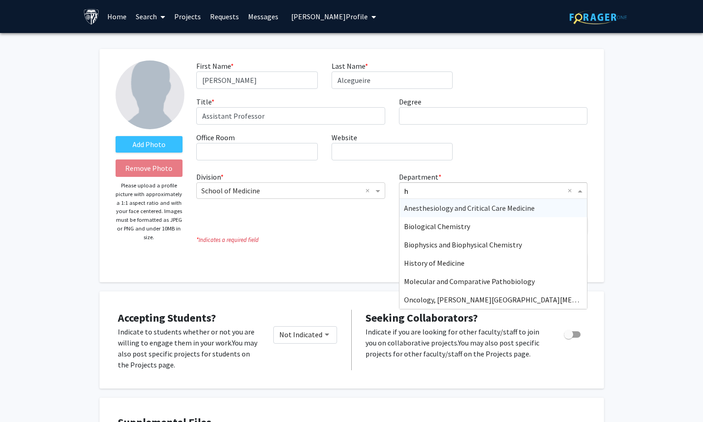
type input "ho"
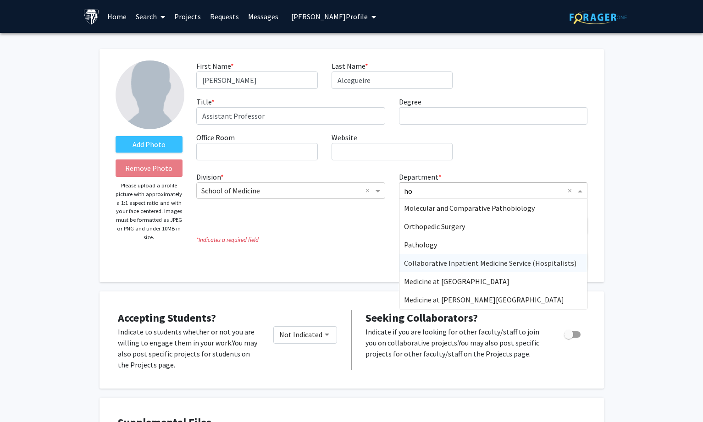
click at [500, 260] on span "Collaborative Inpatient Medicine Service (Hospitalists)" at bounding box center [490, 263] width 172 height 9
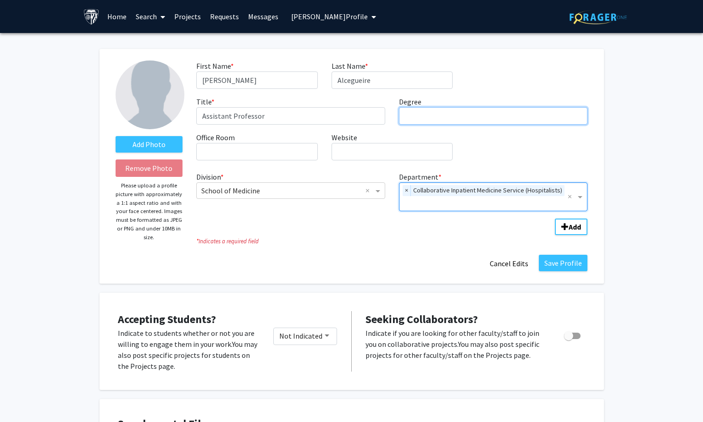
click at [414, 113] on input "Degree required" at bounding box center [493, 115] width 189 height 17
paste input "[GEOGRAPHIC_DATA]"
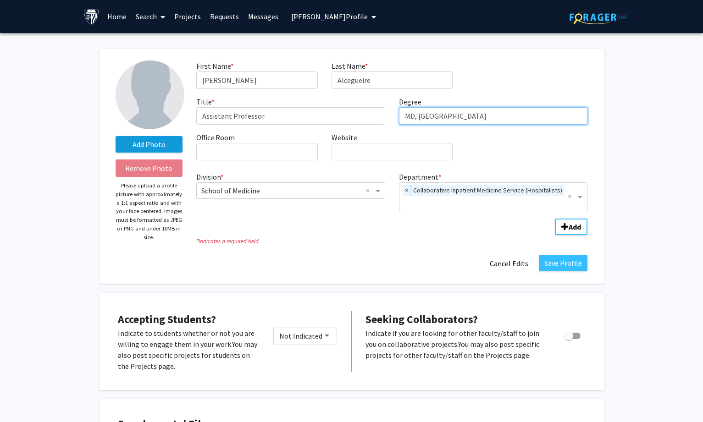
type input "MD, [GEOGRAPHIC_DATA]"
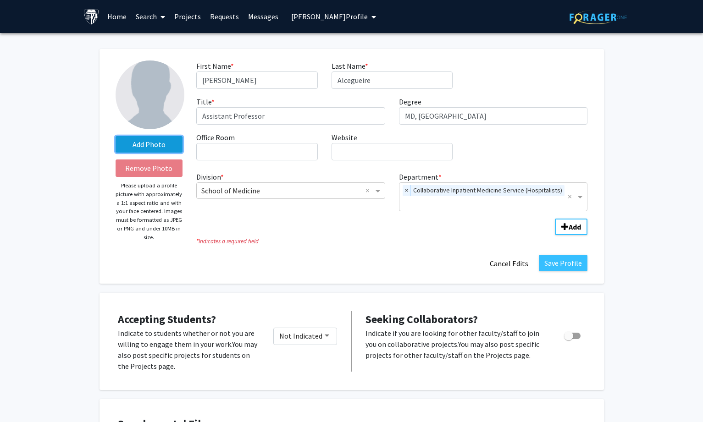
click at [131, 145] on label "Add Photo" at bounding box center [149, 144] width 67 height 17
click at [0, 0] on input "Add Photo" at bounding box center [0, 0] width 0 height 0
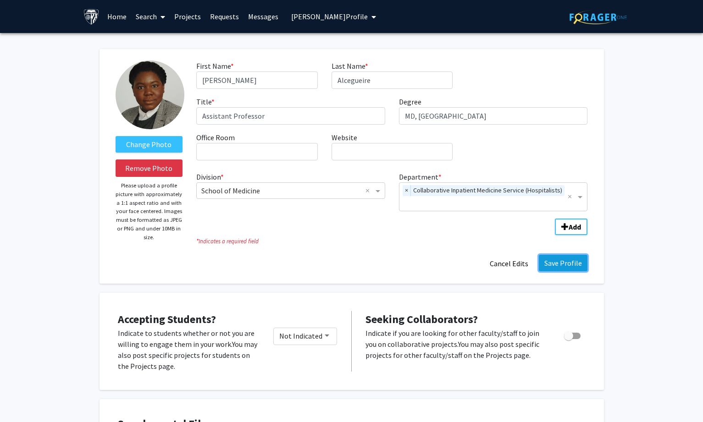
click at [555, 255] on button "Save Profile" at bounding box center [563, 263] width 49 height 17
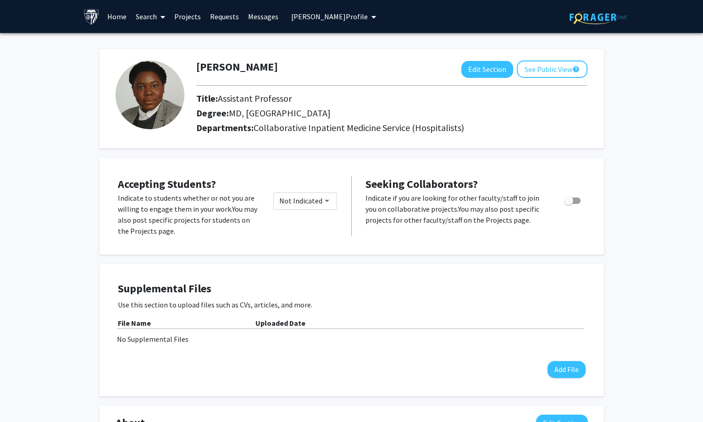
click at [354, 23] on button "[PERSON_NAME] Profile" at bounding box center [333, 16] width 90 height 33
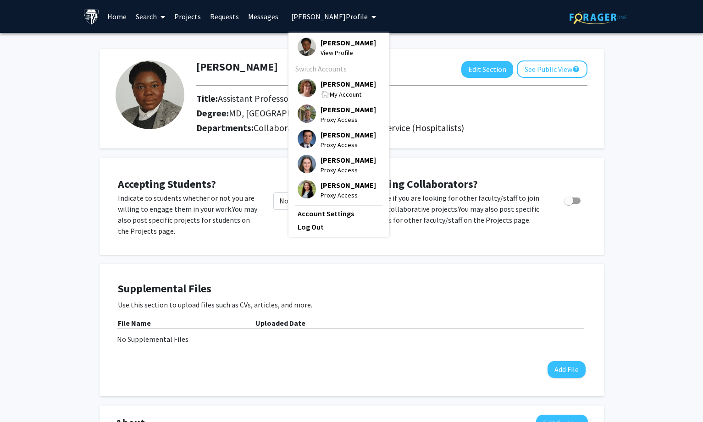
click at [341, 83] on span "[PERSON_NAME]" at bounding box center [347, 84] width 55 height 10
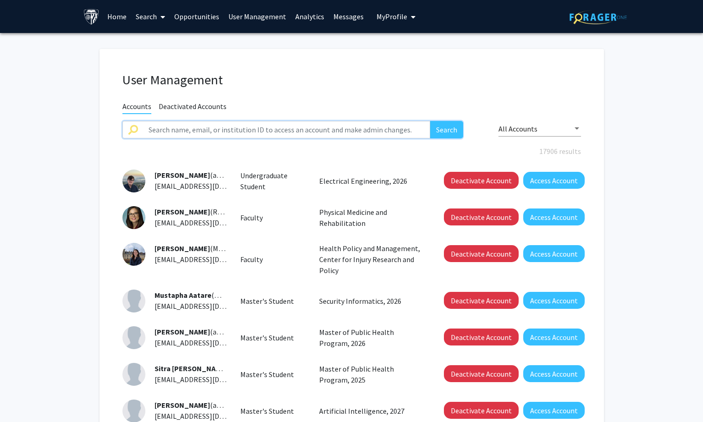
click at [238, 134] on input "text" at bounding box center [286, 129] width 287 height 17
paste input "[PERSON_NAME]"
type input "[PERSON_NAME]"
click at [445, 132] on button "Search" at bounding box center [446, 129] width 33 height 17
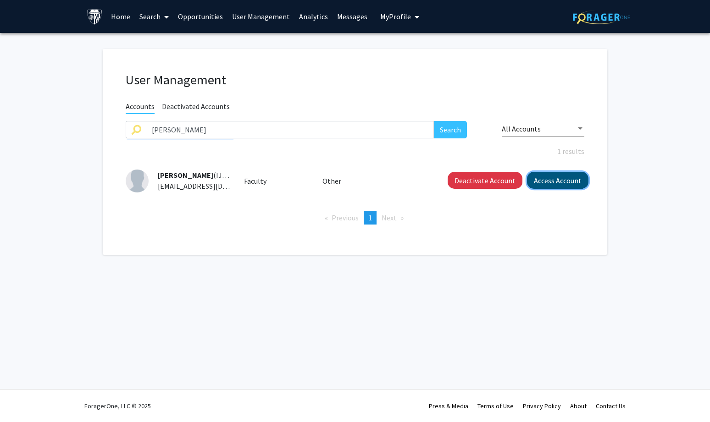
click at [547, 179] on button "Access Account" at bounding box center [557, 180] width 61 height 17
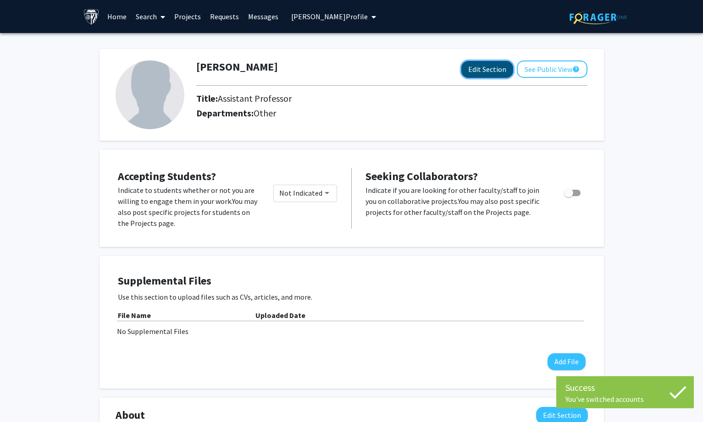
click at [473, 64] on button "Edit Section" at bounding box center [487, 69] width 52 height 17
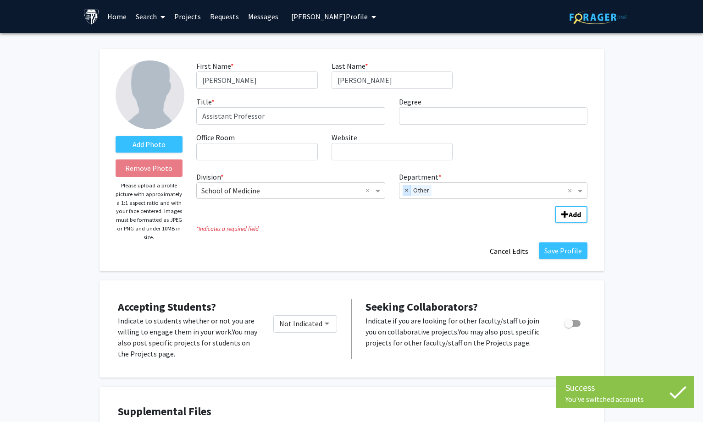
click at [407, 192] on span "×" at bounding box center [407, 190] width 8 height 11
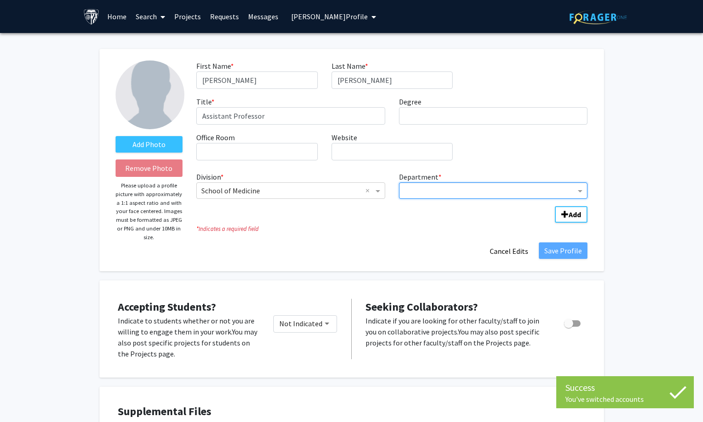
click at [422, 187] on input "Department" at bounding box center [490, 191] width 172 height 11
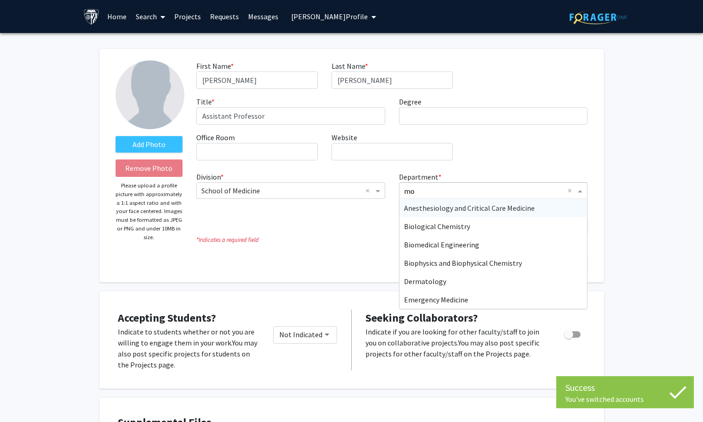
type input "mol"
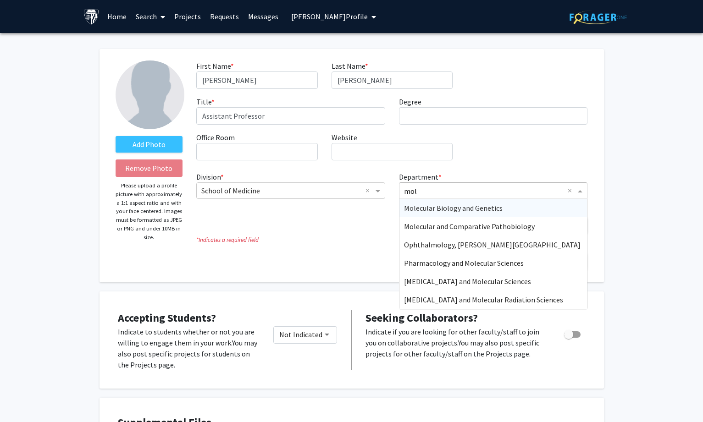
click at [446, 207] on span "Molecular Biology and Genetics" at bounding box center [453, 208] width 99 height 9
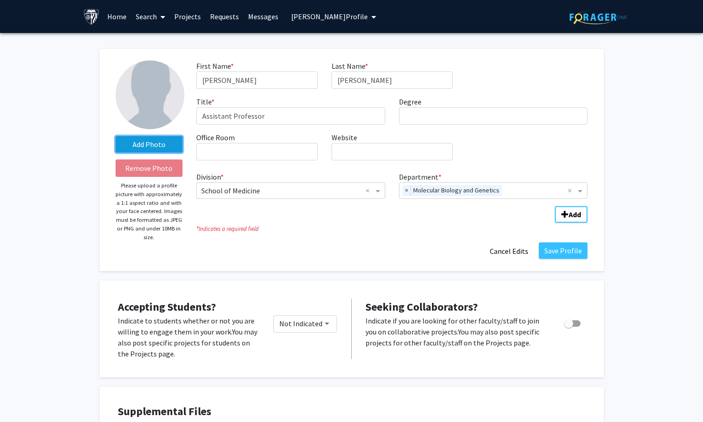
click at [167, 145] on label "Add Photo" at bounding box center [149, 144] width 67 height 17
click at [0, 0] on input "Add Photo" at bounding box center [0, 0] width 0 height 0
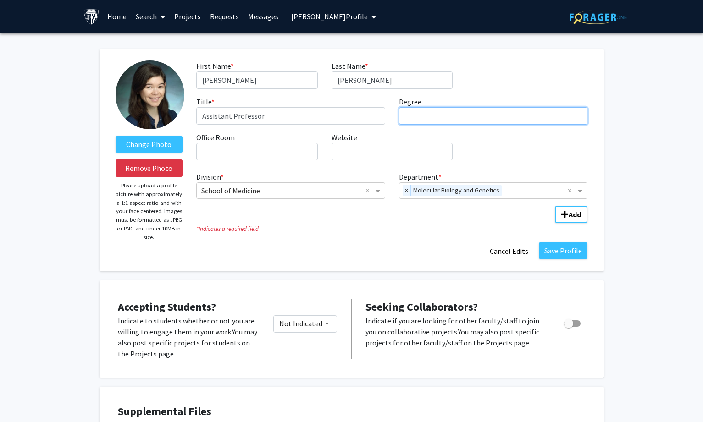
click at [426, 122] on input "Degree required" at bounding box center [493, 115] width 189 height 17
paste input "Cornell University College of Veterinary Medicine"
type input "DVM, [GEOGRAPHIC_DATA]"
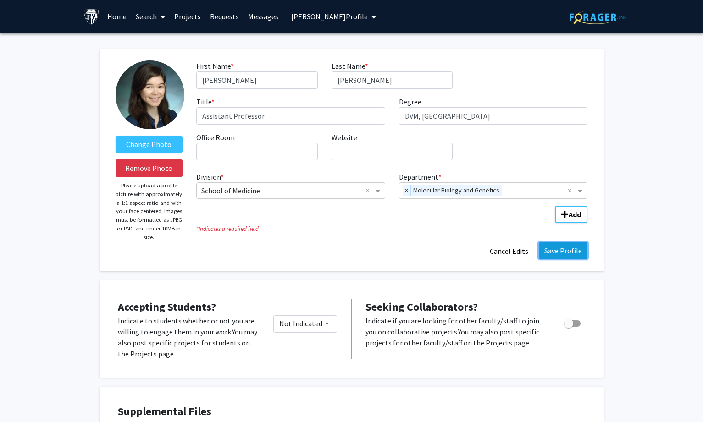
click at [563, 254] on button "Save Profile" at bounding box center [563, 251] width 49 height 17
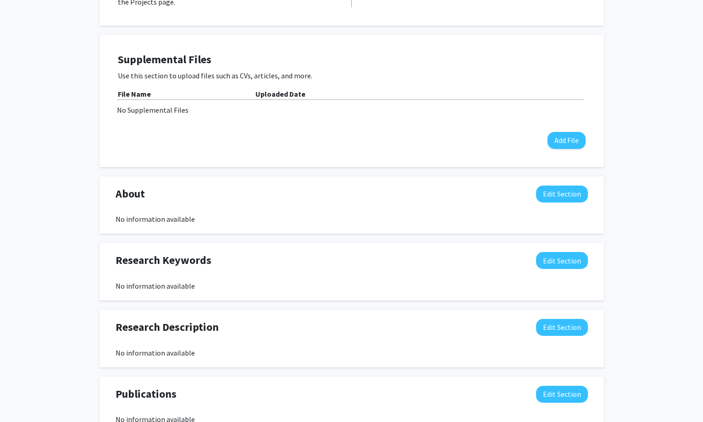
scroll to position [365, 0]
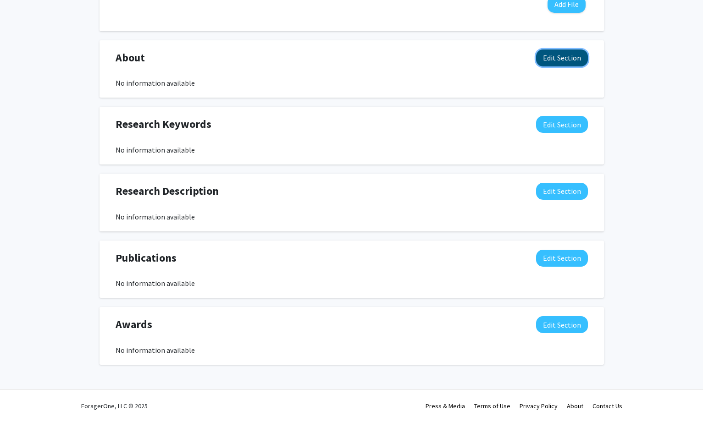
click at [542, 57] on button "Edit Section" at bounding box center [562, 58] width 52 height 17
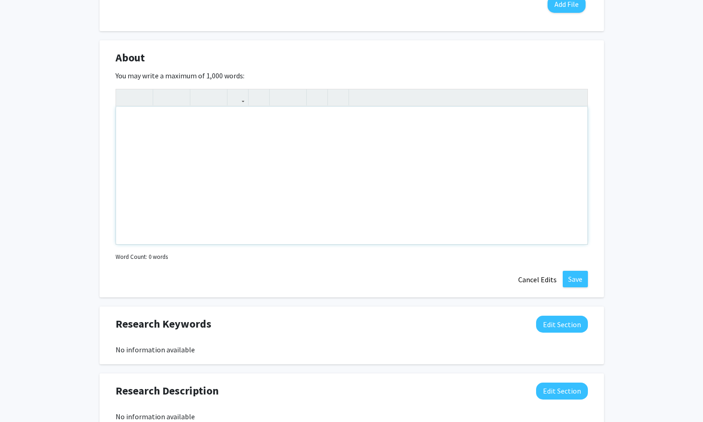
click at [328, 172] on div "Note to users with screen readers: Please deactivate our accessibility plugin f…" at bounding box center [351, 176] width 471 height 138
paste div "Note to users with screen readers: Please deactivate our accessibility plugin f…"
type textarea "<p>As a veterinarian-scientist, I am keenly interested in [MEDICAL_DATA] that c…"
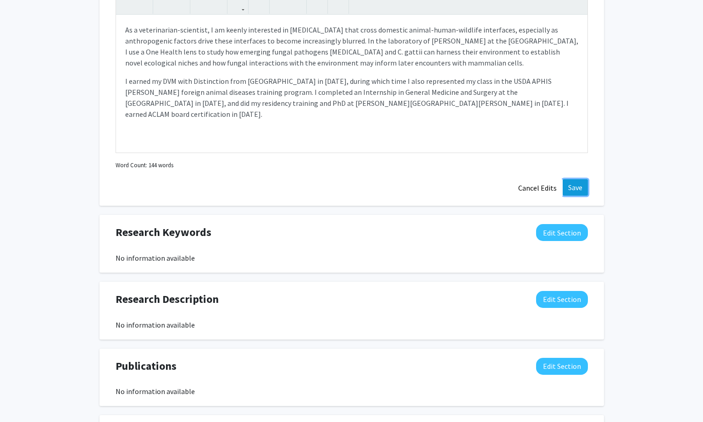
click at [581, 184] on button "Save" at bounding box center [575, 187] width 25 height 17
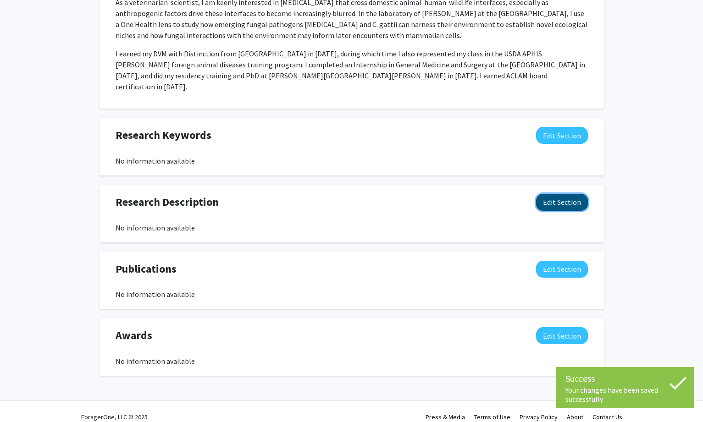
click at [564, 196] on button "Edit Section" at bounding box center [562, 202] width 52 height 17
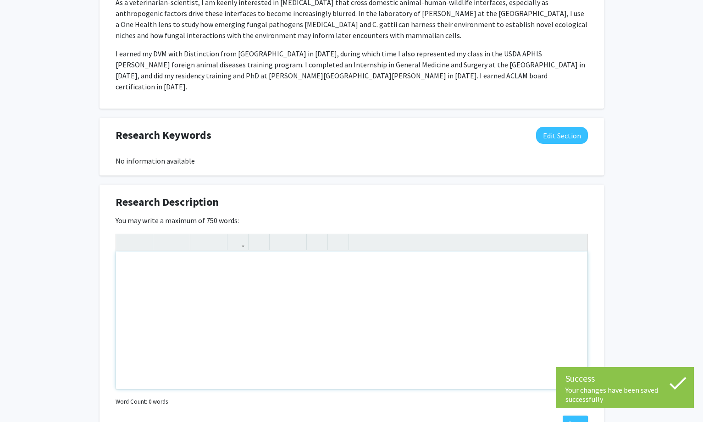
click at [214, 268] on div "Note to users with screen readers: Please deactivate our accessibility plugin f…" at bounding box center [351, 321] width 471 height 138
paste div "Note to users with screen readers: Please deactivate our accessibility plugin f…"
type textarea "<p>My clinical interests include anesthesia, surgery, and internal medicine. I …"
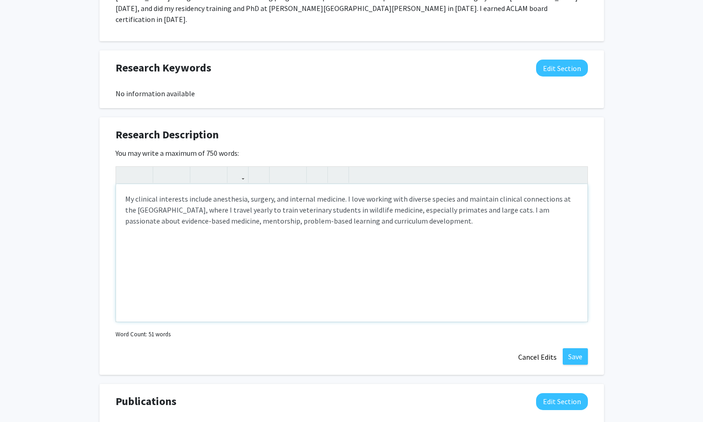
scroll to position [538, 0]
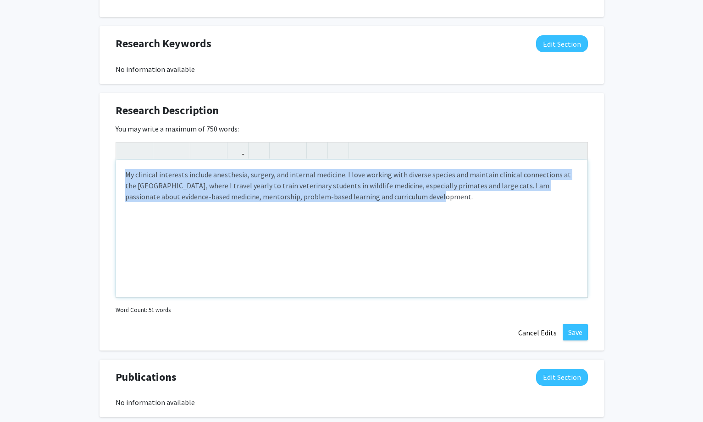
drag, startPoint x: 395, startPoint y: 198, endPoint x: 122, endPoint y: 159, distance: 276.0
click at [122, 160] on div "My clinical interests include anesthesia, surgery, and internal medicine. I lov…" at bounding box center [351, 229] width 471 height 138
click at [541, 324] on button "Cancel Edits" at bounding box center [537, 332] width 50 height 17
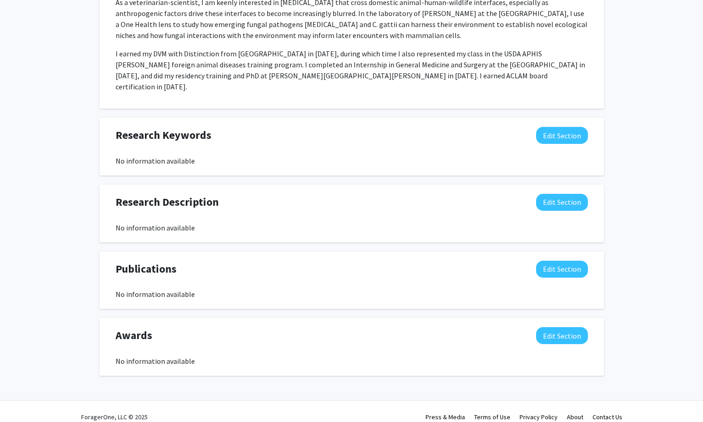
scroll to position [354, 0]
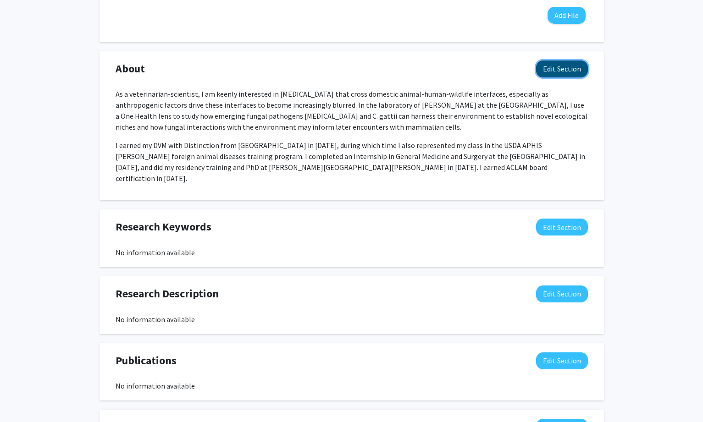
click at [558, 73] on button "Edit Section" at bounding box center [562, 69] width 52 height 17
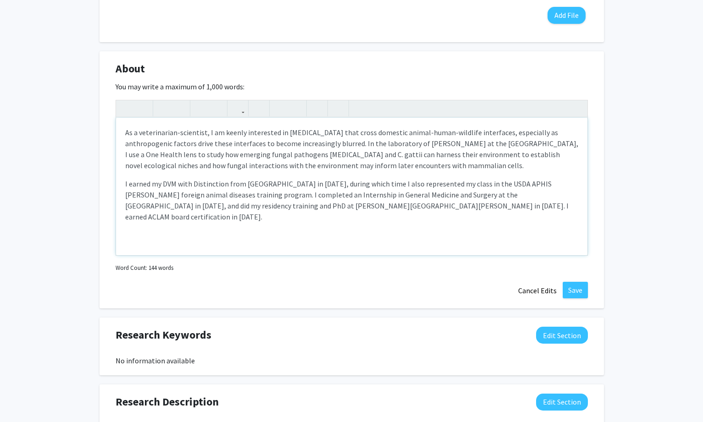
click at [479, 215] on p "I earned my DVM with Distinction from [GEOGRAPHIC_DATA] in [DATE], during which…" at bounding box center [351, 200] width 453 height 44
type textarea "<p>As a veterinarian-scientist, I am keenly interested in [MEDICAL_DATA] that c…"
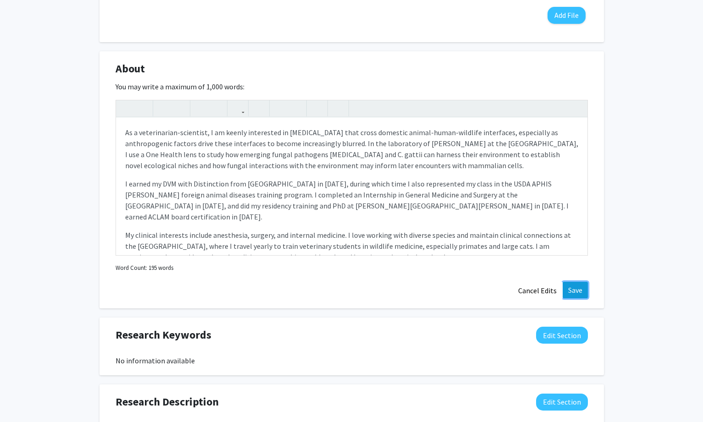
click at [567, 296] on button "Save" at bounding box center [575, 290] width 25 height 17
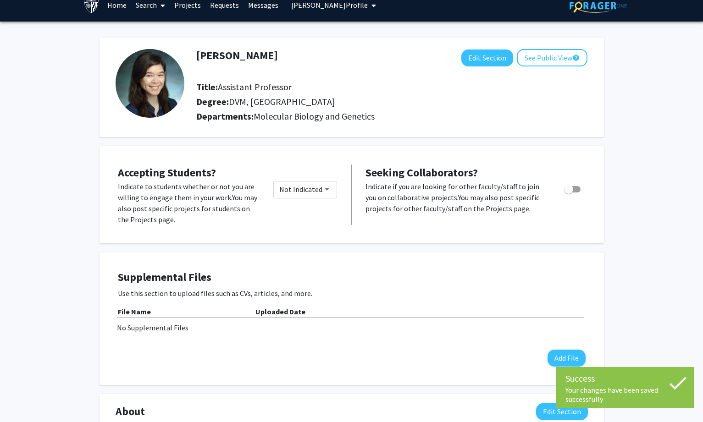
scroll to position [0, 0]
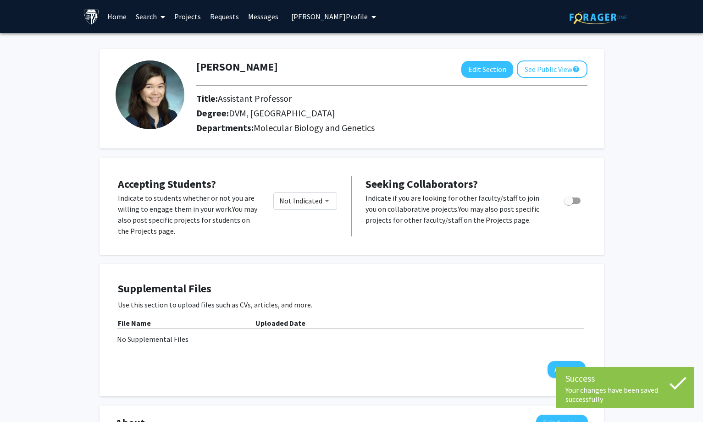
click at [332, 13] on span "[PERSON_NAME] Profile" at bounding box center [329, 16] width 77 height 9
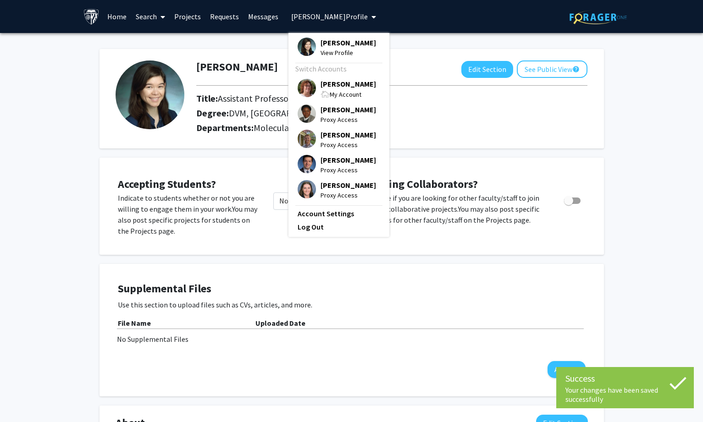
click at [334, 85] on span "[PERSON_NAME]" at bounding box center [347, 84] width 55 height 10
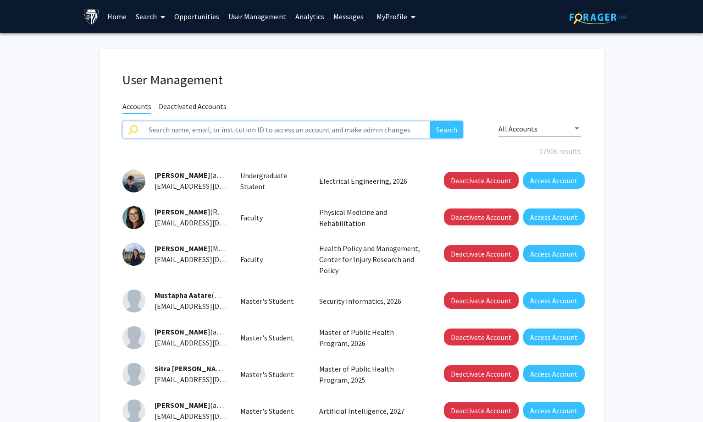
click at [198, 129] on input "text" at bounding box center [286, 129] width 287 height 17
click at [166, 129] on input "text" at bounding box center [286, 129] width 287 height 17
paste input "[PERSON_NAME]"
type input "[PERSON_NAME]"
click at [435, 124] on button "Search" at bounding box center [446, 129] width 33 height 17
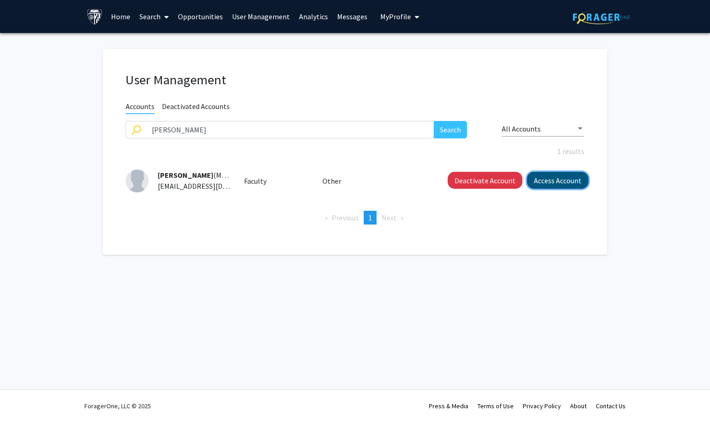
click at [554, 177] on button "Access Account" at bounding box center [557, 180] width 61 height 17
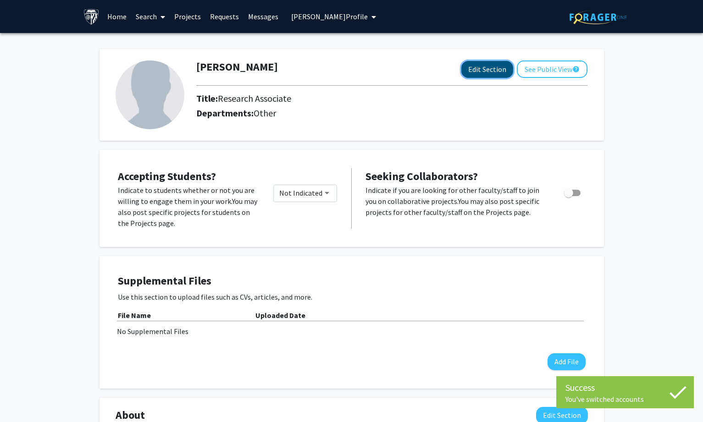
click at [495, 66] on button "Edit Section" at bounding box center [487, 69] width 52 height 17
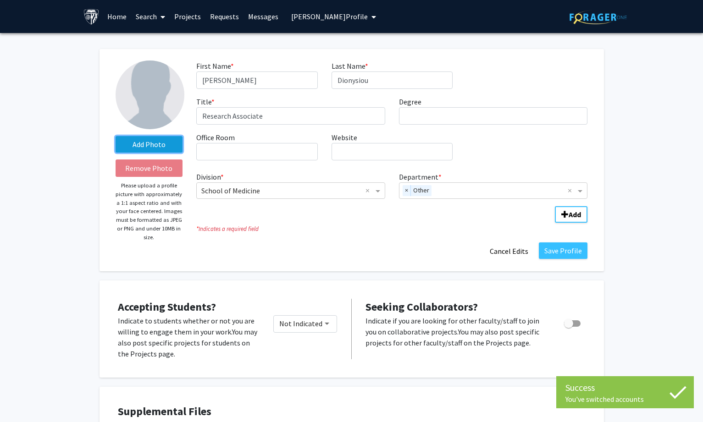
click at [156, 143] on label "Add Photo" at bounding box center [149, 144] width 67 height 17
click at [0, 0] on input "Add Photo" at bounding box center [0, 0] width 0 height 0
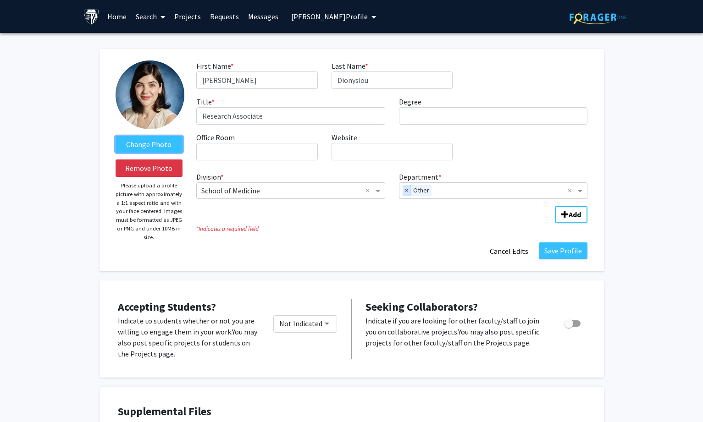
click at [406, 189] on span "×" at bounding box center [407, 190] width 8 height 11
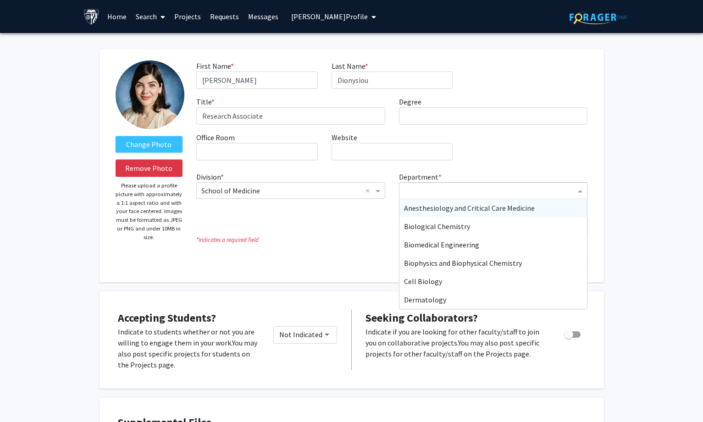
click at [421, 190] on input "Department" at bounding box center [490, 191] width 172 height 11
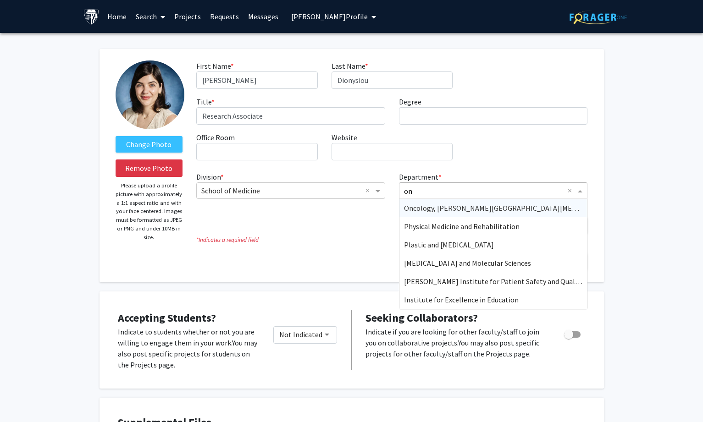
type input "onc"
click at [417, 240] on span "Oncology" at bounding box center [419, 244] width 30 height 9
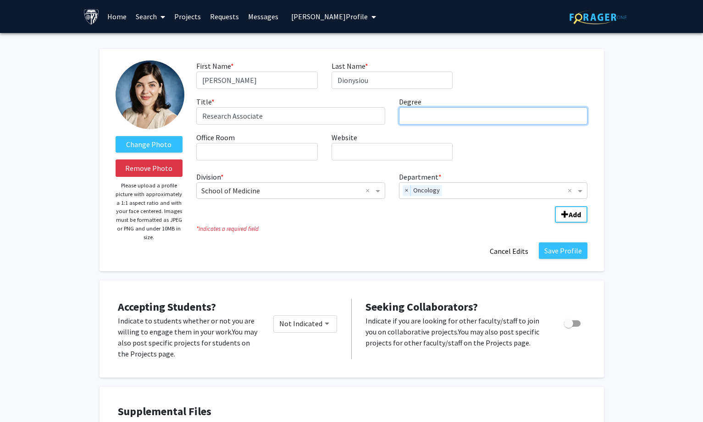
click at [416, 115] on input "Degree required" at bounding box center [493, 115] width 189 height 17
paste input "[PERSON_NAME][GEOGRAPHIC_DATA][PERSON_NAME]"
type input "MD, [PERSON_NAME][GEOGRAPHIC_DATA][PERSON_NAME]"
drag, startPoint x: 527, startPoint y: 119, endPoint x: 293, endPoint y: 119, distance: 234.3
click at [293, 119] on div "First Name * required [PERSON_NAME] Last Name * required [PERSON_NAME] Title * …" at bounding box center [391, 114] width 405 height 107
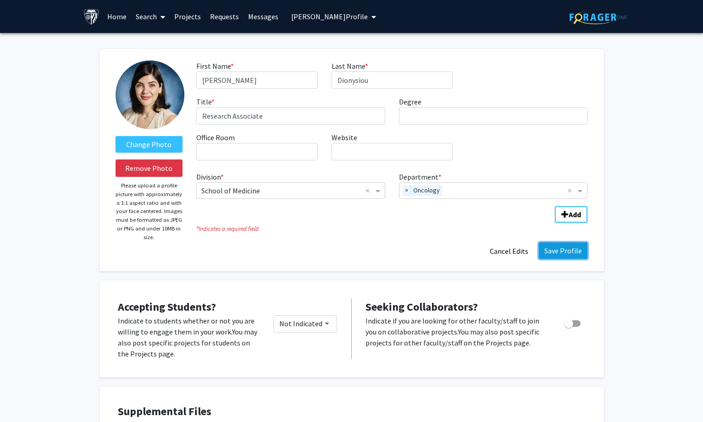
click at [566, 249] on button "Save Profile" at bounding box center [563, 251] width 49 height 17
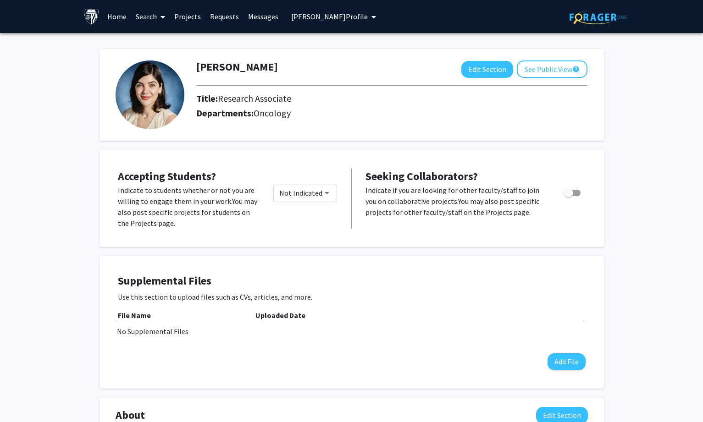
click at [344, 14] on span "[PERSON_NAME] Profile" at bounding box center [329, 16] width 77 height 9
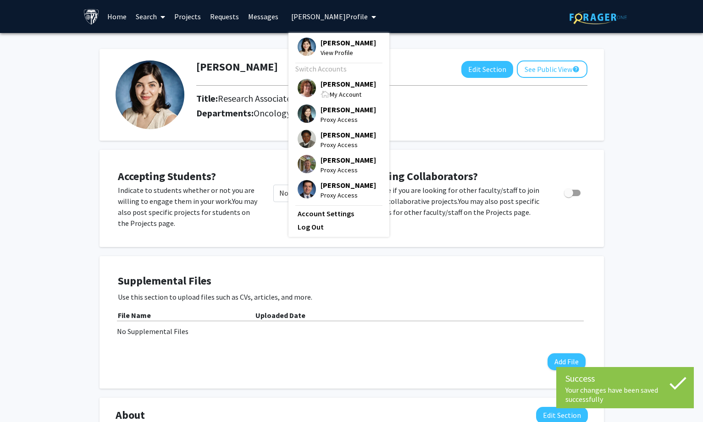
click at [342, 89] on span "[PERSON_NAME]" at bounding box center [347, 84] width 55 height 10
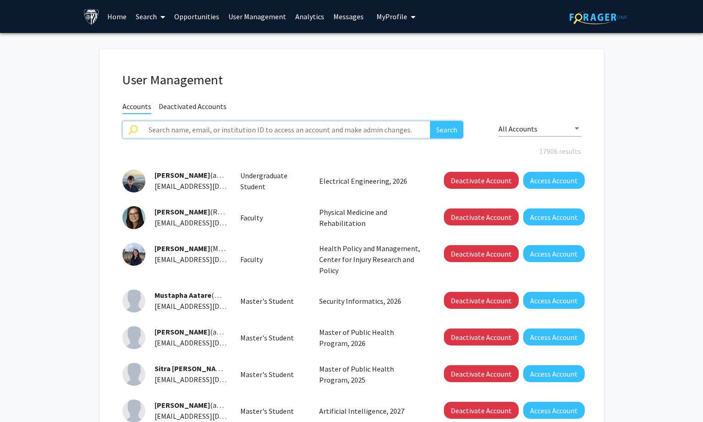
drag, startPoint x: 160, startPoint y: 125, endPoint x: 178, endPoint y: 126, distance: 17.9
click at [160, 125] on input "text" at bounding box center [286, 129] width 287 height 17
paste input "[PERSON_NAME] Meddeb Benyounes"
type input "[PERSON_NAME] Meddeb Benyounes"
click at [450, 126] on button "Search" at bounding box center [446, 129] width 33 height 17
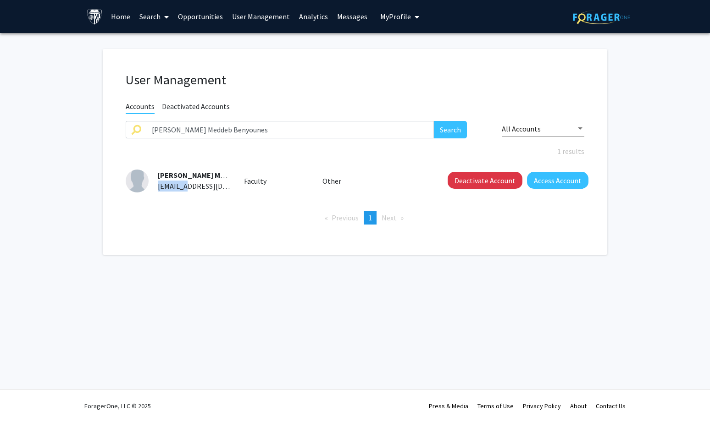
drag, startPoint x: 157, startPoint y: 189, endPoint x: 192, endPoint y: 188, distance: 34.9
click at [192, 188] on div "[PERSON_NAME] Meddeb Benyounes (MMEDDEB1) [EMAIL_ADDRESS][DOMAIN_NAME]" at bounding box center [190, 181] width 82 height 22
click at [565, 181] on button "Access Account" at bounding box center [557, 180] width 61 height 17
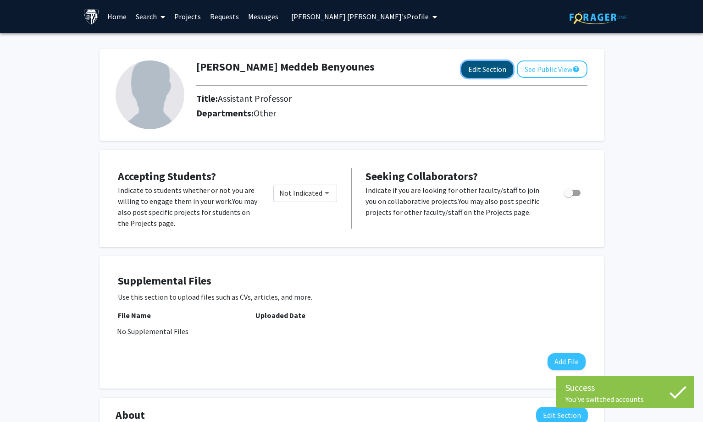
click at [479, 61] on button "Edit Section" at bounding box center [487, 69] width 52 height 17
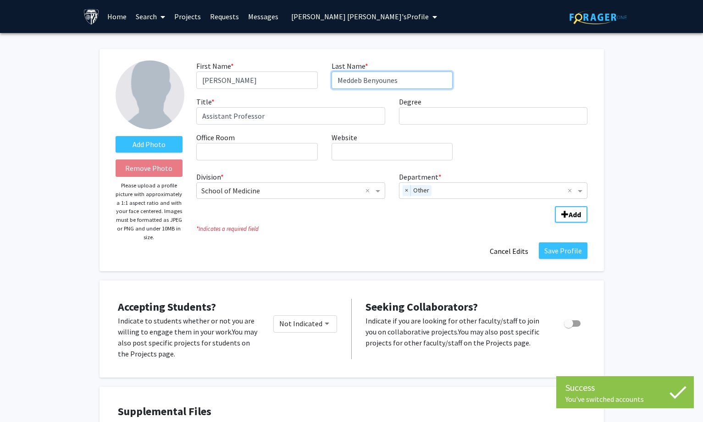
drag, startPoint x: 363, startPoint y: 83, endPoint x: 461, endPoint y: 78, distance: 98.2
click at [461, 78] on div "First Name * required [PERSON_NAME] Last Name * required [PERSON_NAME] Title * …" at bounding box center [391, 114] width 405 height 107
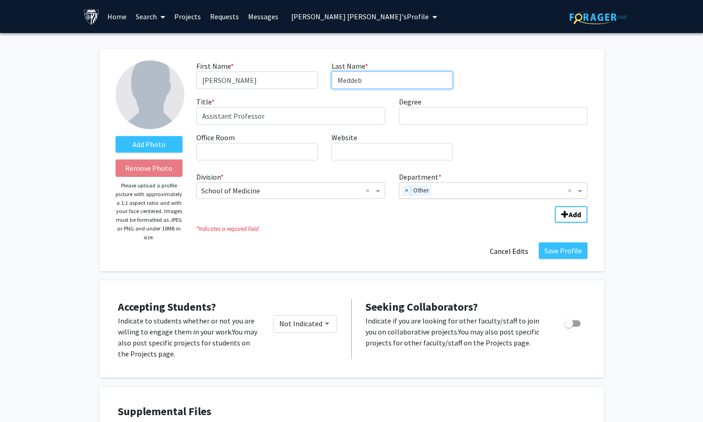
type input "Meddeb"
click at [401, 190] on div "× Other" at bounding box center [483, 191] width 169 height 16
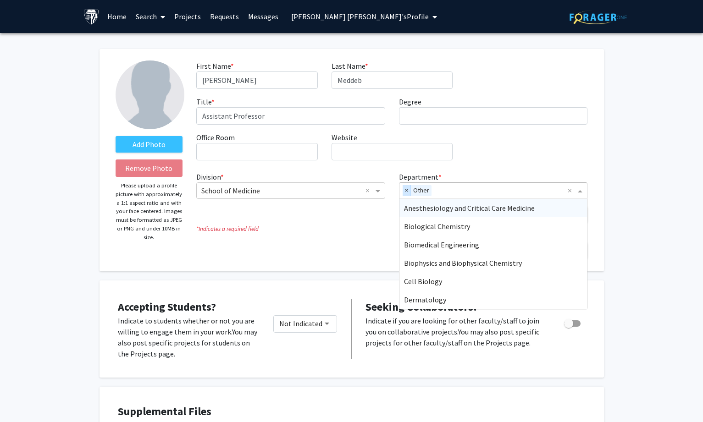
click at [409, 190] on span "×" at bounding box center [407, 190] width 8 height 11
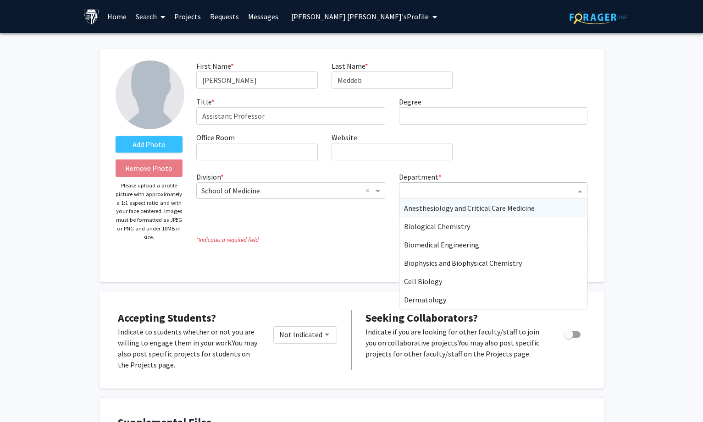
click at [412, 190] on input "Department" at bounding box center [490, 191] width 172 height 11
type input "med"
click at [418, 281] on span "Medicine" at bounding box center [418, 281] width 28 height 9
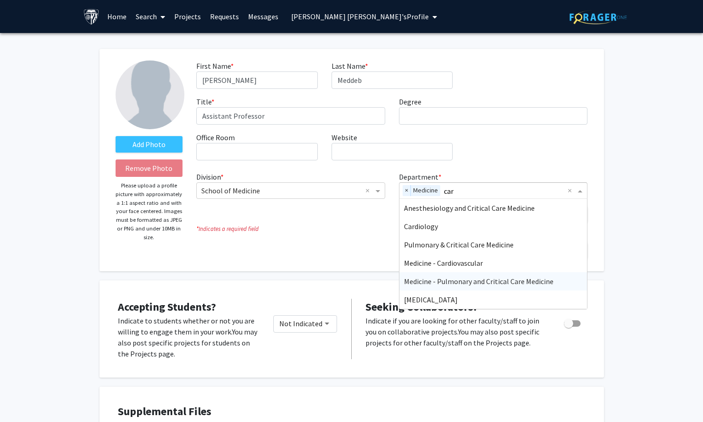
type input "card"
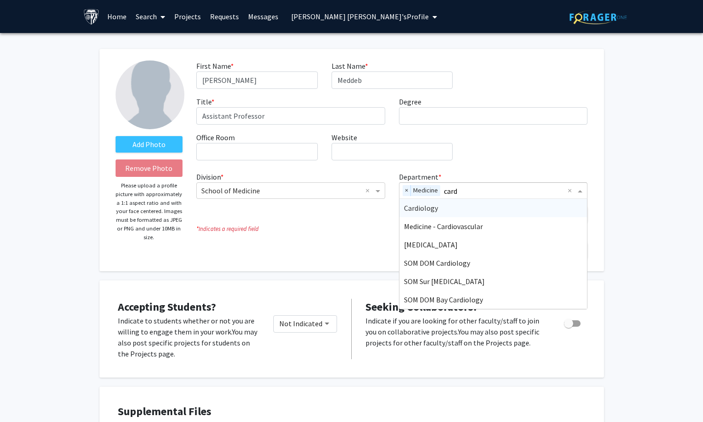
click at [435, 212] on span "Cardiology" at bounding box center [421, 208] width 34 height 9
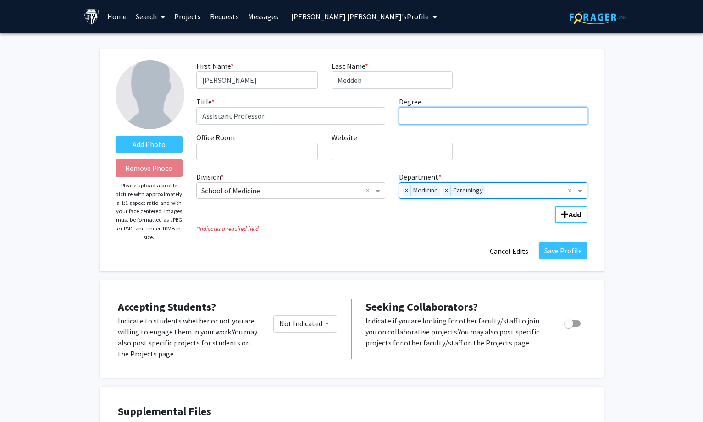
click at [435, 112] on input "Degree required" at bounding box center [493, 115] width 189 height 17
paste input "Universite de Strasbourg Faculte de Medecine"
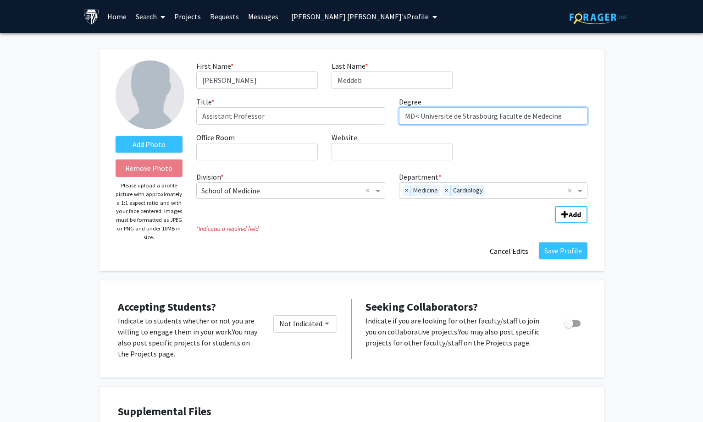
click at [416, 118] on input "MD< Universite de Strasbourg Faculte de Medecine" at bounding box center [493, 115] width 189 height 17
type input "MD, [GEOGRAPHIC_DATA] Faculte de Medecine"
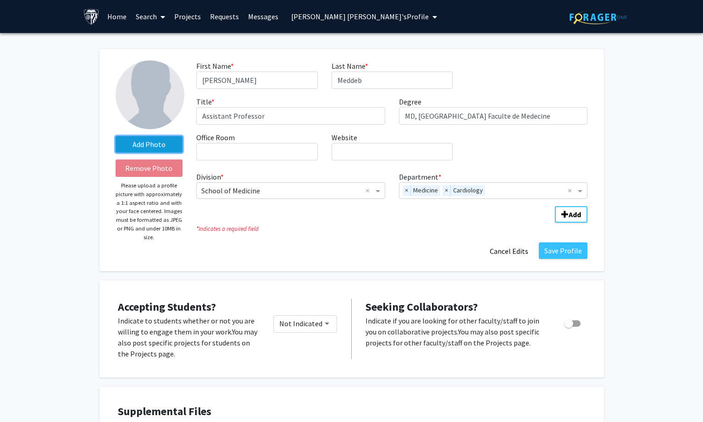
click at [168, 148] on label "Add Photo" at bounding box center [149, 144] width 67 height 17
click at [0, 0] on input "Add Photo" at bounding box center [0, 0] width 0 height 0
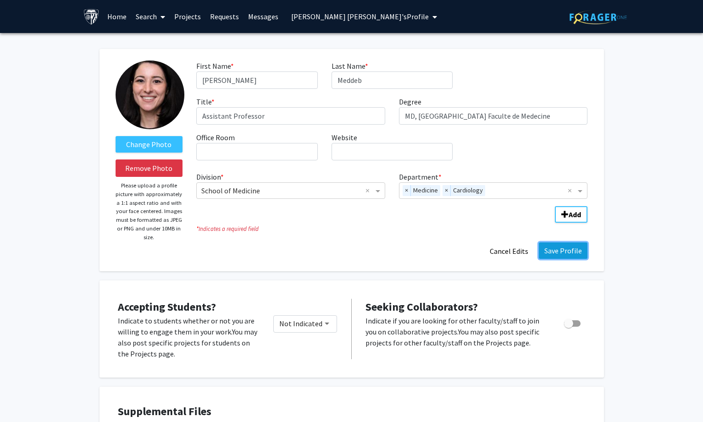
click at [558, 247] on button "Save Profile" at bounding box center [563, 251] width 49 height 17
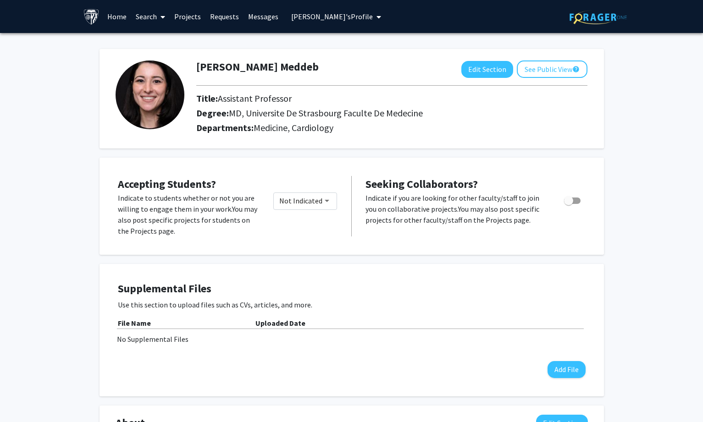
click at [329, 11] on button "[PERSON_NAME]'s Profile" at bounding box center [335, 16] width 95 height 33
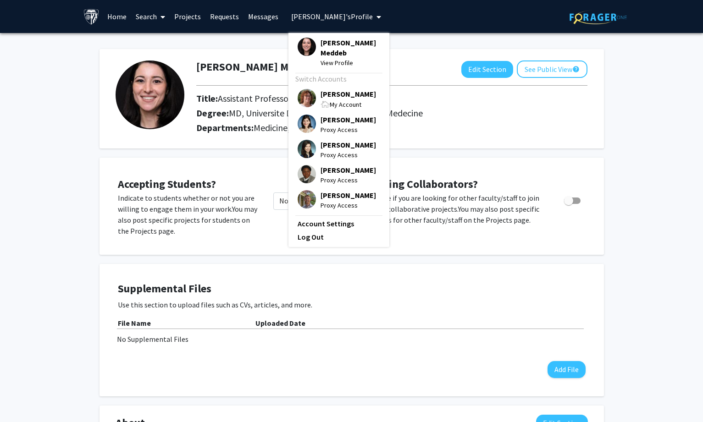
click at [333, 89] on span "[PERSON_NAME]" at bounding box center [347, 94] width 55 height 10
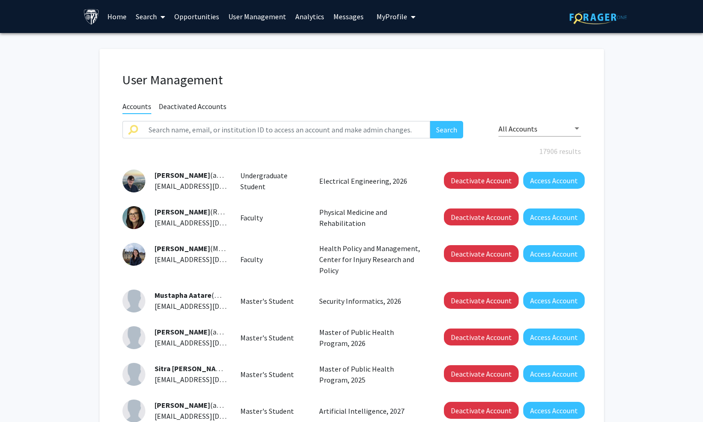
click at [141, 17] on link "Search" at bounding box center [150, 16] width 39 height 32
click at [165, 42] on span "Faculty/Staff" at bounding box center [164, 42] width 67 height 18
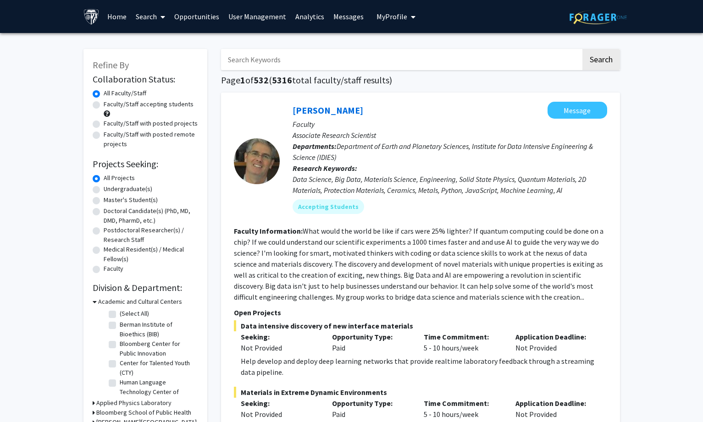
click at [144, 300] on h3 "Academic and Cultural Centers" at bounding box center [140, 302] width 84 height 10
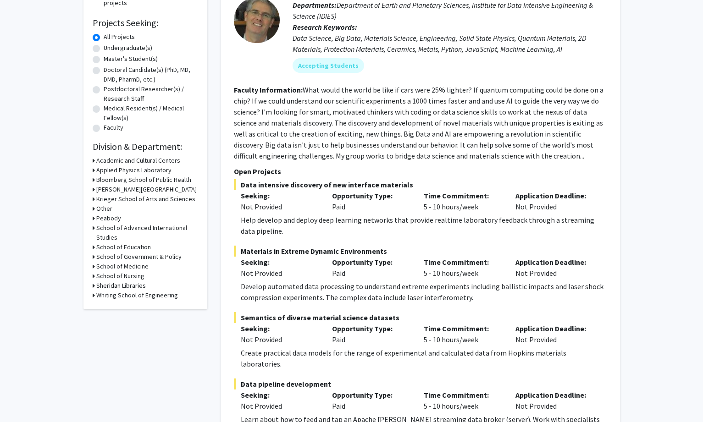
scroll to position [183, 0]
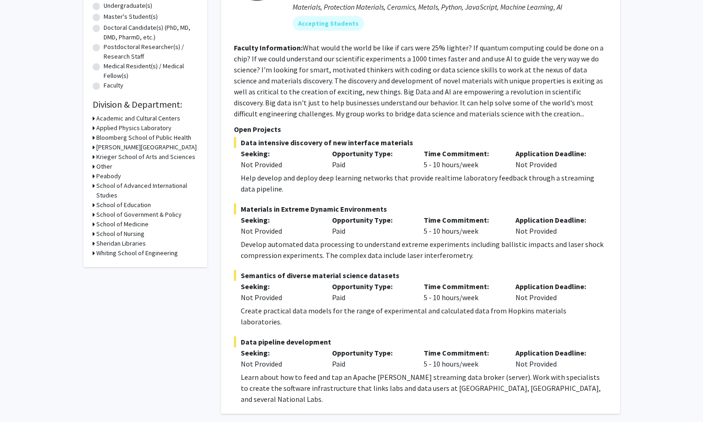
click at [136, 232] on h3 "School of Nursing" at bounding box center [120, 234] width 48 height 10
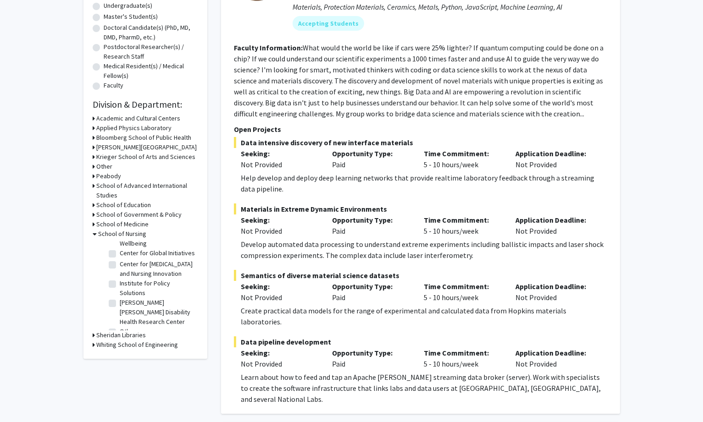
scroll to position [130, 0]
click at [120, 311] on label "Other" at bounding box center [128, 311] width 16 height 10
click at [120, 311] on input "Other" at bounding box center [123, 309] width 6 height 6
checkbox input "true"
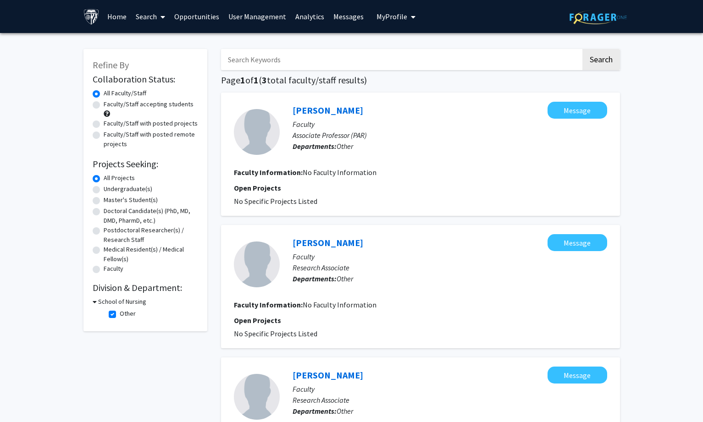
drag, startPoint x: 290, startPoint y: 105, endPoint x: 377, endPoint y: 104, distance: 87.1
click at [377, 104] on div "[PERSON_NAME] Faculty Associate Professor (PAR) Departments: Other" at bounding box center [443, 132] width 327 height 61
drag, startPoint x: 290, startPoint y: 245, endPoint x: 346, endPoint y: 238, distance: 56.4
click at [346, 238] on div "[PERSON_NAME] Message Faculty Research Associate Departments: Other" at bounding box center [443, 264] width 327 height 61
drag, startPoint x: 286, startPoint y: 368, endPoint x: 126, endPoint y: 345, distance: 162.1
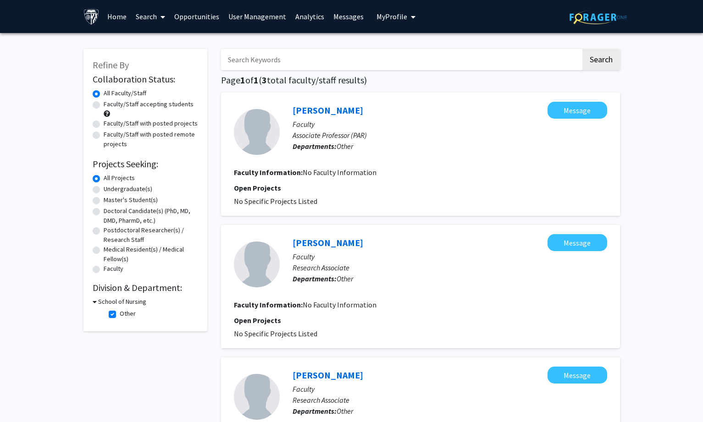
click at [359, 366] on div "[PERSON_NAME] Message Faculty Research Associate Departments: Other Faculty Inf…" at bounding box center [420, 419] width 399 height 123
click at [244, 15] on link "User Management" at bounding box center [257, 16] width 67 height 32
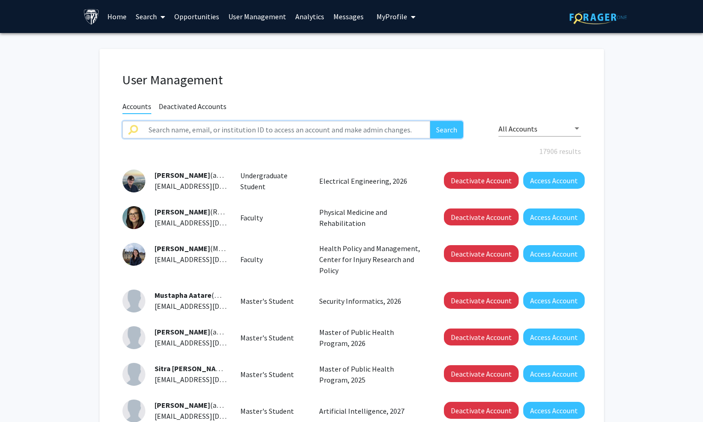
click at [232, 133] on input "text" at bounding box center [286, 129] width 287 height 17
paste input "[PERSON_NAME]"
type input "[PERSON_NAME]"
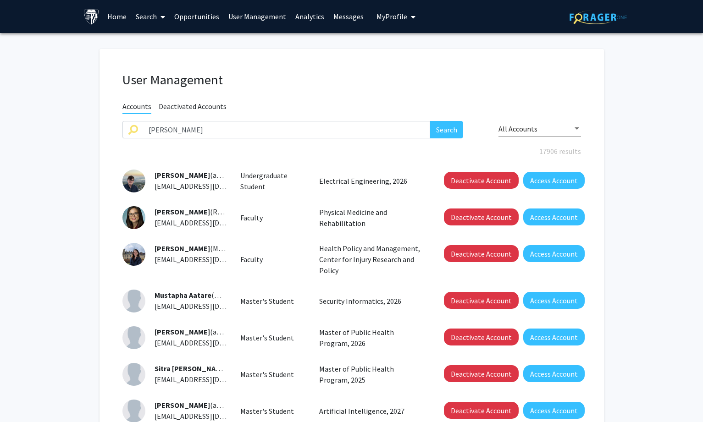
click at [440, 119] on div "User Management Accounts Deactivated Accounts [PERSON_NAME] Search All Accounts…" at bounding box center [351, 322] width 504 height 546
click at [436, 128] on button "Search" at bounding box center [446, 129] width 33 height 17
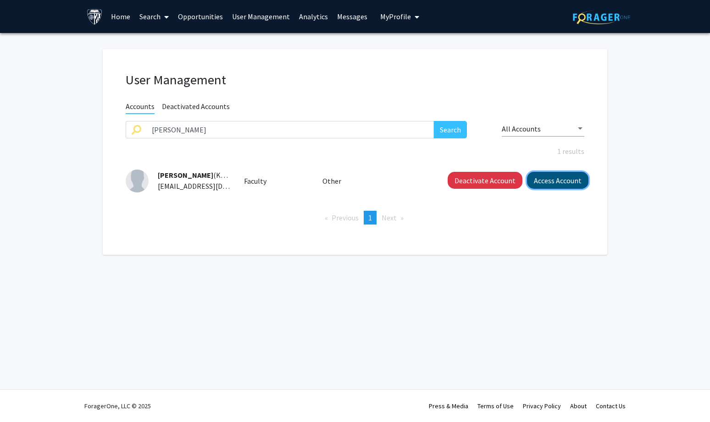
click at [563, 181] on button "Access Account" at bounding box center [557, 180] width 61 height 17
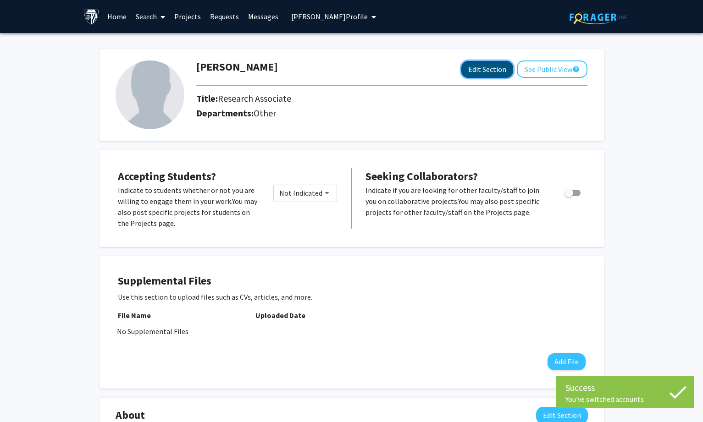
click at [488, 66] on button "Edit Section" at bounding box center [487, 69] width 52 height 17
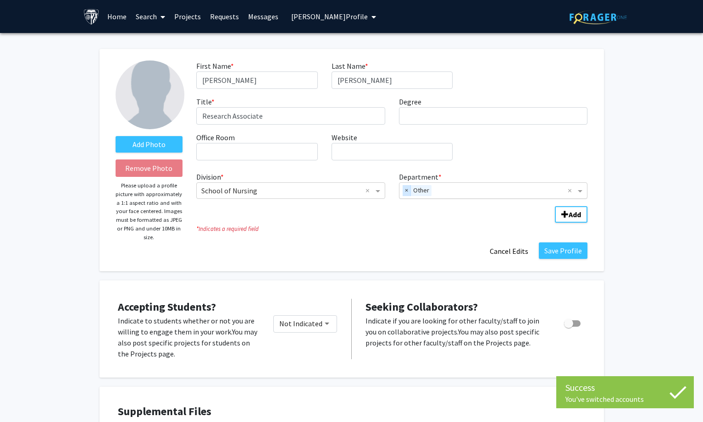
click at [406, 188] on span "×" at bounding box center [407, 190] width 8 height 11
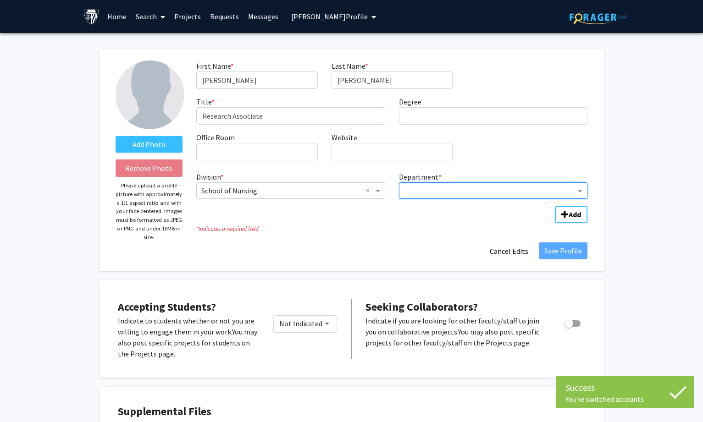
click at [421, 189] on input "Department" at bounding box center [490, 191] width 172 height 11
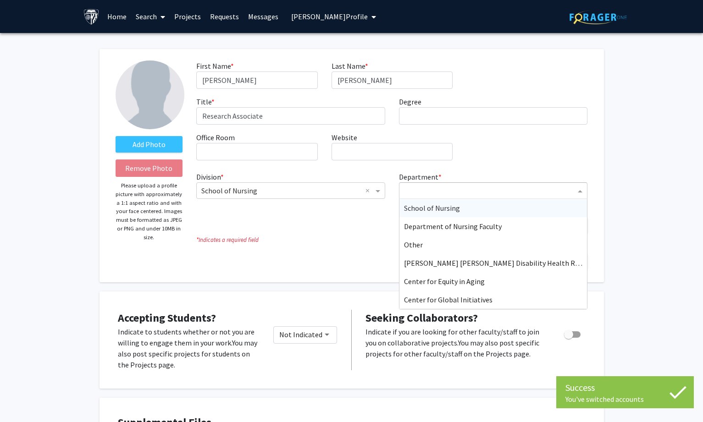
click at [422, 208] on span "School of Nursing" at bounding box center [432, 208] width 56 height 9
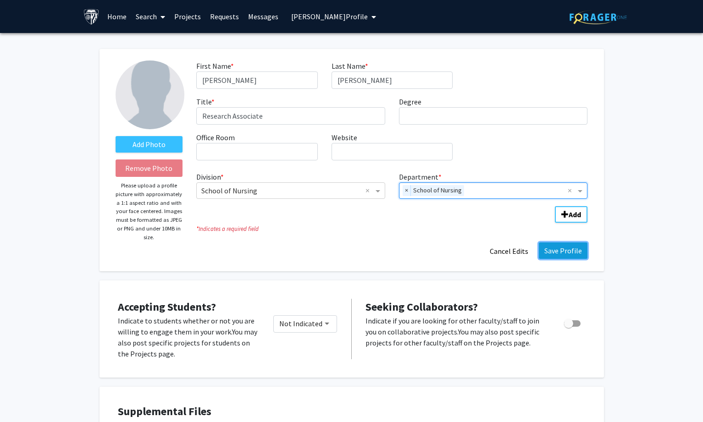
click at [556, 249] on button "Save Profile" at bounding box center [563, 251] width 49 height 17
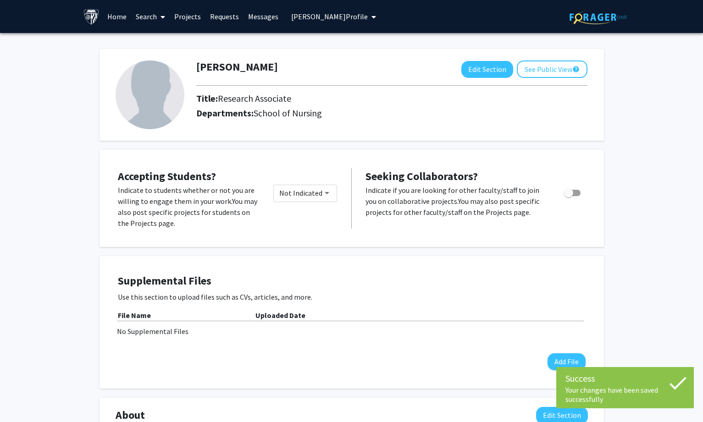
click at [308, 17] on span "[PERSON_NAME] Profile" at bounding box center [329, 16] width 77 height 9
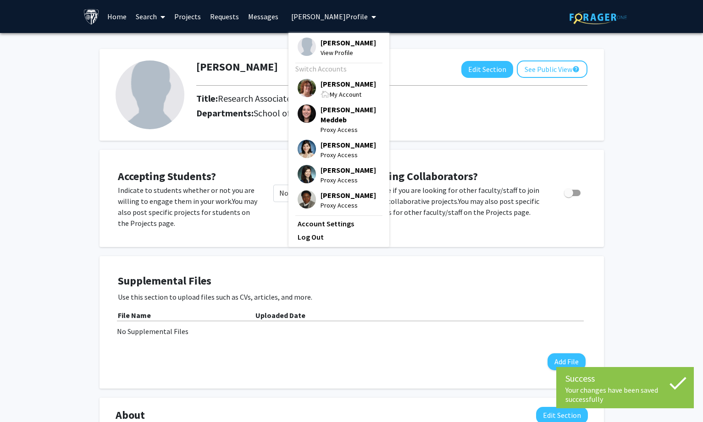
click at [321, 81] on span "[PERSON_NAME]" at bounding box center [347, 84] width 55 height 10
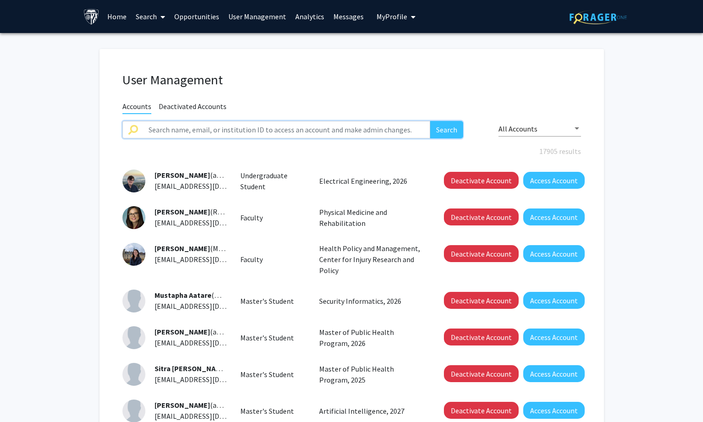
click at [186, 123] on input "text" at bounding box center [286, 129] width 287 height 17
paste input "[PERSON_NAME]"
type input "[PERSON_NAME]"
click at [450, 126] on button "Search" at bounding box center [446, 129] width 33 height 17
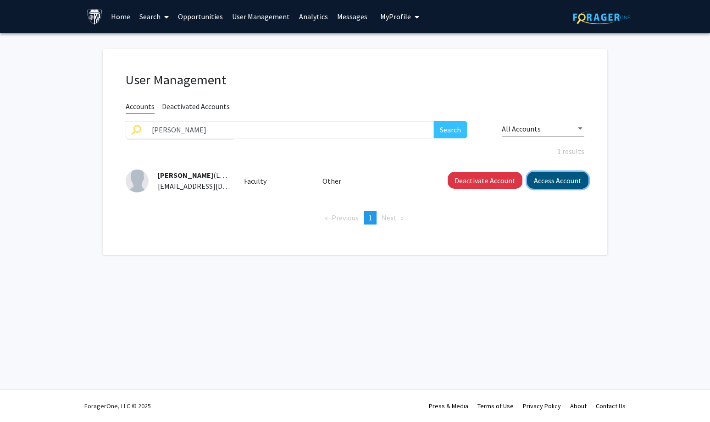
click at [544, 173] on button "Access Account" at bounding box center [557, 180] width 61 height 17
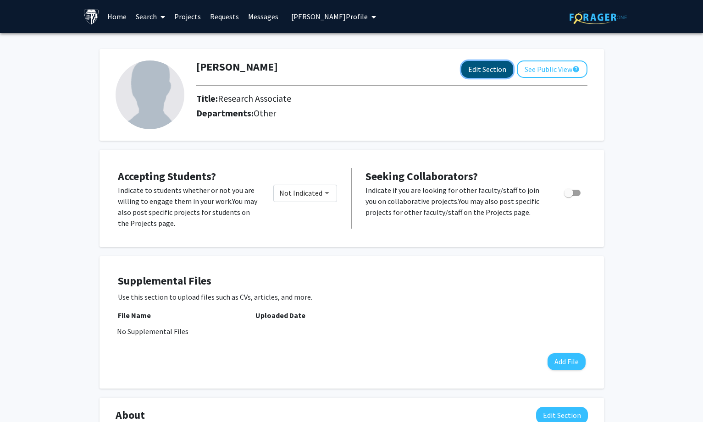
click at [481, 64] on button "Edit Section" at bounding box center [487, 69] width 52 height 17
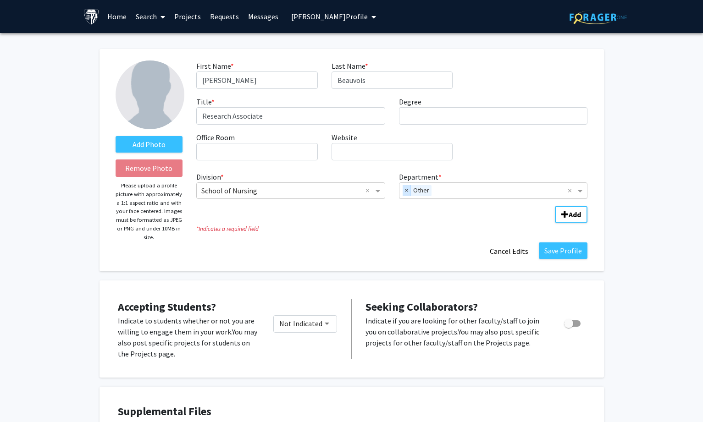
click at [403, 191] on span "×" at bounding box center [407, 190] width 8 height 11
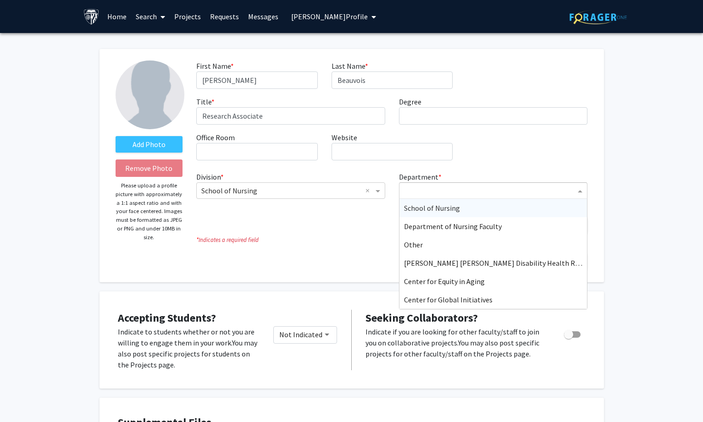
click at [417, 194] on input "Department" at bounding box center [490, 191] width 172 height 11
click at [421, 213] on div "School of Nursing" at bounding box center [493, 208] width 188 height 18
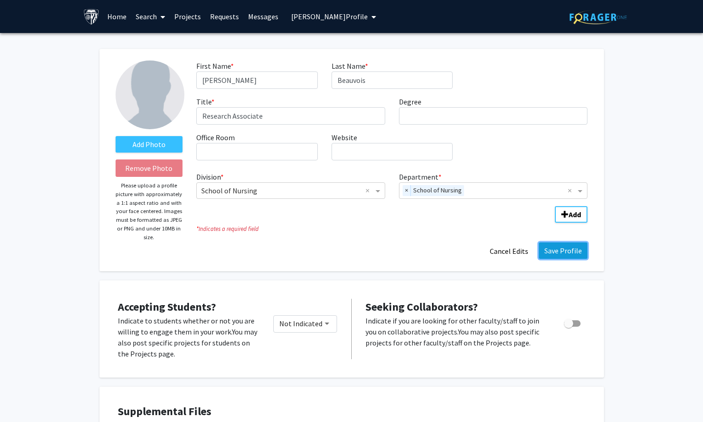
click at [556, 254] on button "Save Profile" at bounding box center [563, 251] width 49 height 17
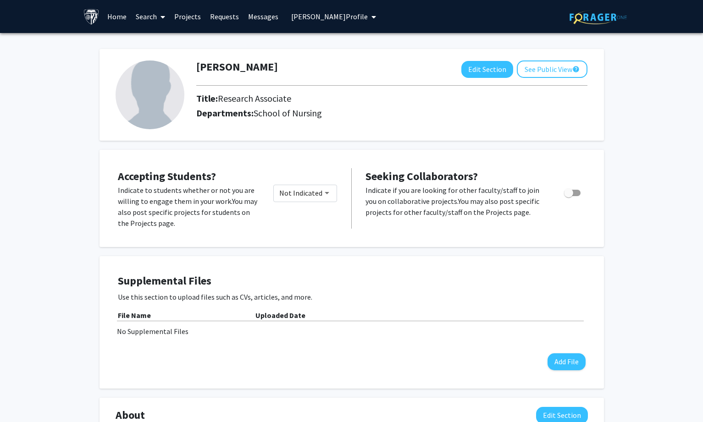
click at [309, 16] on span "[PERSON_NAME] Profile" at bounding box center [329, 16] width 77 height 9
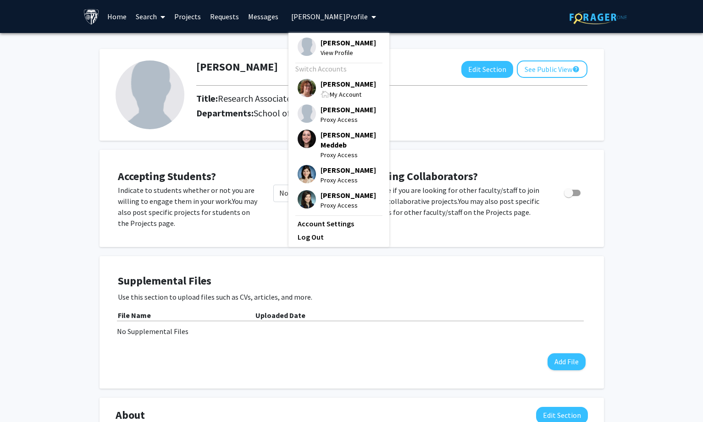
click at [325, 83] on span "[PERSON_NAME]" at bounding box center [347, 84] width 55 height 10
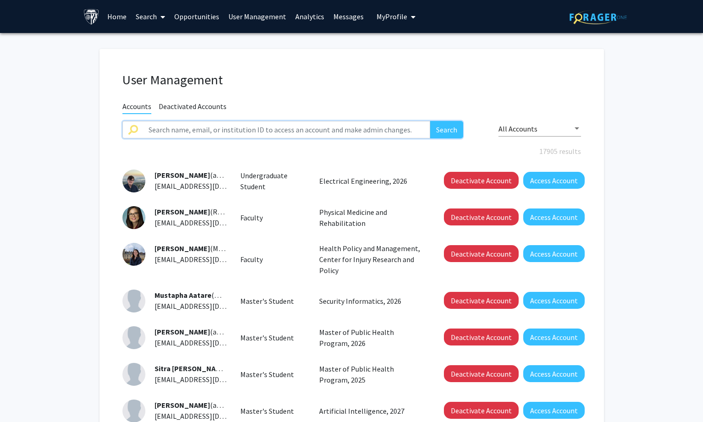
click at [161, 125] on input "text" at bounding box center [286, 129] width 287 height 17
paste input "[PERSON_NAME]"
type input "[PERSON_NAME]"
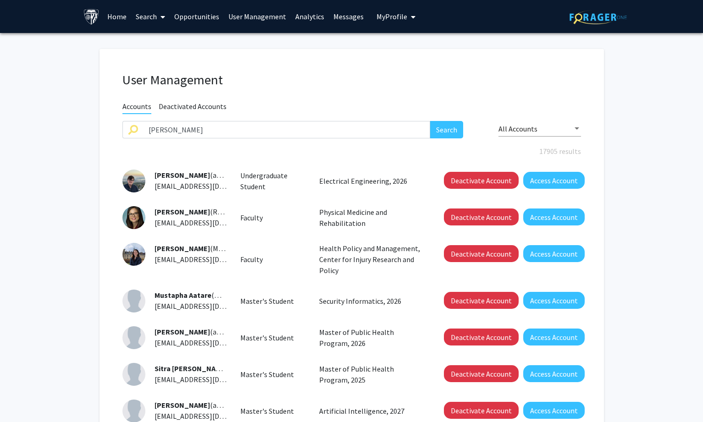
click at [414, 91] on div "User Management" at bounding box center [352, 82] width 472 height 20
drag, startPoint x: 442, startPoint y: 134, endPoint x: 424, endPoint y: 125, distance: 20.3
click at [442, 134] on button "Search" at bounding box center [446, 129] width 33 height 17
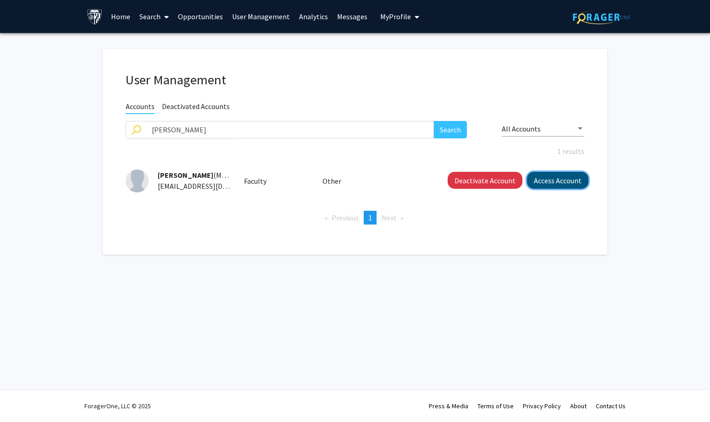
click at [543, 187] on button "Access Account" at bounding box center [557, 180] width 61 height 17
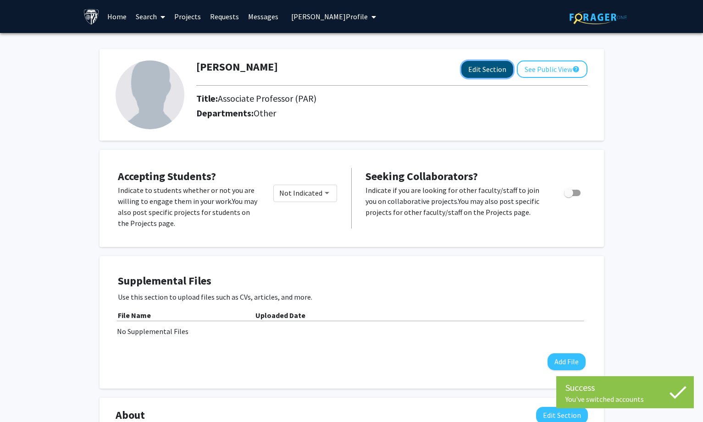
click at [481, 61] on button "Edit Section" at bounding box center [487, 69] width 52 height 17
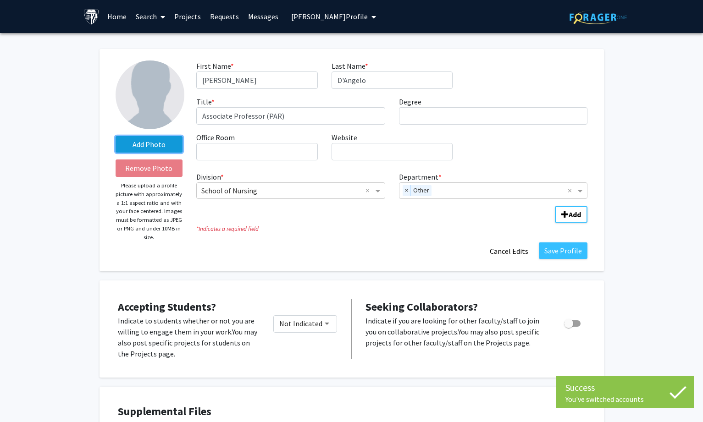
click at [129, 139] on label "Add Photo" at bounding box center [149, 144] width 67 height 17
click at [0, 0] on input "Add Photo" at bounding box center [0, 0] width 0 height 0
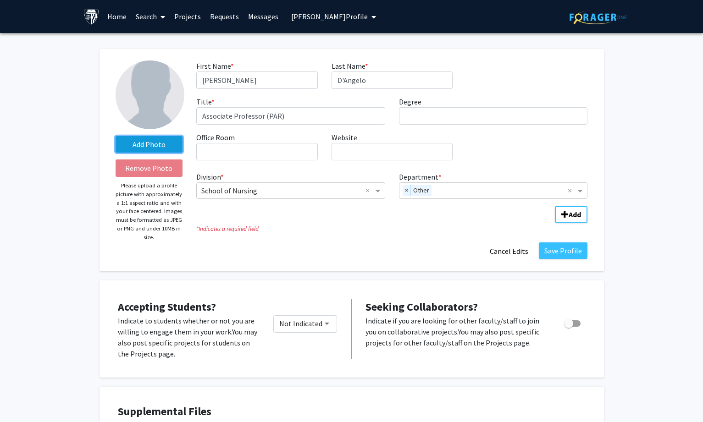
click at [151, 145] on label "Add Photo" at bounding box center [149, 144] width 67 height 17
click at [0, 0] on input "Add Photo" at bounding box center [0, 0] width 0 height 0
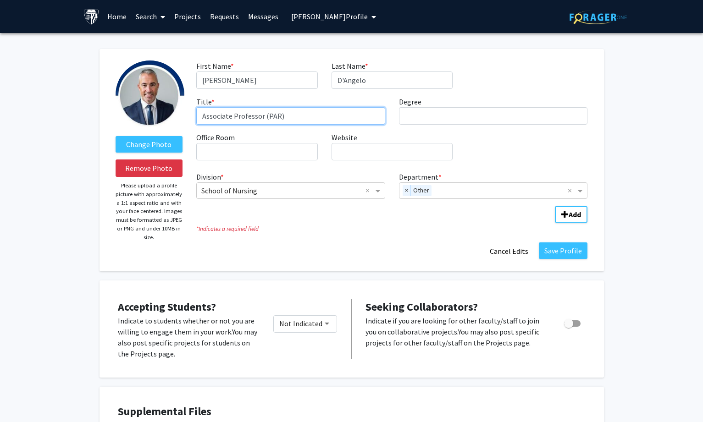
drag, startPoint x: 264, startPoint y: 114, endPoint x: 304, endPoint y: 114, distance: 39.9
click at [304, 114] on input "Associate Professor (PAR)" at bounding box center [290, 115] width 189 height 17
type input "Associate Professor"
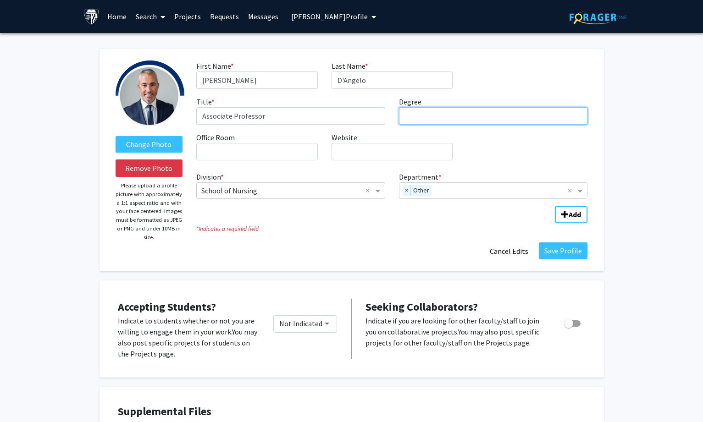
click at [420, 116] on input "Degree required" at bounding box center [493, 115] width 189 height 17
paste input "[GEOGRAPHIC_DATA][US_STATE]"
click at [405, 193] on span "×" at bounding box center [407, 190] width 8 height 11
type input "DNP, [GEOGRAPHIC_DATA][US_STATE] [GEOGRAPHIC_DATA]"
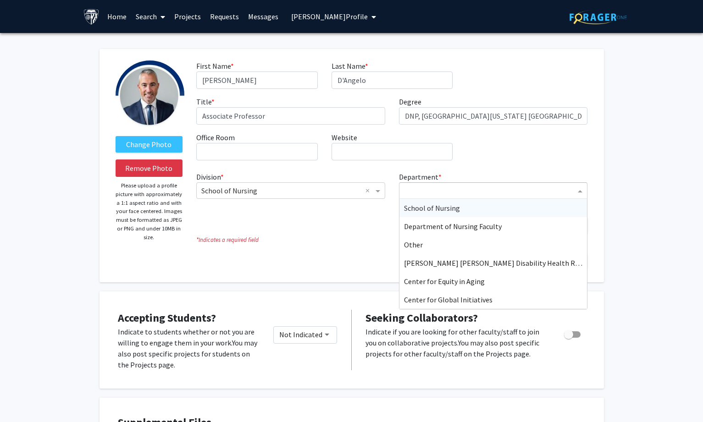
click at [435, 185] on div "Department" at bounding box center [487, 190] width 177 height 15
click at [433, 204] on span "School of Nursing" at bounding box center [432, 208] width 56 height 9
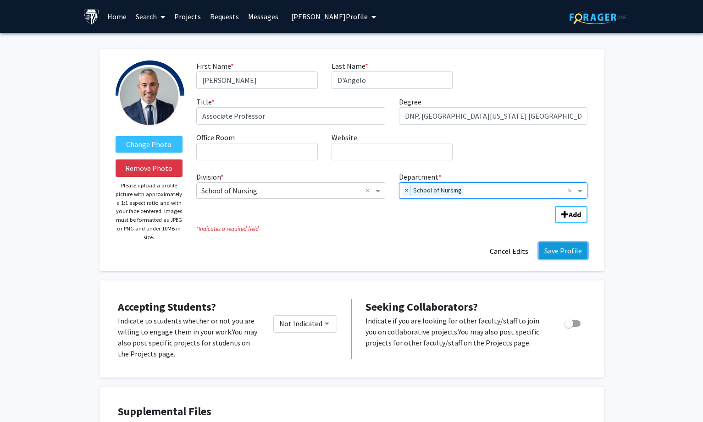
click at [567, 248] on button "Save Profile" at bounding box center [563, 251] width 49 height 17
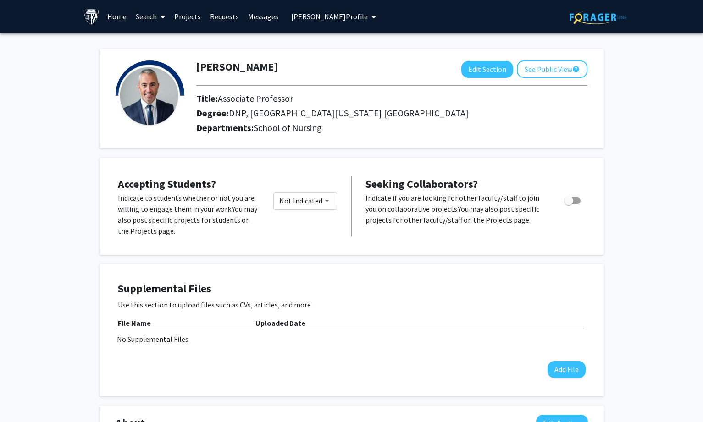
click at [313, 16] on span "[PERSON_NAME] Profile" at bounding box center [329, 16] width 77 height 9
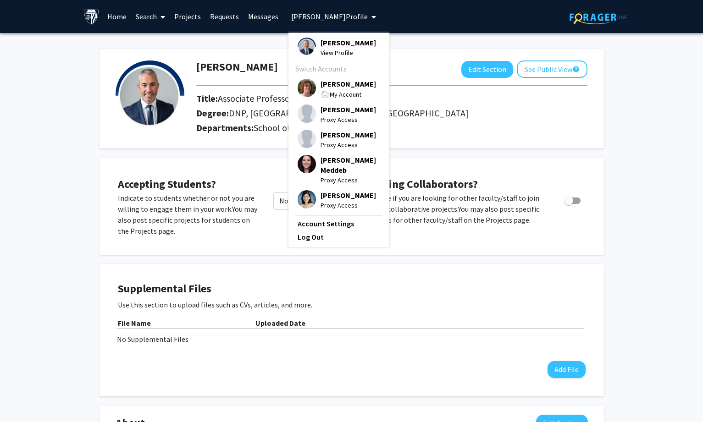
click at [323, 85] on span "[PERSON_NAME]" at bounding box center [347, 84] width 55 height 10
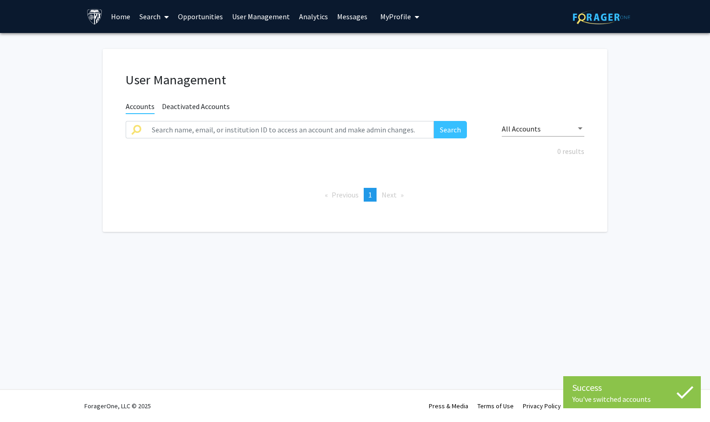
click at [152, 16] on link "Search" at bounding box center [154, 16] width 39 height 32
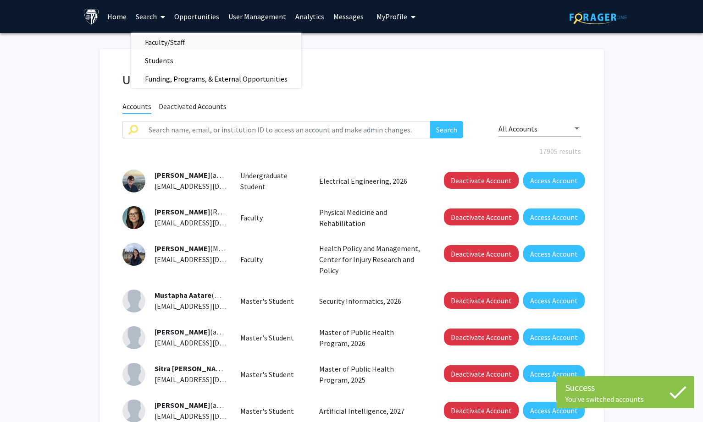
click at [169, 45] on span "Faculty/Staff" at bounding box center [164, 42] width 67 height 18
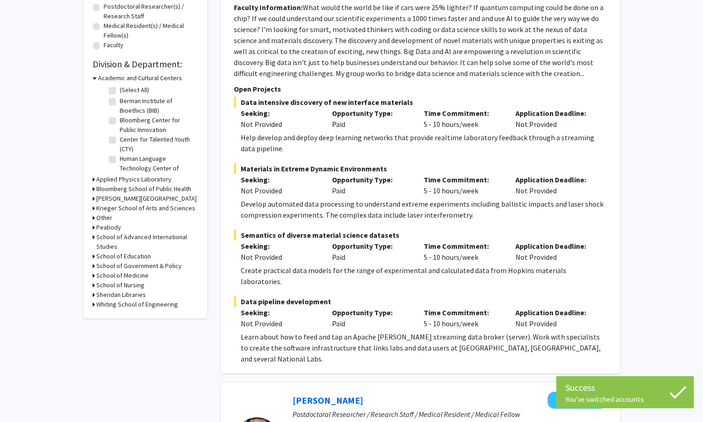
scroll to position [229, 0]
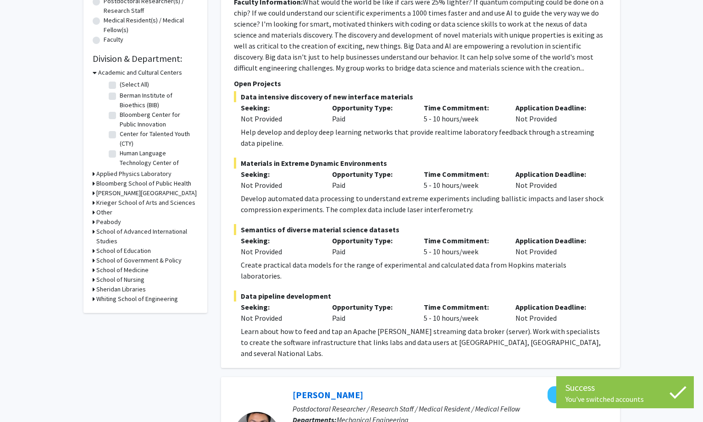
click at [123, 300] on h3 "Whiting School of Engineering" at bounding box center [137, 299] width 82 height 10
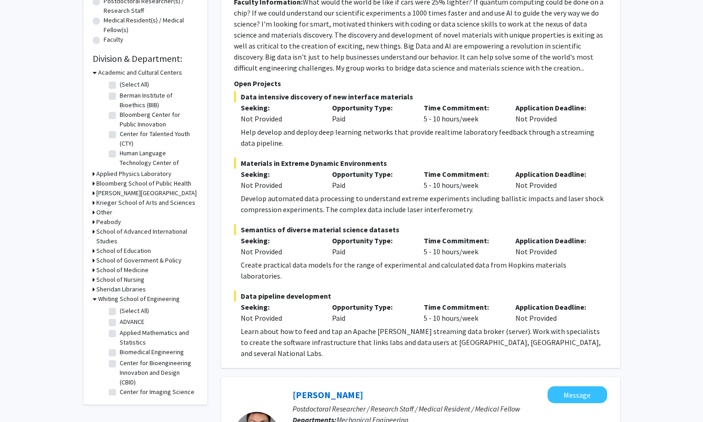
click at [159, 68] on h3 "Academic and Cultural Centers" at bounding box center [140, 73] width 84 height 10
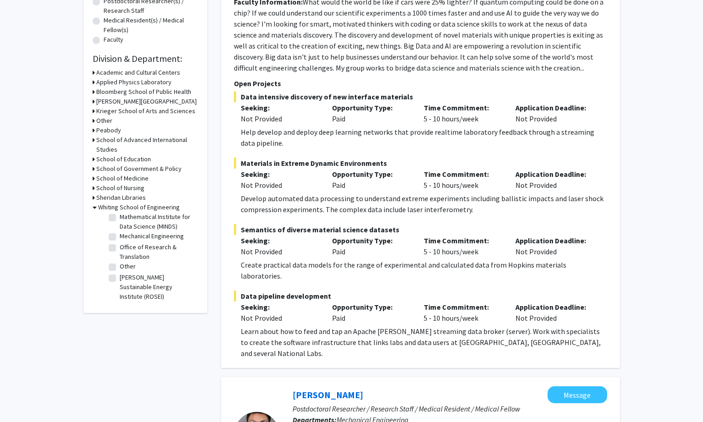
scroll to position [460, 0]
click at [128, 265] on label "Other" at bounding box center [128, 267] width 16 height 10
click at [126, 265] on input "Other" at bounding box center [123, 265] width 6 height 6
checkbox input "true"
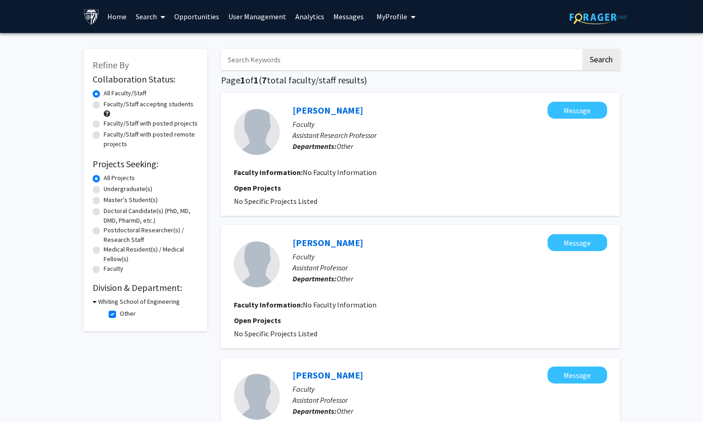
drag, startPoint x: 291, startPoint y: 97, endPoint x: 369, endPoint y: 101, distance: 77.6
click at [369, 101] on div "[PERSON_NAME] Message Faculty Assistant Research Professor Departments: Other F…" at bounding box center [420, 154] width 399 height 123
drag, startPoint x: 283, startPoint y: 233, endPoint x: 352, endPoint y: 236, distance: 69.3
click at [352, 236] on div "[PERSON_NAME] Message Faculty Assistant Professor Departments: Other Faculty In…" at bounding box center [420, 286] width 399 height 123
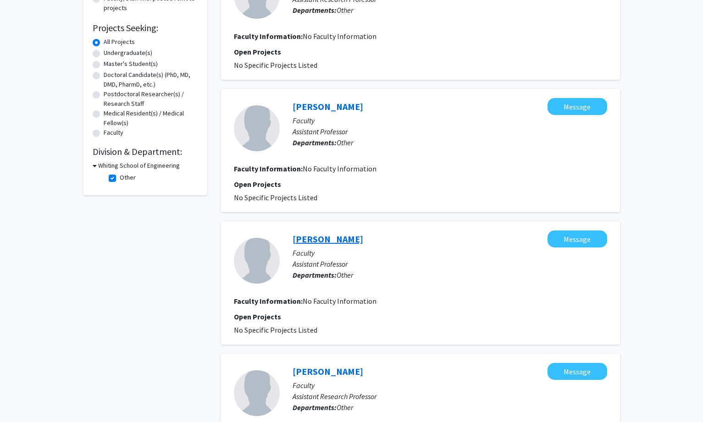
scroll to position [138, 0]
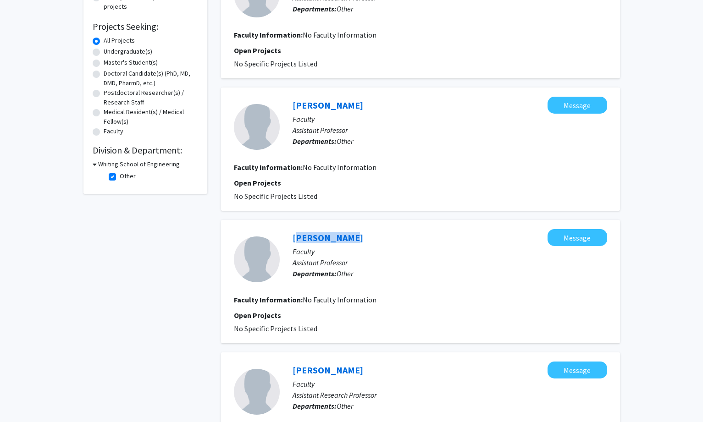
drag, startPoint x: 292, startPoint y: 226, endPoint x: 346, endPoint y: 227, distance: 54.1
click at [346, 227] on div "[PERSON_NAME] Message Faculty Assistant Professor Departments: Other Faculty In…" at bounding box center [420, 281] width 399 height 123
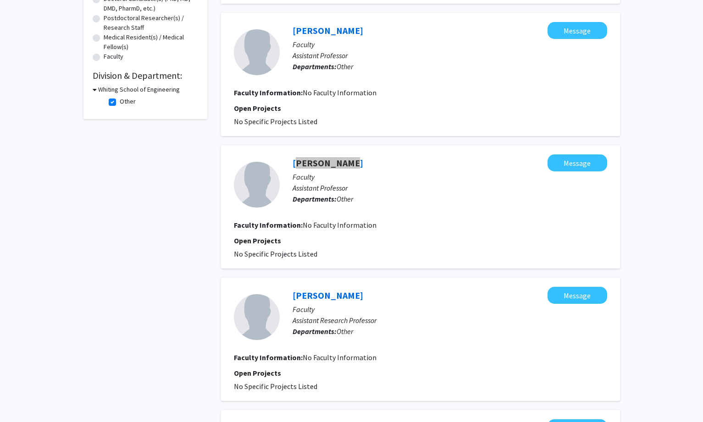
scroll to position [321, 0]
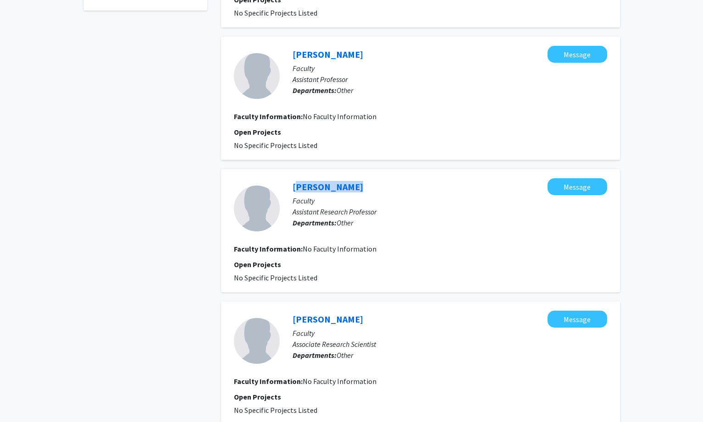
drag, startPoint x: 285, startPoint y: 191, endPoint x: 354, endPoint y: 187, distance: 69.8
click at [354, 187] on div "[PERSON_NAME] Message Faculty Assistant Research Professor Departments: Other" at bounding box center [443, 208] width 327 height 61
drag, startPoint x: 298, startPoint y: 314, endPoint x: 359, endPoint y: 313, distance: 61.4
click at [359, 313] on div "[PERSON_NAME] Message Faculty Associate Research Scientist Departments: Other" at bounding box center [443, 341] width 327 height 61
click at [163, 298] on div "Refine By Collaboration Status: Collaboration Status All Faculty/Staff Collabor…" at bounding box center [146, 231] width 138 height 1024
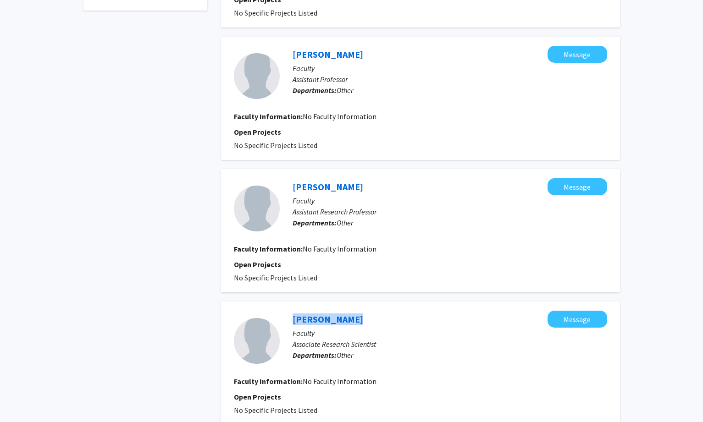
drag, startPoint x: 279, startPoint y: 309, endPoint x: 341, endPoint y: 310, distance: 61.9
click at [341, 310] on div "[PERSON_NAME] Message Faculty Associate Research Scientist Departments: Other F…" at bounding box center [420, 363] width 399 height 123
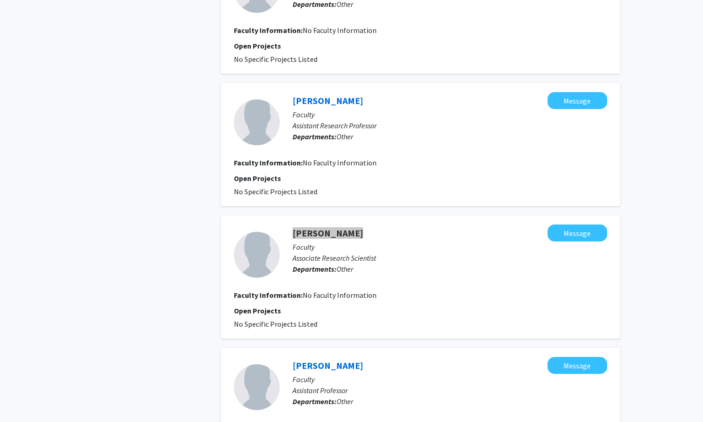
scroll to position [504, 0]
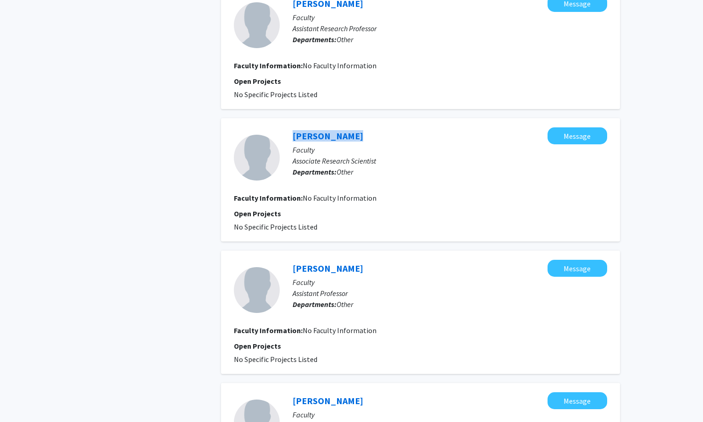
drag, startPoint x: 286, startPoint y: 262, endPoint x: 362, endPoint y: 262, distance: 76.6
click at [362, 262] on div "[PERSON_NAME] Message Faculty Assistant Professor Departments: Other" at bounding box center [443, 290] width 327 height 61
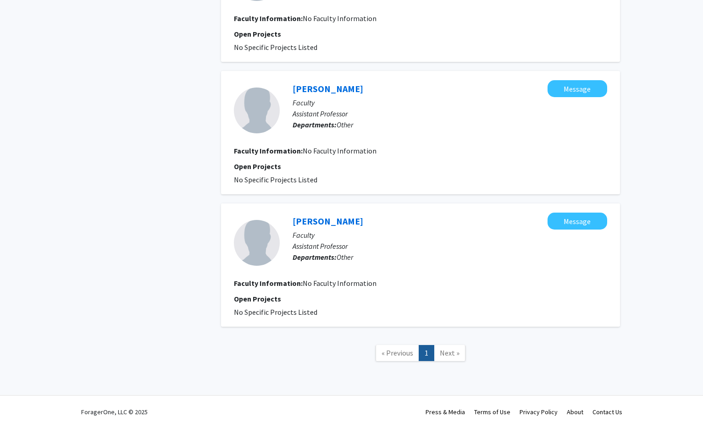
scroll to position [688, 0]
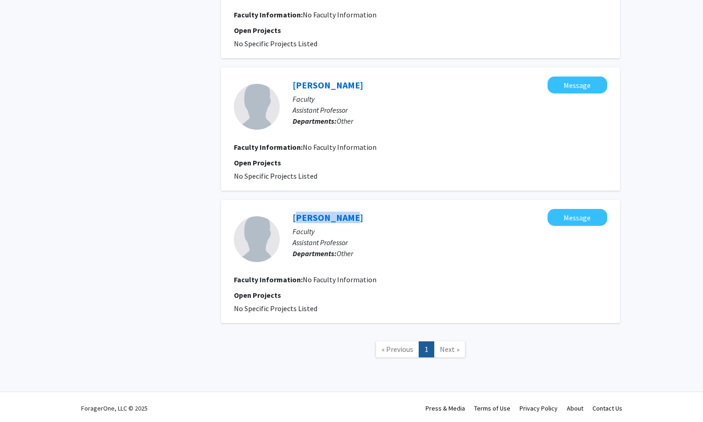
drag, startPoint x: 283, startPoint y: 204, endPoint x: 341, endPoint y: 208, distance: 57.5
click at [341, 208] on div "[PERSON_NAME] Message Faculty Assistant Professor Departments: Other Faculty In…" at bounding box center [420, 261] width 399 height 123
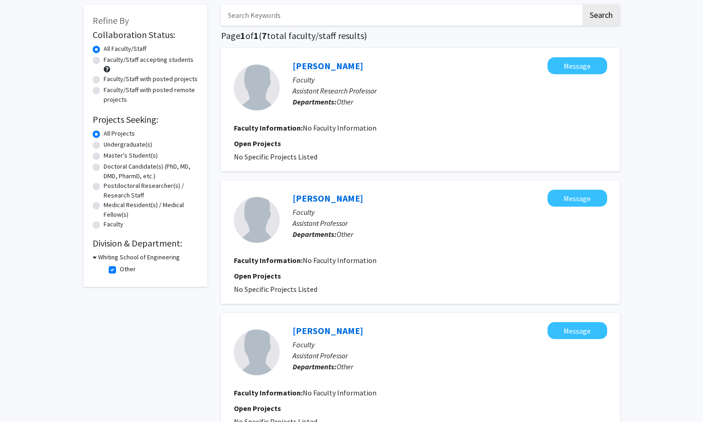
scroll to position [0, 0]
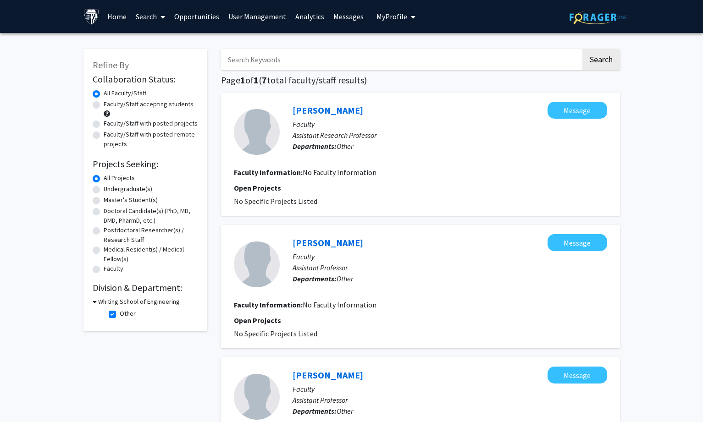
click at [265, 20] on link "User Management" at bounding box center [257, 16] width 67 height 32
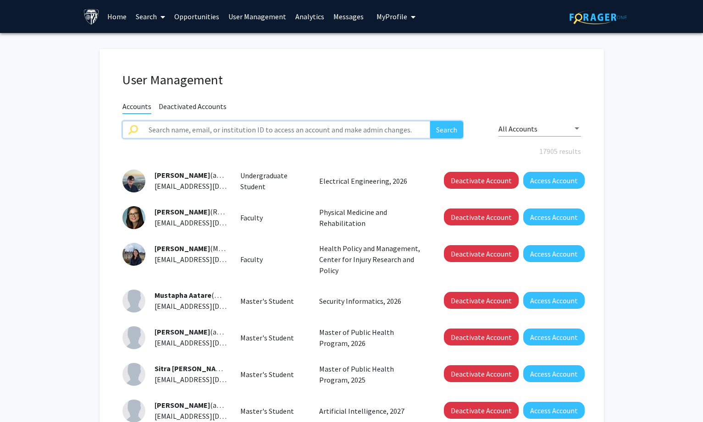
click at [222, 127] on input "text" at bounding box center [286, 129] width 287 height 17
paste input "[PERSON_NAME]"
type input "[PERSON_NAME]"
click at [449, 122] on button "Search" at bounding box center [446, 129] width 33 height 17
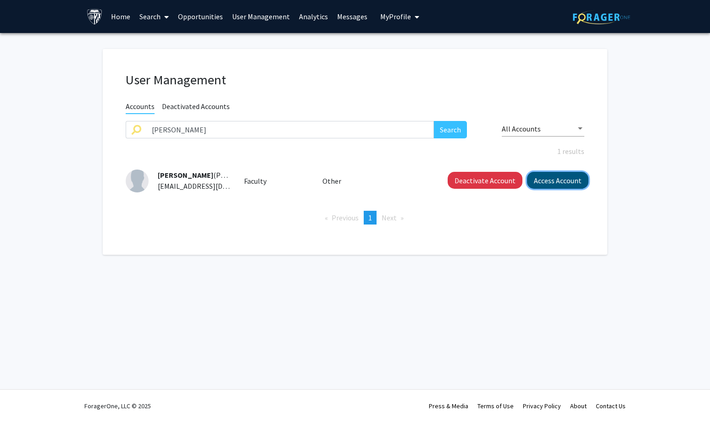
click at [543, 182] on button "Access Account" at bounding box center [557, 180] width 61 height 17
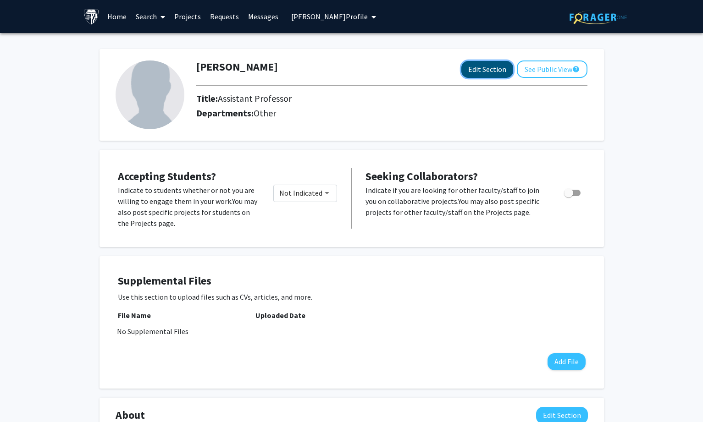
click at [499, 70] on button "Edit Section" at bounding box center [487, 69] width 52 height 17
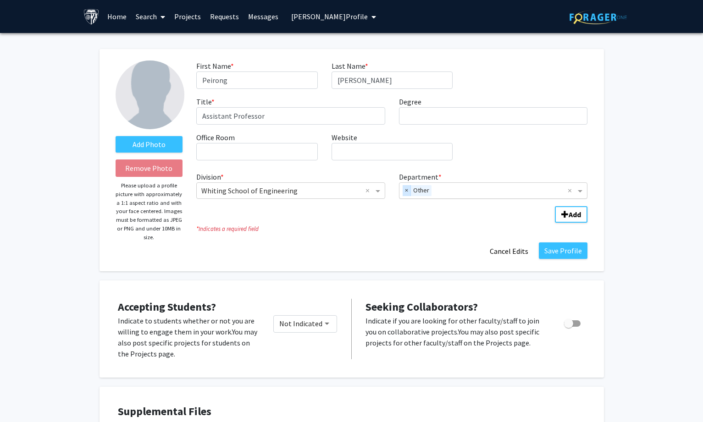
click at [408, 189] on span "×" at bounding box center [407, 190] width 8 height 11
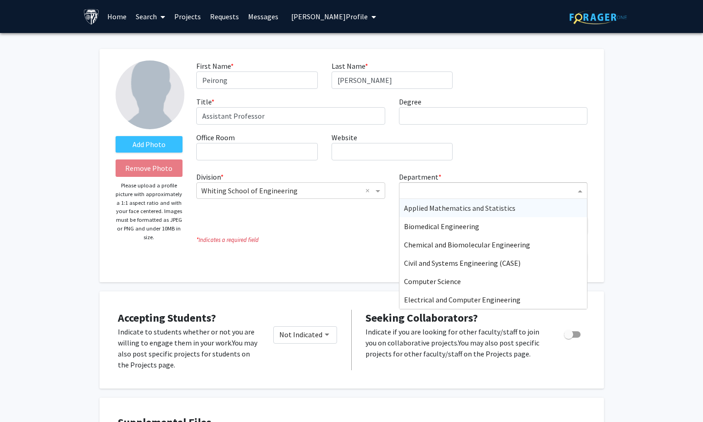
click at [420, 189] on input "Department" at bounding box center [490, 191] width 172 height 11
click at [432, 304] on span "Electrical and Computer Engineering" at bounding box center [462, 299] width 116 height 9
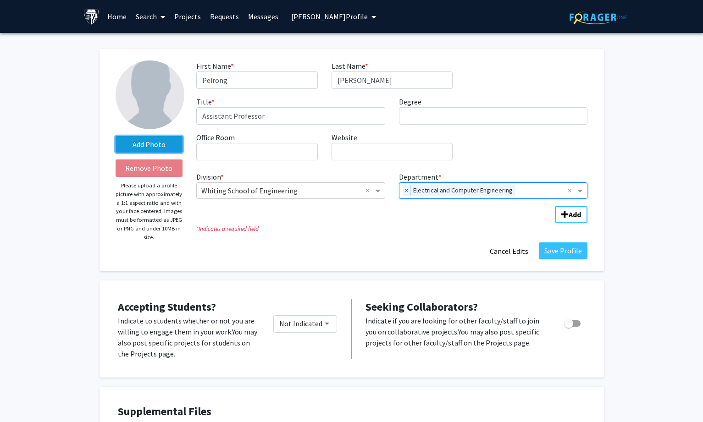
click at [149, 147] on label "Add Photo" at bounding box center [149, 144] width 67 height 17
click at [0, 0] on input "Add Photo" at bounding box center [0, 0] width 0 height 0
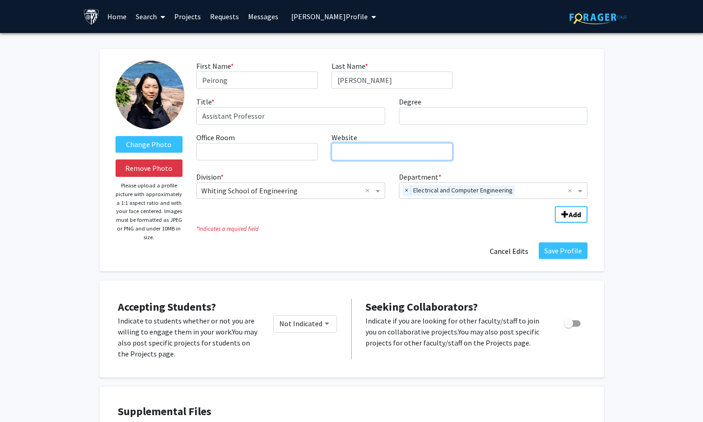
click at [368, 157] on input "Website required" at bounding box center [391, 151] width 121 height 17
paste input "[URL][DOMAIN_NAME]"
type input "[URL][DOMAIN_NAME]"
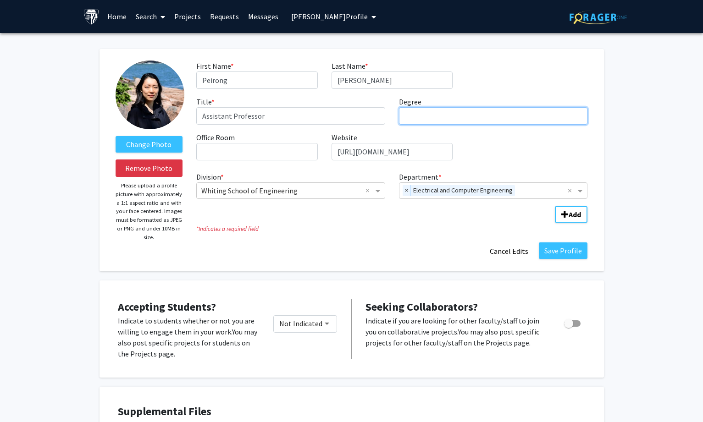
click at [406, 110] on input "Degree required" at bounding box center [493, 115] width 189 height 17
paste input "[GEOGRAPHIC_DATA][US_STATE] at [GEOGRAPHIC_DATA]"
type input "PhD, [GEOGRAPHIC_DATA][US_STATE] at [GEOGRAPHIC_DATA]"
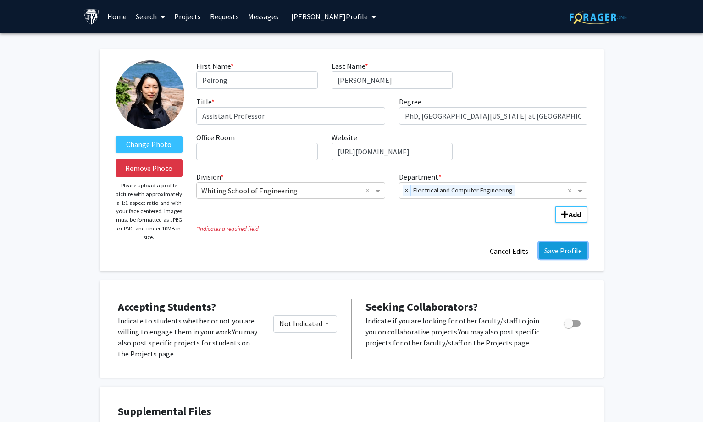
click at [561, 256] on button "Save Profile" at bounding box center [563, 251] width 49 height 17
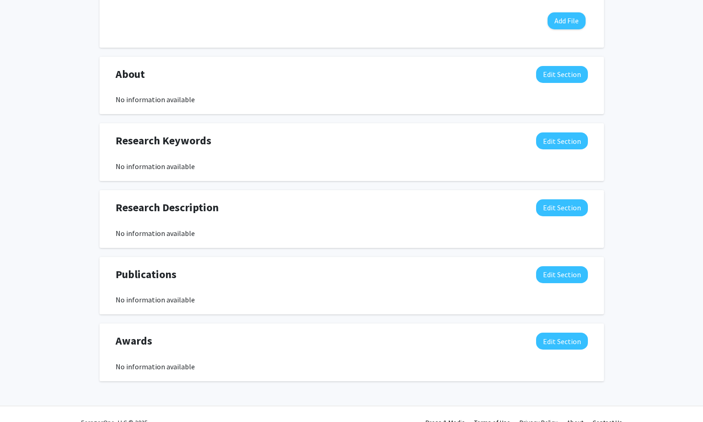
scroll to position [367, 0]
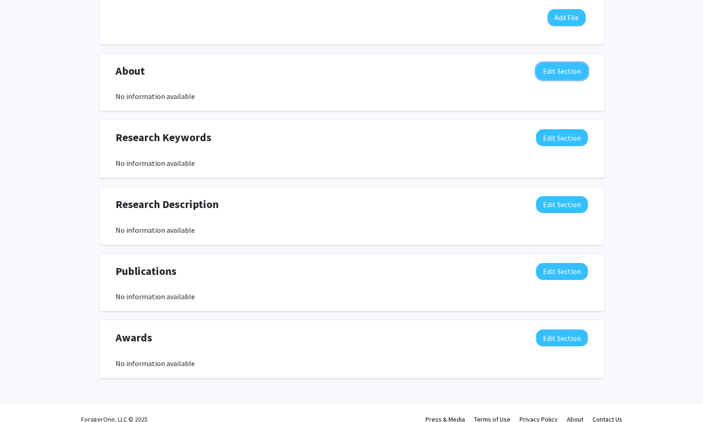
drag, startPoint x: 564, startPoint y: 67, endPoint x: 553, endPoint y: 73, distance: 12.1
click at [564, 67] on button "Edit Section" at bounding box center [562, 71] width 52 height 17
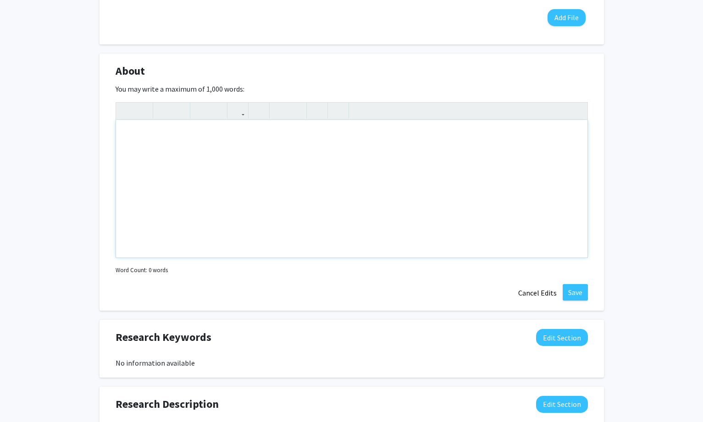
click at [393, 151] on div "Note to users with screen readers: Please deactivate our accessibility plugin f…" at bounding box center [351, 189] width 471 height 138
paste div "Note to users with screen readers: Please deactivate our accessibility plugin f…"
type textarea "<l>Ip. Dolorsi Ame co ad elitseddo eiusmodte in Utlaboreet dol Magnaali Enimadm…"
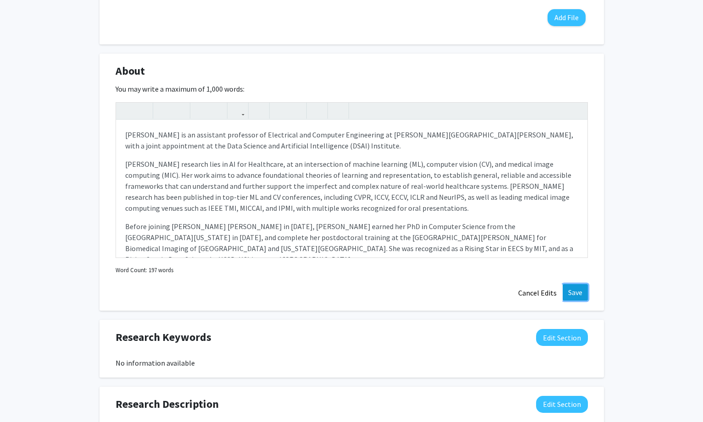
click at [577, 289] on button "Save" at bounding box center [575, 292] width 25 height 17
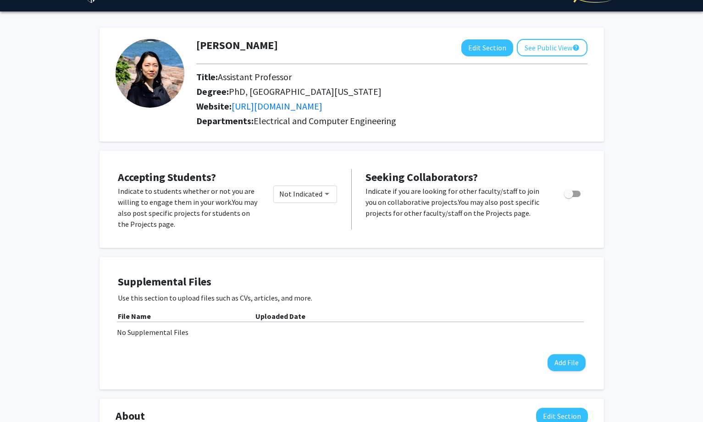
scroll to position [0, 0]
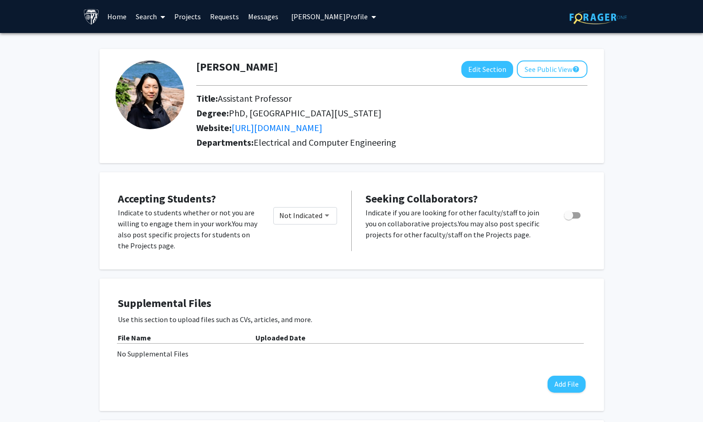
click at [332, 10] on button "[PERSON_NAME] Profile" at bounding box center [333, 16] width 90 height 33
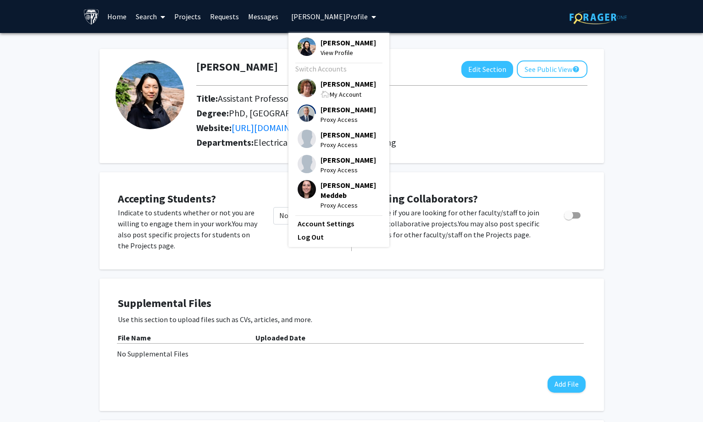
click at [324, 80] on span "[PERSON_NAME]" at bounding box center [347, 84] width 55 height 10
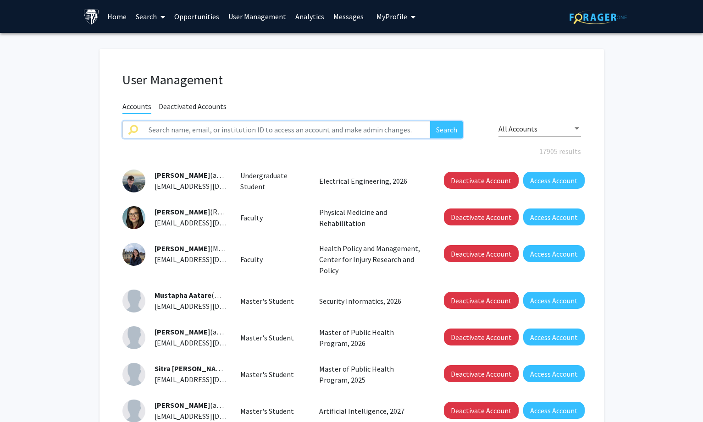
drag, startPoint x: 172, startPoint y: 130, endPoint x: 197, endPoint y: 130, distance: 24.3
click at [172, 130] on input "text" at bounding box center [286, 129] width 287 height 17
paste input "[PERSON_NAME]"
type input "[PERSON_NAME]"
click at [448, 124] on button "Search" at bounding box center [446, 129] width 33 height 17
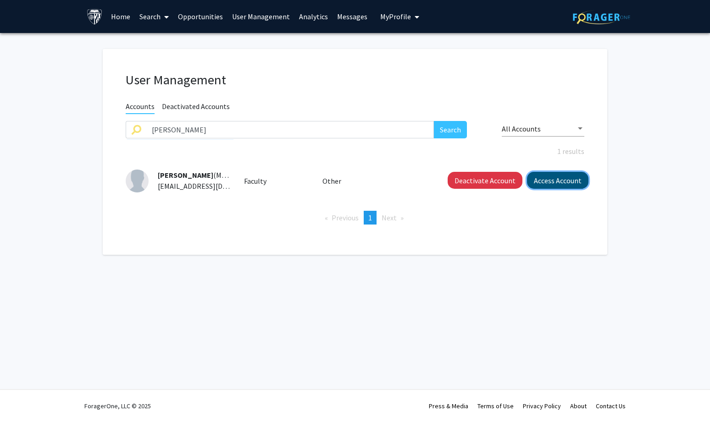
click at [559, 178] on button "Access Account" at bounding box center [557, 180] width 61 height 17
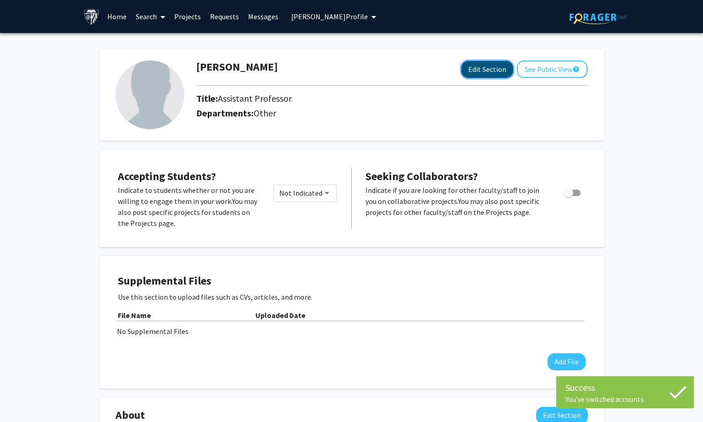
click at [469, 70] on button "Edit Section" at bounding box center [487, 69] width 52 height 17
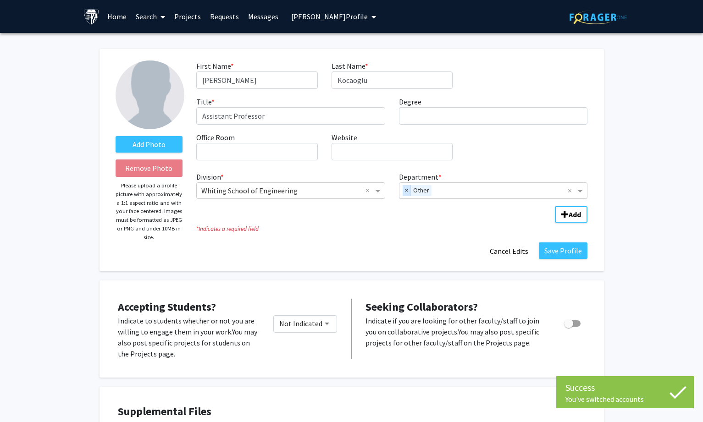
click at [405, 189] on span "×" at bounding box center [407, 190] width 8 height 11
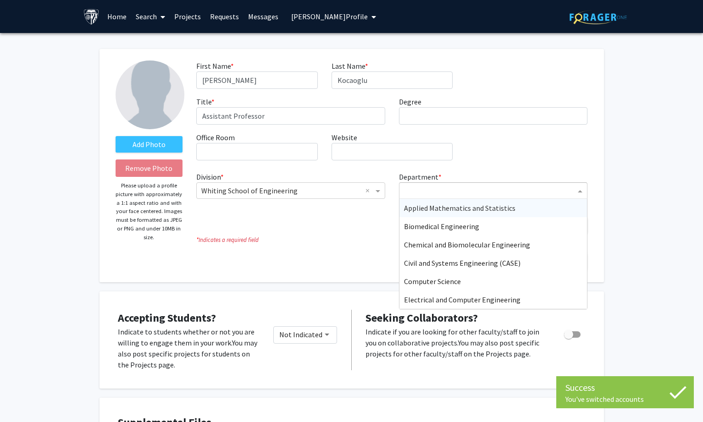
click at [419, 192] on input "Department" at bounding box center [490, 191] width 172 height 11
click at [414, 280] on span "Computer Science" at bounding box center [432, 281] width 57 height 9
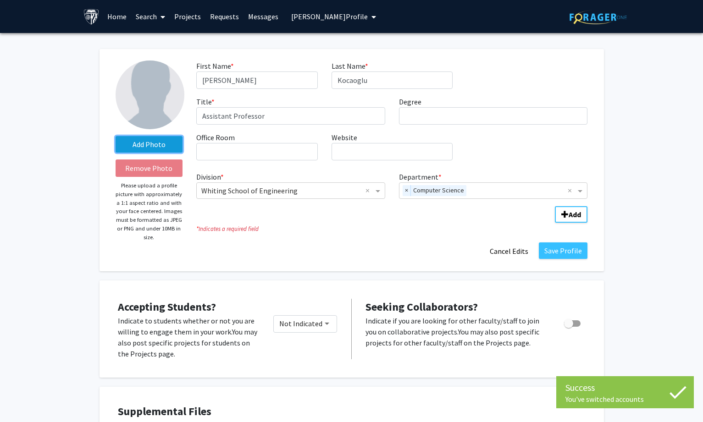
click at [145, 147] on label "Add Photo" at bounding box center [149, 144] width 67 height 17
click at [0, 0] on input "Add Photo" at bounding box center [0, 0] width 0 height 0
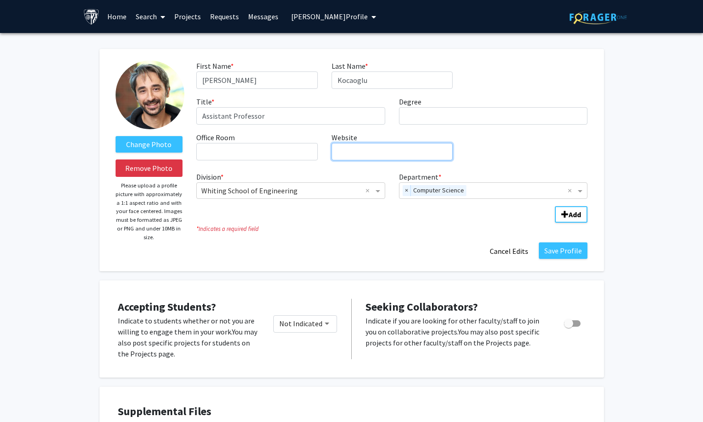
drag, startPoint x: 349, startPoint y: 156, endPoint x: 334, endPoint y: 93, distance: 65.1
click at [349, 156] on input "Website required" at bounding box center [391, 151] width 121 height 17
paste input "[URL][DOMAIN_NAME]"
drag, startPoint x: 335, startPoint y: 153, endPoint x: 501, endPoint y: 153, distance: 165.5
click at [501, 153] on div "First Name * required [PERSON_NAME] Last Name * required [PERSON_NAME] Title * …" at bounding box center [391, 114] width 405 height 107
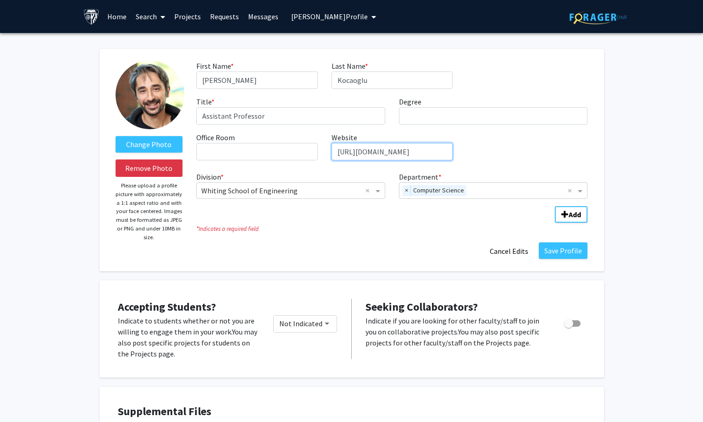
paste input "CausalML/"
type input "[URL][DOMAIN_NAME]"
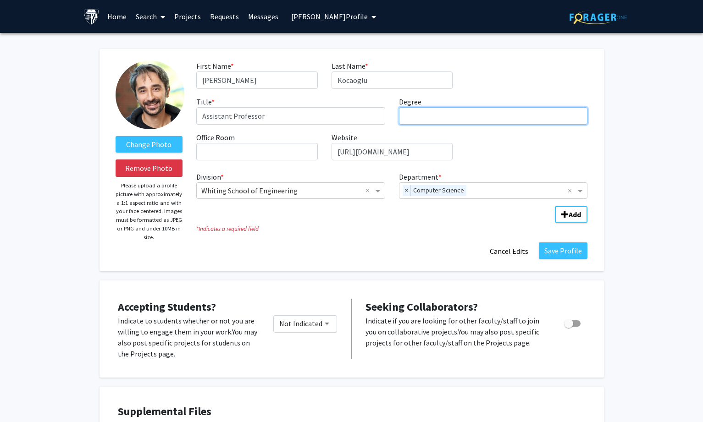
click at [450, 119] on input "Degree required" at bounding box center [493, 115] width 189 height 17
paste input "[GEOGRAPHIC_DATA][US_STATE]"
type input "PhD, [GEOGRAPHIC_DATA][US_STATE]"
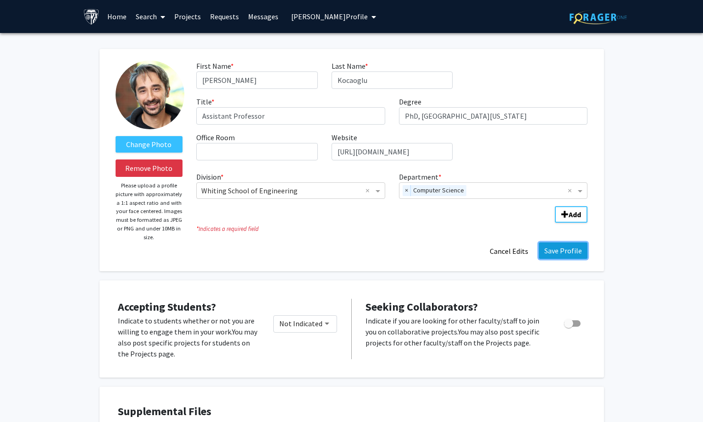
click at [570, 254] on button "Save Profile" at bounding box center [563, 251] width 49 height 17
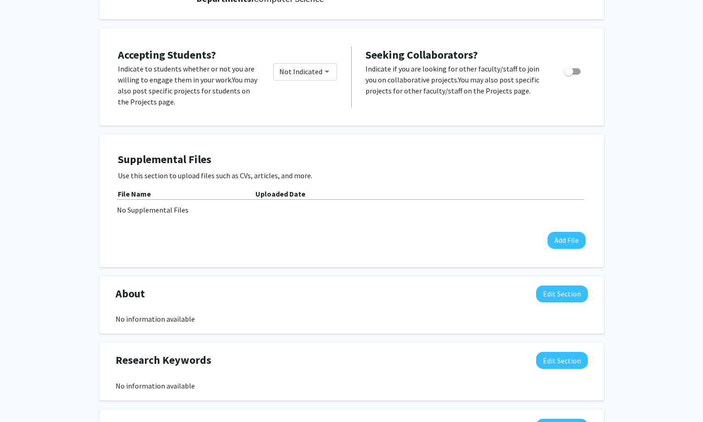
scroll to position [229, 0]
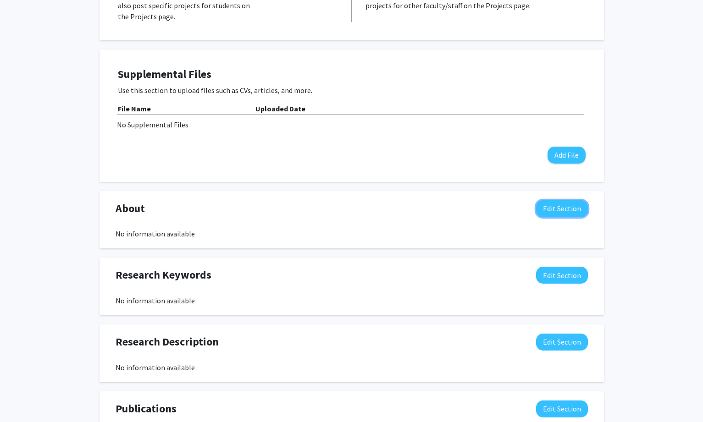
click at [551, 205] on button "Edit Section" at bounding box center [562, 208] width 52 height 17
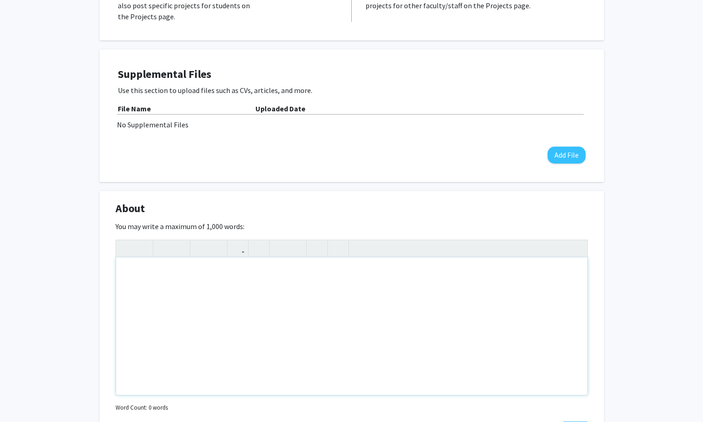
click at [365, 274] on div "Note to users with screen readers: Please deactivate our accessibility plugin f…" at bounding box center [351, 327] width 471 height 138
paste div "Note to users with screen readers: Please deactivate our accessibility plugin f…"
type textarea "<p>[PERSON_NAME] is an assistant professor in the [PERSON_NAME][GEOGRAPHIC_DATA…"
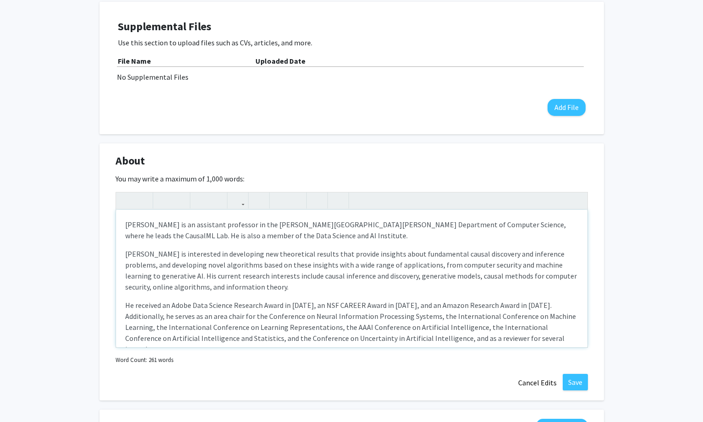
scroll to position [321, 0]
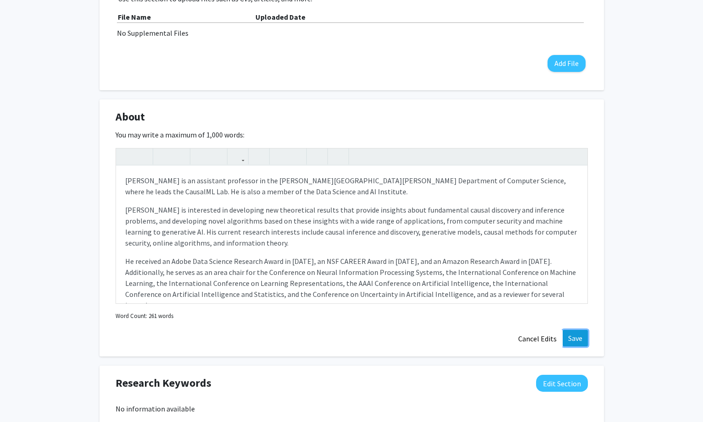
drag, startPoint x: 571, startPoint y: 342, endPoint x: 520, endPoint y: 262, distance: 94.6
click at [571, 341] on button "Save" at bounding box center [575, 338] width 25 height 17
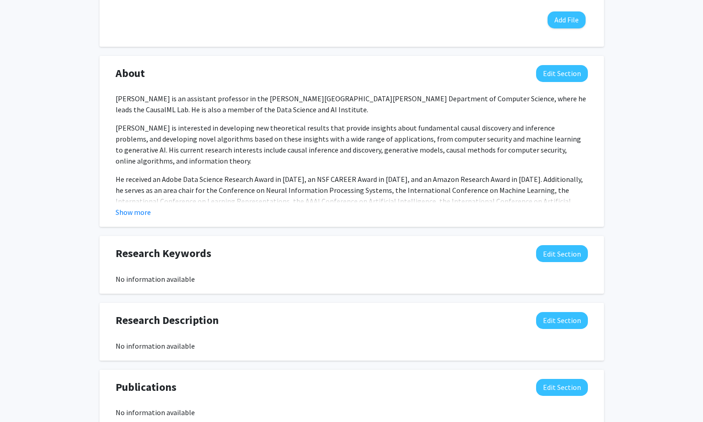
scroll to position [413, 0]
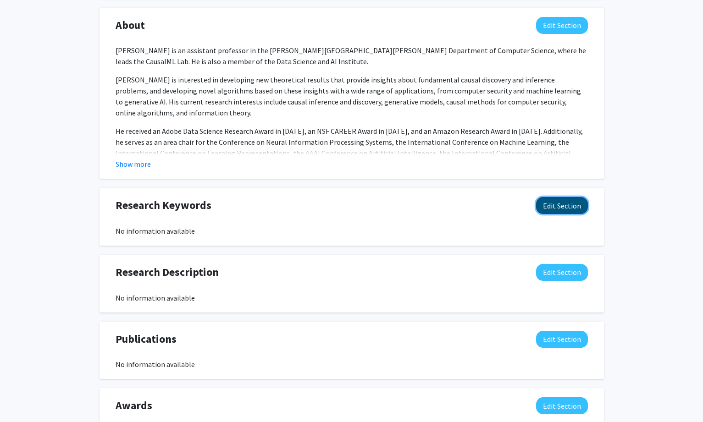
click at [567, 210] on button "Edit Section" at bounding box center [562, 205] width 52 height 17
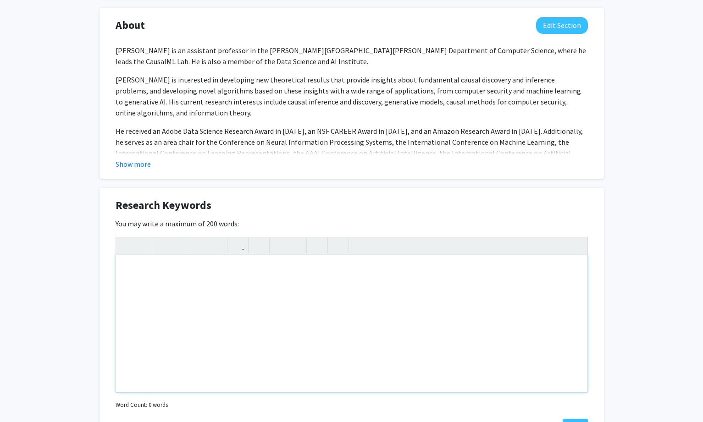
click at [221, 321] on div "Note to users with screen readers: Please deactivate our accessibility plugin f…" at bounding box center [351, 324] width 471 height 138
paste div "Note to users with screen readers: Please deactivate our accessibility plugin f…"
type textarea "<p>Artificial intelligence Causal inference Information theory Machine learning…"
click at [188, 271] on p "Artificial intelligence Causal inference Information theory Machine learning" at bounding box center [351, 269] width 453 height 11
click at [242, 271] on p "Artificial intelligence, Causal inference Information theory Machine learning" at bounding box center [351, 269] width 453 height 11
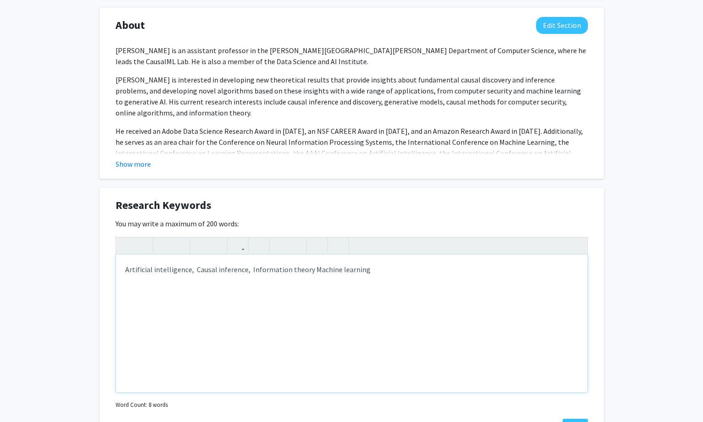
click at [305, 271] on p "Artificial intelligence, Causal inference, Information theory Machine learning" at bounding box center [351, 269] width 453 height 11
type textarea "<p>Artificial intelligence,&nbsp; Causal inference,&nbsp; Information theory,&n…"
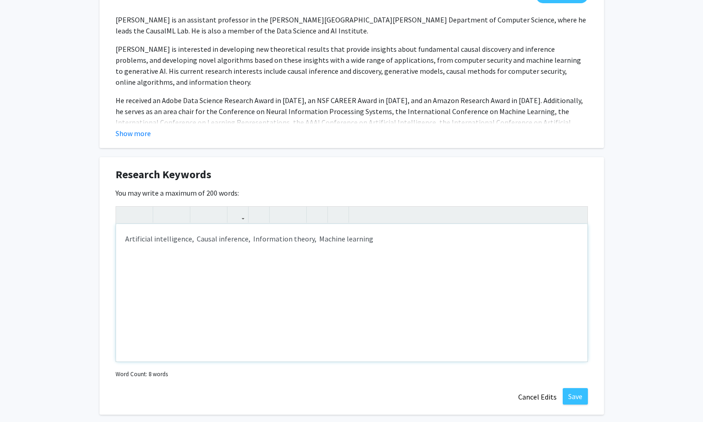
scroll to position [459, 0]
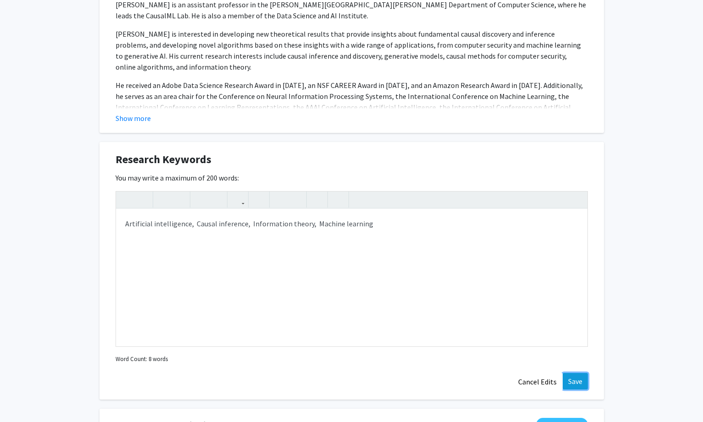
click at [571, 379] on button "Save" at bounding box center [575, 381] width 25 height 17
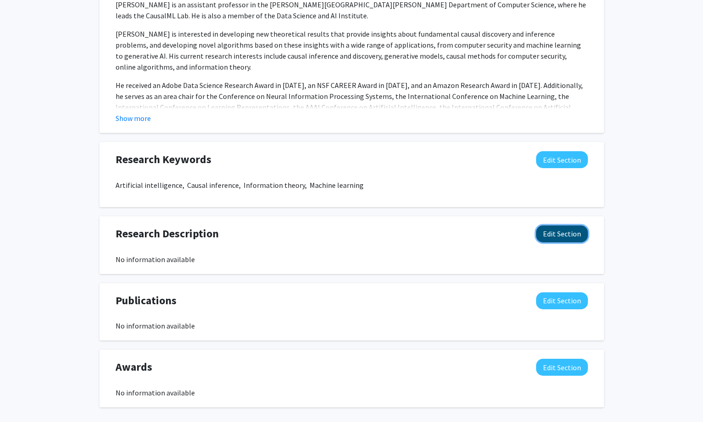
click at [562, 236] on button "Edit Section" at bounding box center [562, 234] width 52 height 17
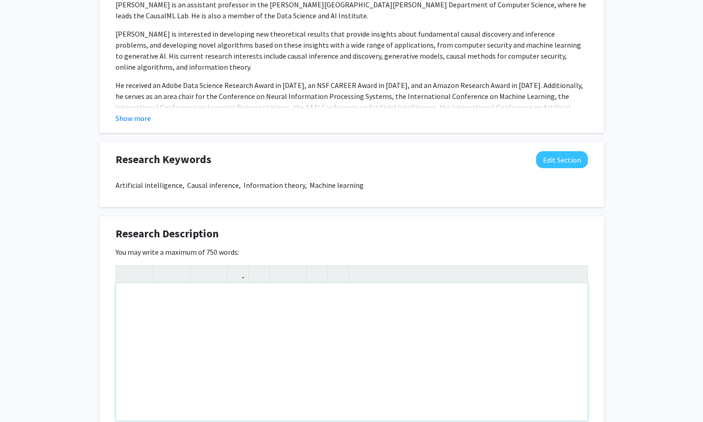
click at [301, 336] on div "Note to users with screen readers: Please deactivate our accessibility plugin f…" at bounding box center [351, 352] width 471 height 138
paste div "Note to users with screen readers: Please deactivate our accessibility plugin f…"
type textarea "<p>CausalML Lab </p><p>Causal reasoning is essential for artificial intelligenc…"
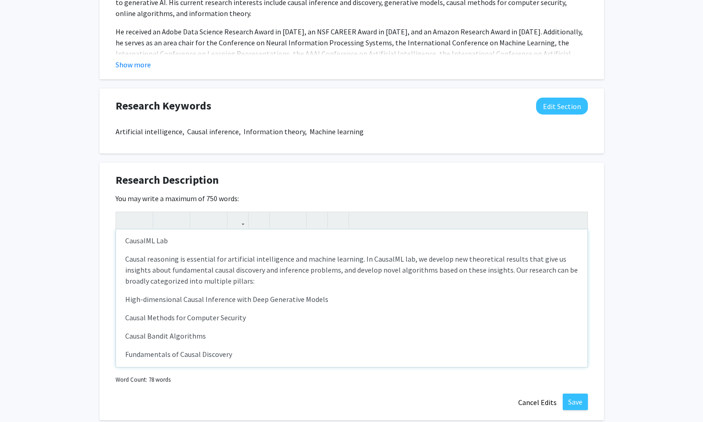
scroll to position [596, 0]
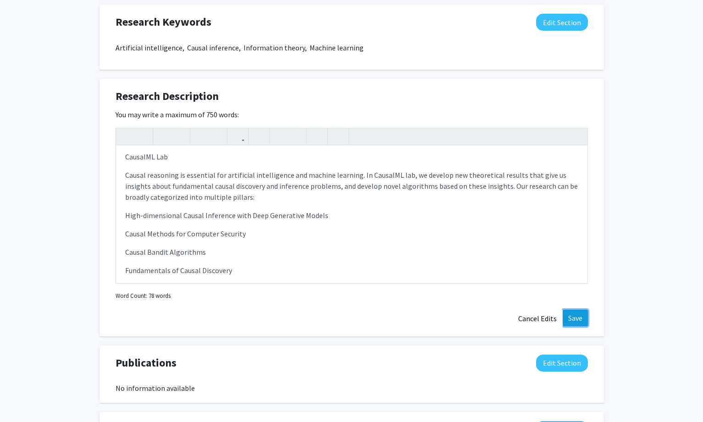
click at [575, 320] on button "Save" at bounding box center [575, 318] width 25 height 17
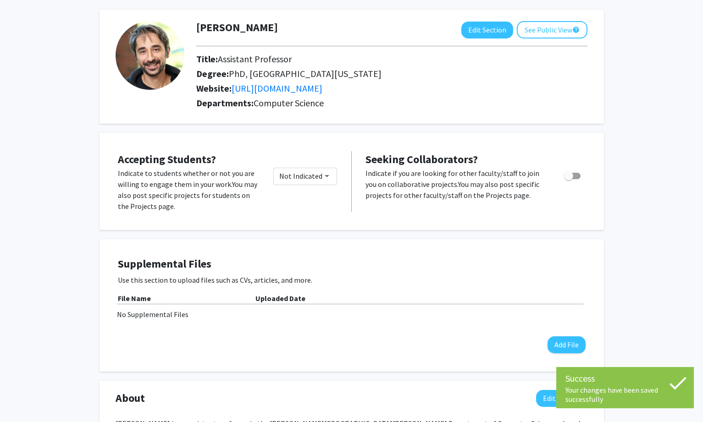
scroll to position [0, 0]
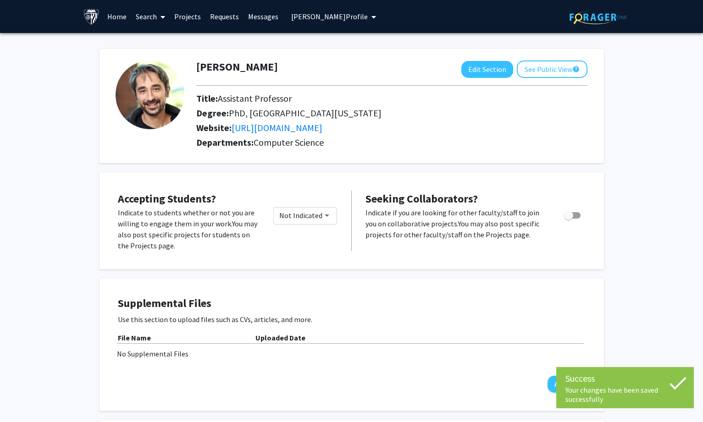
click at [337, 14] on span "[PERSON_NAME] Profile" at bounding box center [329, 16] width 77 height 9
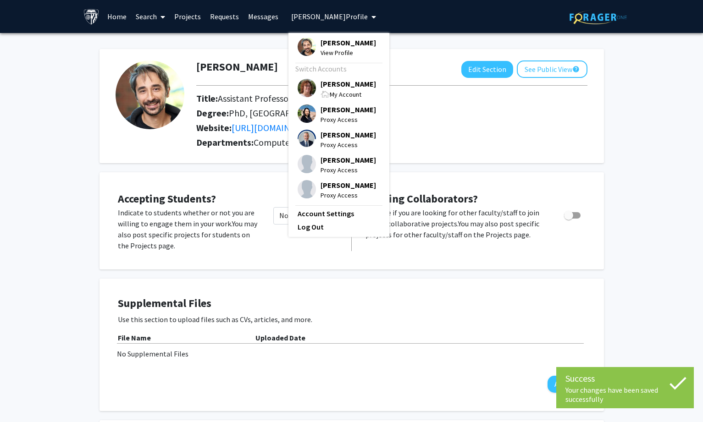
click at [325, 83] on span "[PERSON_NAME]" at bounding box center [347, 84] width 55 height 10
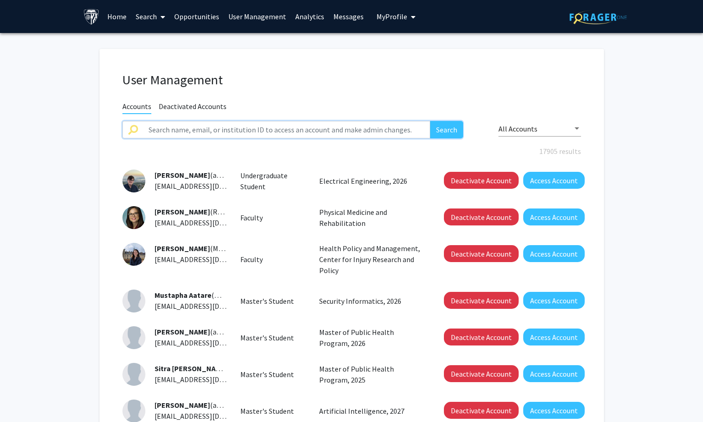
click at [156, 124] on input "text" at bounding box center [286, 129] width 287 height 17
paste input "[PERSON_NAME]"
click at [447, 127] on button "Search" at bounding box center [446, 129] width 33 height 17
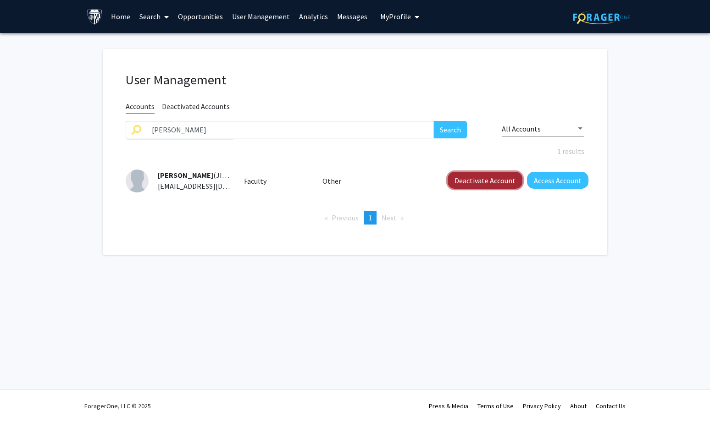
click at [483, 183] on button "Deactivate Account" at bounding box center [485, 180] width 75 height 17
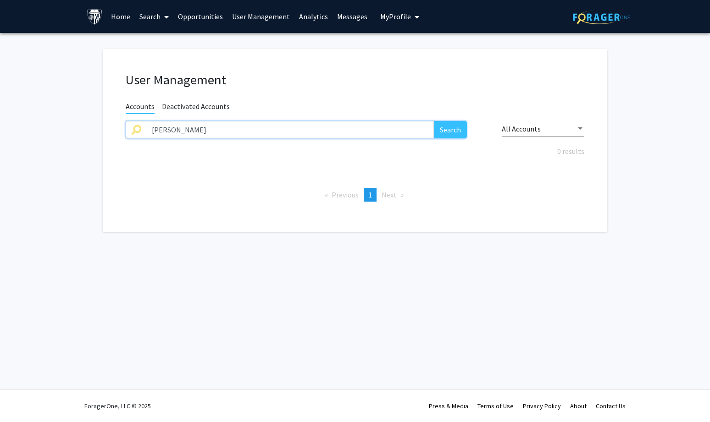
drag, startPoint x: 163, startPoint y: 136, endPoint x: 139, endPoint y: 130, distance: 24.6
click at [44, 129] on fg-user-management "User Management Accounts Deactivated Accounts [PERSON_NAME] Search All Accounts…" at bounding box center [355, 143] width 710 height 220
paste input "[PERSON_NAME]"
type input "[PERSON_NAME]"
click at [448, 126] on button "Search" at bounding box center [450, 129] width 33 height 17
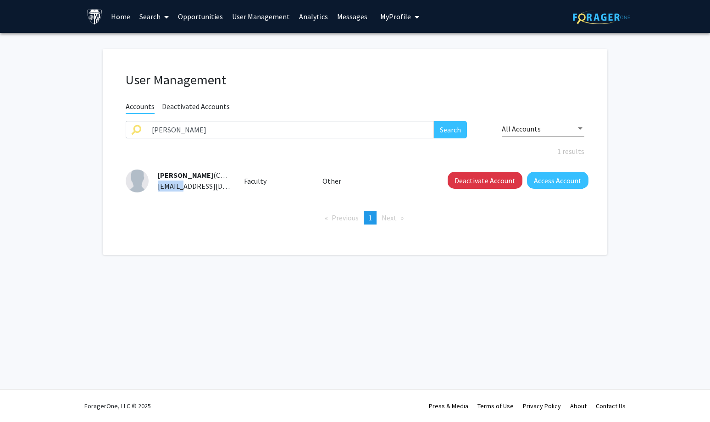
drag, startPoint x: 155, startPoint y: 184, endPoint x: 183, endPoint y: 185, distance: 27.5
click at [183, 185] on div "[PERSON_NAME] (CXIAO13) [EMAIL_ADDRESS][DOMAIN_NAME]" at bounding box center [190, 181] width 82 height 22
click at [555, 176] on button "Access Account" at bounding box center [557, 180] width 61 height 17
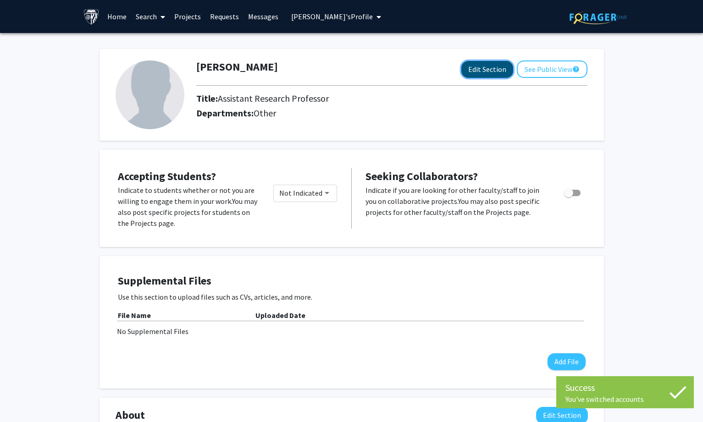
click at [470, 72] on button "Edit Section" at bounding box center [487, 69] width 52 height 17
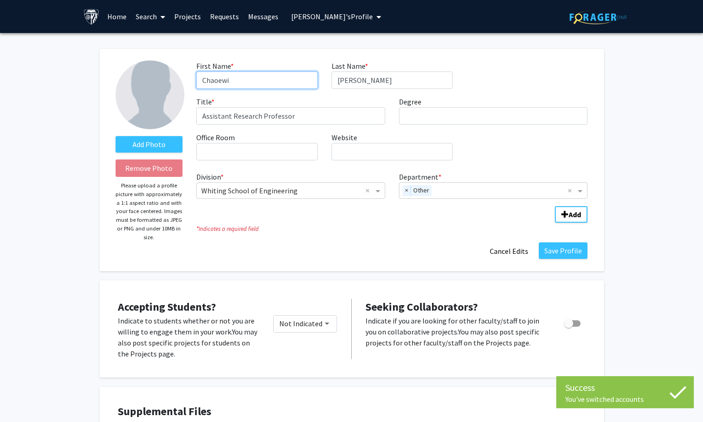
click at [218, 85] on input "Chaoewi" at bounding box center [256, 80] width 121 height 17
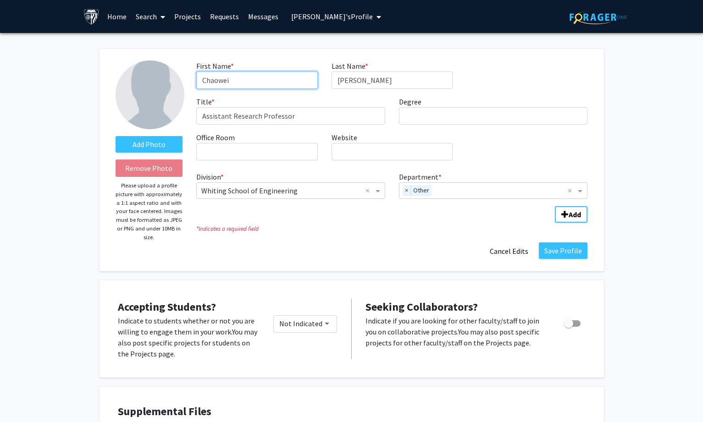
type input "Chaowei"
drag, startPoint x: 407, startPoint y: 192, endPoint x: 415, endPoint y: 189, distance: 8.9
click at [407, 192] on span "×" at bounding box center [407, 190] width 8 height 11
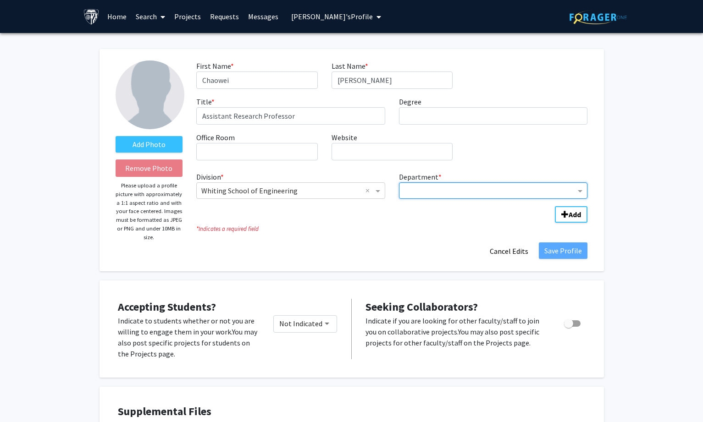
click at [418, 188] on input "Department" at bounding box center [490, 191] width 172 height 11
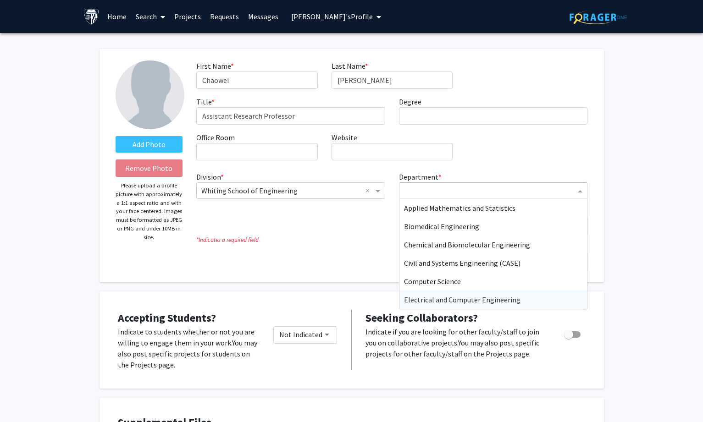
click at [433, 298] on span "Electrical and Computer Engineering" at bounding box center [462, 299] width 116 height 9
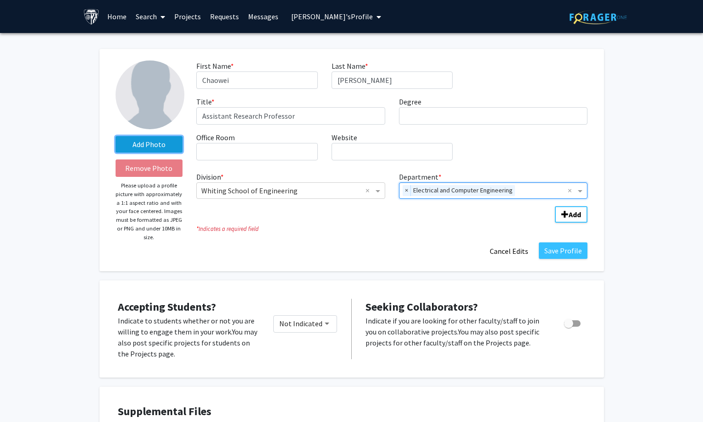
click at [165, 147] on label "Add Photo" at bounding box center [149, 144] width 67 height 17
click at [0, 0] on input "Add Photo" at bounding box center [0, 0] width 0 height 0
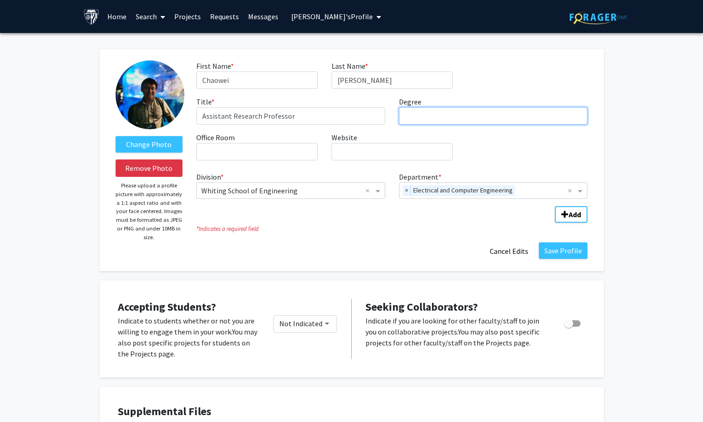
click at [432, 124] on input "Degree required" at bounding box center [493, 115] width 189 height 17
paste input "[GEOGRAPHIC_DATA][US_STATE]"
type input "PhD, [GEOGRAPHIC_DATA][US_STATE]"
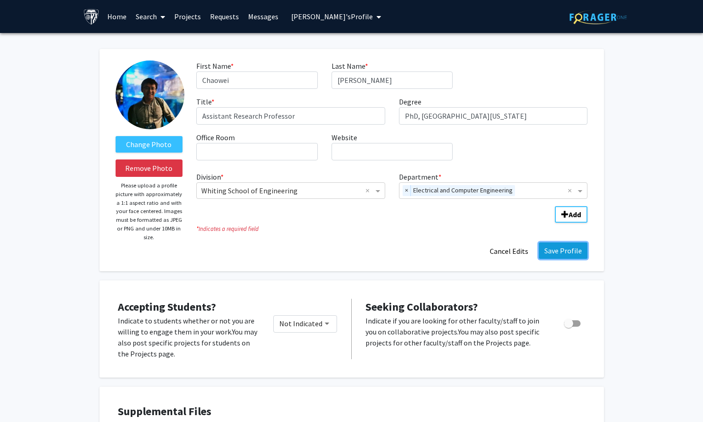
click at [551, 251] on button "Save Profile" at bounding box center [563, 251] width 49 height 17
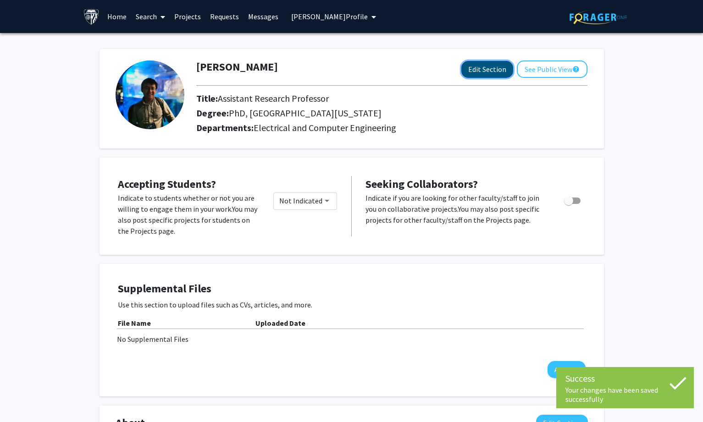
click at [475, 66] on button "Edit Section" at bounding box center [487, 69] width 52 height 17
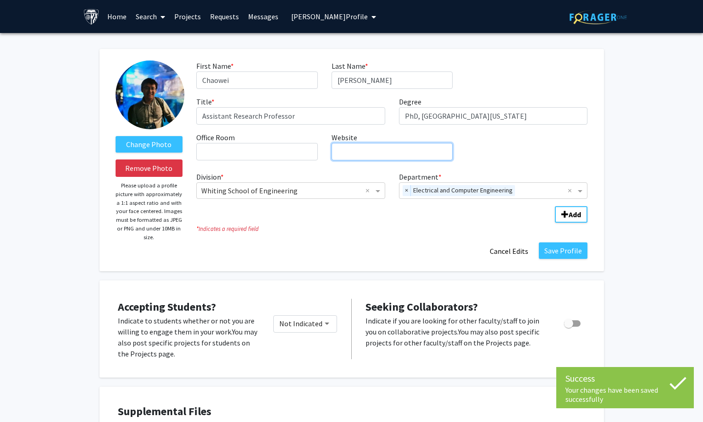
click at [347, 159] on input "Website required" at bounding box center [391, 151] width 121 height 17
paste input "[URL][DOMAIN_NAME]"
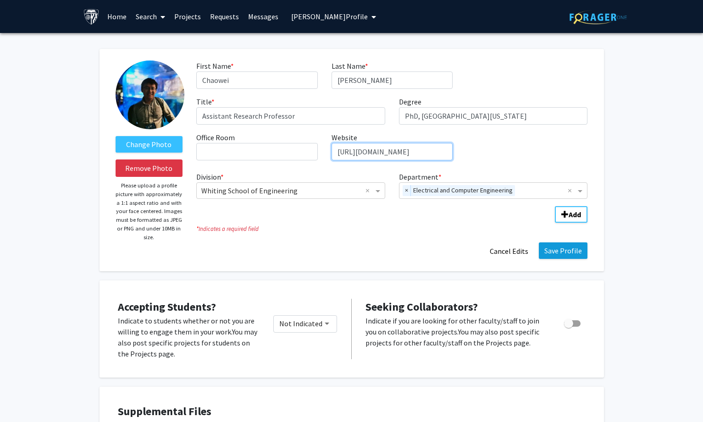
type input "[URL][DOMAIN_NAME]"
click at [561, 251] on button "Save Profile" at bounding box center [563, 251] width 49 height 17
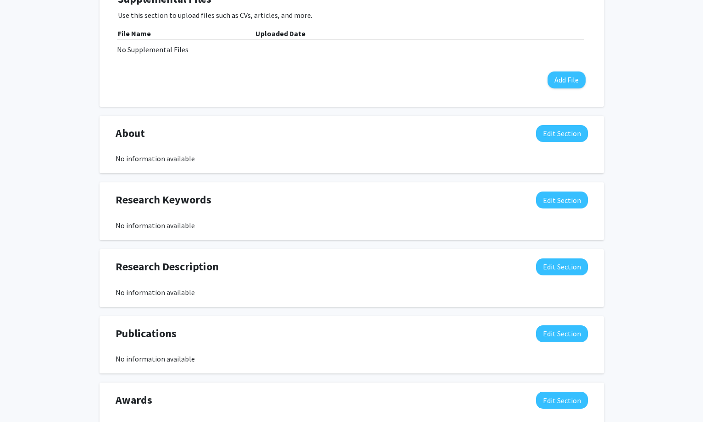
scroll to position [321, 0]
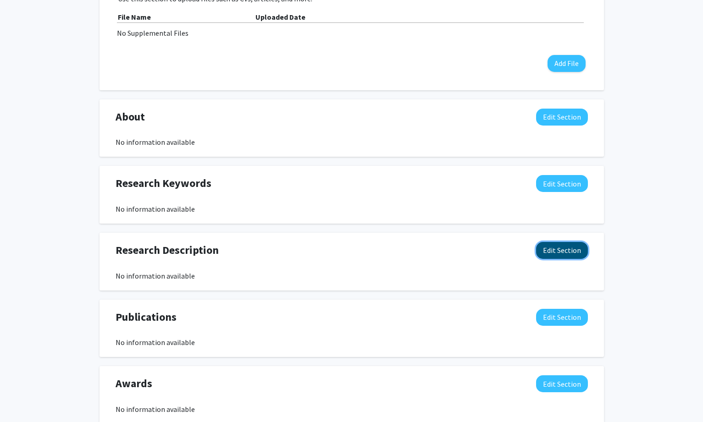
click at [571, 242] on button "Edit Section" at bounding box center [562, 250] width 52 height 17
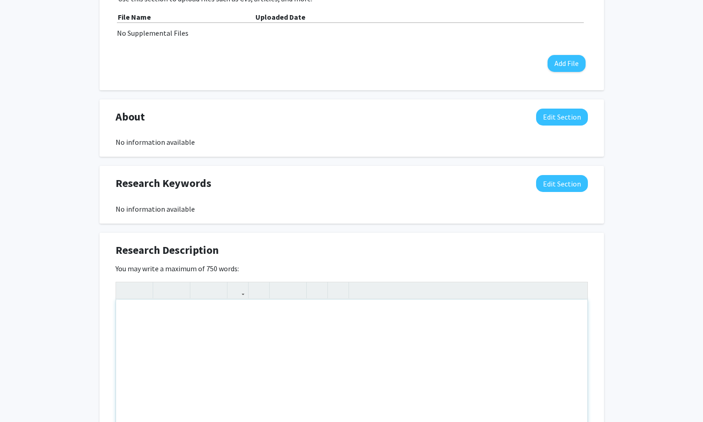
click at [333, 344] on div "Note to users with screen readers: Please deactivate our accessibility plugin f…" at bounding box center [351, 369] width 471 height 138
paste div "Note to users with screen readers: Please deactivate our accessibility plugin f…"
type textarea "<p>My research aims to study from both model and system perspectives to secure …"
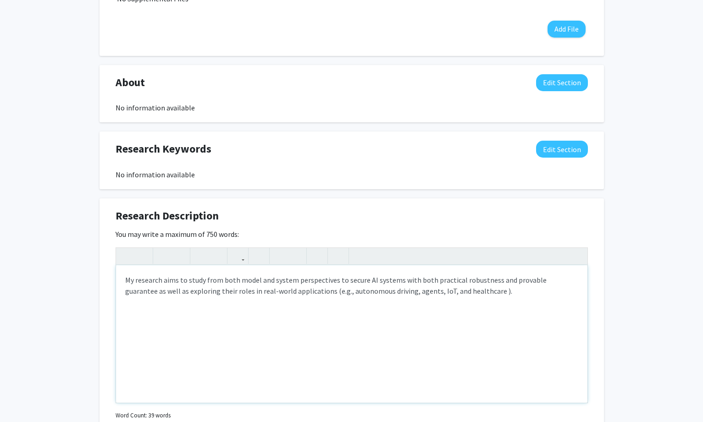
scroll to position [413, 0]
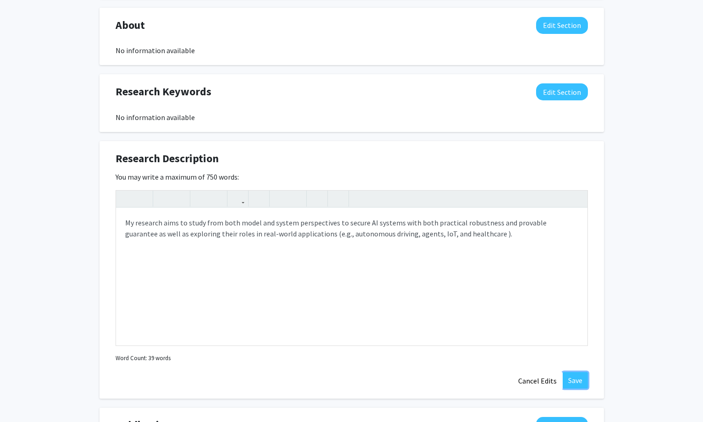
drag, startPoint x: 575, startPoint y: 384, endPoint x: 576, endPoint y: 354, distance: 29.8
click at [576, 384] on button "Save" at bounding box center [575, 380] width 25 height 17
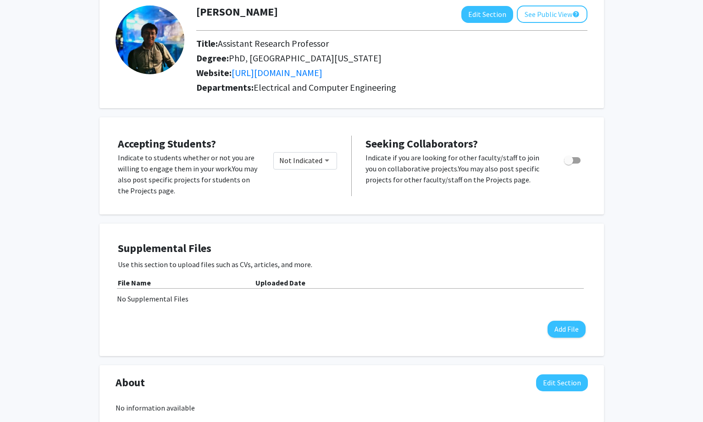
scroll to position [0, 0]
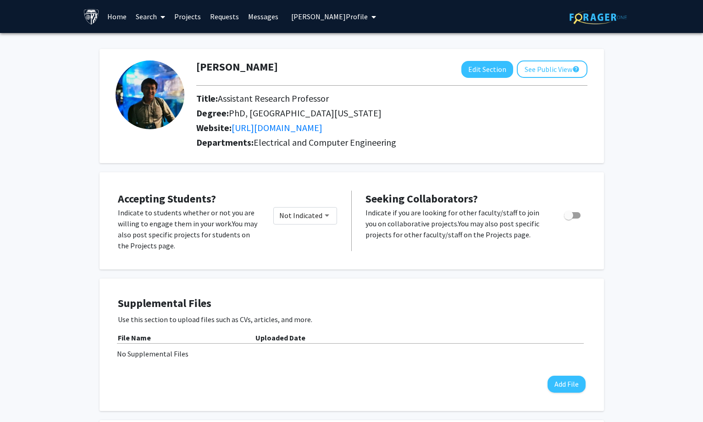
click at [335, 18] on span "[PERSON_NAME] Profile" at bounding box center [329, 16] width 77 height 9
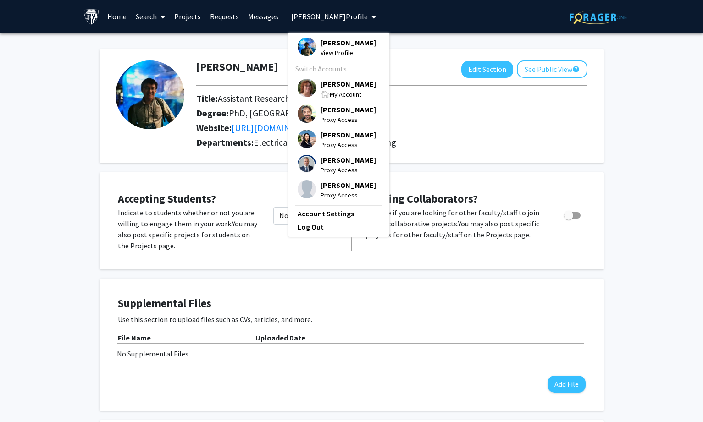
click at [320, 83] on span "[PERSON_NAME]" at bounding box center [347, 84] width 55 height 10
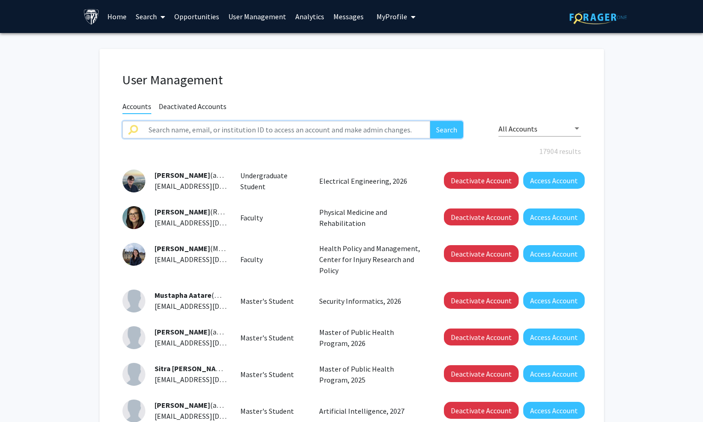
click at [174, 123] on input "text" at bounding box center [286, 129] width 287 height 17
paste input "[PERSON_NAME]"
type input "[PERSON_NAME]"
click at [440, 127] on button "Search" at bounding box center [446, 129] width 33 height 17
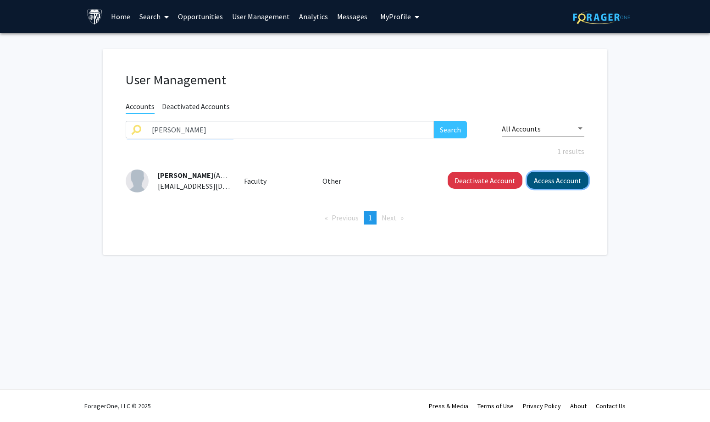
click at [547, 179] on button "Access Account" at bounding box center [557, 180] width 61 height 17
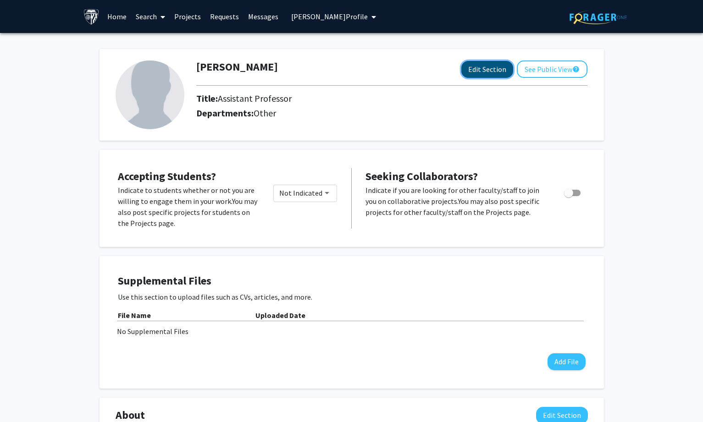
click at [487, 65] on button "Edit Section" at bounding box center [487, 69] width 52 height 17
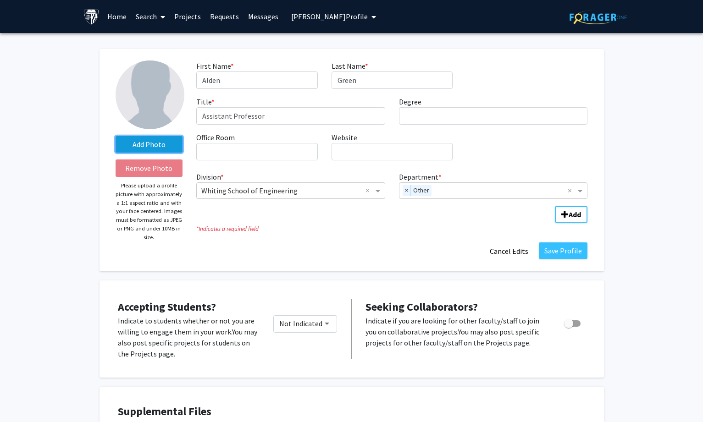
click at [161, 149] on label "Add Photo" at bounding box center [149, 144] width 67 height 17
click at [0, 0] on input "Add Photo" at bounding box center [0, 0] width 0 height 0
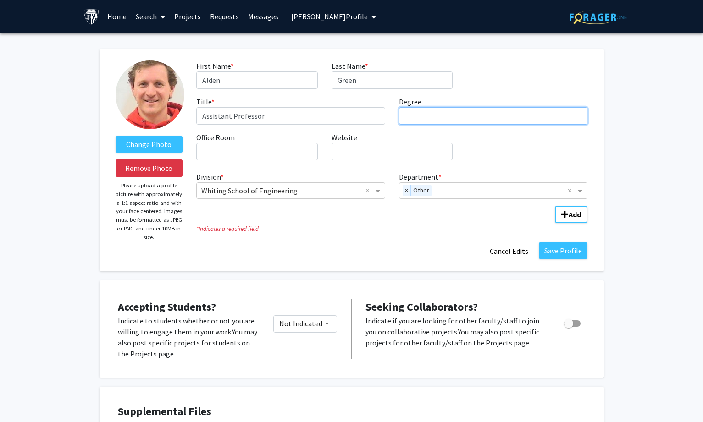
click at [434, 113] on input "Degree required" at bounding box center [493, 115] width 189 height 17
paste input "[GEOGRAPHIC_DATA]"
click at [403, 196] on span "×" at bounding box center [407, 190] width 8 height 11
type input "PhD, [GEOGRAPHIC_DATA]"
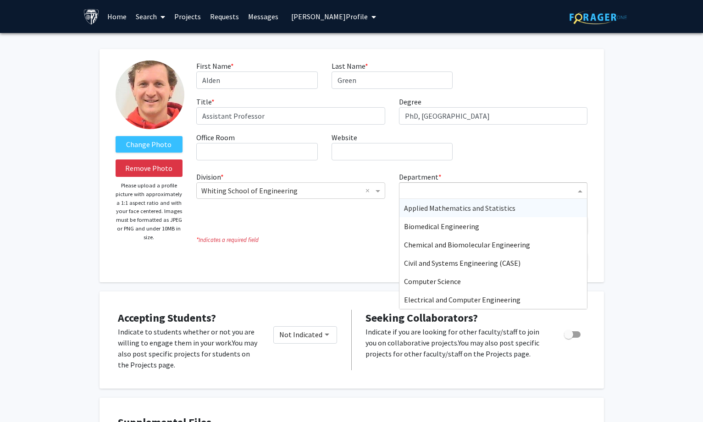
click at [419, 193] on input "Department" at bounding box center [490, 191] width 172 height 11
click at [421, 204] on span "Applied Mathematics and Statistics" at bounding box center [459, 208] width 111 height 9
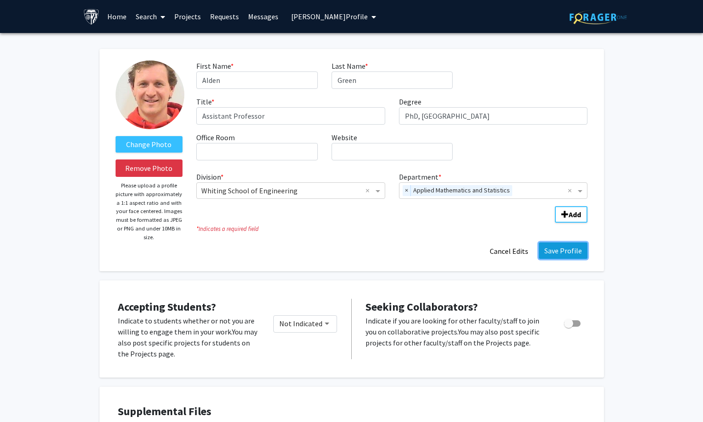
click at [551, 247] on button "Save Profile" at bounding box center [563, 251] width 49 height 17
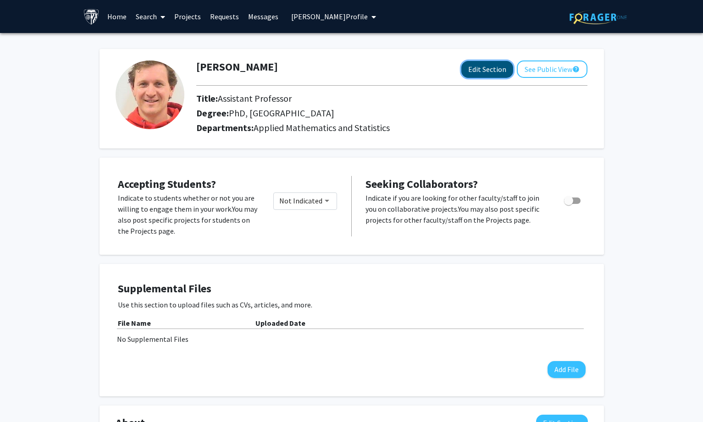
click at [462, 70] on button "Edit Section" at bounding box center [487, 69] width 52 height 17
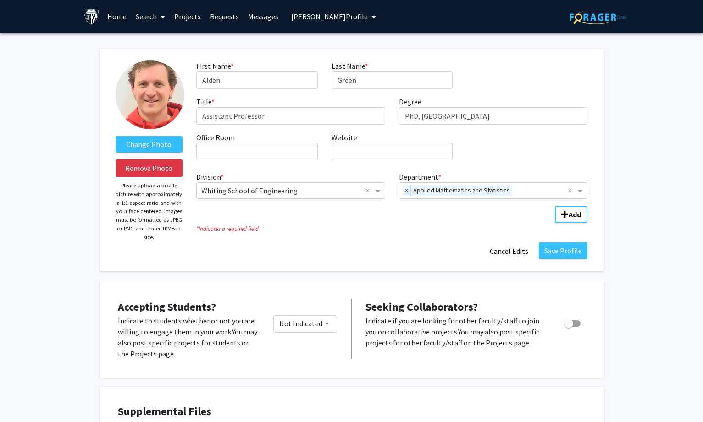
click at [383, 163] on div "First Name * required [PERSON_NAME] Last Name * required Green Title * required…" at bounding box center [391, 114] width 405 height 107
click at [383, 161] on div "First Name * required [PERSON_NAME] Last Name * required Green Title * required…" at bounding box center [391, 114] width 405 height 107
click at [382, 154] on input "Website required" at bounding box center [391, 151] width 121 height 17
paste input "[URL][DOMAIN_NAME]"
type input "[URL][DOMAIN_NAME]"
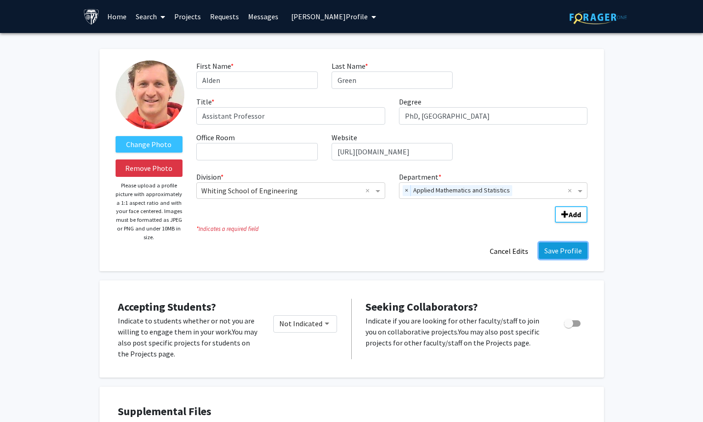
click at [556, 250] on button "Save Profile" at bounding box center [563, 251] width 49 height 17
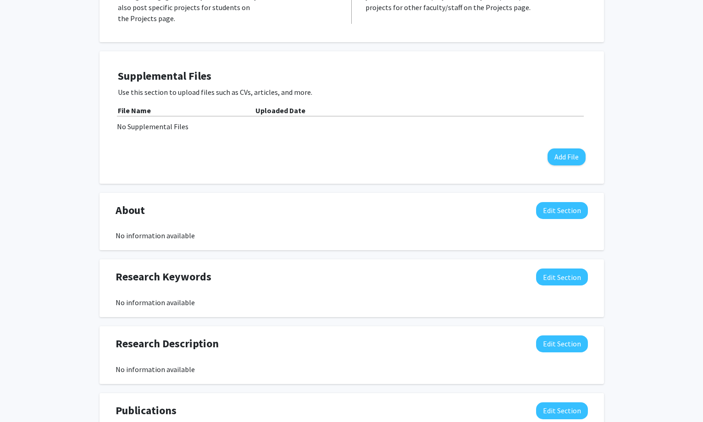
scroll to position [229, 0]
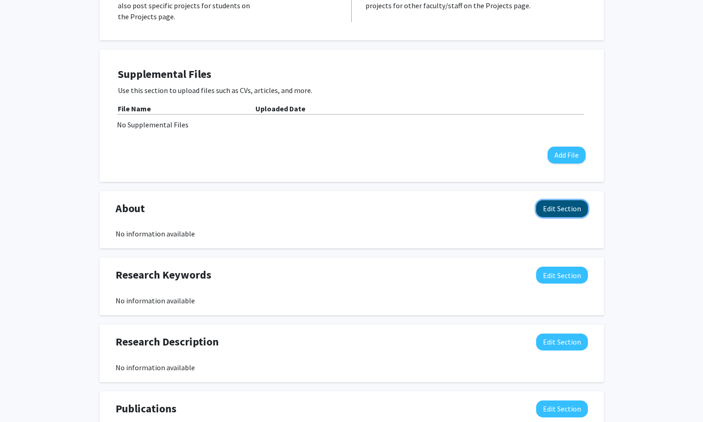
click at [550, 210] on button "Edit Section" at bounding box center [562, 208] width 52 height 17
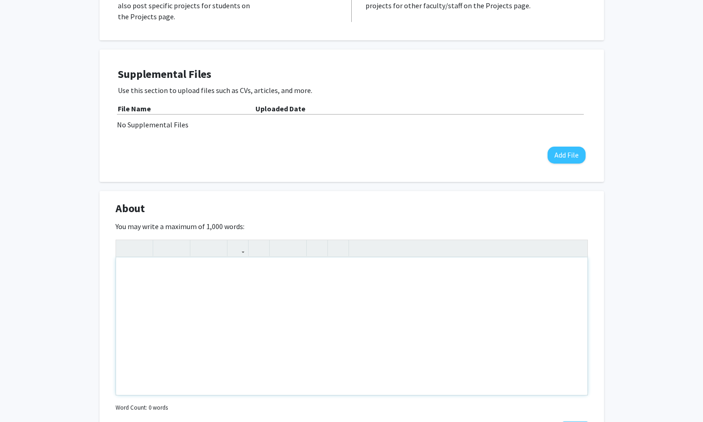
click at [327, 288] on div "Note to users with screen readers: Please deactivate our accessibility plugin f…" at bounding box center [351, 327] width 471 height 138
paste div "Note to users with screen readers: Please deactivate our accessibility plugin f…"
type textarea "<p>[PERSON_NAME] is an assistant professor in the Department of Applied Mathema…"
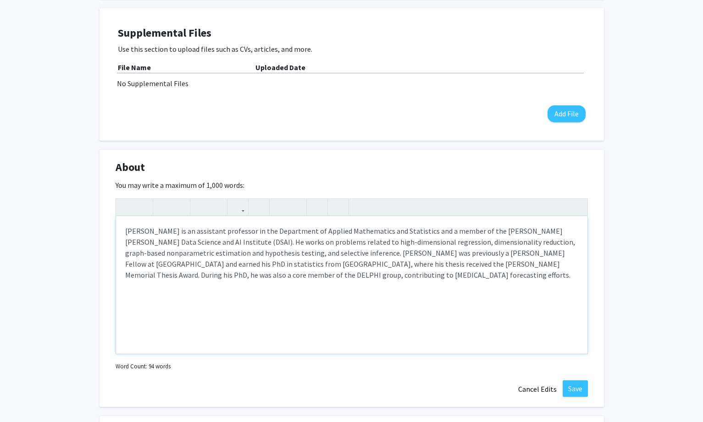
scroll to position [321, 0]
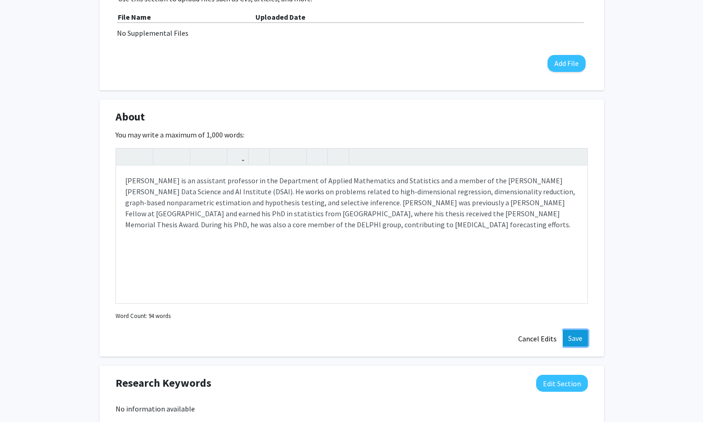
click at [578, 343] on button "Save" at bounding box center [575, 338] width 25 height 17
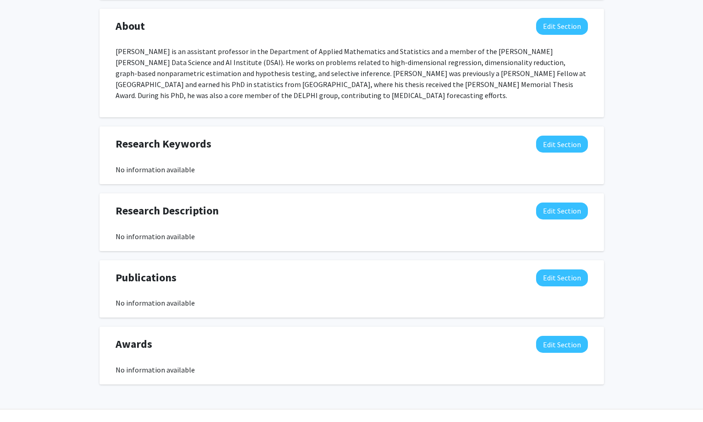
scroll to position [413, 0]
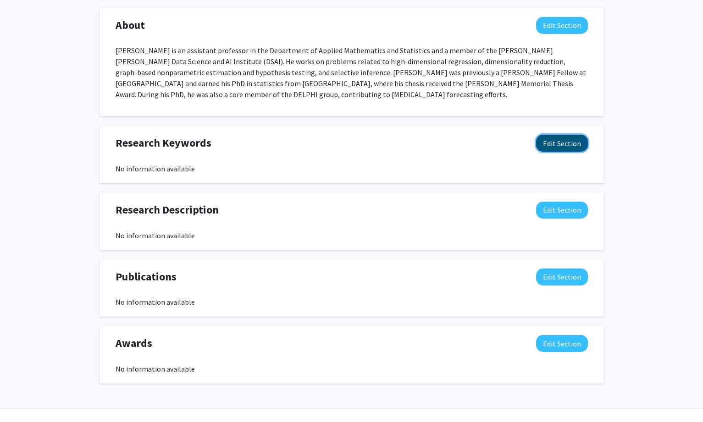
click at [562, 139] on button "Edit Section" at bounding box center [562, 143] width 52 height 17
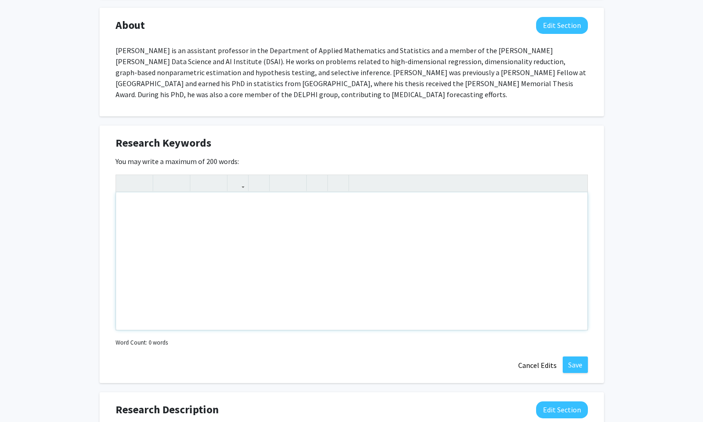
click at [230, 236] on div "Note to users with screen readers: Please deactivate our accessibility plugin f…" at bounding box center [351, 262] width 471 height 138
paste div "Note to users with screen readers: Please deactivate our accessibility plugin f…"
type textarea "<p>Dimensionality reduction Graph-based nonparametric estimation High-dimension…"
click at [201, 207] on p "Dimensionality reduction Graph-based nonparametric estimation High-dimensional …" at bounding box center [351, 207] width 453 height 11
click at [326, 205] on p "Dimensionality reduction, Graph-based nonparametric estimation High-dimensional…" at bounding box center [351, 207] width 453 height 11
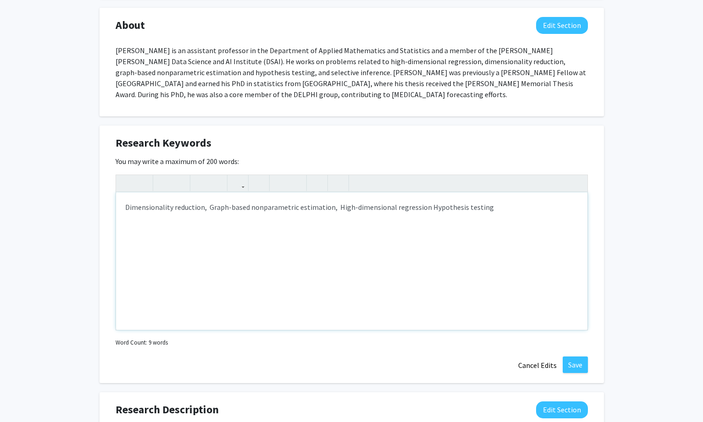
click at [420, 210] on p "Dimensionality reduction, Graph-based nonparametric estimation, High-dimensiona…" at bounding box center [351, 207] width 453 height 11
type textarea "<p>Dimensionality reduction,&nbsp; Graph-based nonparametric estimation,&nbsp; …"
click at [571, 366] on button "Save" at bounding box center [575, 365] width 25 height 17
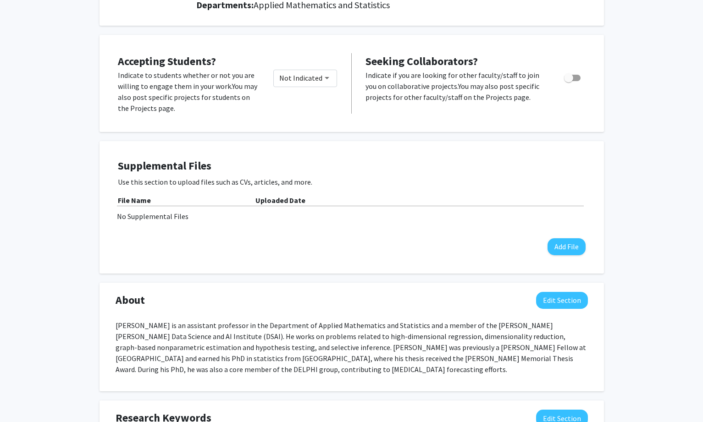
scroll to position [0, 0]
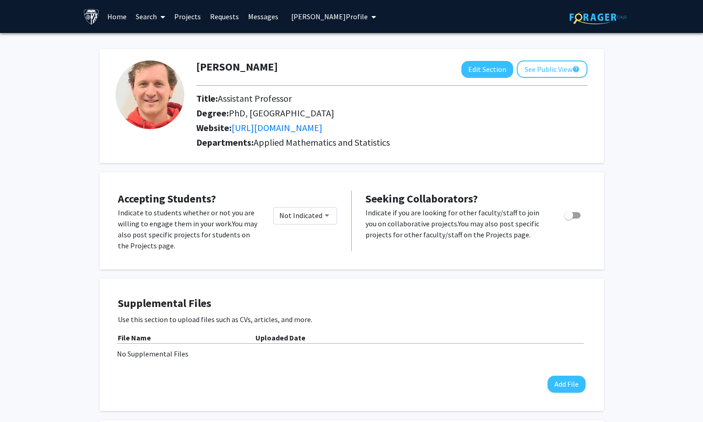
click at [334, 19] on span "[PERSON_NAME] Profile" at bounding box center [329, 16] width 77 height 9
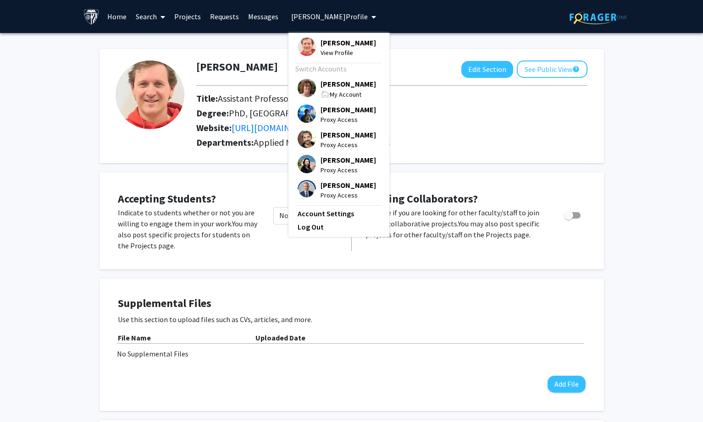
click at [331, 83] on span "[PERSON_NAME]" at bounding box center [347, 84] width 55 height 10
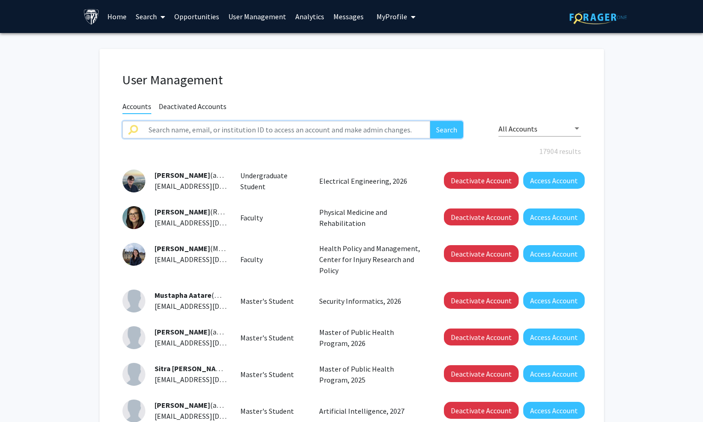
click at [186, 127] on input "text" at bounding box center [286, 129] width 287 height 17
paste input "[PERSON_NAME]"
type input "[PERSON_NAME]"
click at [441, 132] on button "Search" at bounding box center [446, 129] width 33 height 17
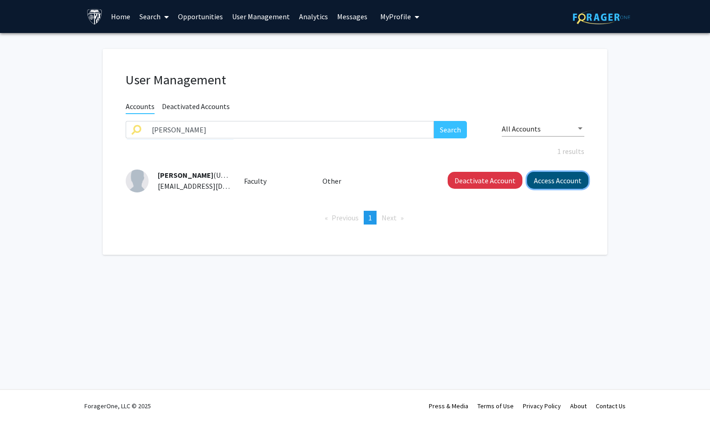
click at [547, 179] on button "Access Account" at bounding box center [557, 180] width 61 height 17
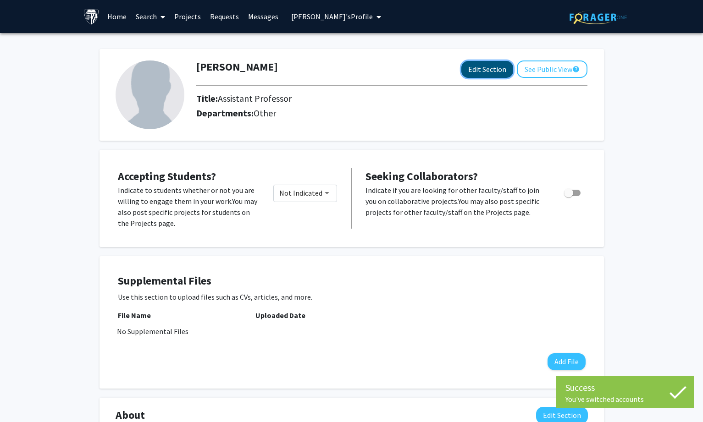
click at [475, 69] on button "Edit Section" at bounding box center [487, 69] width 52 height 17
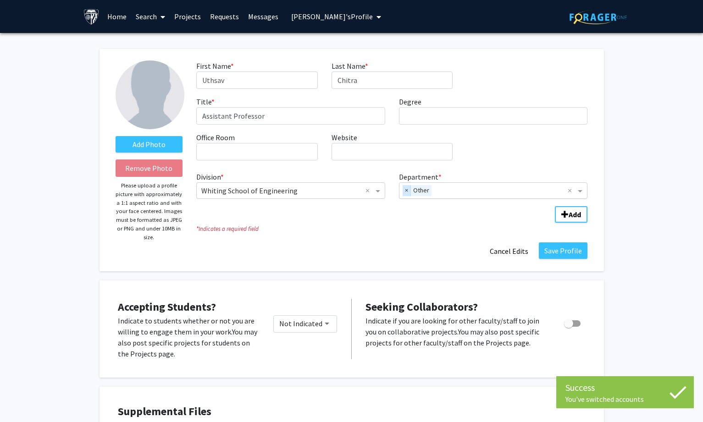
click at [407, 192] on span "×" at bounding box center [407, 190] width 8 height 11
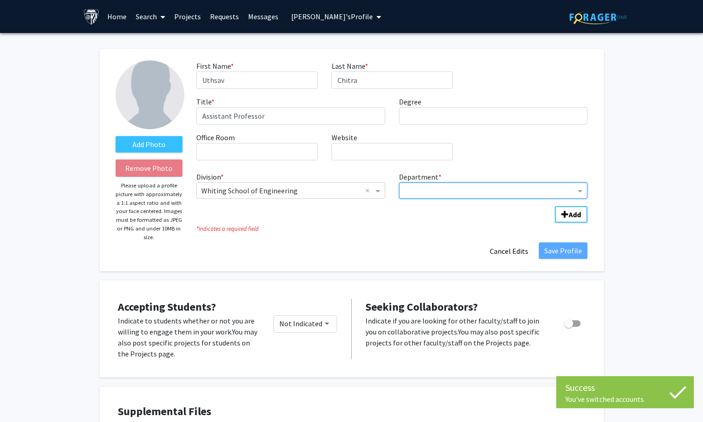
click at [431, 192] on input "Department" at bounding box center [490, 191] width 172 height 11
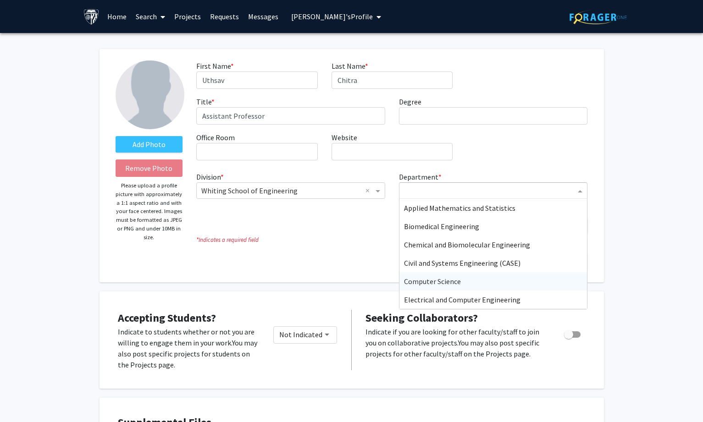
click at [431, 284] on span "Computer Science" at bounding box center [432, 281] width 57 height 9
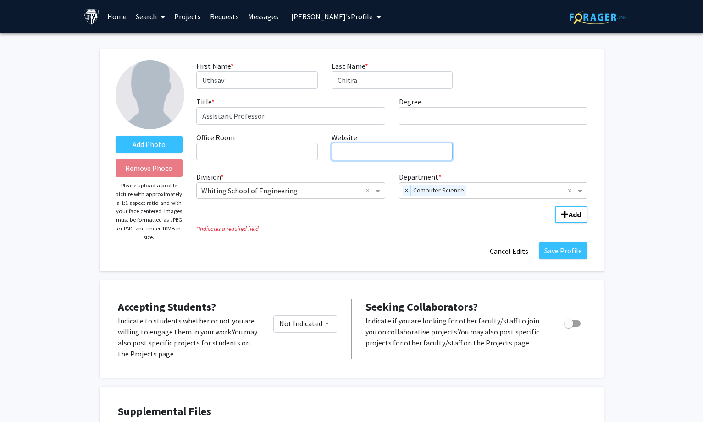
click at [383, 152] on input "Website required" at bounding box center [391, 151] width 121 height 17
paste input "[URL][DOMAIN_NAME]"
type input "[URL][DOMAIN_NAME]"
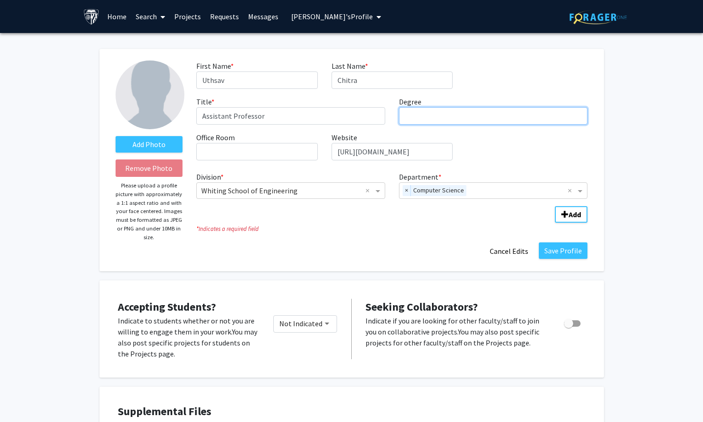
click at [418, 116] on input "Degree required" at bounding box center [493, 115] width 189 height 17
paste input "[GEOGRAPHIC_DATA]"
type input "PhD, [GEOGRAPHIC_DATA]"
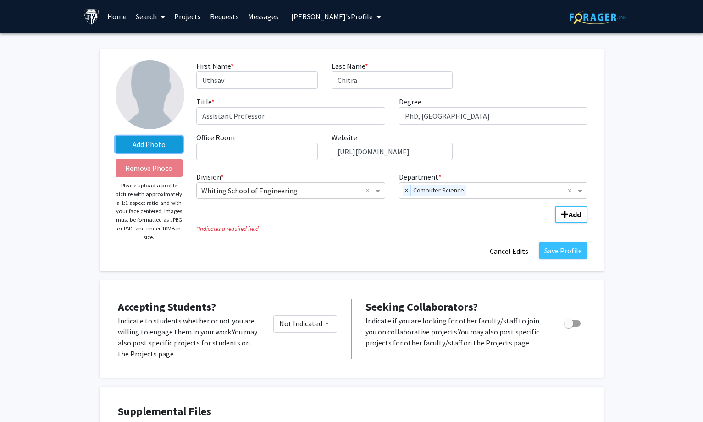
click at [141, 142] on label "Add Photo" at bounding box center [149, 144] width 67 height 17
click at [0, 0] on input "Add Photo" at bounding box center [0, 0] width 0 height 0
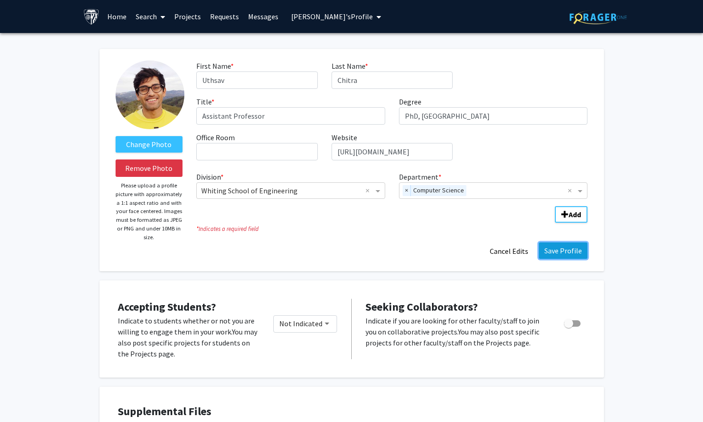
click at [574, 251] on button "Save Profile" at bounding box center [563, 251] width 49 height 17
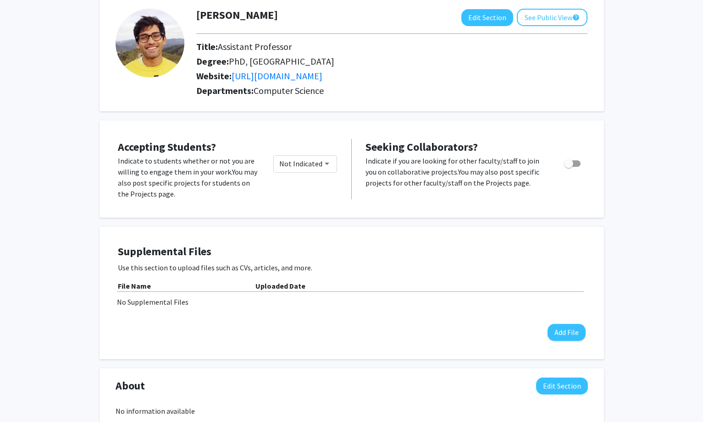
scroll to position [138, 0]
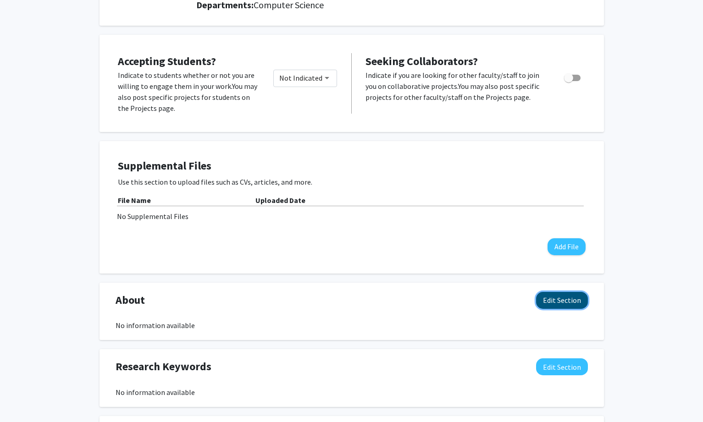
click at [553, 295] on button "Edit Section" at bounding box center [562, 300] width 52 height 17
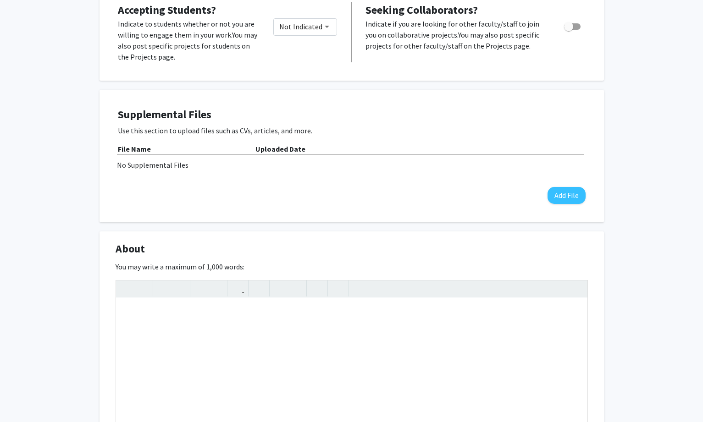
scroll to position [275, 0]
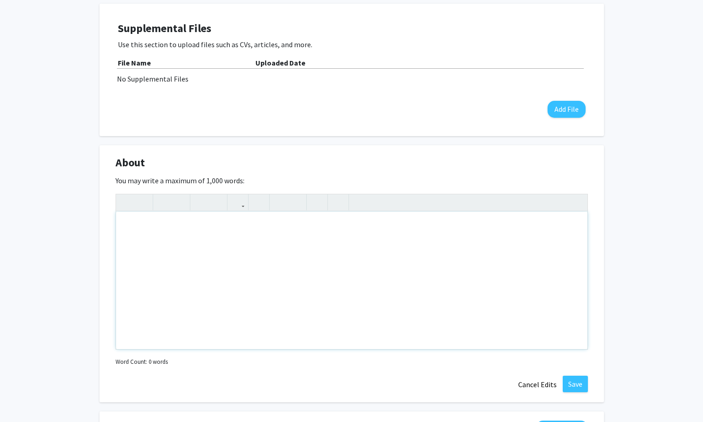
click at [260, 271] on div "Note to users with screen readers: Please deactivate our accessibility plugin f…" at bounding box center [351, 281] width 471 height 138
paste div "Note to users with screen readers: Please deactivate our accessibility plugin f…"
type textarea "<l>Ipsumd Sitame co ad elitseddo eiusmodte in utlabore etdolor, magnaal en adm …"
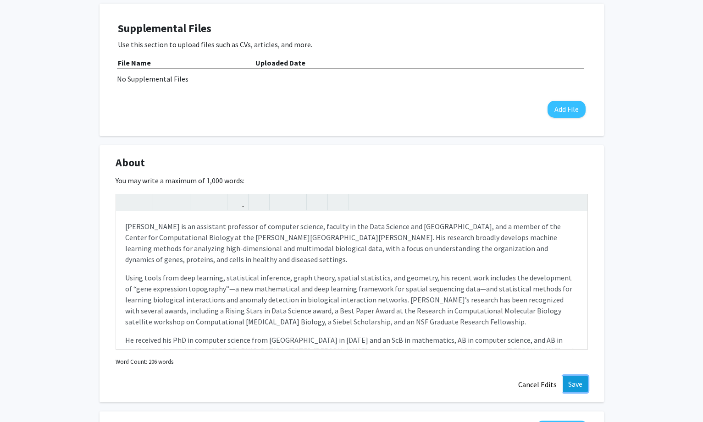
click at [570, 379] on button "Save" at bounding box center [575, 384] width 25 height 17
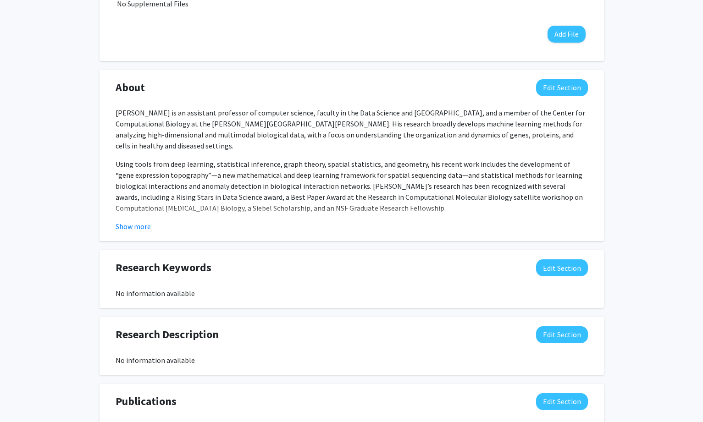
scroll to position [459, 0]
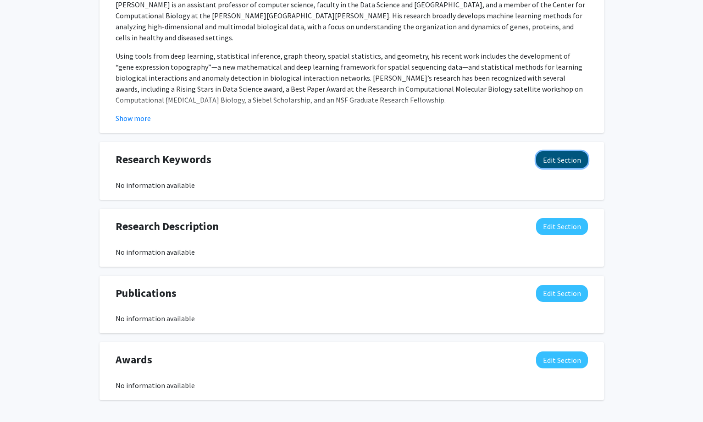
click at [559, 159] on button "Edit Section" at bounding box center [562, 159] width 52 height 17
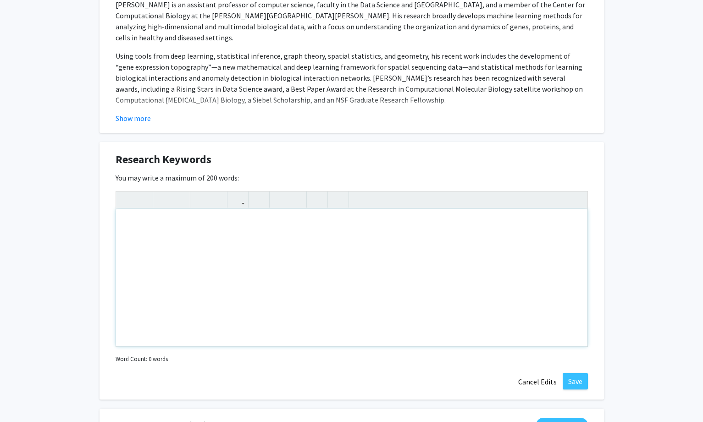
click at [257, 253] on div "Note to users with screen readers: Please deactivate our accessibility plugin f…" at bounding box center [351, 278] width 471 height 138
paste div "Note to users with screen readers: Please deactivate our accessibility plugin f…"
type textarea "<p>&nbsp;Computational biology Genomics Machine learning</p>"
click at [195, 226] on p "Computational biology Genomics Machine learning" at bounding box center [351, 223] width 453 height 11
click at [199, 221] on p "Computational biology Genomics Machine learning" at bounding box center [351, 223] width 453 height 11
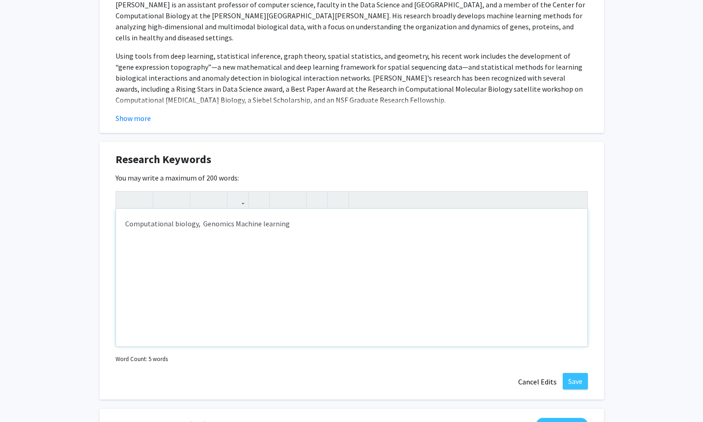
click at [230, 225] on p "Computational biology, Genomics Machine learning" at bounding box center [351, 223] width 453 height 11
click at [232, 226] on p "Computational biology, Genomics Machine learning" at bounding box center [351, 223] width 453 height 11
type textarea "<p>&nbsp;Computational biology,&nbsp; Genomics,&nbsp; Machine learning</p>"
click at [584, 375] on button "Save" at bounding box center [575, 381] width 25 height 17
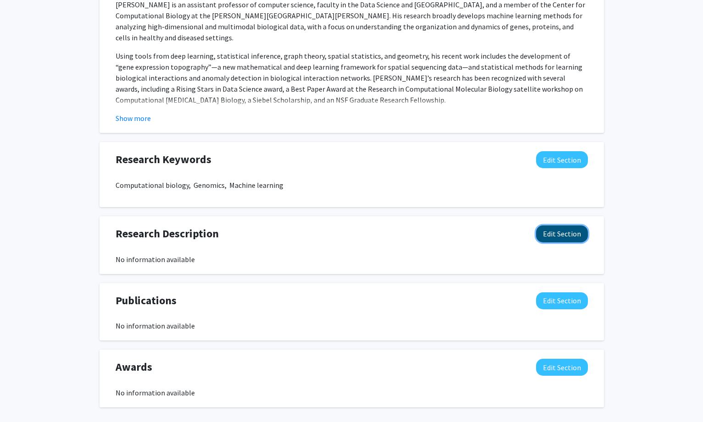
click at [564, 227] on button "Edit Section" at bounding box center [562, 234] width 52 height 17
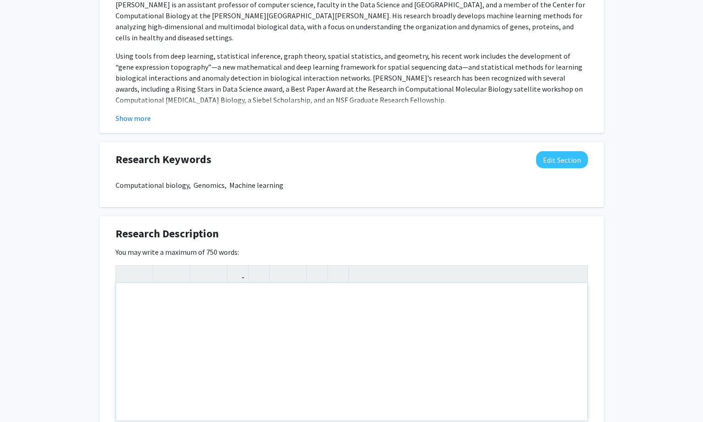
click at [379, 313] on div "Note to users with screen readers: Please deactivate our accessibility plugin f…" at bounding box center [351, 352] width 471 height 138
paste div "Note to users with screen readers: Please deactivate our accessibility plugin f…"
type textarea "<p>We are a computational biology research group in the Department of Computer …"
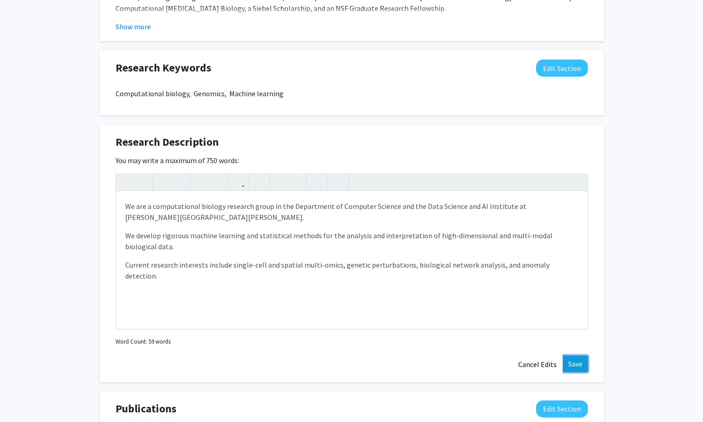
click at [576, 366] on button "Save" at bounding box center [575, 364] width 25 height 17
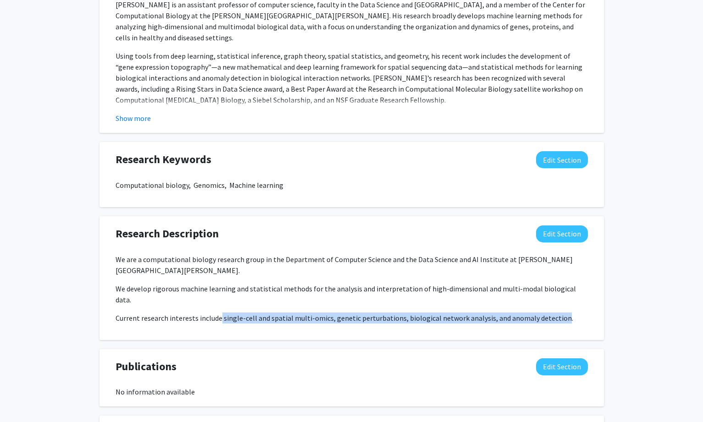
drag, startPoint x: 219, startPoint y: 296, endPoint x: 553, endPoint y: 293, distance: 334.7
click at [553, 313] on p "Current research interests include single-cell and spatial multi-omics, genetic…" at bounding box center [352, 318] width 472 height 11
click at [553, 155] on button "Edit Section" at bounding box center [562, 159] width 52 height 17
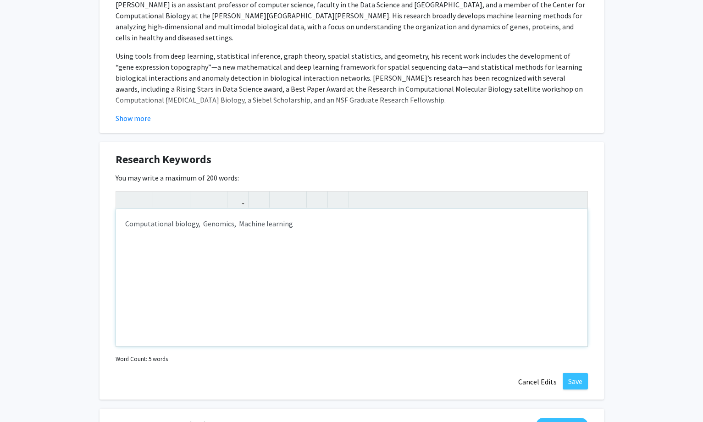
click at [335, 229] on div "Computational biology, Genomics, Machine learning" at bounding box center [351, 278] width 471 height 138
type textarea "<p>&nbsp;Computational biology,&nbsp; Genomics,&nbsp; Machine learning,&nbsp; s…"
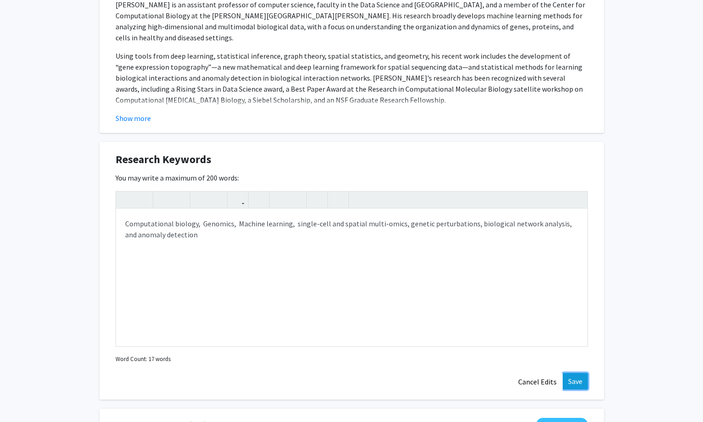
click at [571, 381] on button "Save" at bounding box center [575, 381] width 25 height 17
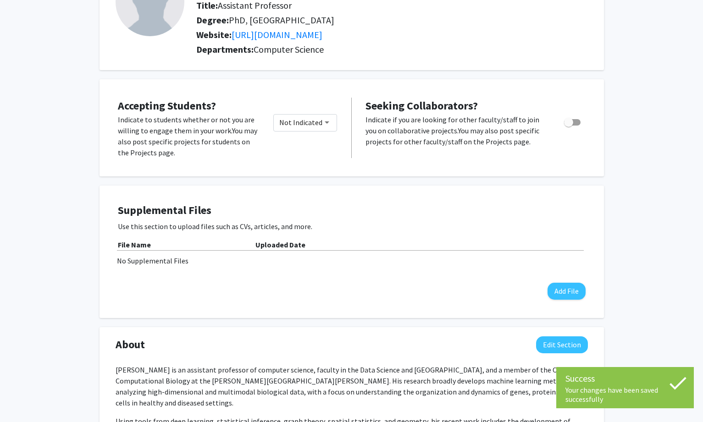
scroll to position [0, 0]
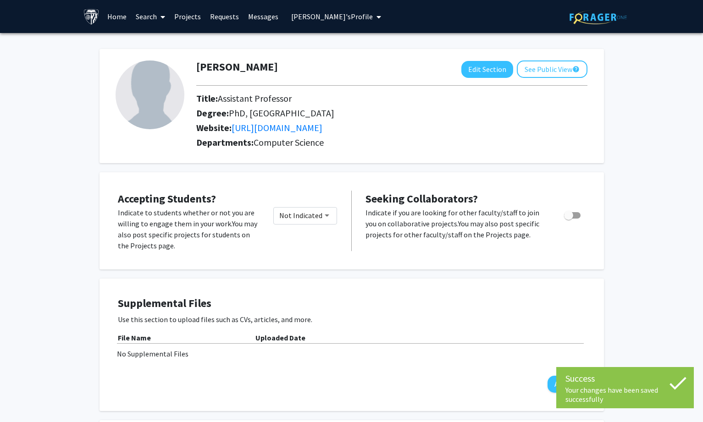
click at [327, 17] on span "[PERSON_NAME]'s Profile" at bounding box center [332, 16] width 82 height 9
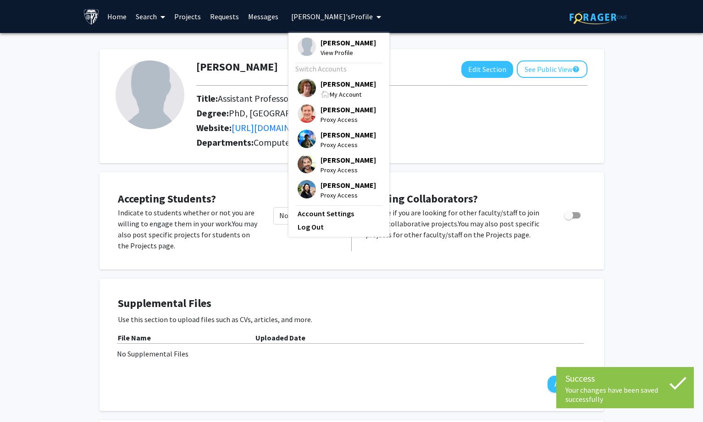
click at [449, 104] on div "Title: Assistant Professor" at bounding box center [389, 100] width 401 height 15
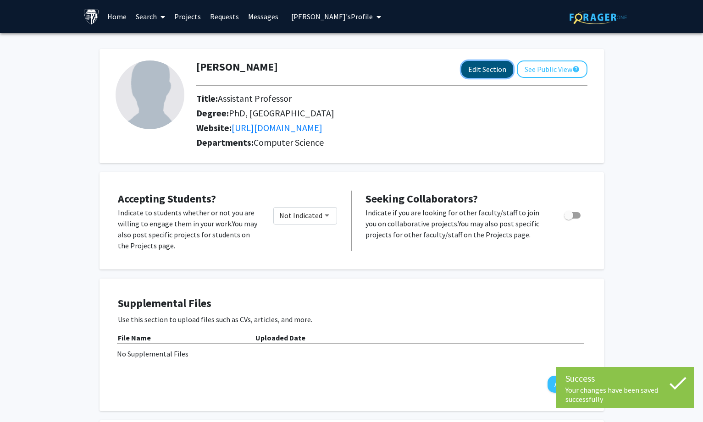
click at [481, 67] on button "Edit Section" at bounding box center [487, 69] width 52 height 17
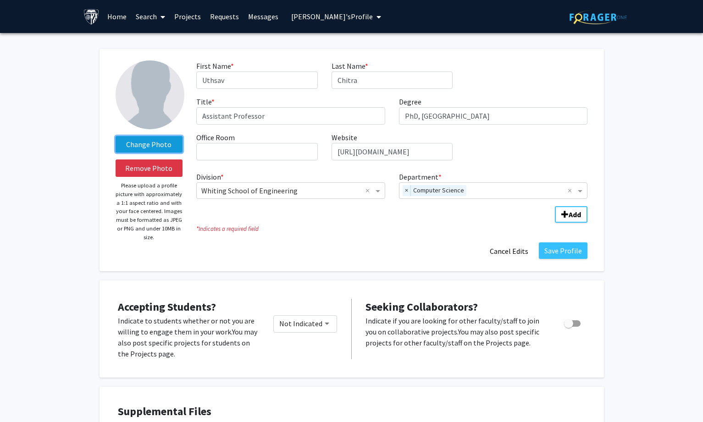
click at [143, 143] on label "Change Photo" at bounding box center [149, 144] width 67 height 17
click at [0, 0] on input "Change Photo" at bounding box center [0, 0] width 0 height 0
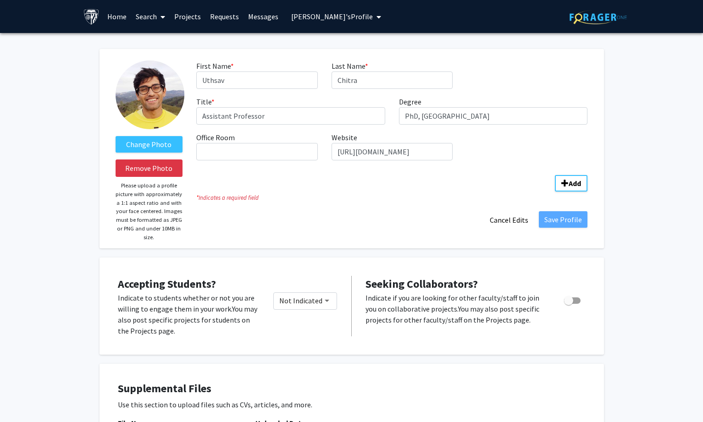
click at [338, 221] on div "Save Profile Cancel Edits" at bounding box center [391, 219] width 405 height 17
click at [265, 158] on input "Office Room required" at bounding box center [256, 151] width 121 height 17
click at [369, 207] on fg-title-edit "First Name * required [PERSON_NAME] Last Name * required Chitra Title * require…" at bounding box center [391, 145] width 391 height 168
click at [579, 178] on button "Add" at bounding box center [571, 183] width 33 height 17
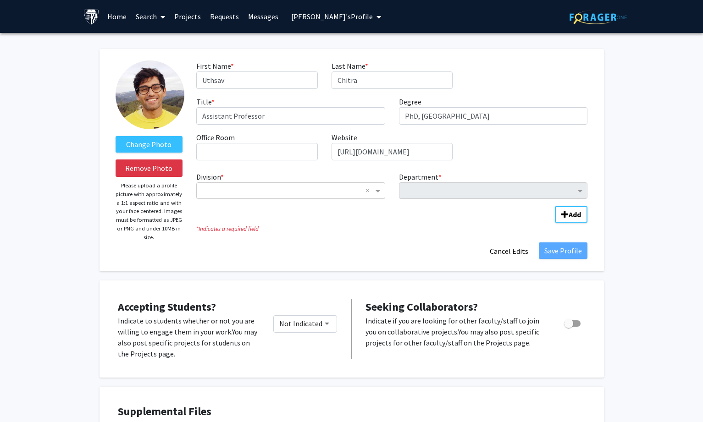
click at [312, 189] on input "Division" at bounding box center [281, 190] width 160 height 11
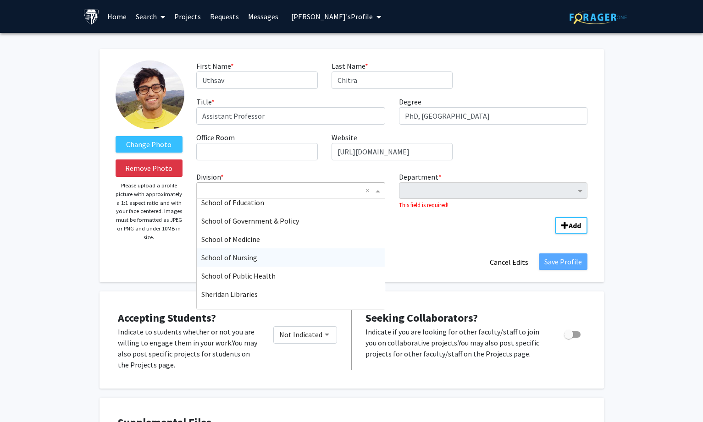
scroll to position [220, 0]
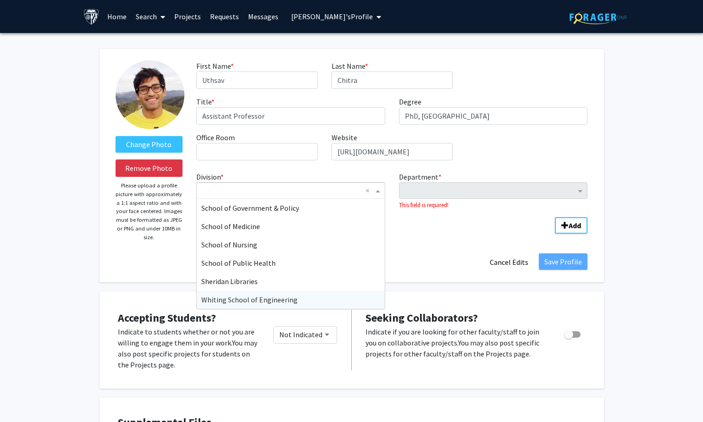
click at [280, 297] on span "Whiting School of Engineering" at bounding box center [249, 299] width 96 height 9
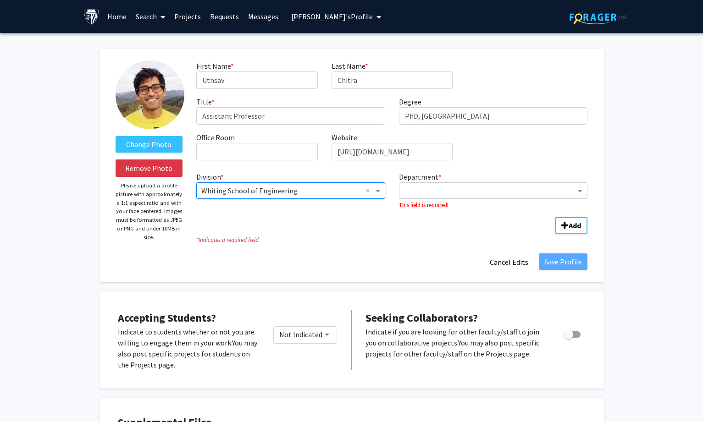
click at [431, 188] on fg-division-department-wrapper "Division * × [PERSON_NAME] School of Engineering × Department * This field is r…" at bounding box center [391, 201] width 405 height 66
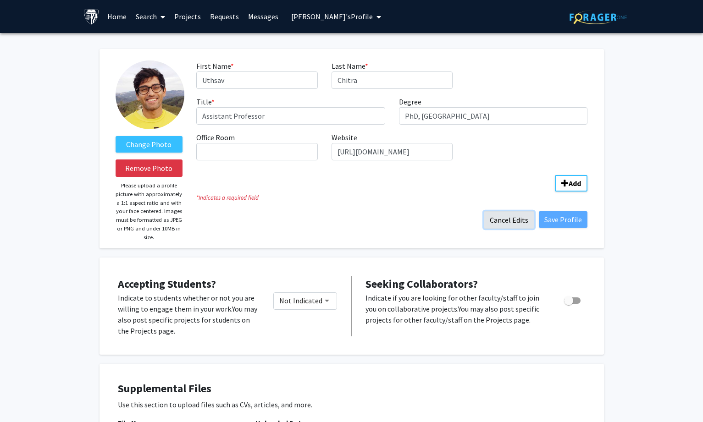
click at [503, 214] on button "Cancel Edits" at bounding box center [509, 219] width 50 height 17
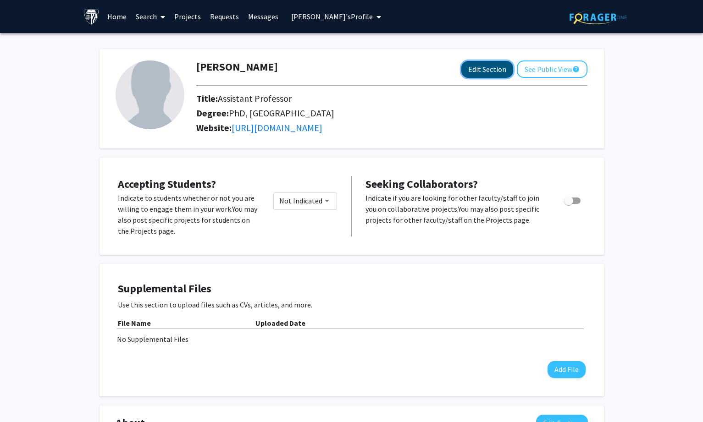
click at [478, 68] on button "Edit Section" at bounding box center [487, 69] width 52 height 17
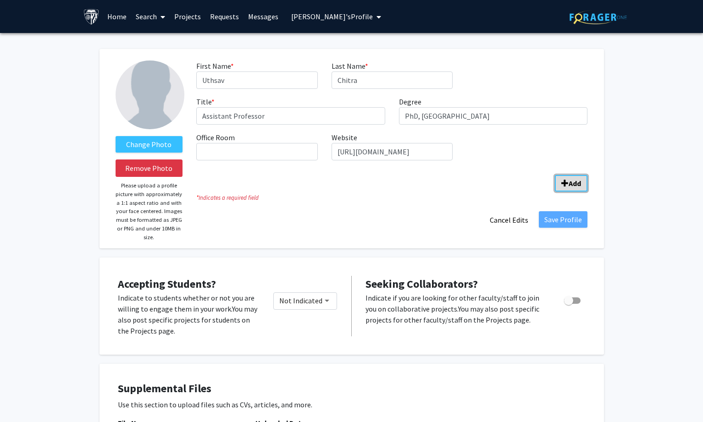
click at [575, 182] on b "Add" at bounding box center [575, 183] width 12 height 9
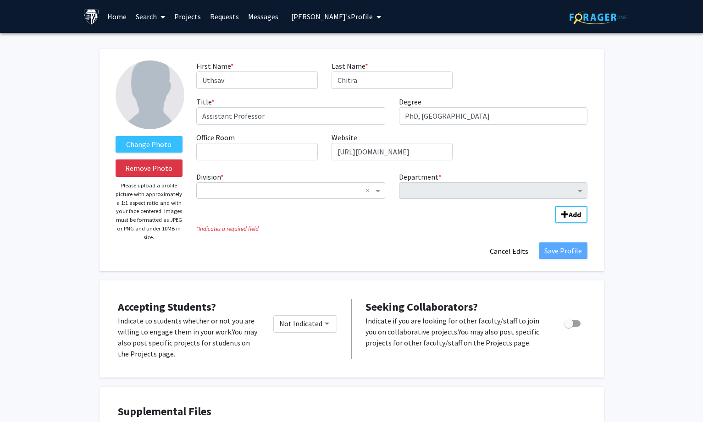
click at [292, 199] on div "Division * × × Department * Add" at bounding box center [391, 193] width 391 height 50
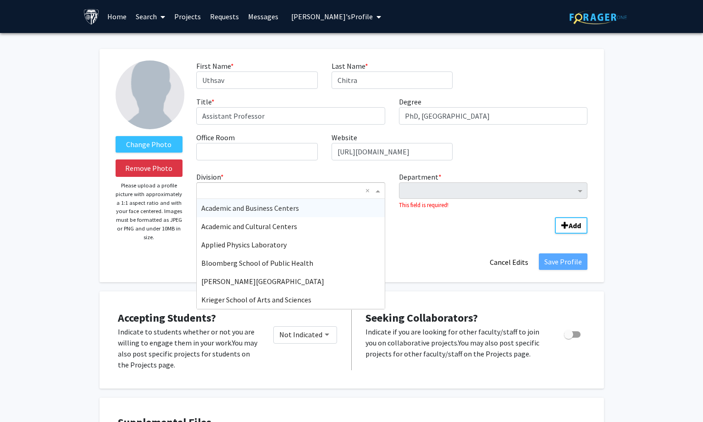
click at [293, 198] on div "× ×" at bounding box center [290, 190] width 189 height 17
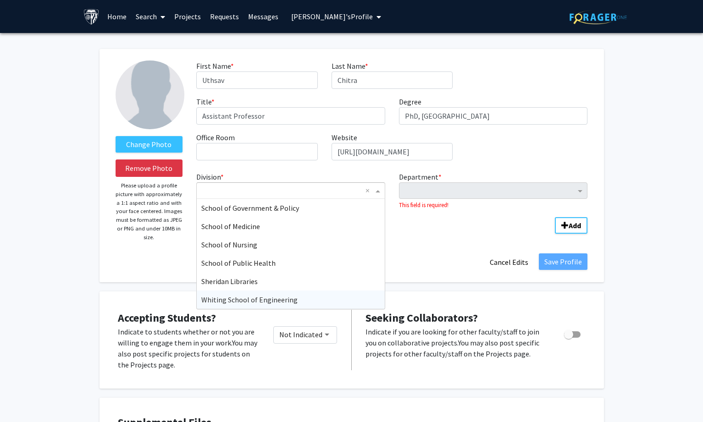
click at [280, 299] on span "Whiting School of Engineering" at bounding box center [249, 299] width 96 height 9
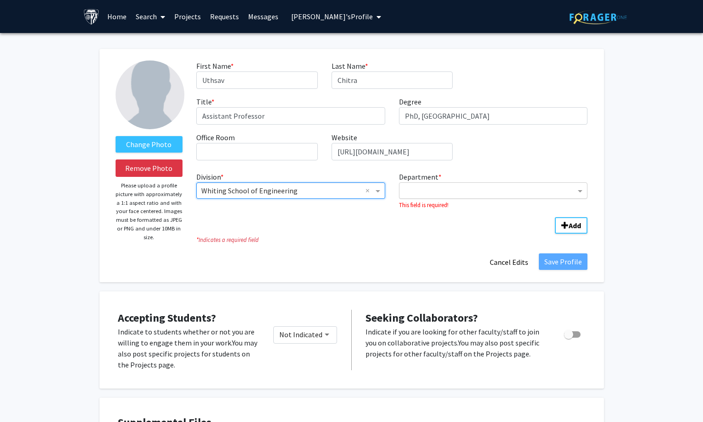
click at [425, 186] on input "Department" at bounding box center [490, 191] width 172 height 11
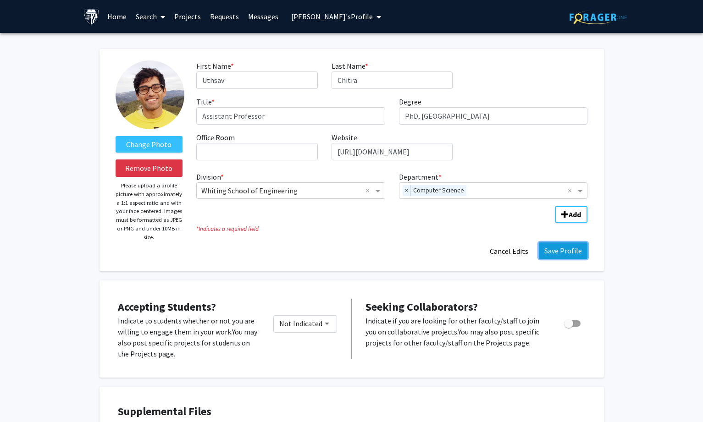
click at [567, 250] on button "Save Profile" at bounding box center [563, 251] width 49 height 17
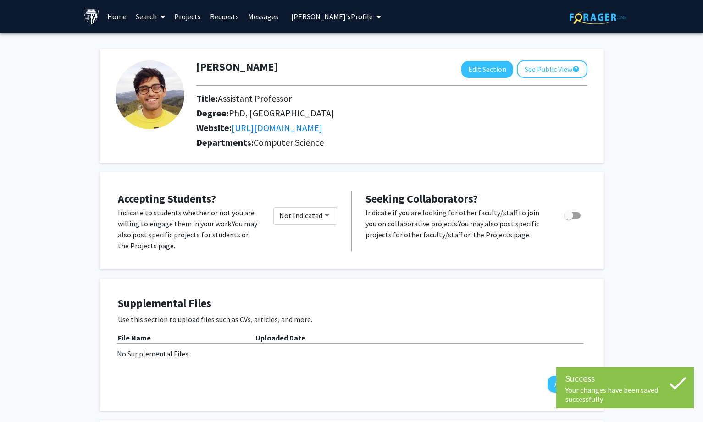
click at [317, 20] on span "[PERSON_NAME]'s Profile" at bounding box center [332, 16] width 82 height 9
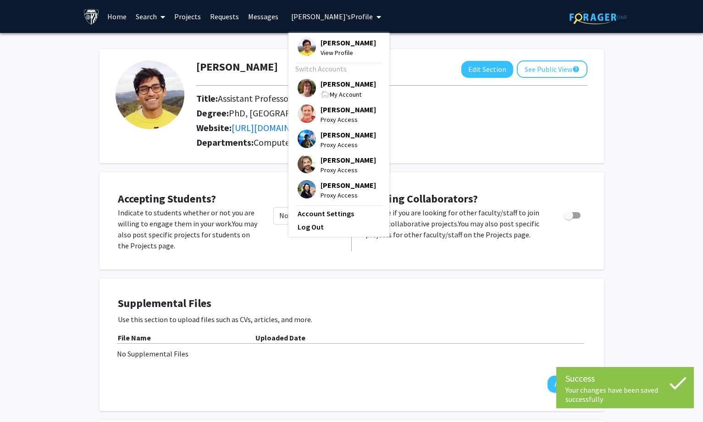
click at [327, 86] on span "[PERSON_NAME]" at bounding box center [347, 84] width 55 height 10
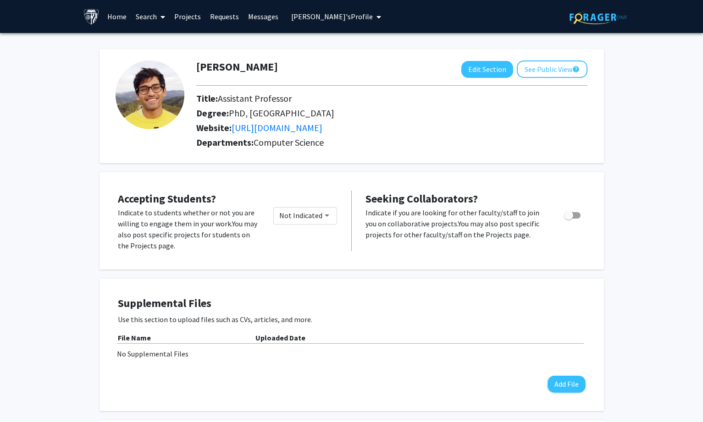
click at [328, 11] on button "[PERSON_NAME]'s Profile" at bounding box center [335, 16] width 95 height 33
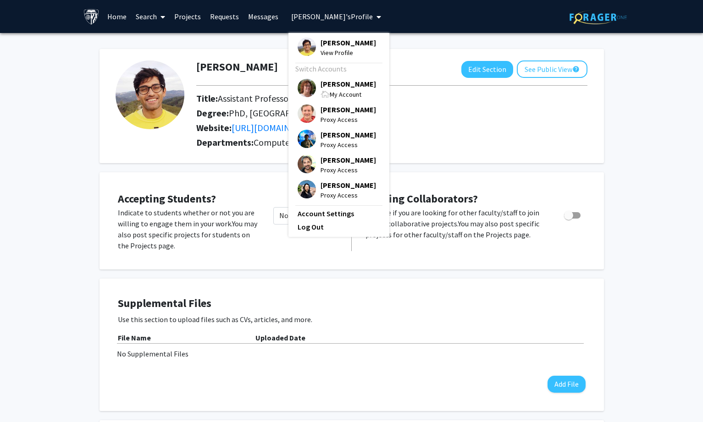
click at [340, 78] on div "[PERSON_NAME] View Profile Switch Accounts [PERSON_NAME] My Account [PERSON_NAM…" at bounding box center [338, 135] width 101 height 204
click at [339, 79] on span "[PERSON_NAME]" at bounding box center [347, 84] width 55 height 10
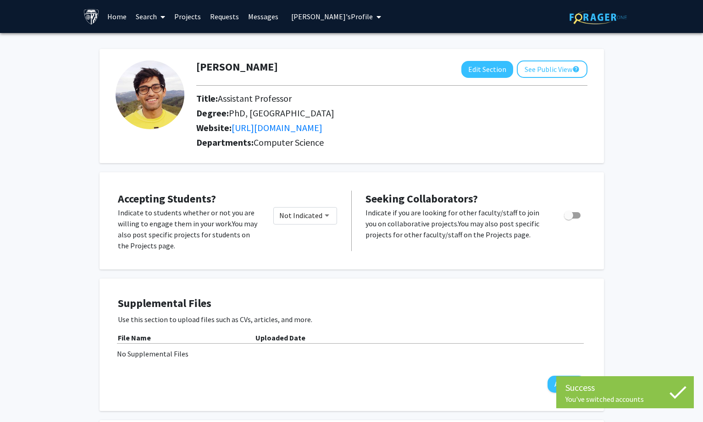
click at [310, 13] on span "[PERSON_NAME]'s Profile" at bounding box center [332, 16] width 82 height 9
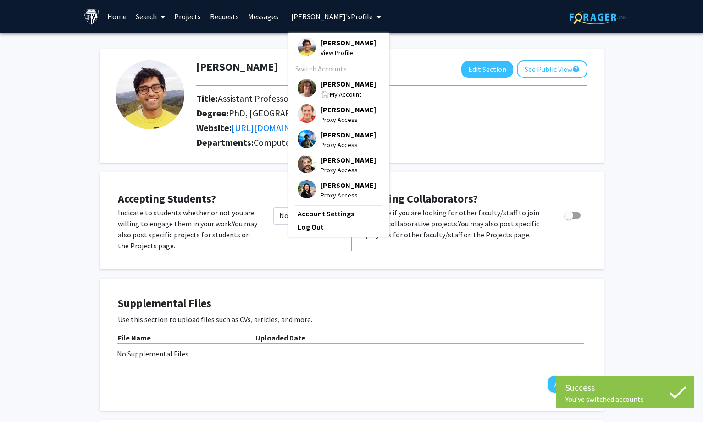
click at [320, 88] on span "[PERSON_NAME]" at bounding box center [347, 84] width 55 height 10
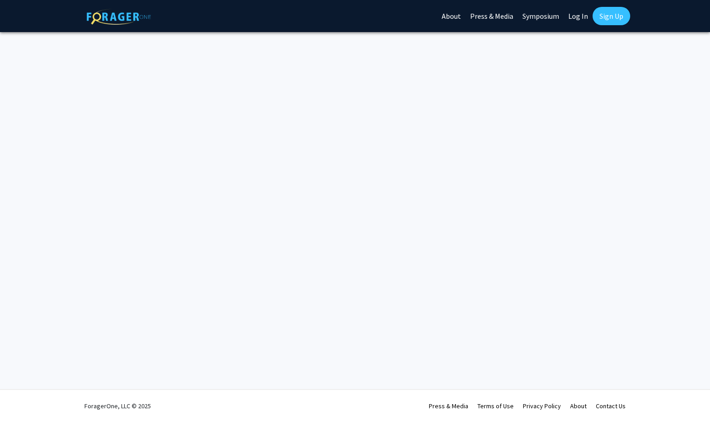
click at [566, 15] on link "Log In" at bounding box center [578, 16] width 29 height 32
click at [571, 15] on link "Log In" at bounding box center [578, 16] width 29 height 32
click at [578, 14] on link "Log In" at bounding box center [578, 16] width 29 height 32
click at [409, 160] on div "Skip navigation About Press & Media Symposium Log In Sign Up Complete your prof…" at bounding box center [355, 211] width 710 height 422
click at [576, 16] on link "Log In" at bounding box center [578, 16] width 29 height 32
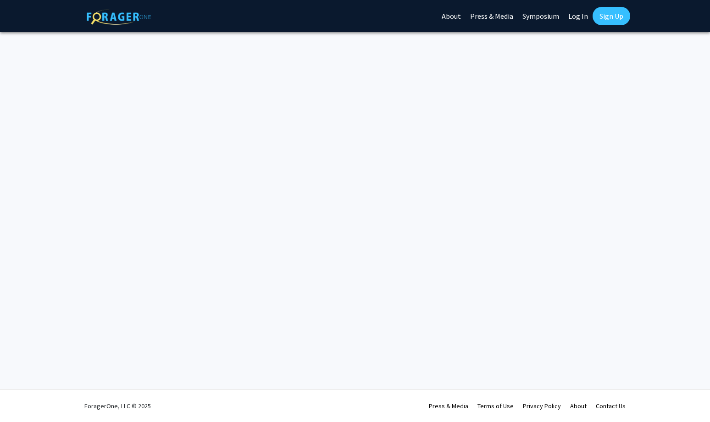
click at [576, 16] on link "Log In" at bounding box center [578, 16] width 29 height 32
click at [529, 132] on div "Skip navigation About Press & Media Symposium Log In Sign Up Complete your prof…" at bounding box center [355, 211] width 710 height 422
